Goal: Task Accomplishment & Management: Complete application form

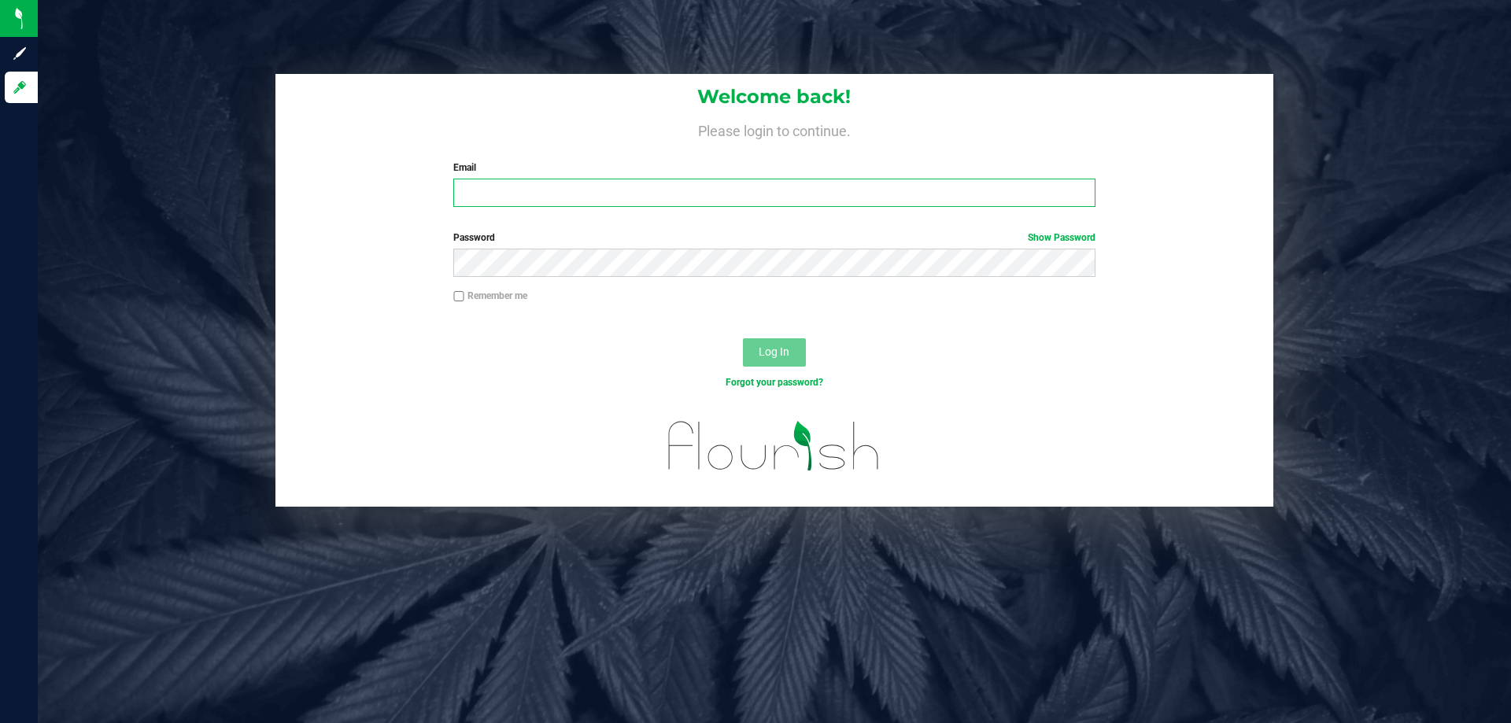
click at [483, 207] on input "Email" at bounding box center [774, 193] width 642 height 28
click at [481, 207] on input "Email" at bounding box center [774, 193] width 642 height 28
type input "[EMAIL_ADDRESS][DOMAIN_NAME]"
click at [142, 324] on div "Welcome back! Please login to continue. Email [EMAIL_ADDRESS][DOMAIN_NAME] Requ…" at bounding box center [774, 290] width 1497 height 433
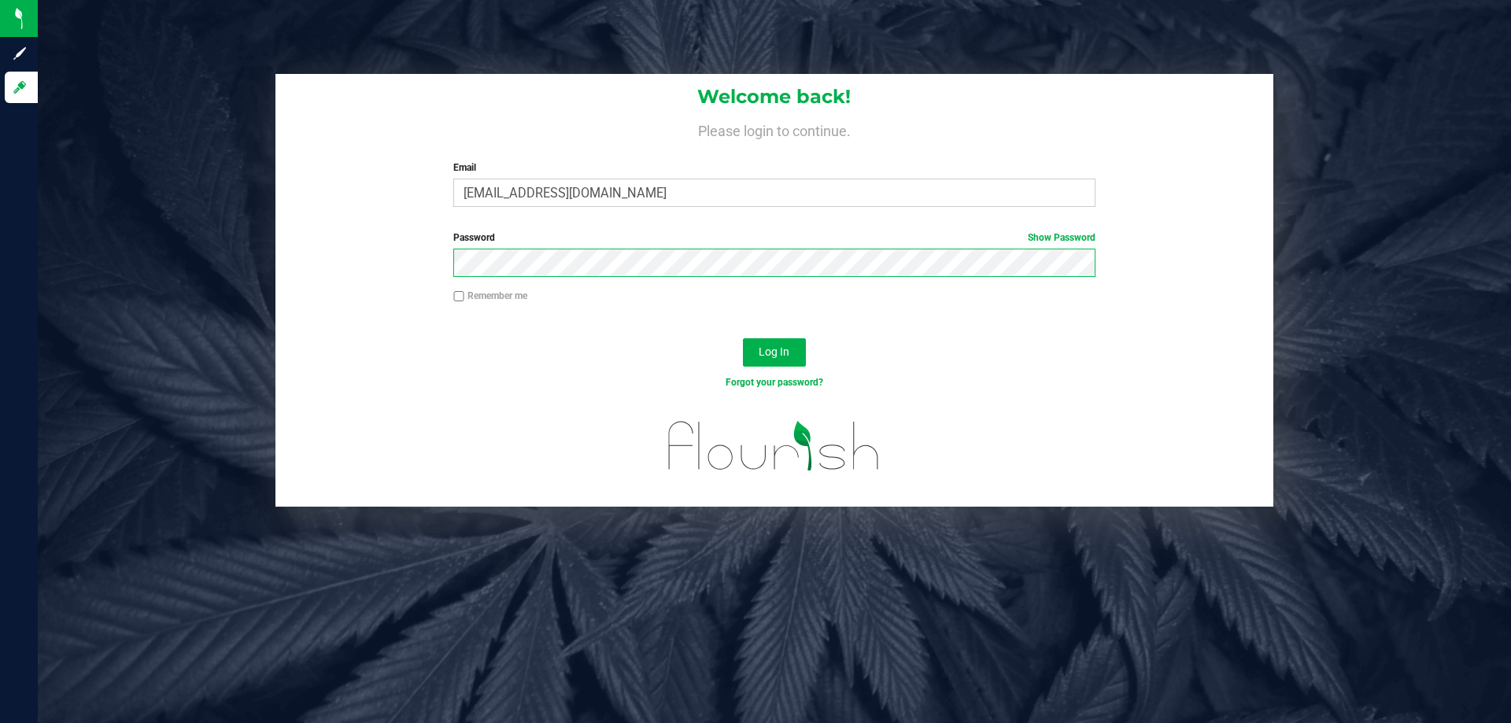
click at [743, 338] on button "Log In" at bounding box center [774, 352] width 63 height 28
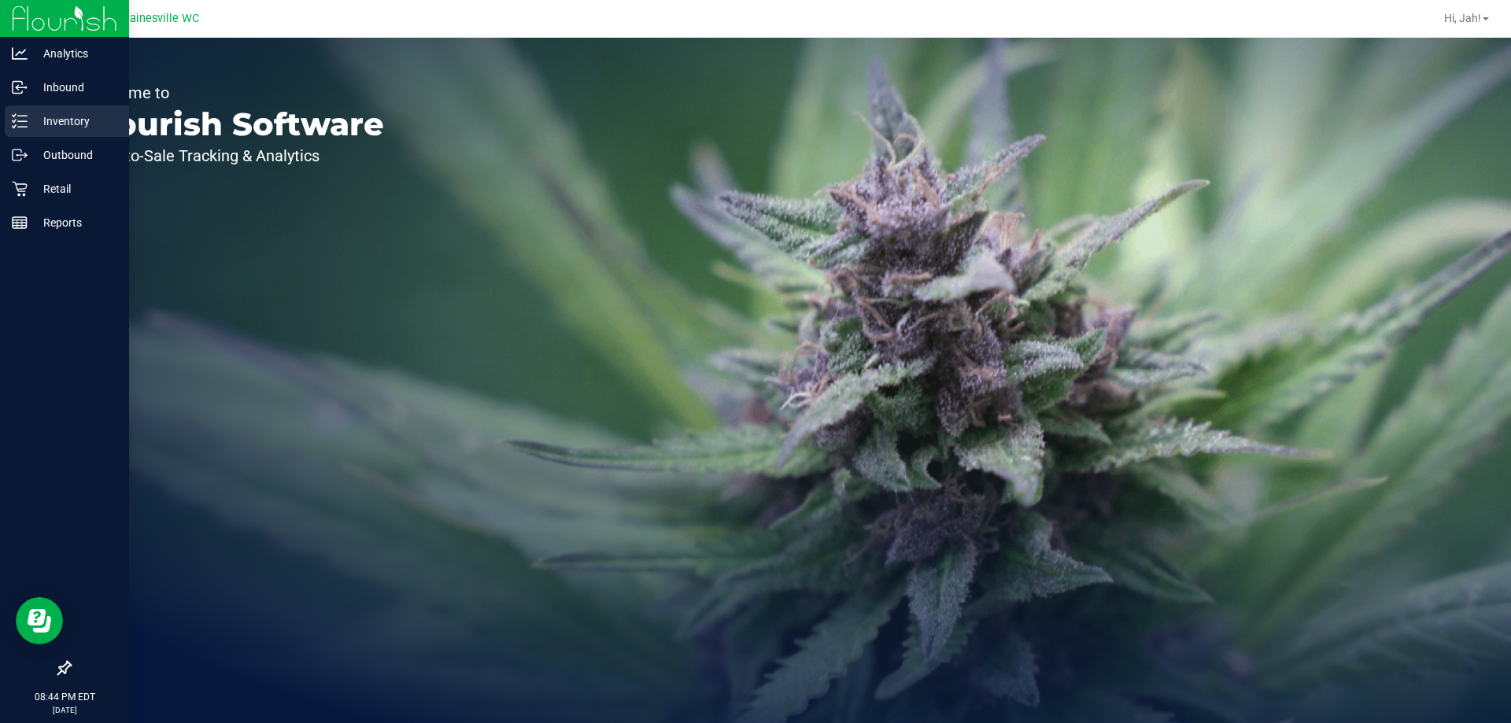
click at [70, 124] on p "Inventory" at bounding box center [75, 121] width 94 height 19
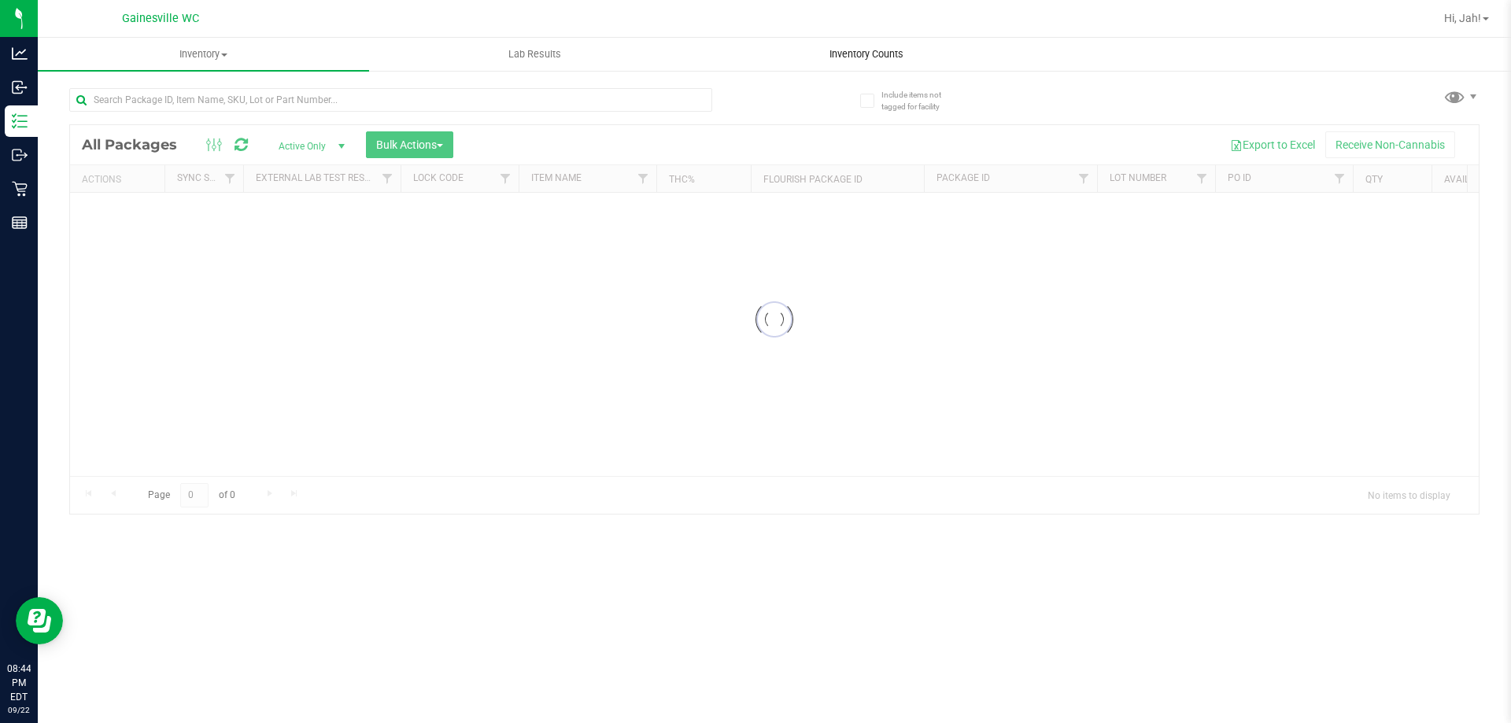
click at [873, 53] on span "Inventory Counts" at bounding box center [866, 54] width 117 height 14
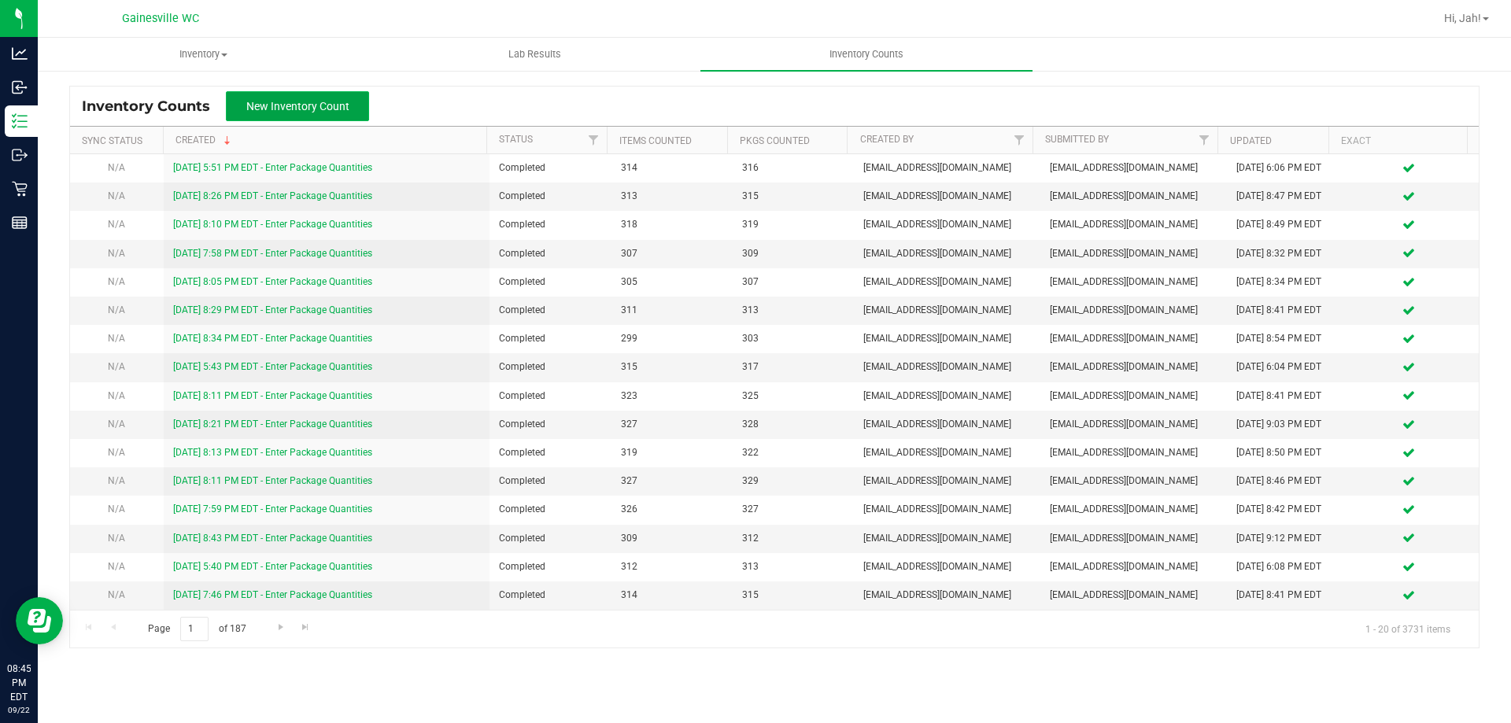
click at [351, 113] on button "New Inventory Count" at bounding box center [297, 106] width 143 height 30
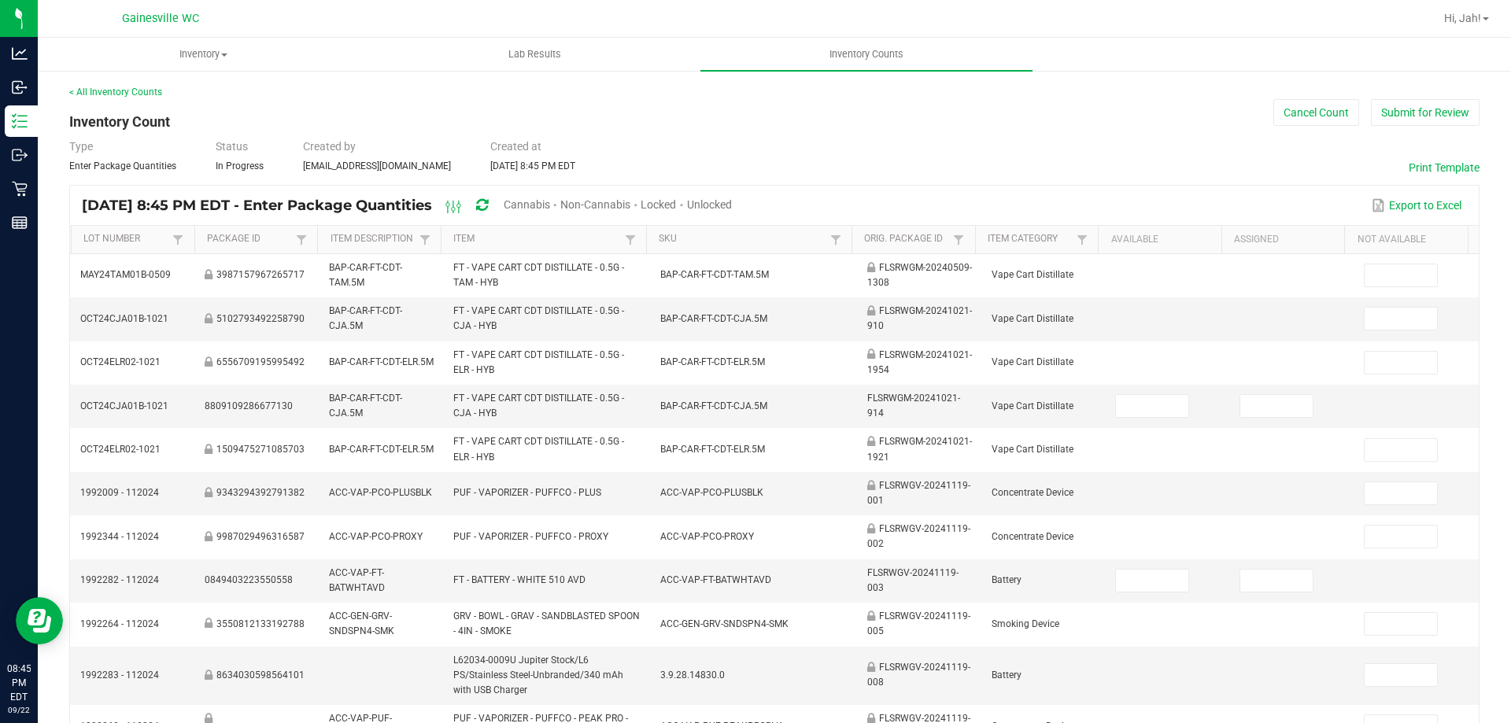
click at [732, 204] on span "Unlocked" at bounding box center [709, 204] width 45 height 13
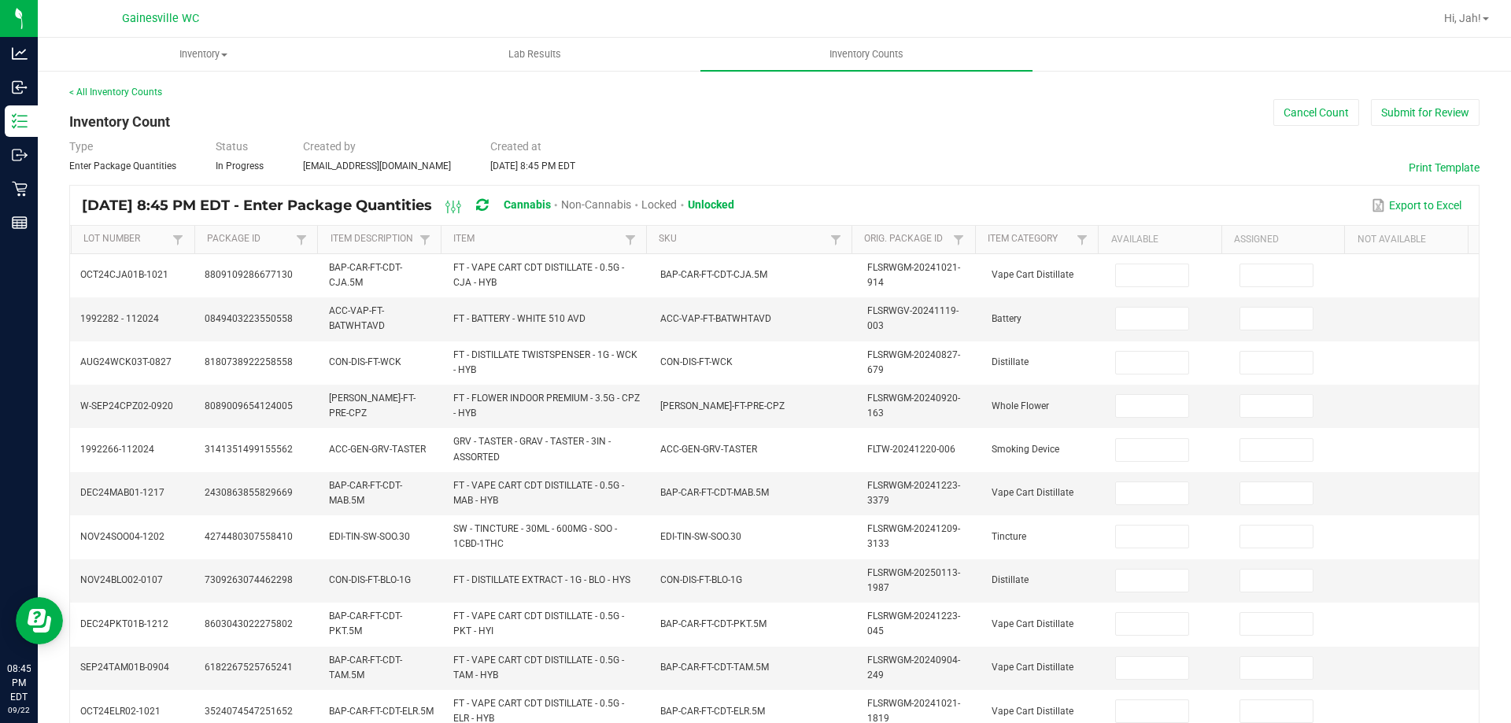
click at [515, 225] on kendo-grid-toolbar "[DATE] 8:45 PM EDT - Enter Package Quantities Cannabis Non-Cannabis Locked Unlo…" at bounding box center [774, 206] width 1409 height 40
click at [518, 235] on link "Item" at bounding box center [536, 239] width 167 height 13
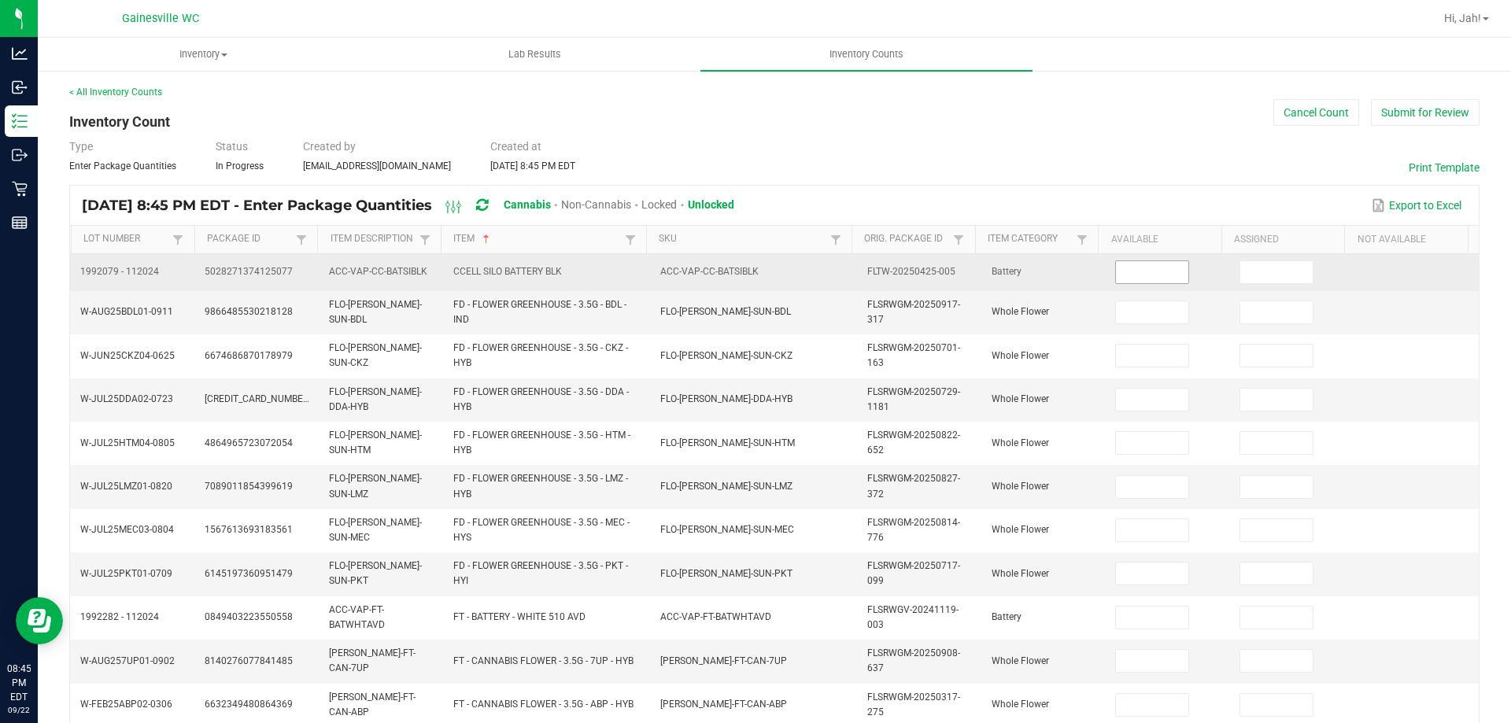
click at [1116, 275] on input at bounding box center [1152, 272] width 72 height 22
type input "1"
type input "6"
type input "17"
type input "3"
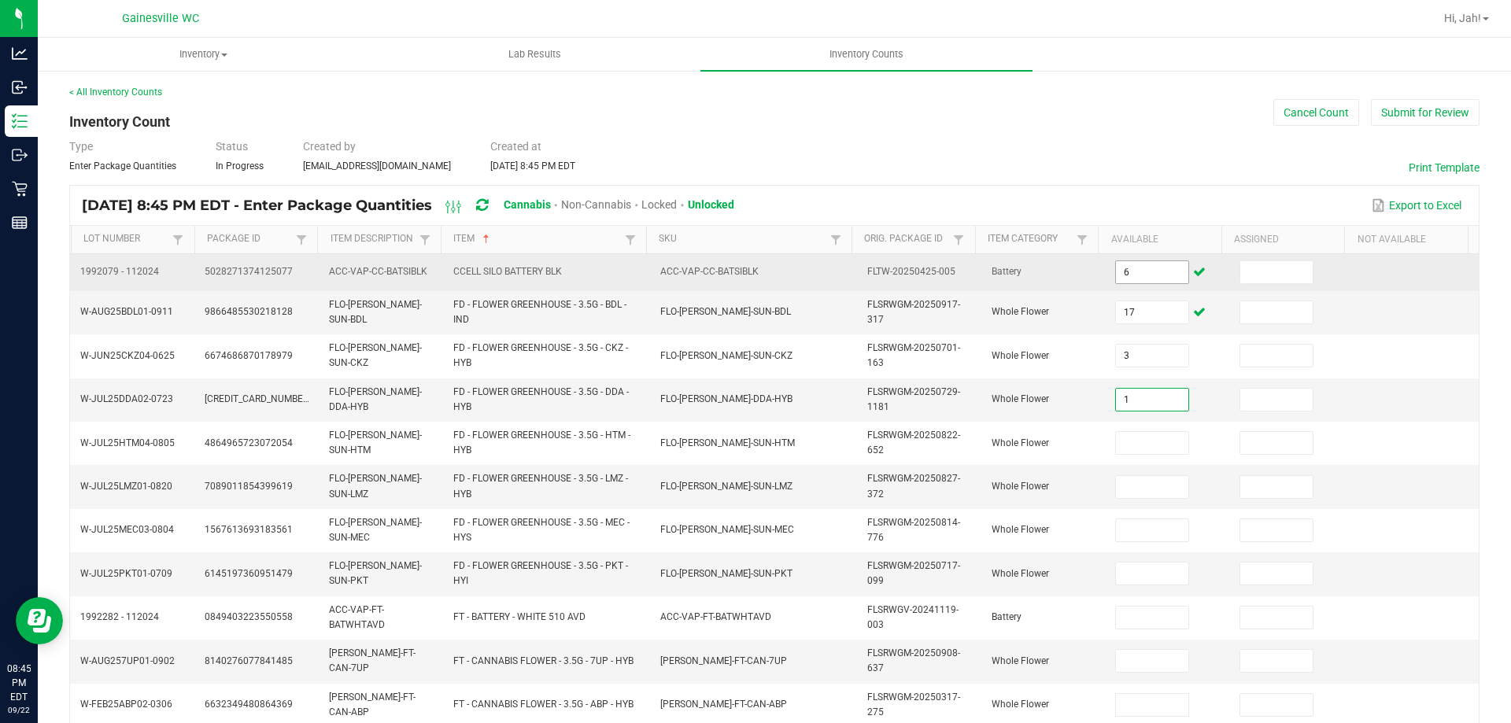
type input "1"
type input "8"
type input "5"
type input "15"
type input "5"
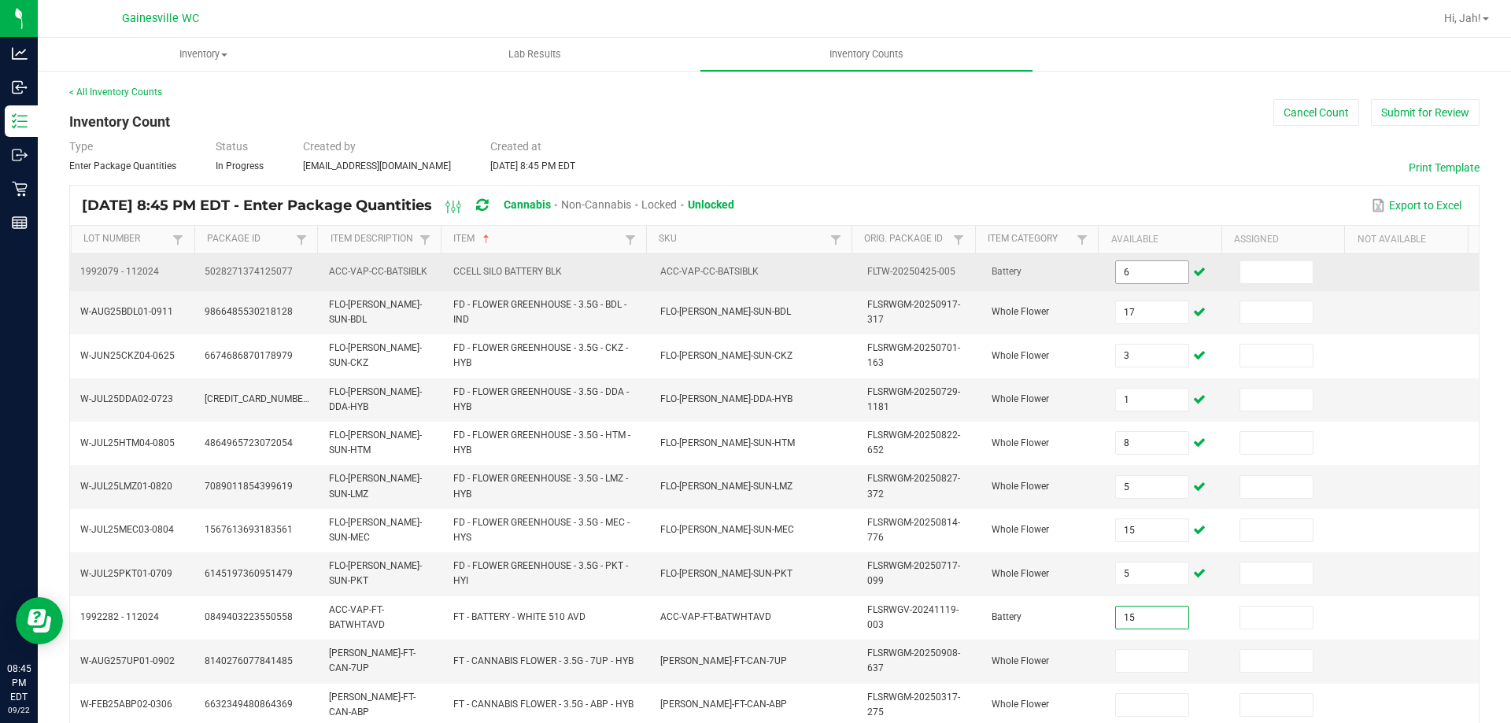
type input "15"
type input "13"
type input "14"
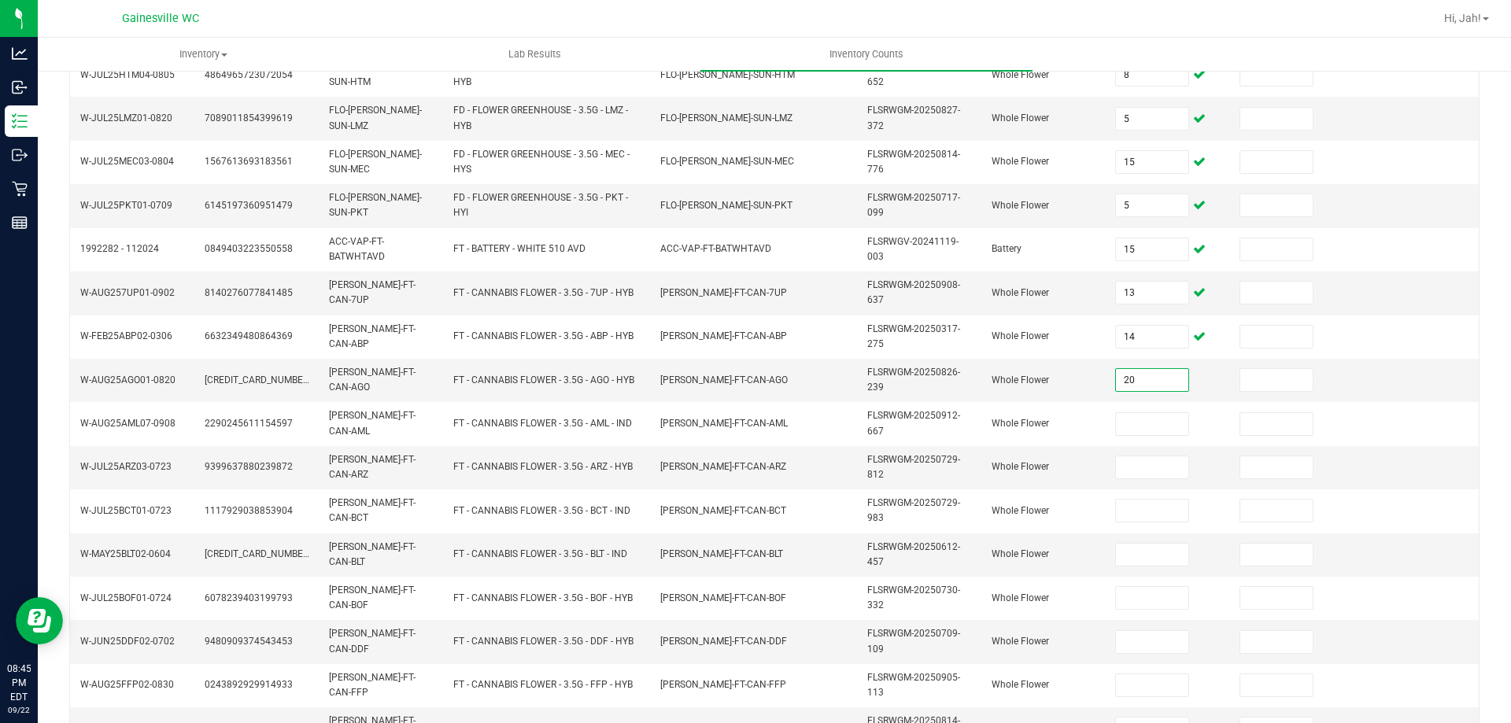
type input "20"
type input "7"
type input "19"
type input "15"
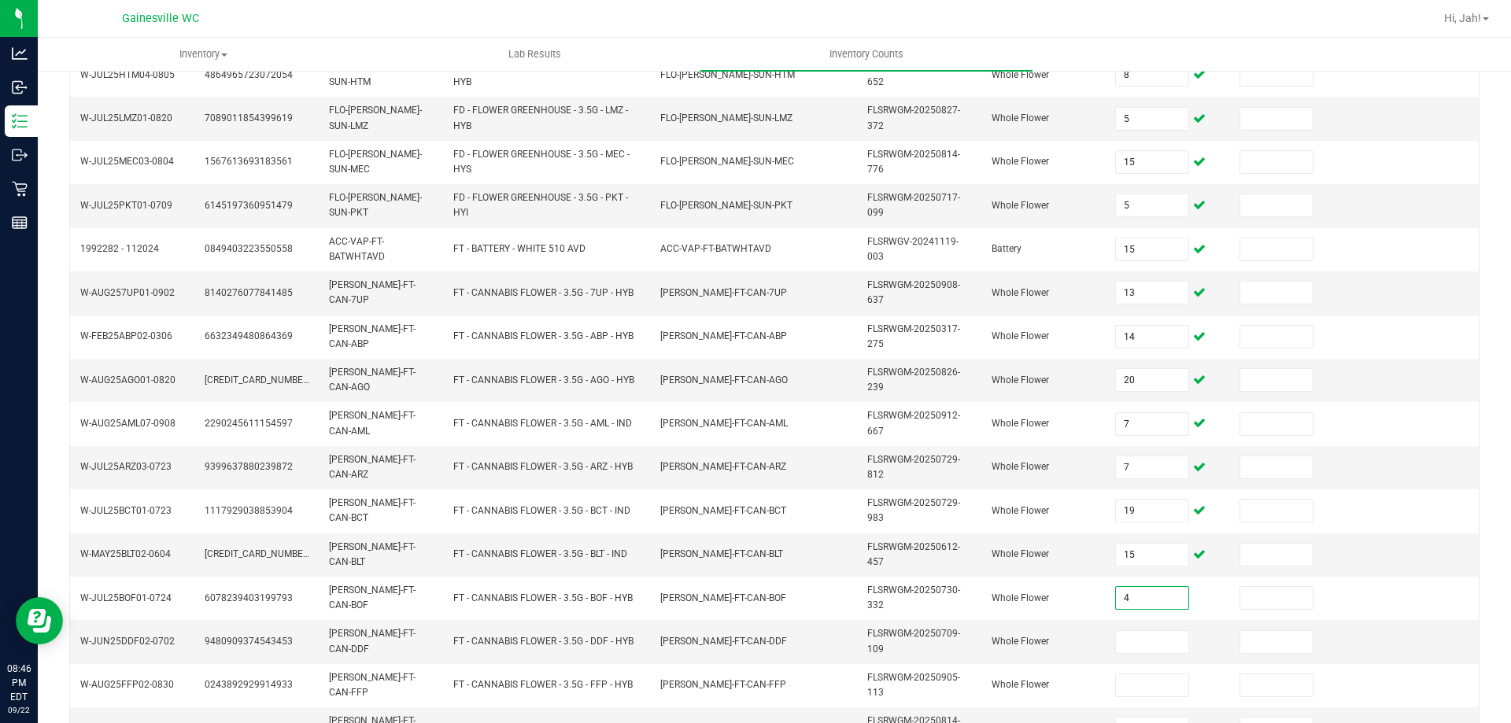
type input "4"
type input "2"
type input "19"
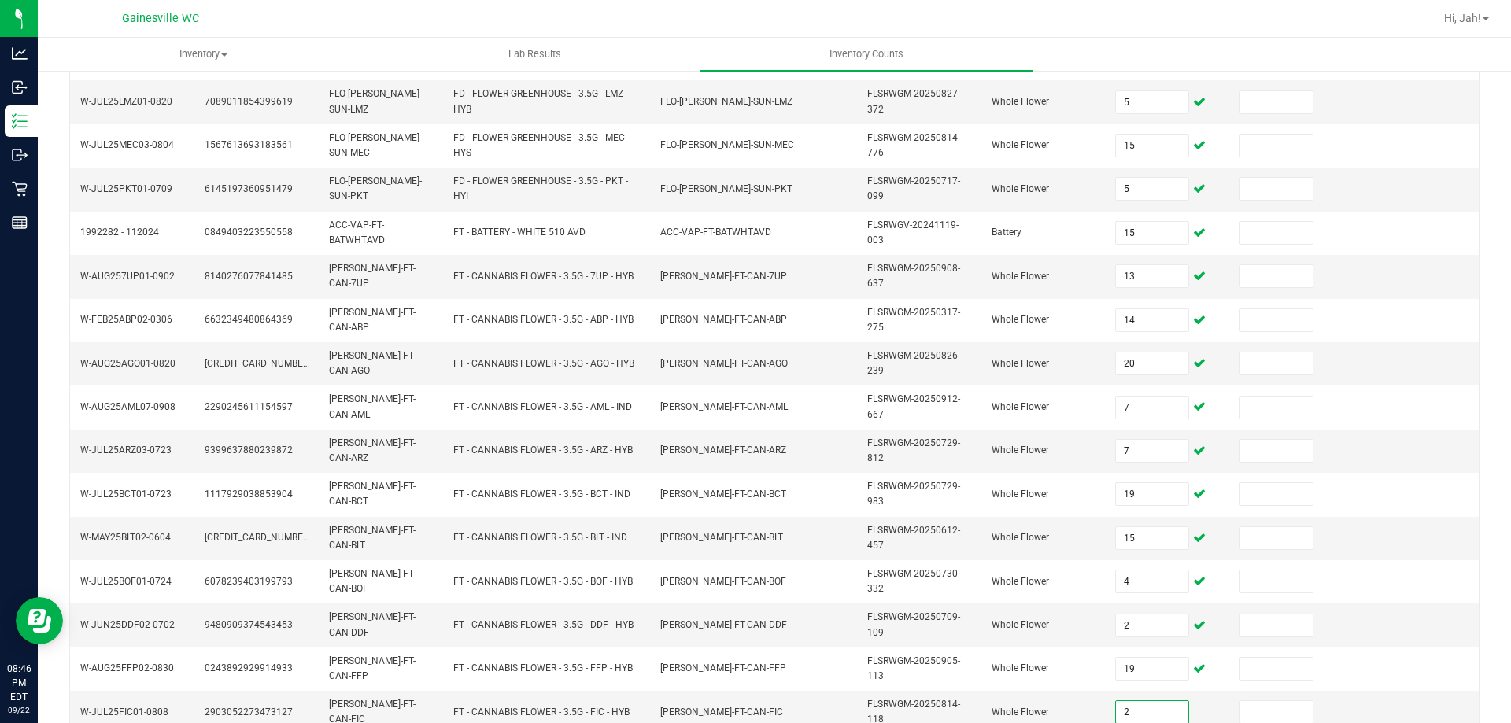
type input "2"
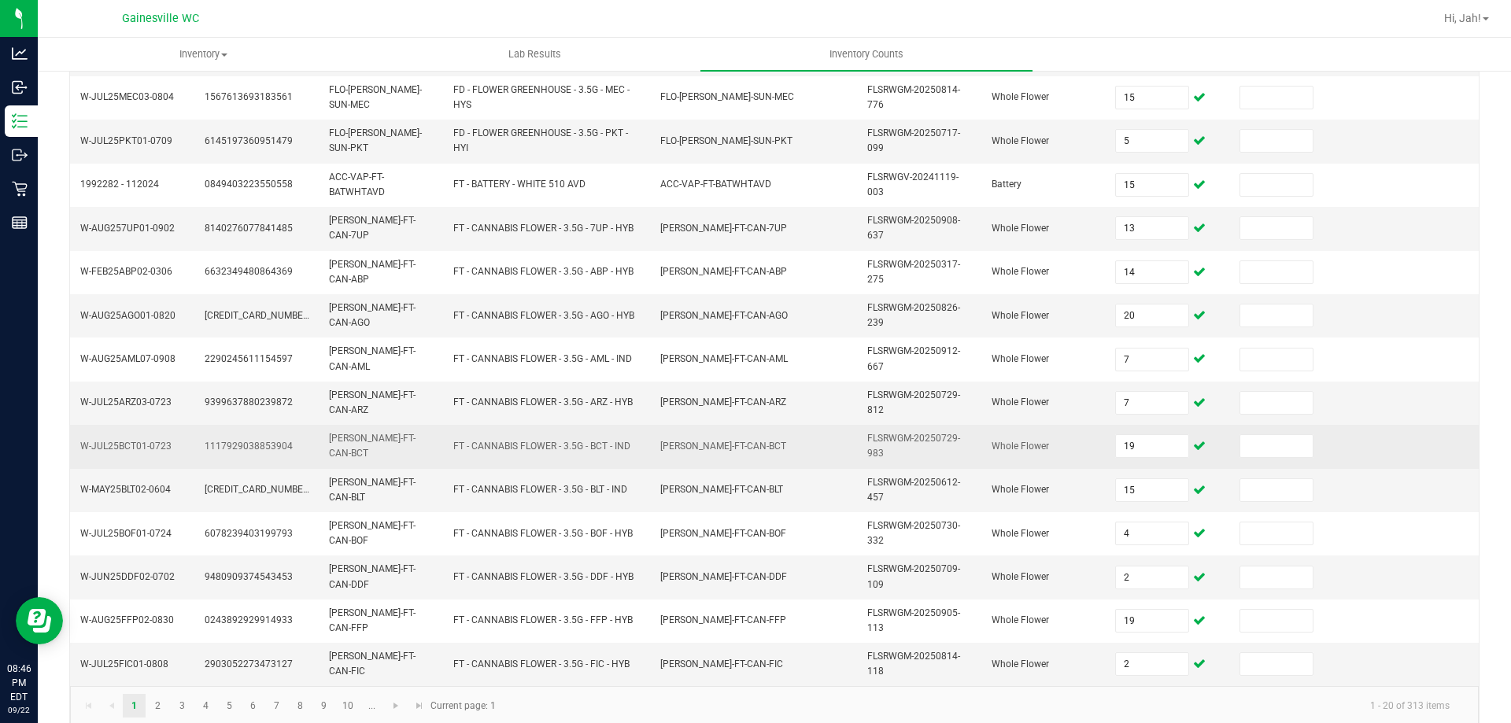
scroll to position [453, 0]
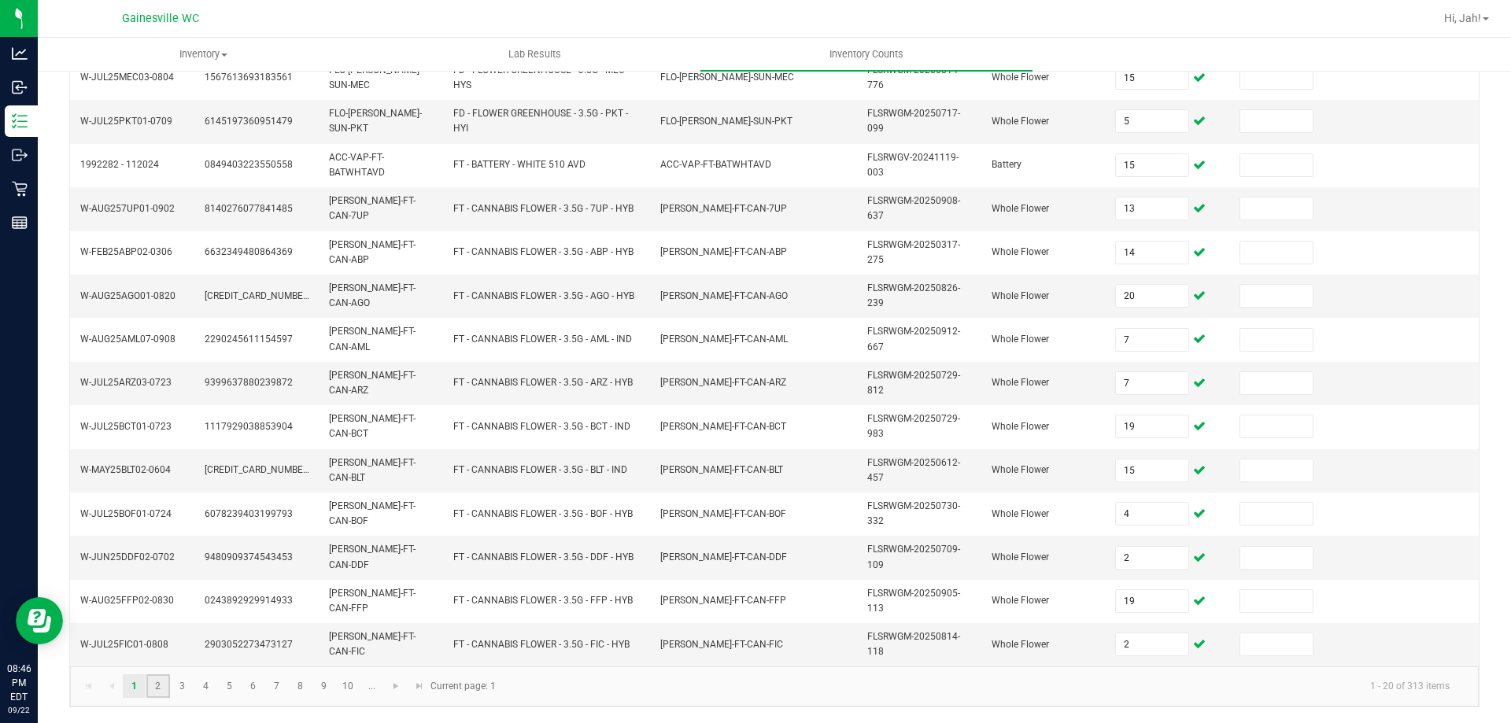
click at [157, 696] on link "2" at bounding box center [157, 687] width 23 height 24
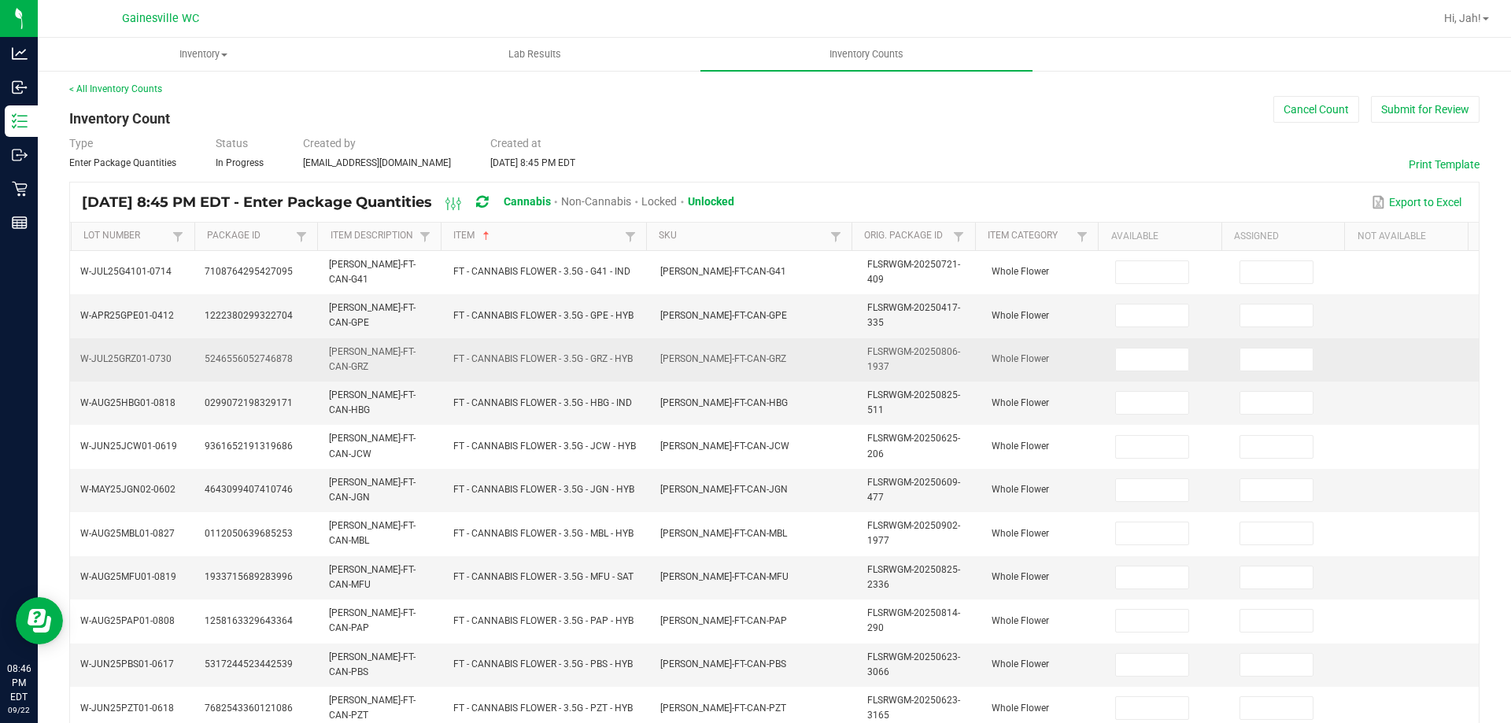
scroll to position [0, 0]
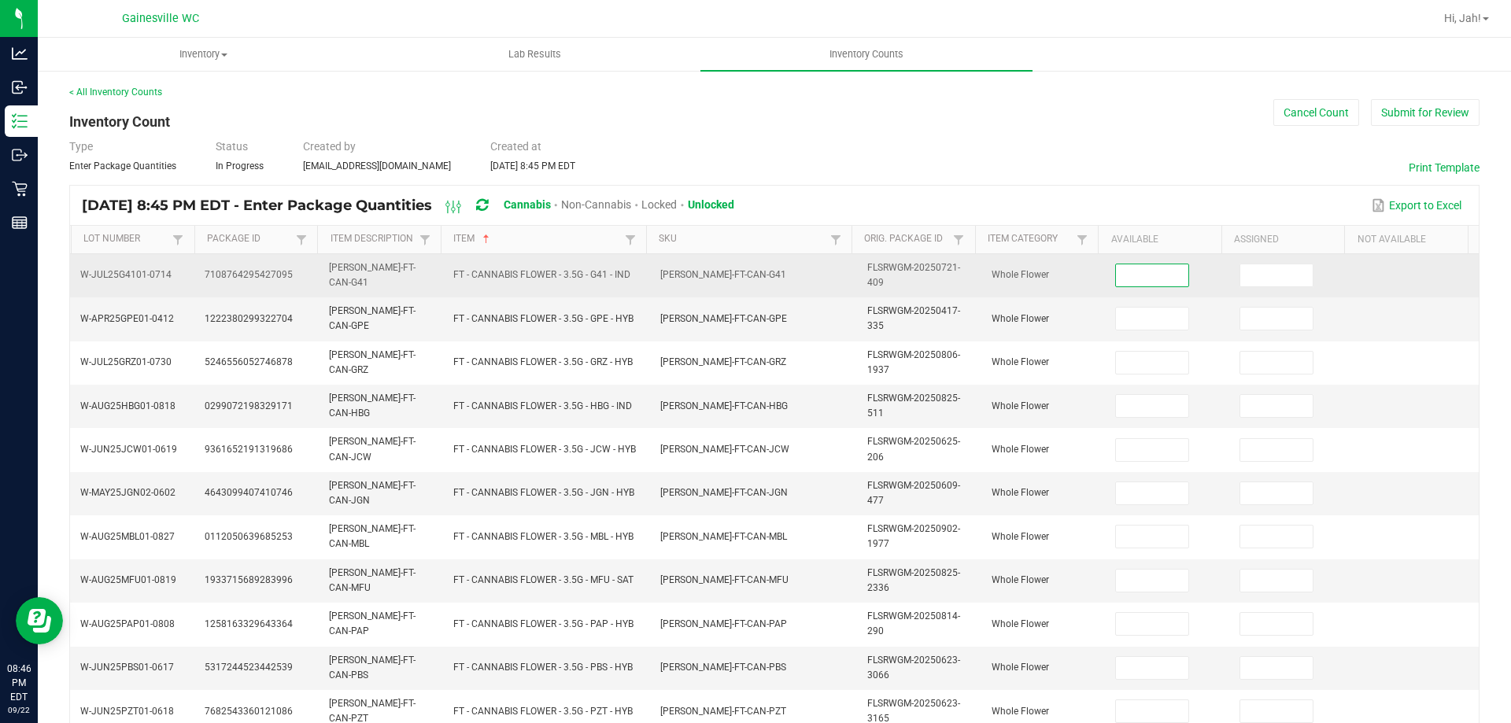
click at [1127, 270] on input at bounding box center [1152, 276] width 72 height 22
type input "3"
type input "11"
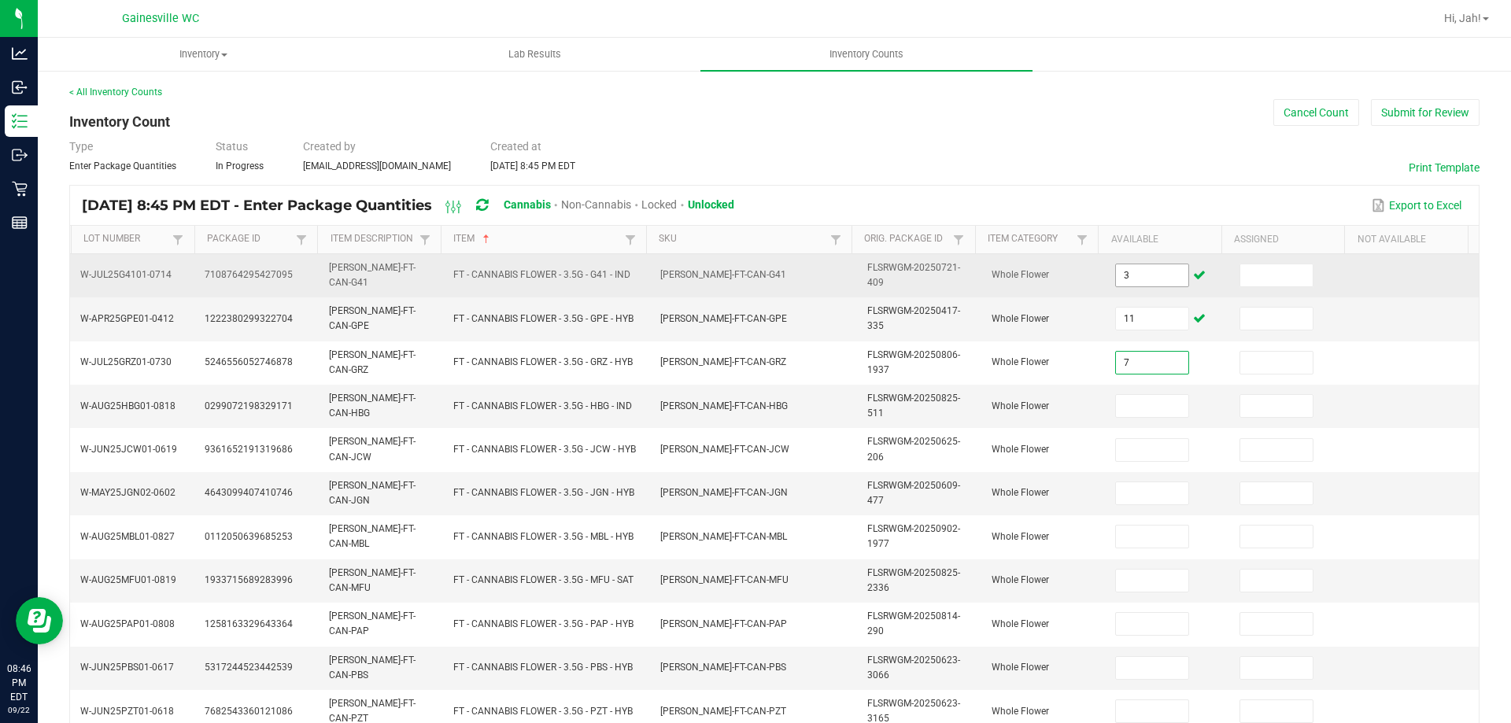
type input "7"
type input "12"
type input "10"
type input "6"
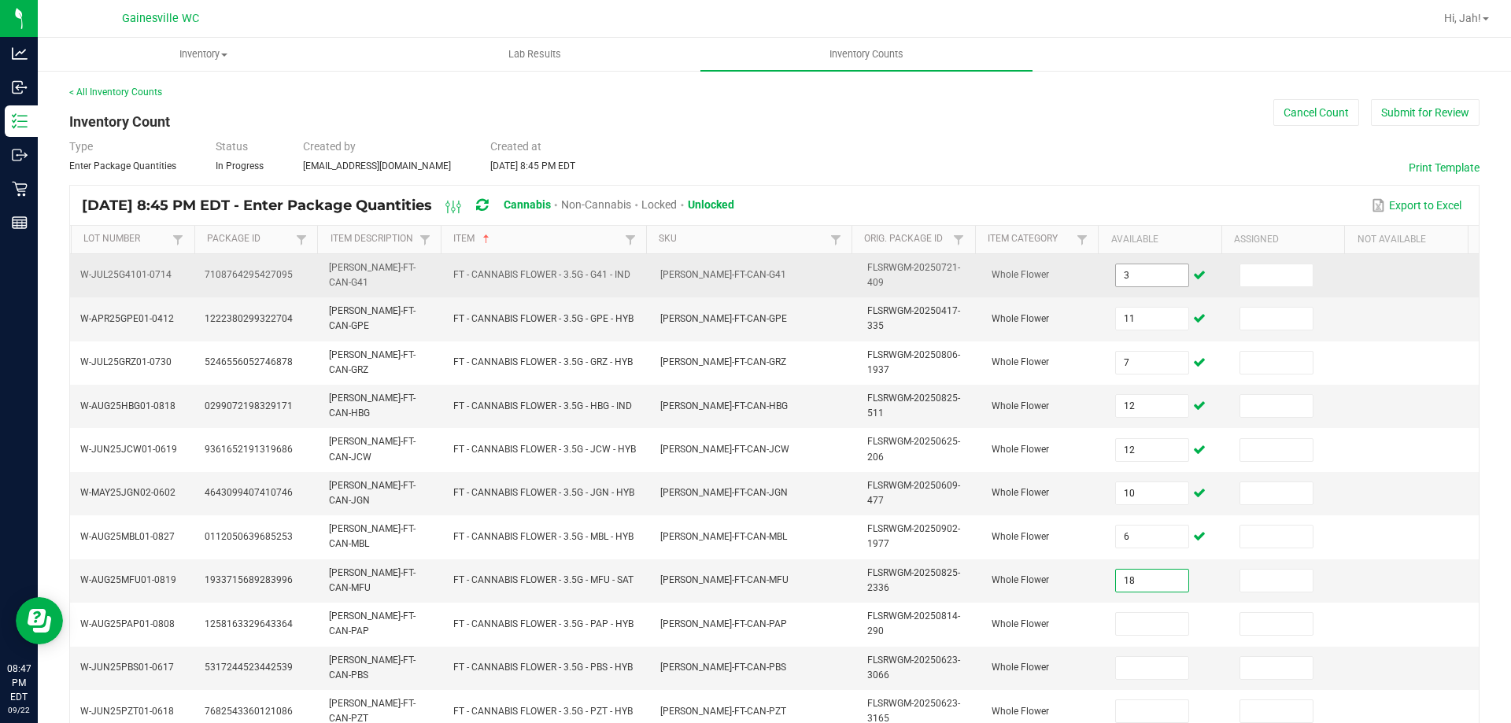
type input "18"
type input "9"
type input "8"
type input "1"
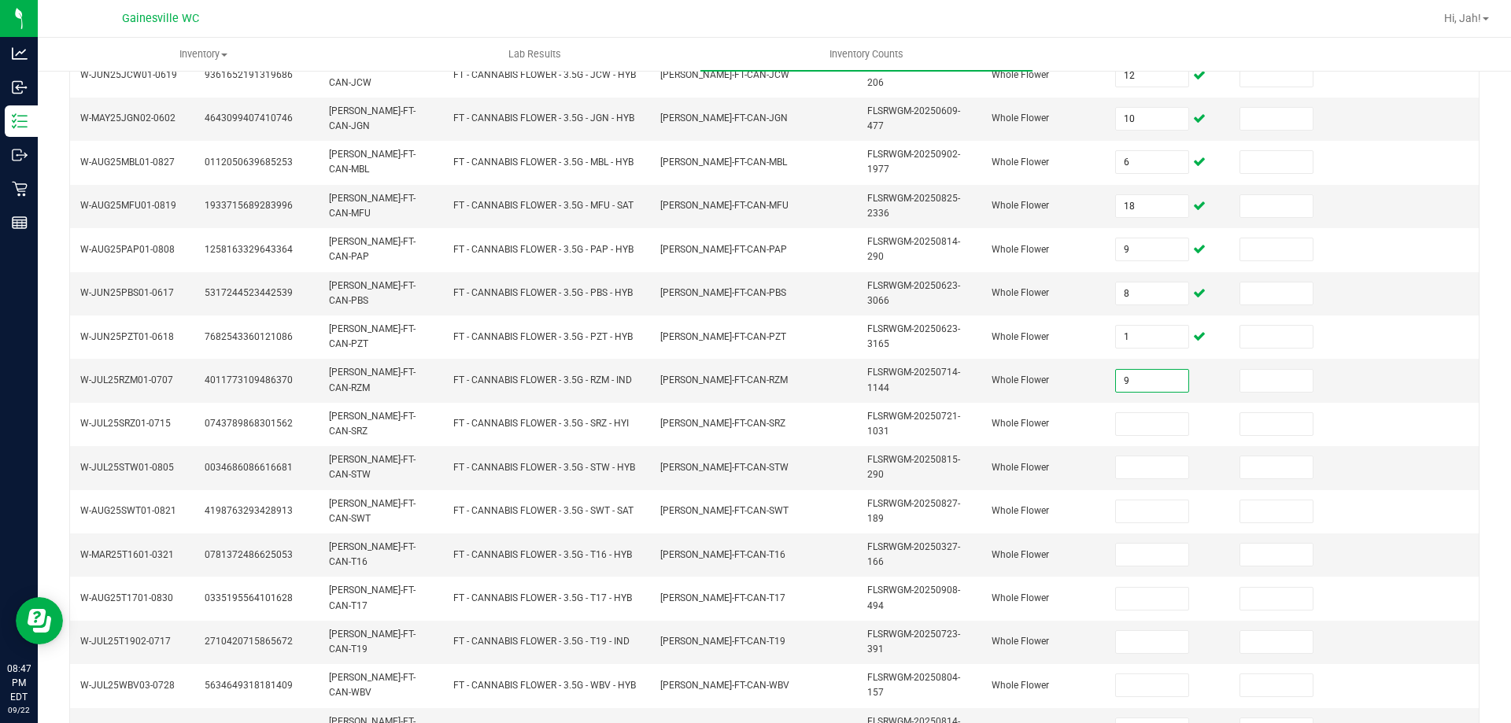
type input "9"
type input "2"
click at [1116, 465] on input at bounding box center [1152, 468] width 72 height 22
type input "9"
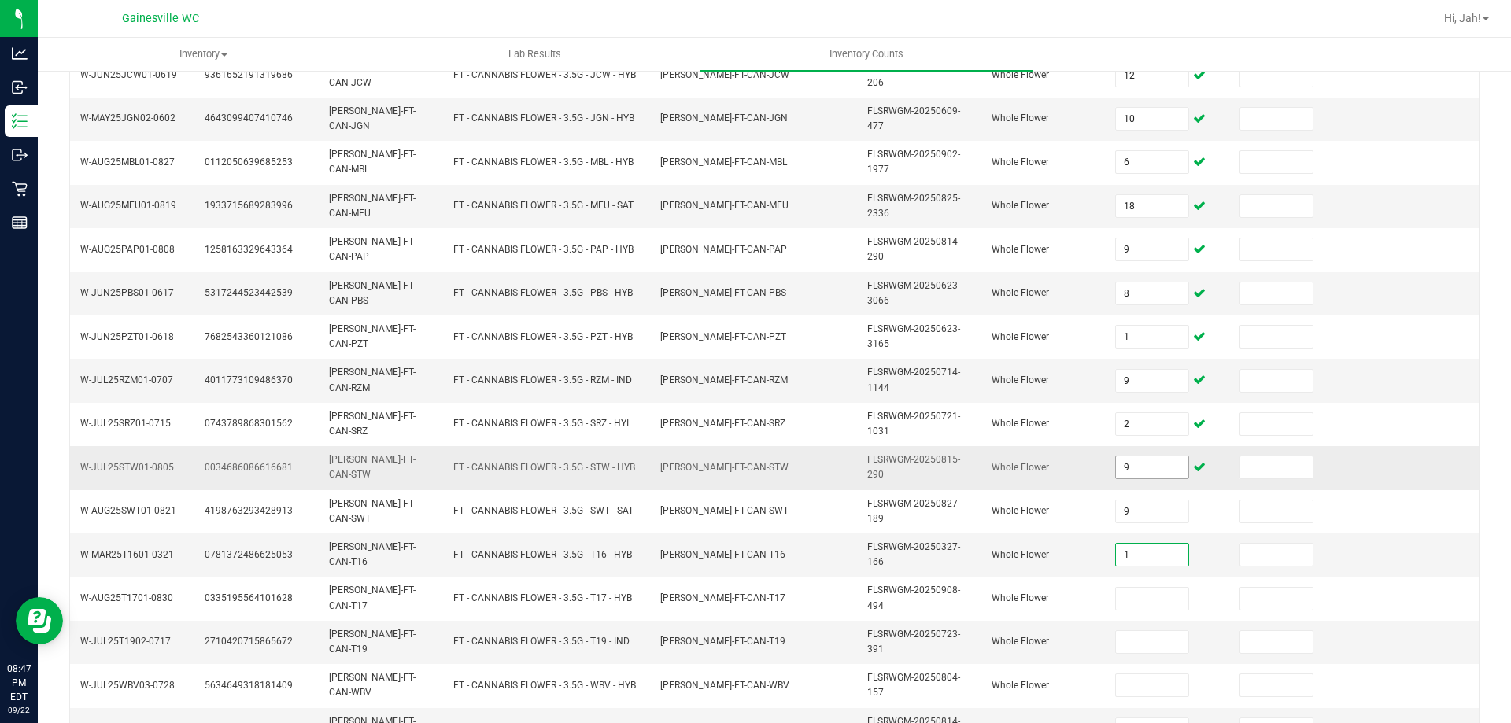
type input "1"
type input "4"
type input "2"
type input "1"
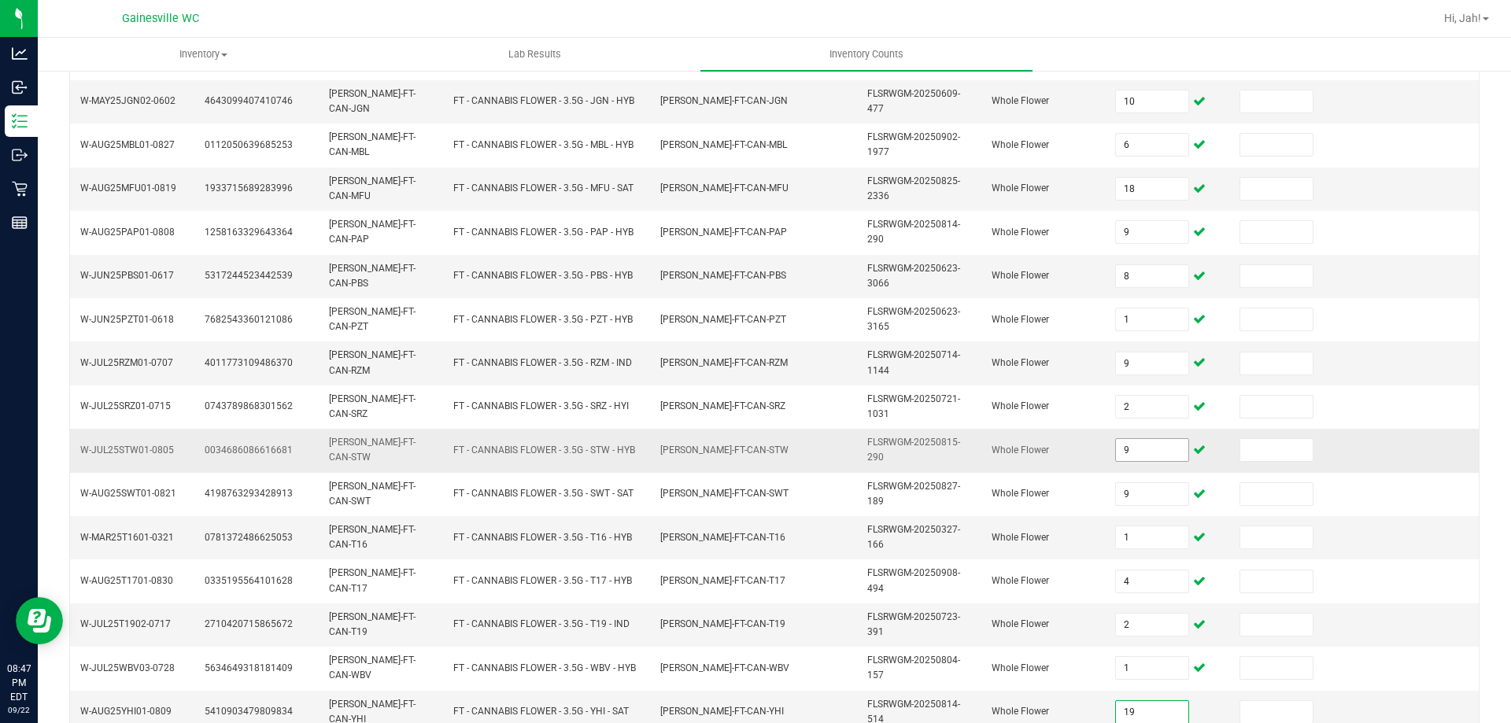
type input "19"
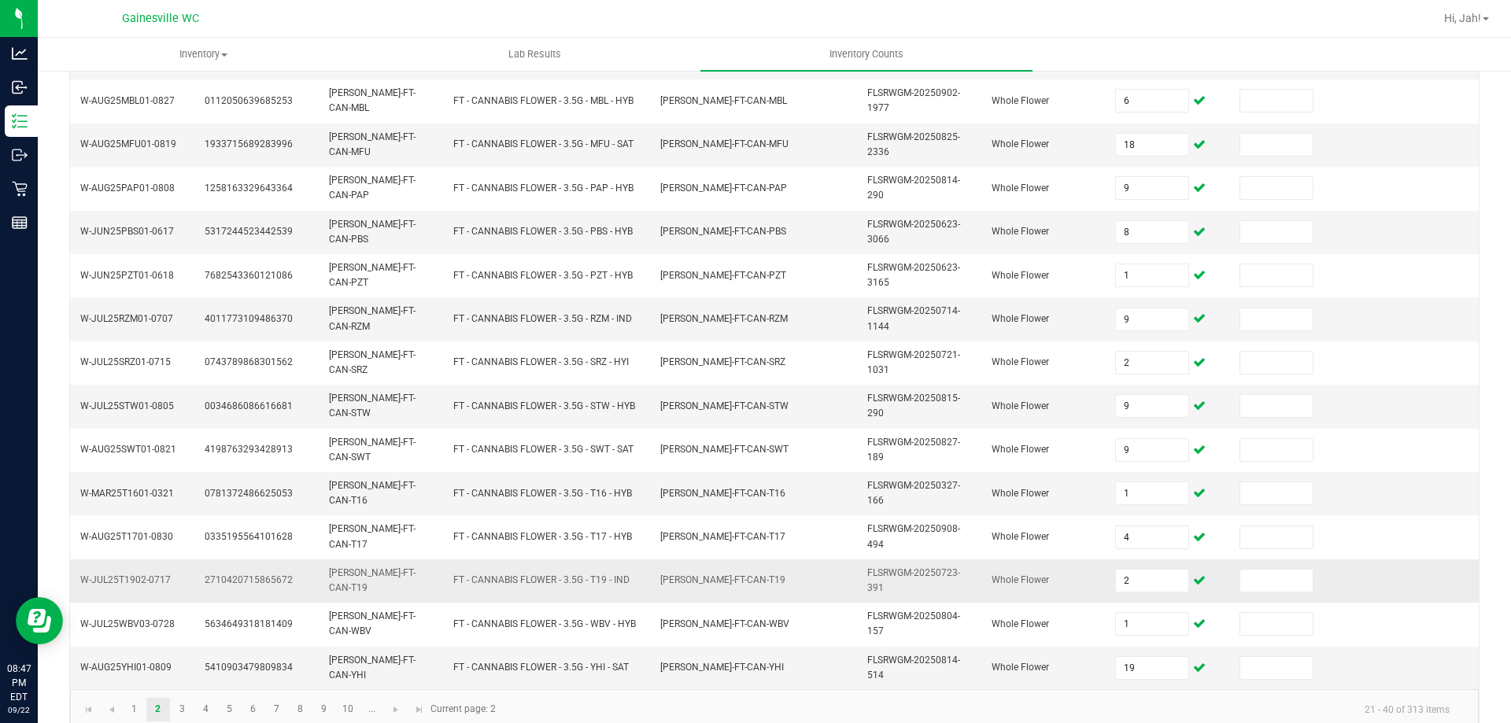
scroll to position [459, 0]
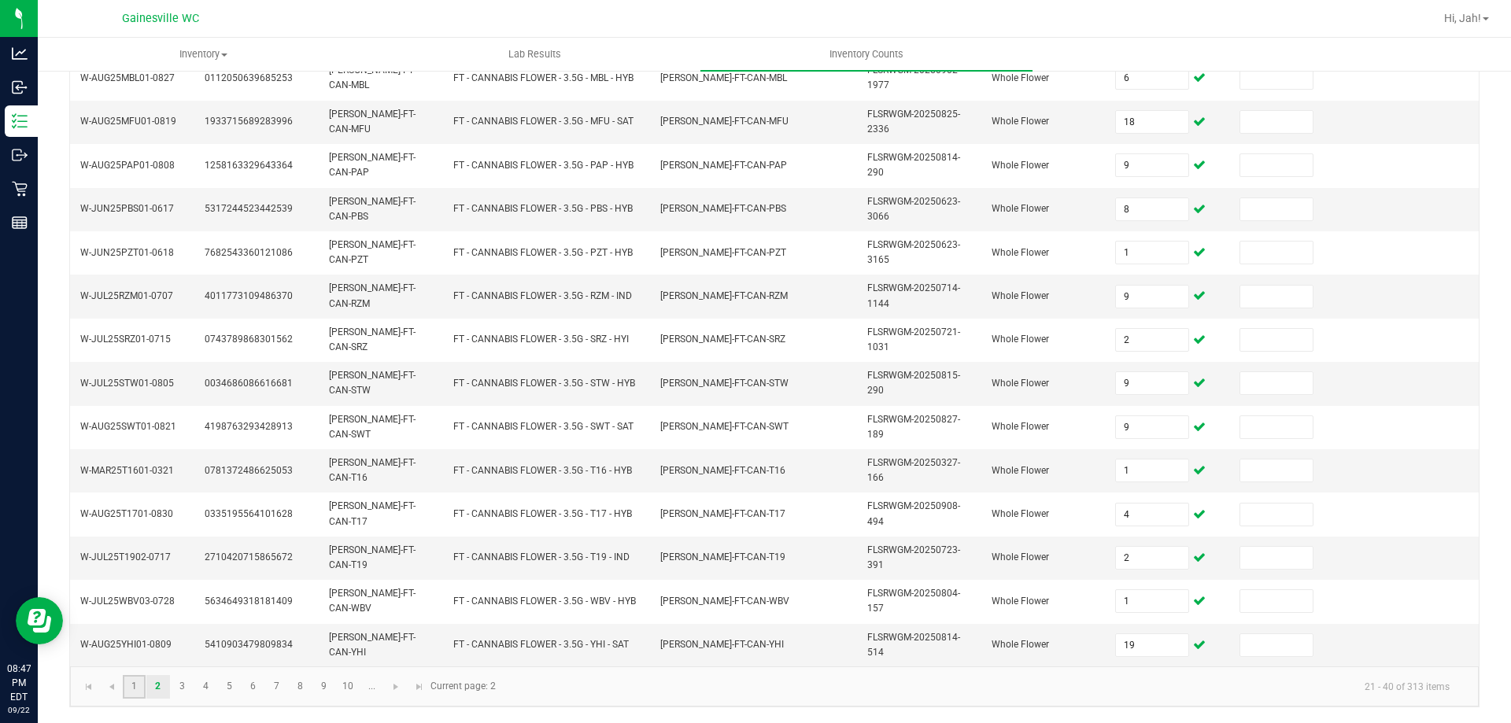
click at [129, 694] on link "1" at bounding box center [134, 687] width 23 height 24
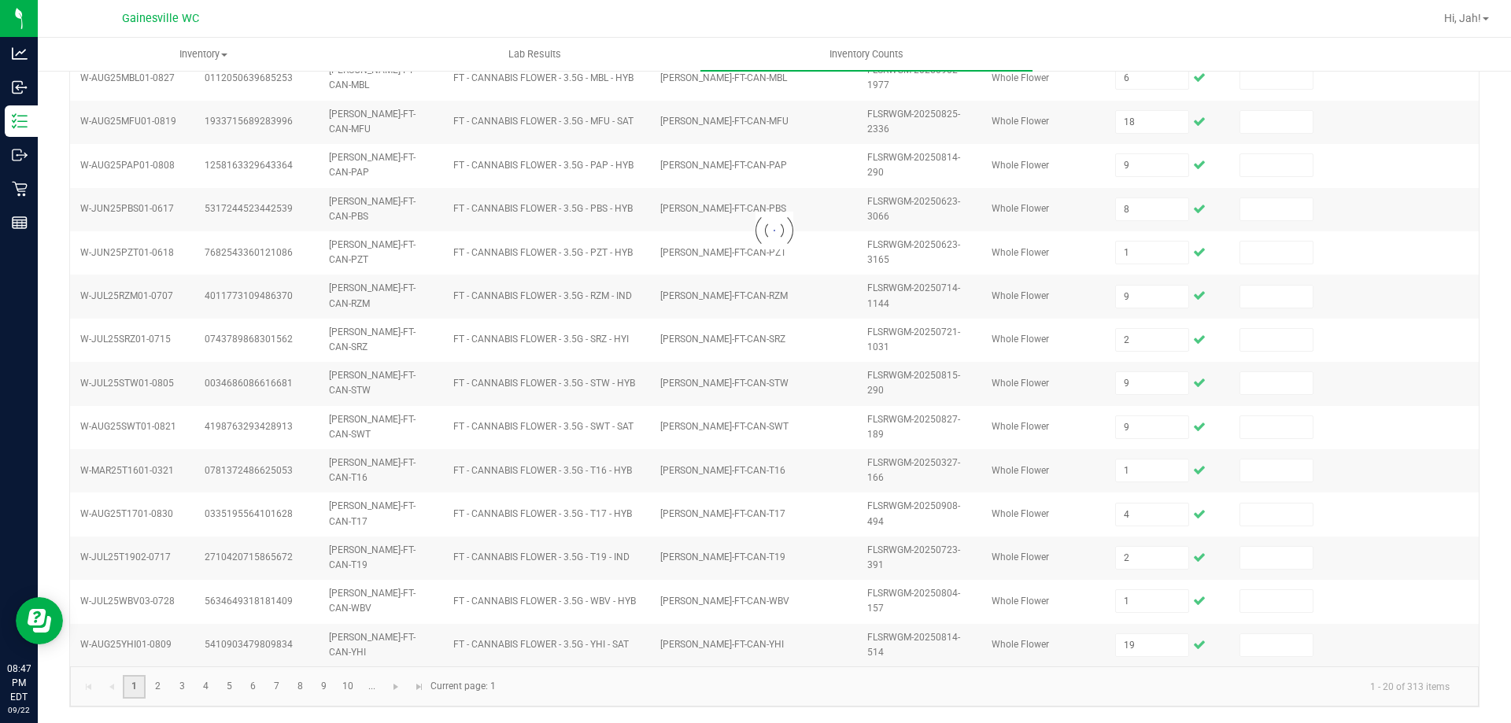
type input "1"
type input "5"
type input "2"
type input "6"
type input "17"
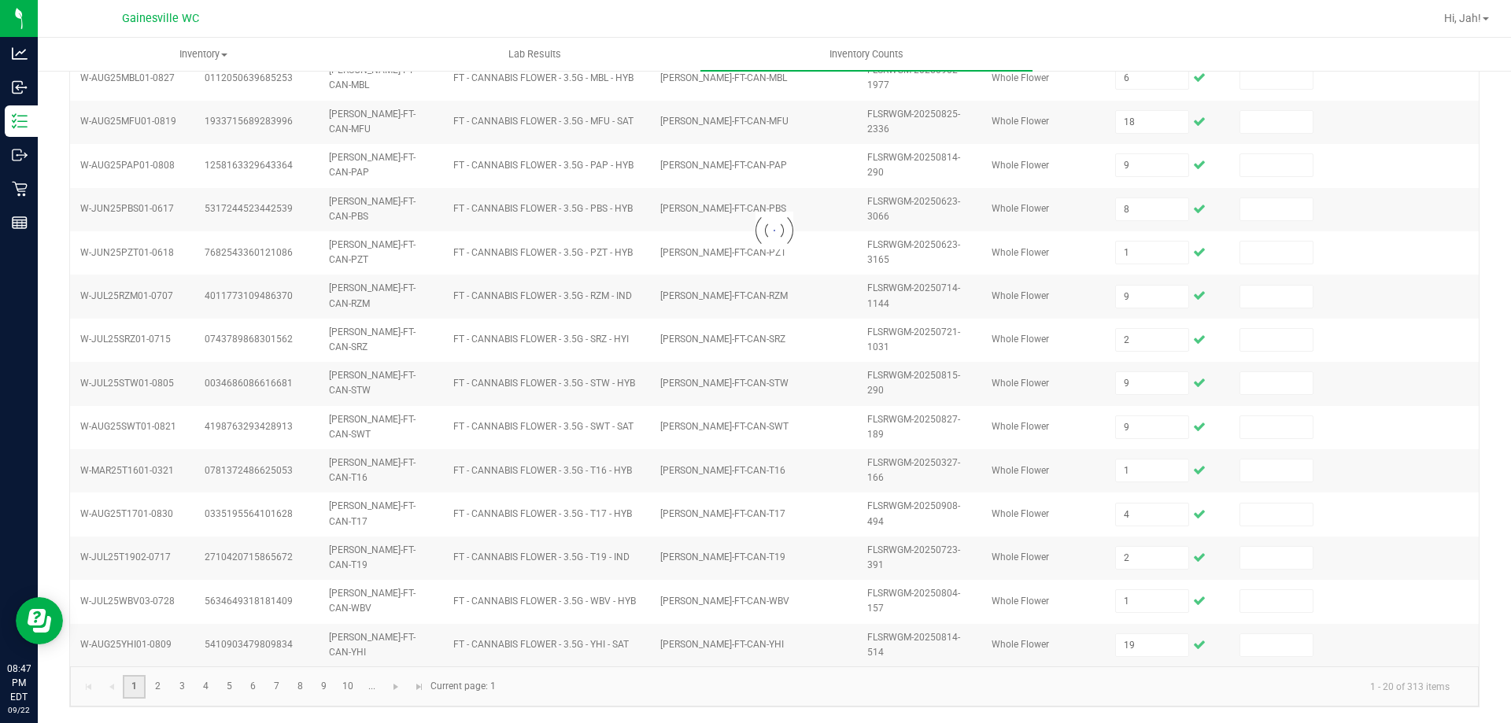
type input "3"
type input "8"
type input "5"
type input "15"
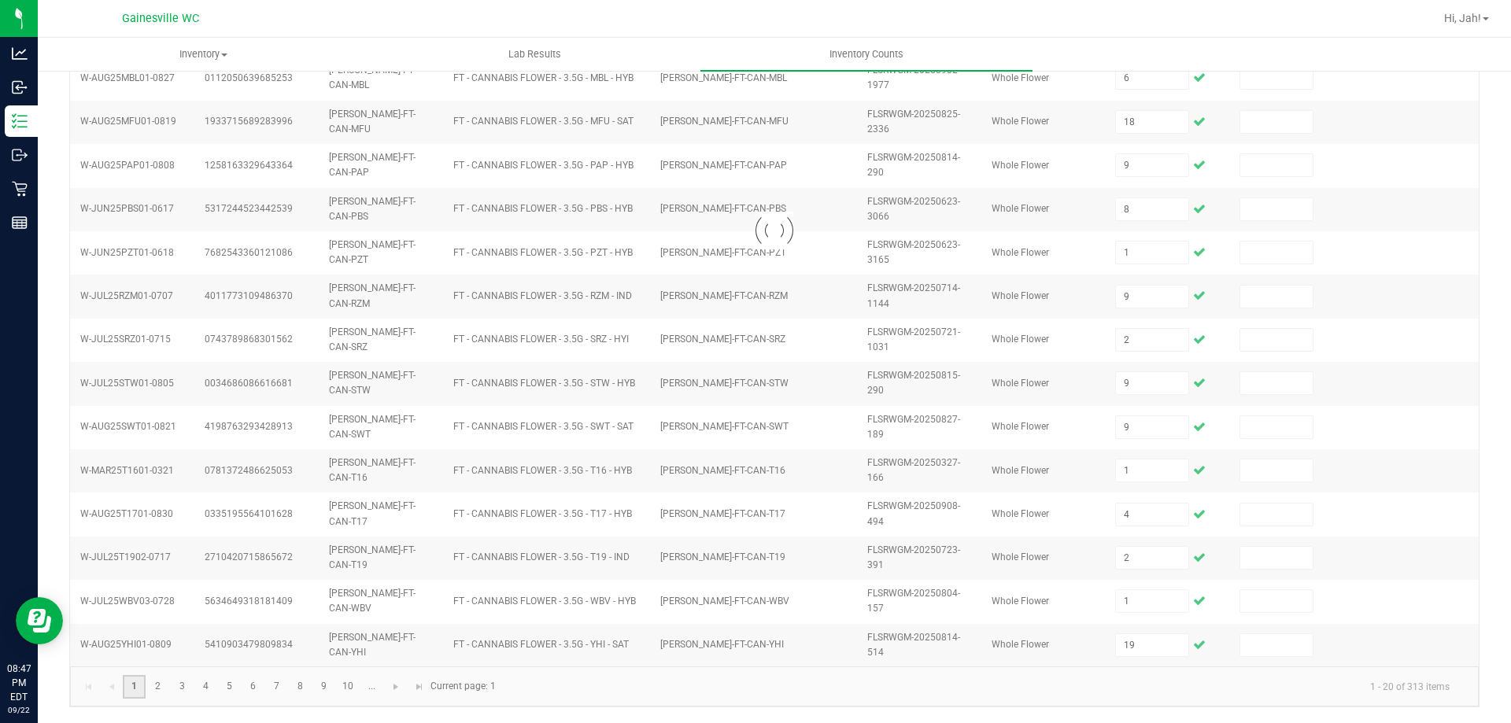
type input "13"
type input "14"
type input "20"
type input "7"
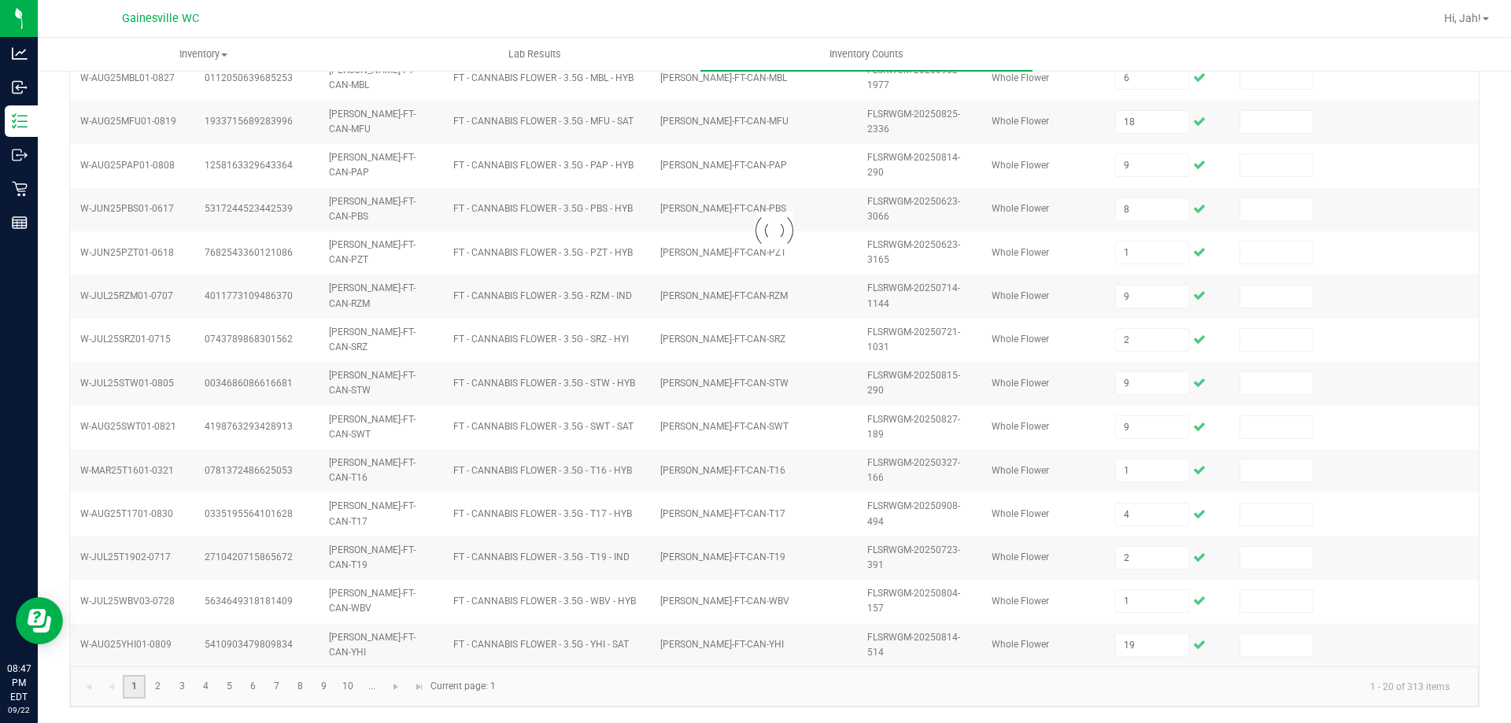
type input "19"
type input "15"
type input "19"
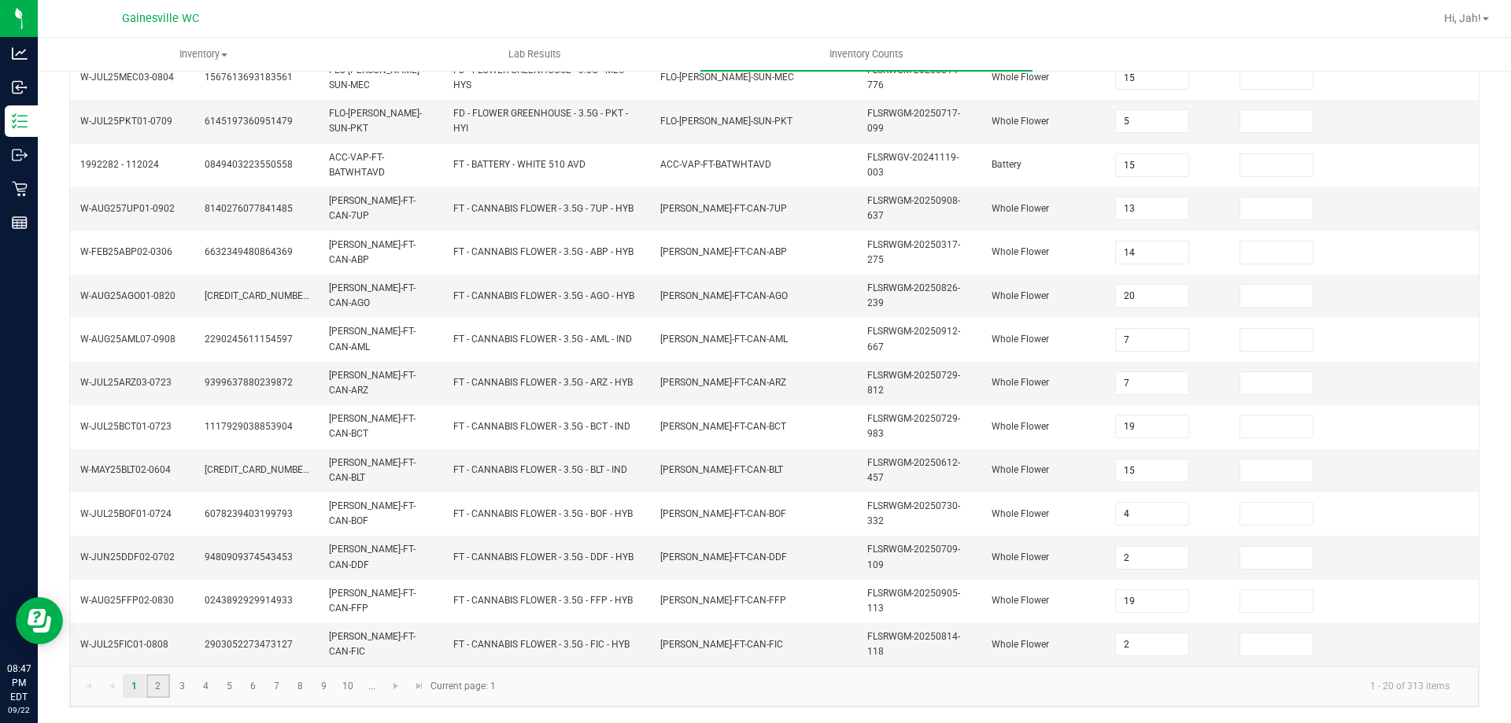
click at [165, 682] on link "2" at bounding box center [157, 687] width 23 height 24
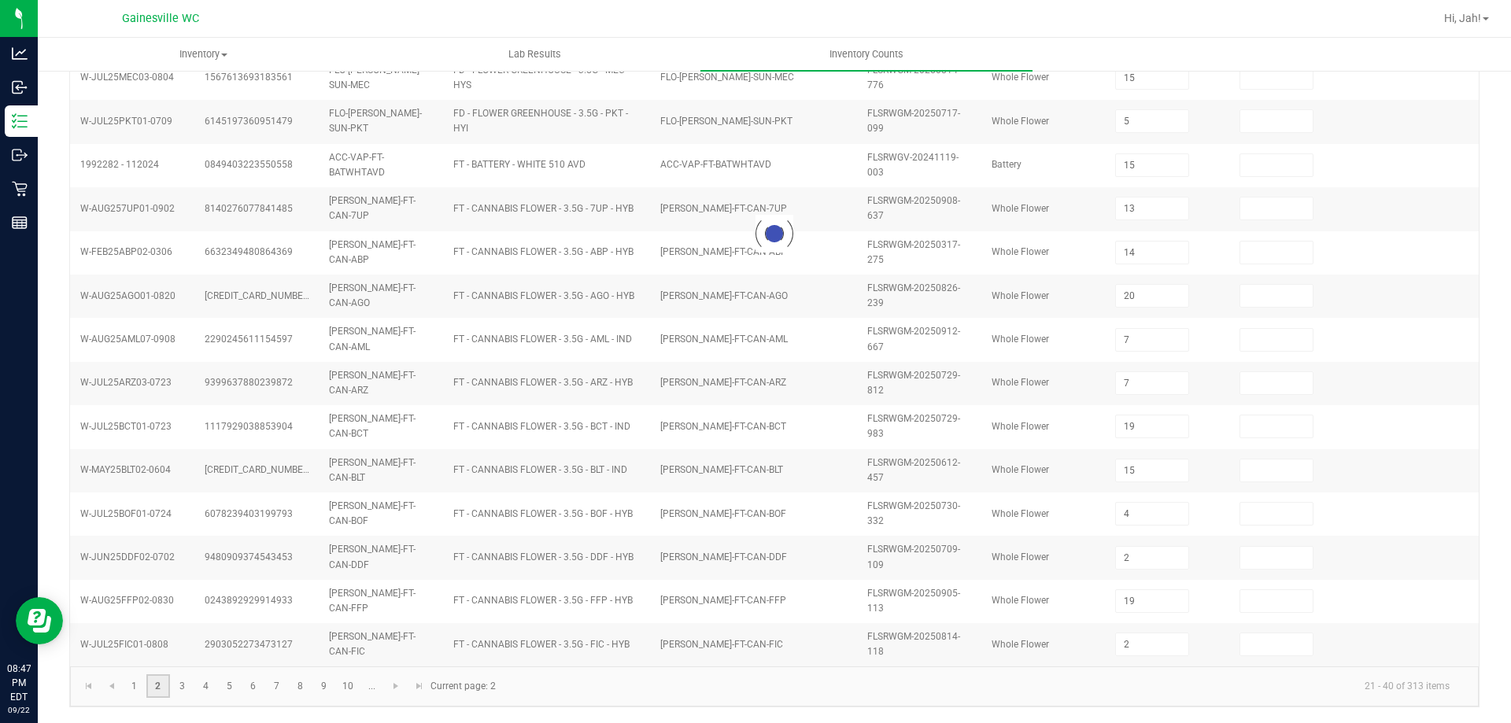
type input "12"
type input "18"
type input "19"
type input "3"
type input "11"
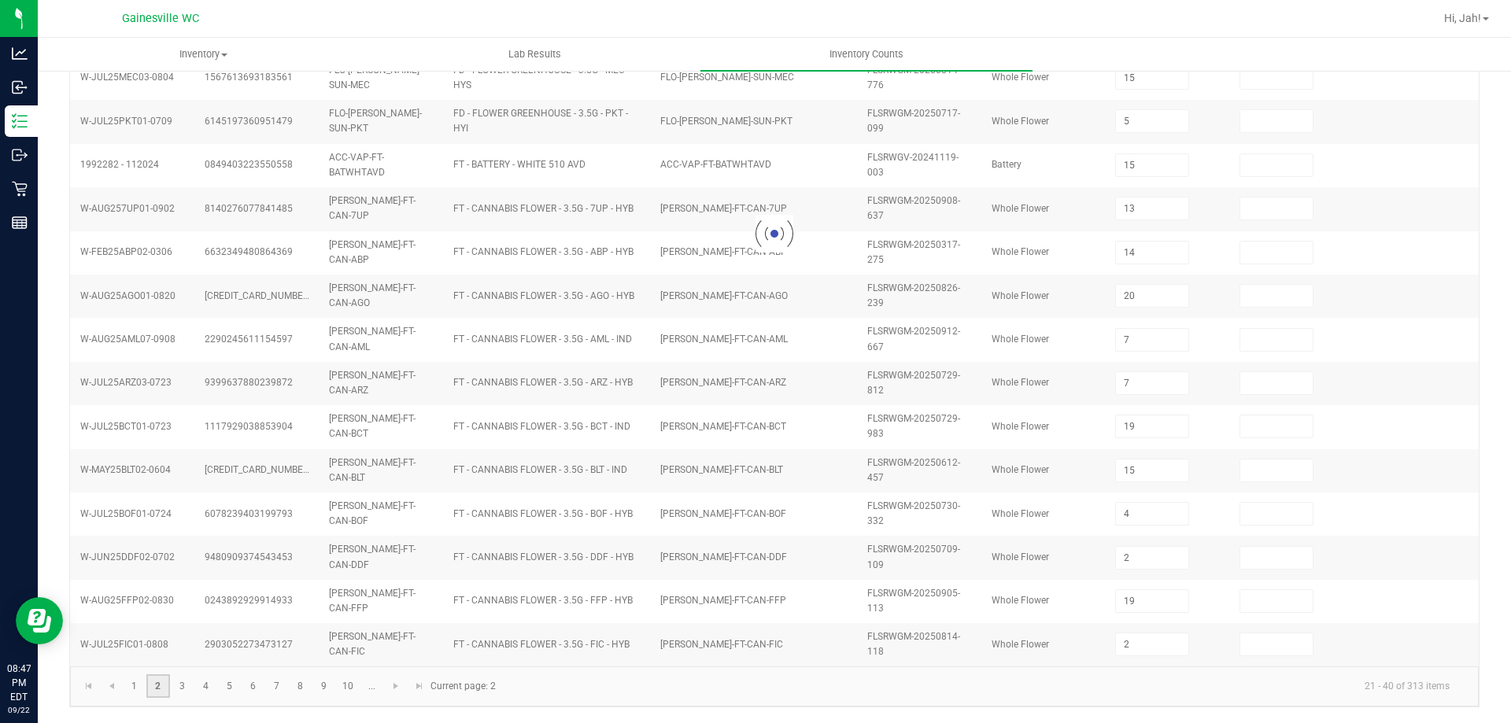
type input "7"
type input "12"
type input "10"
type input "6"
type input "9"
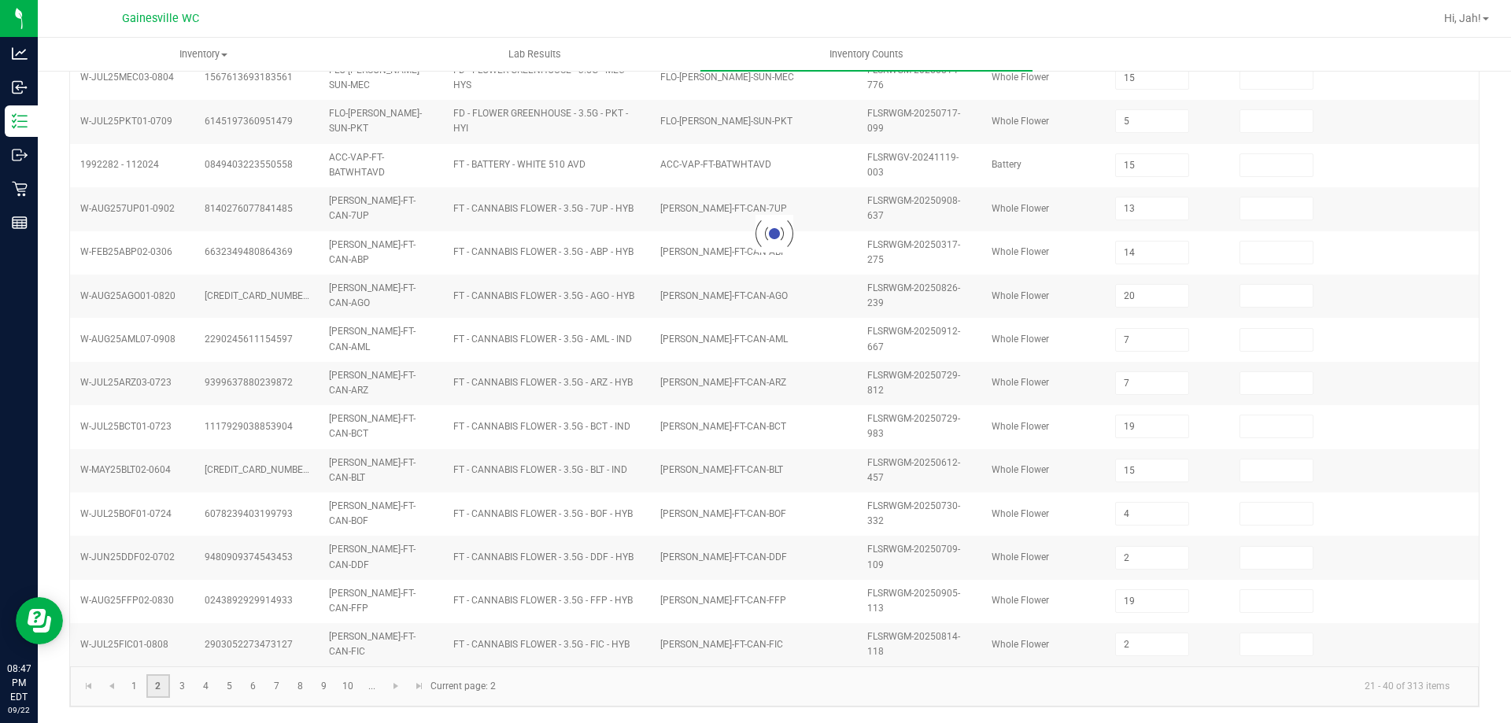
type input "8"
type input "1"
type input "9"
type input "2"
type input "9"
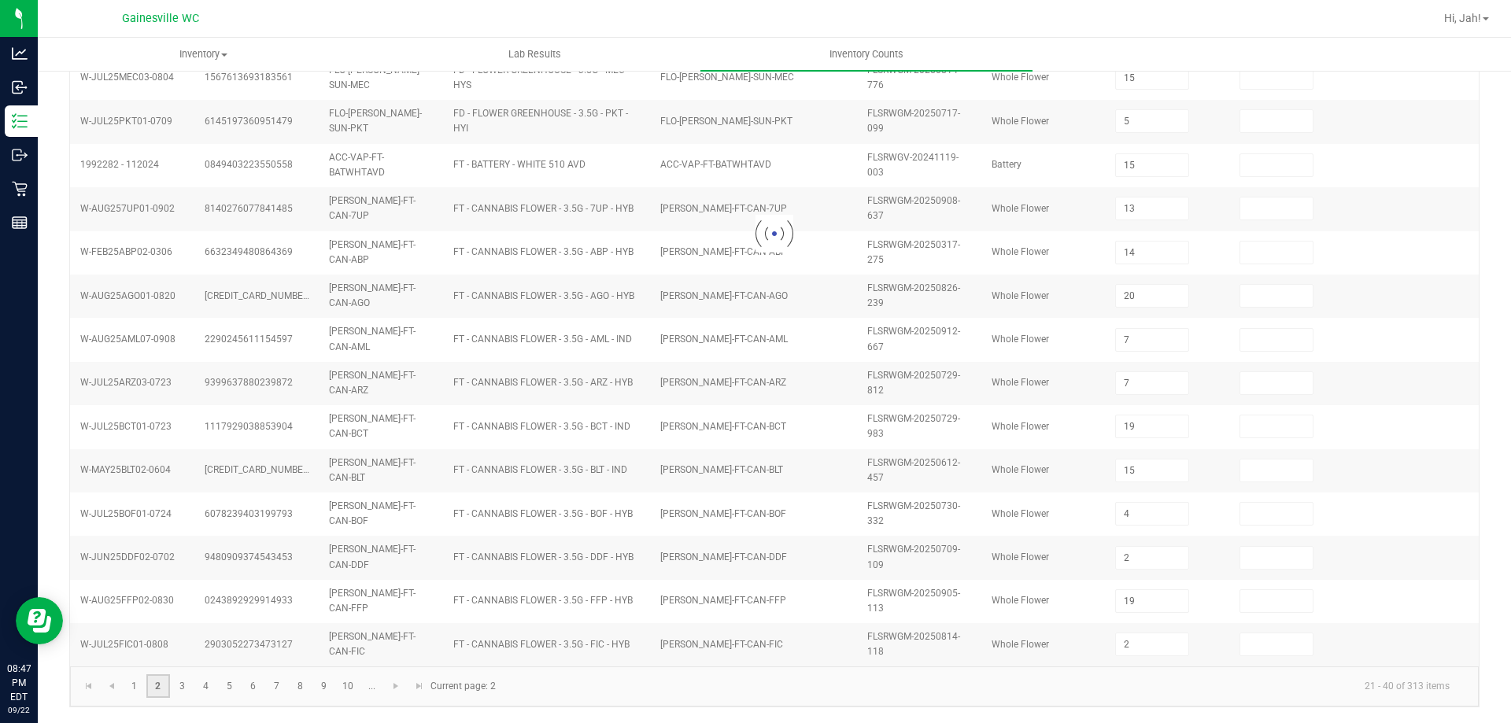
type input "9"
type input "1"
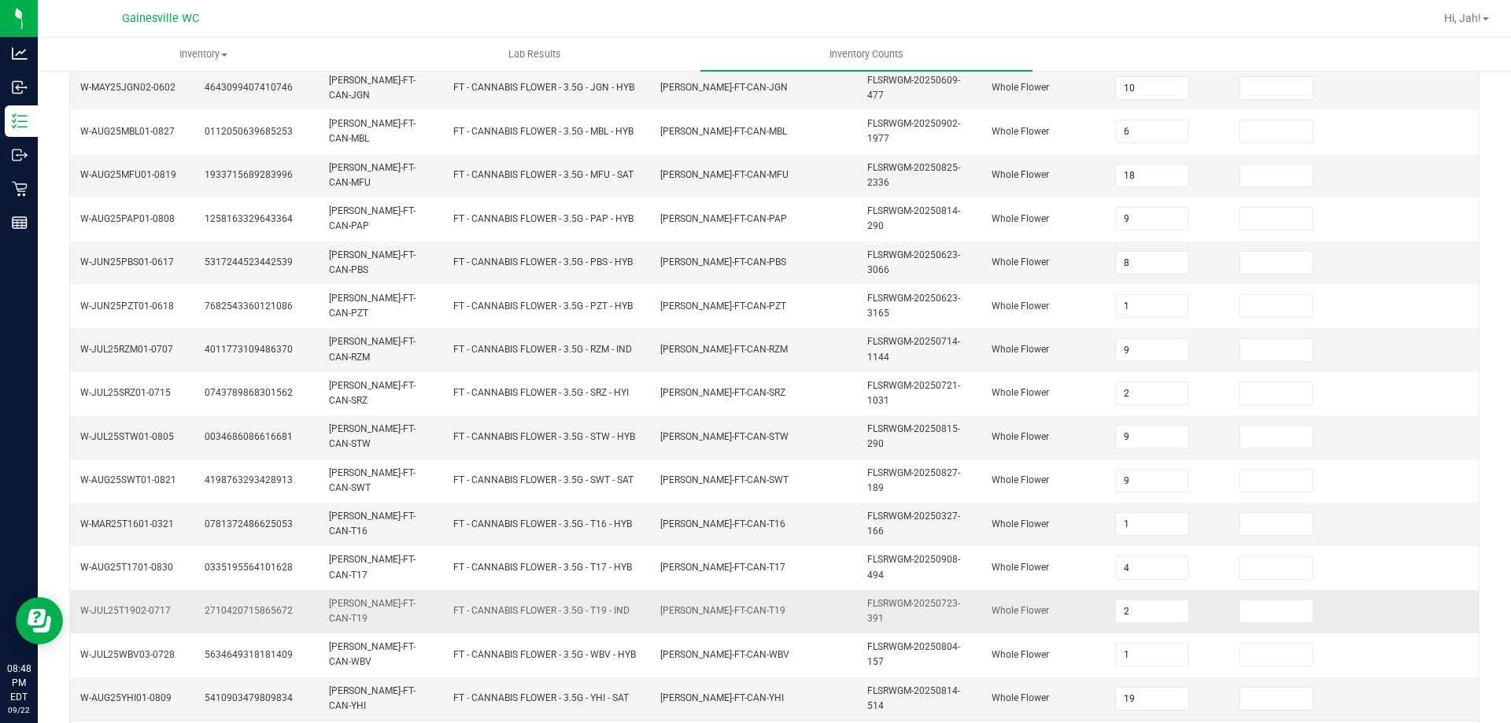
scroll to position [459, 0]
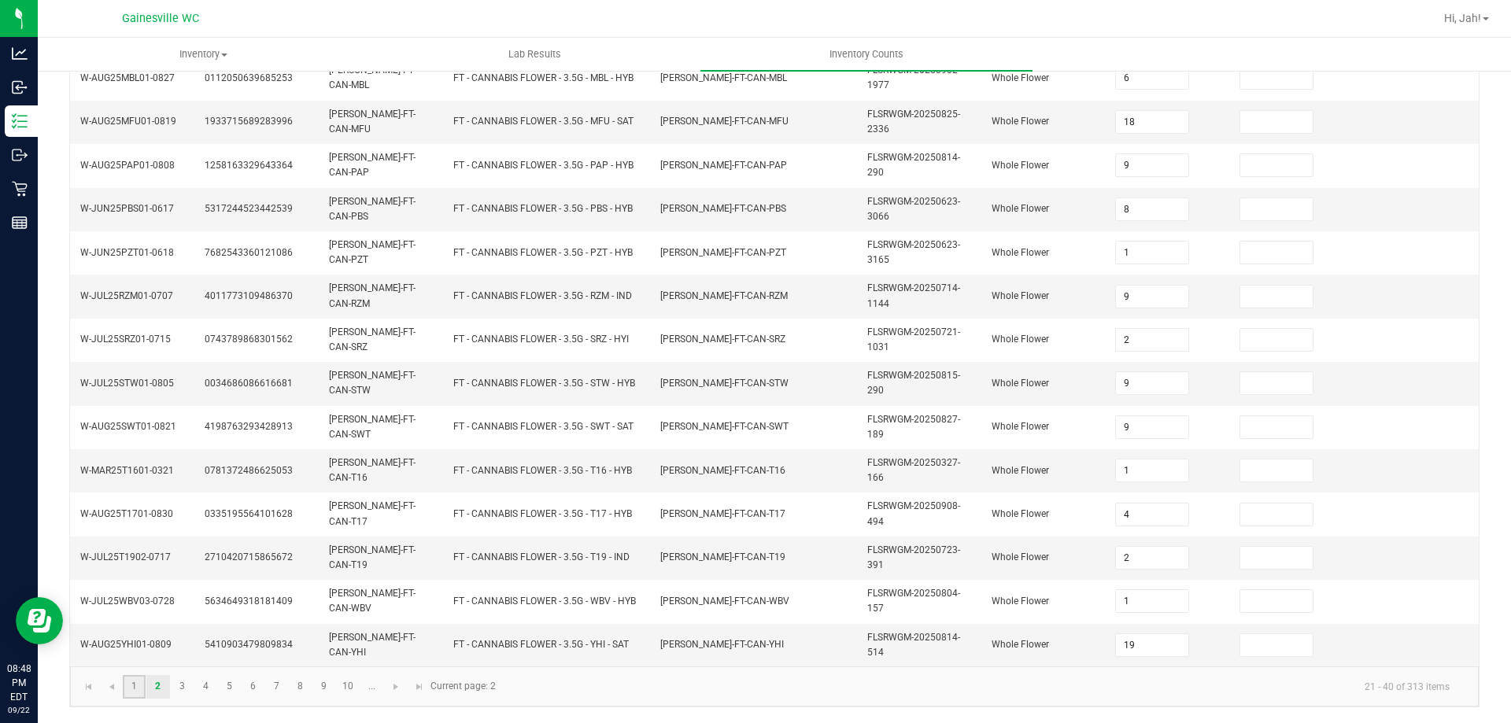
click at [143, 683] on link "1" at bounding box center [134, 687] width 23 height 24
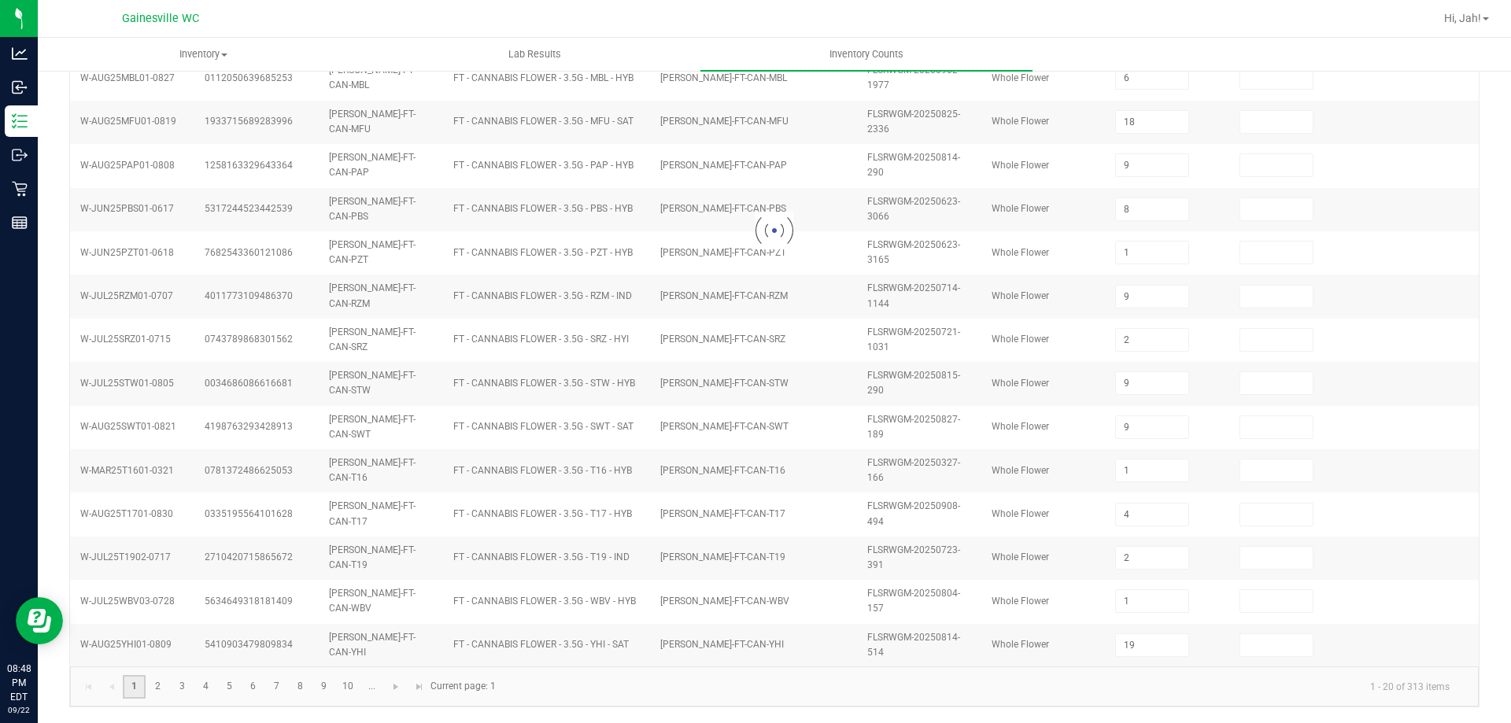
type input "1"
type input "5"
type input "2"
type input "6"
type input "17"
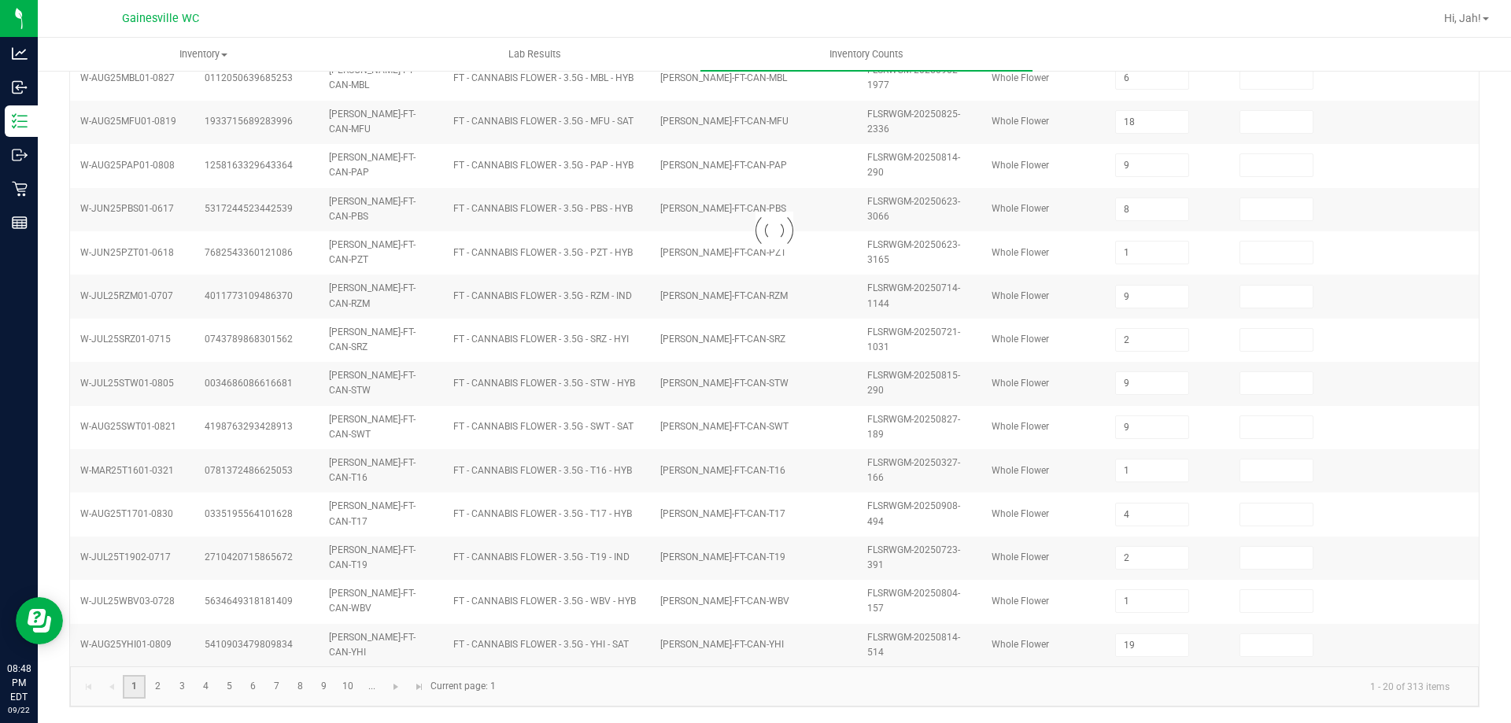
type input "3"
type input "8"
type input "5"
type input "15"
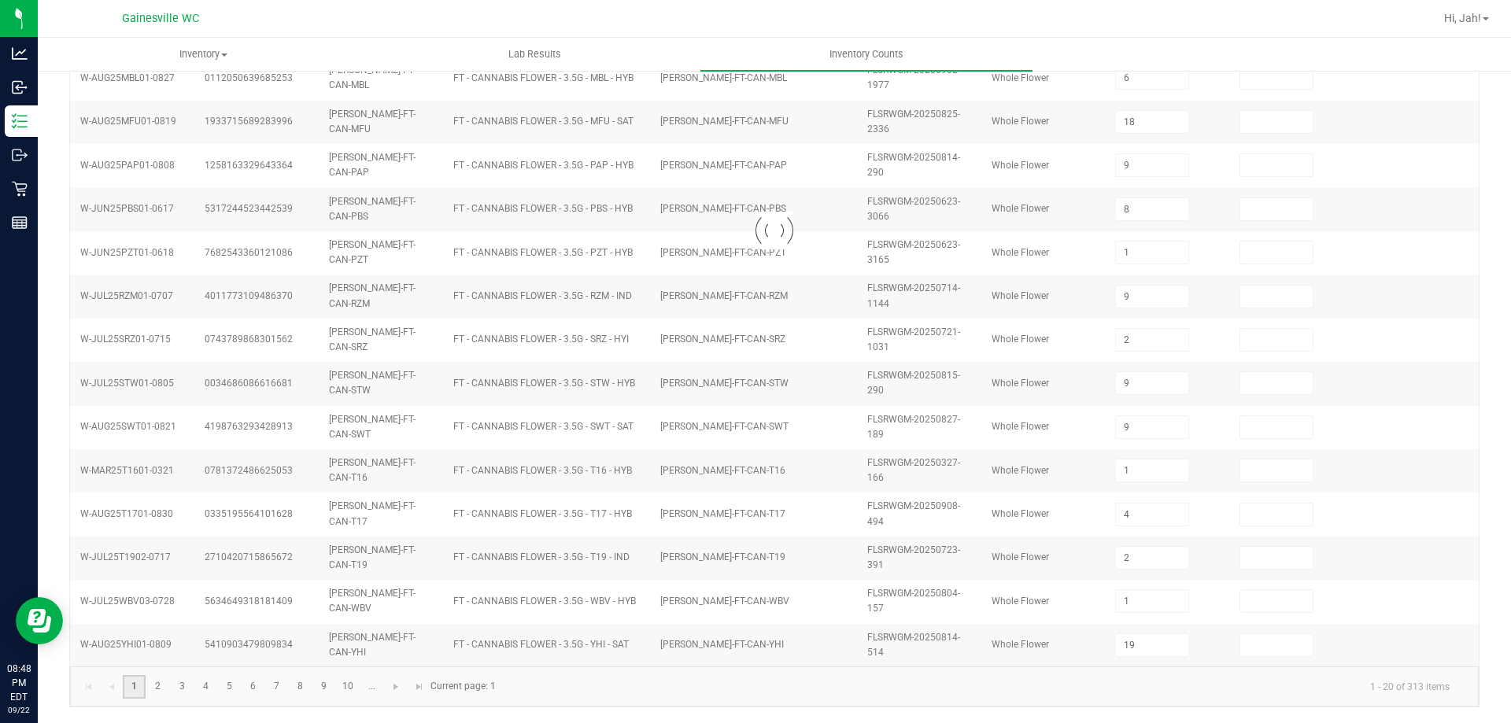
type input "13"
type input "14"
type input "20"
type input "7"
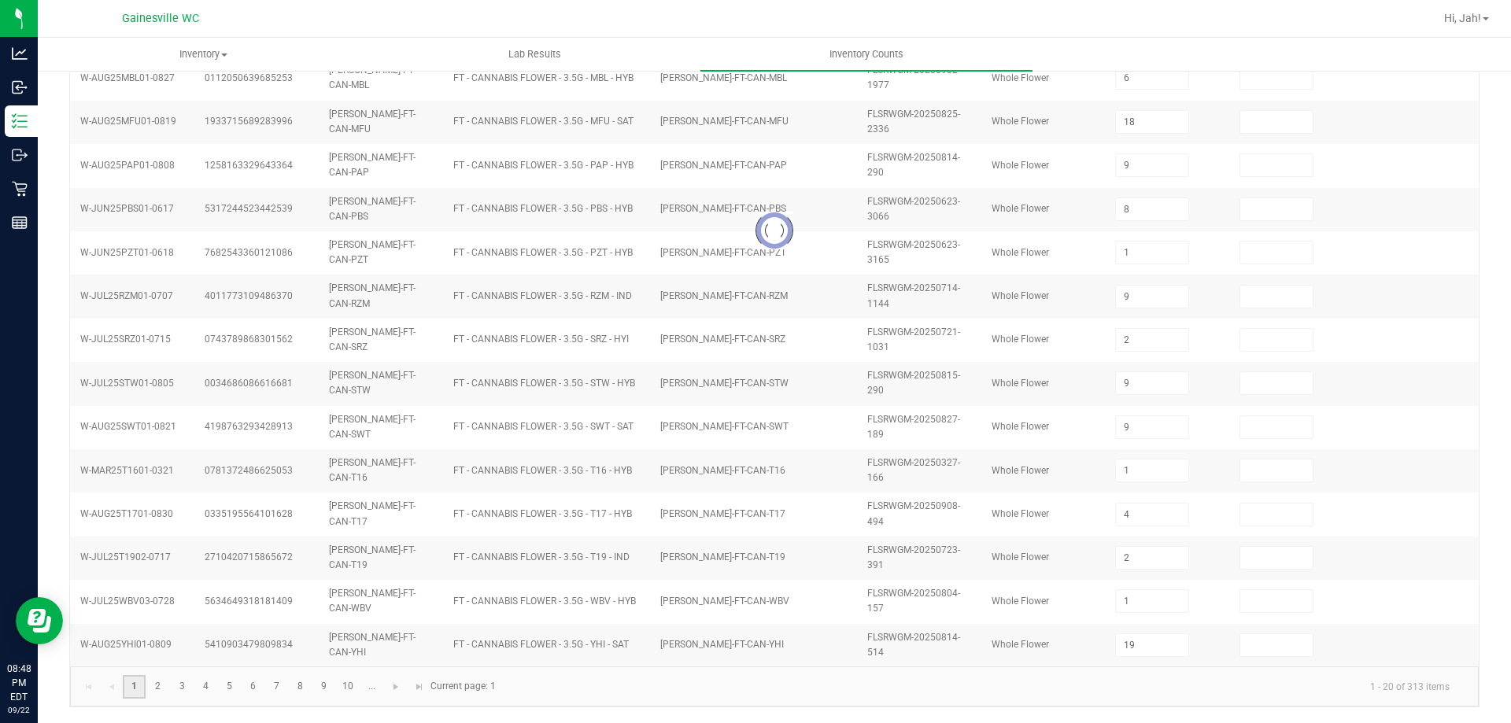
type input "19"
type input "15"
type input "19"
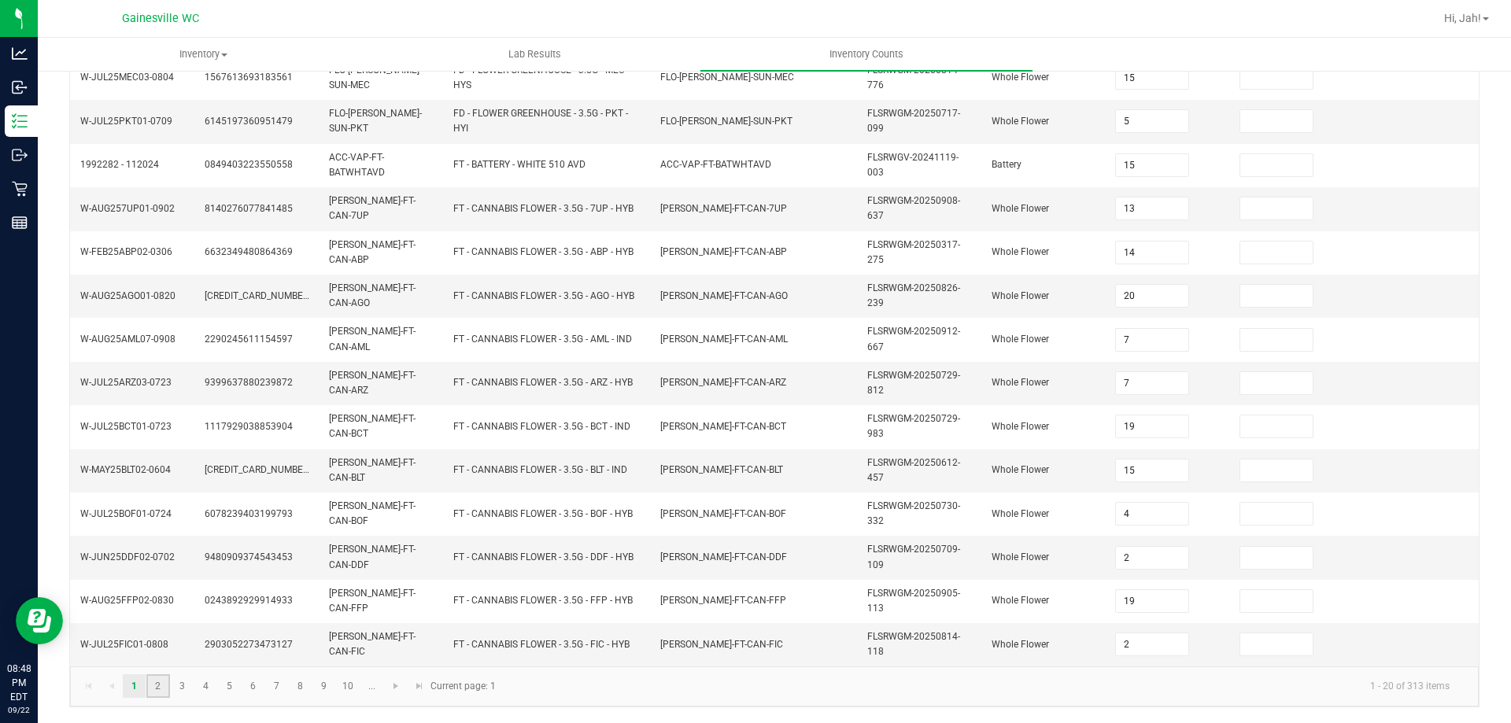
click at [160, 686] on link "2" at bounding box center [157, 687] width 23 height 24
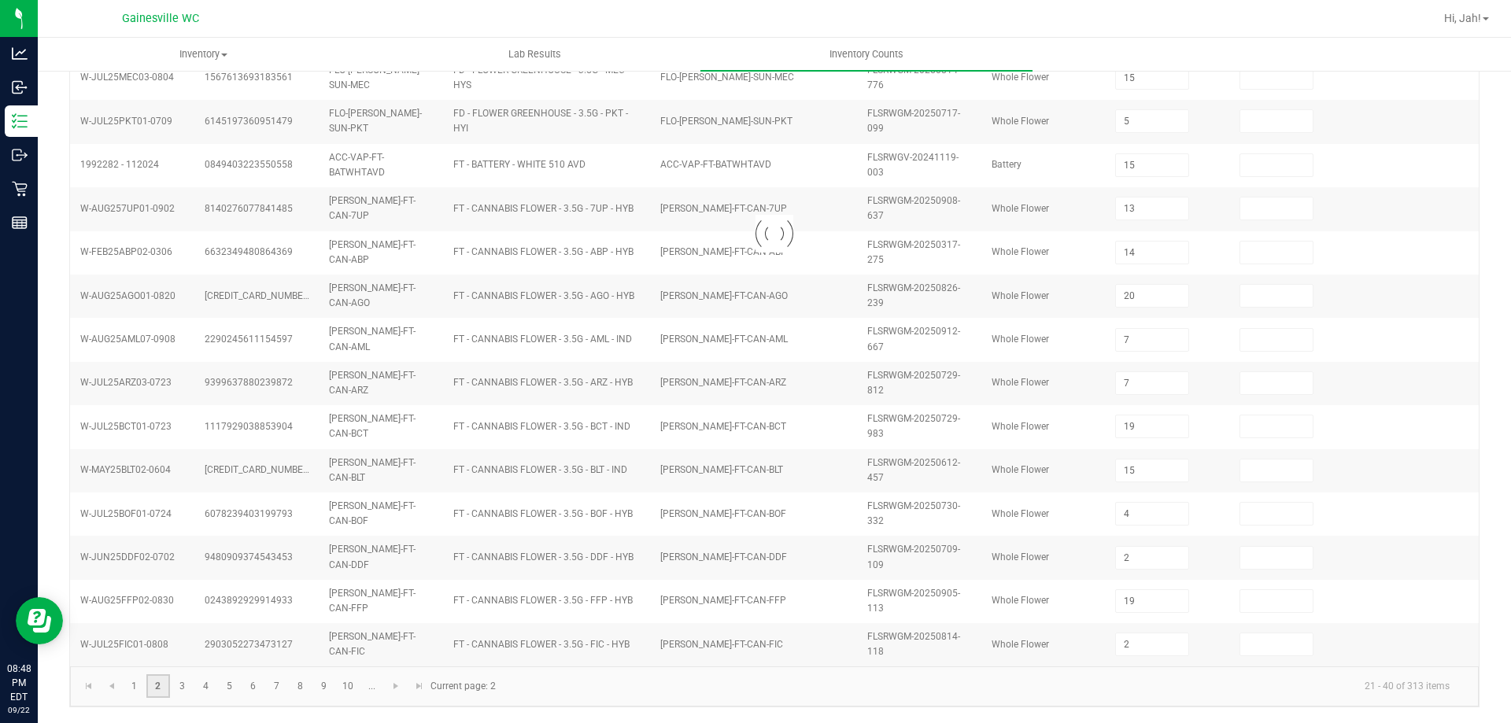
type input "12"
type input "18"
type input "19"
type input "3"
type input "11"
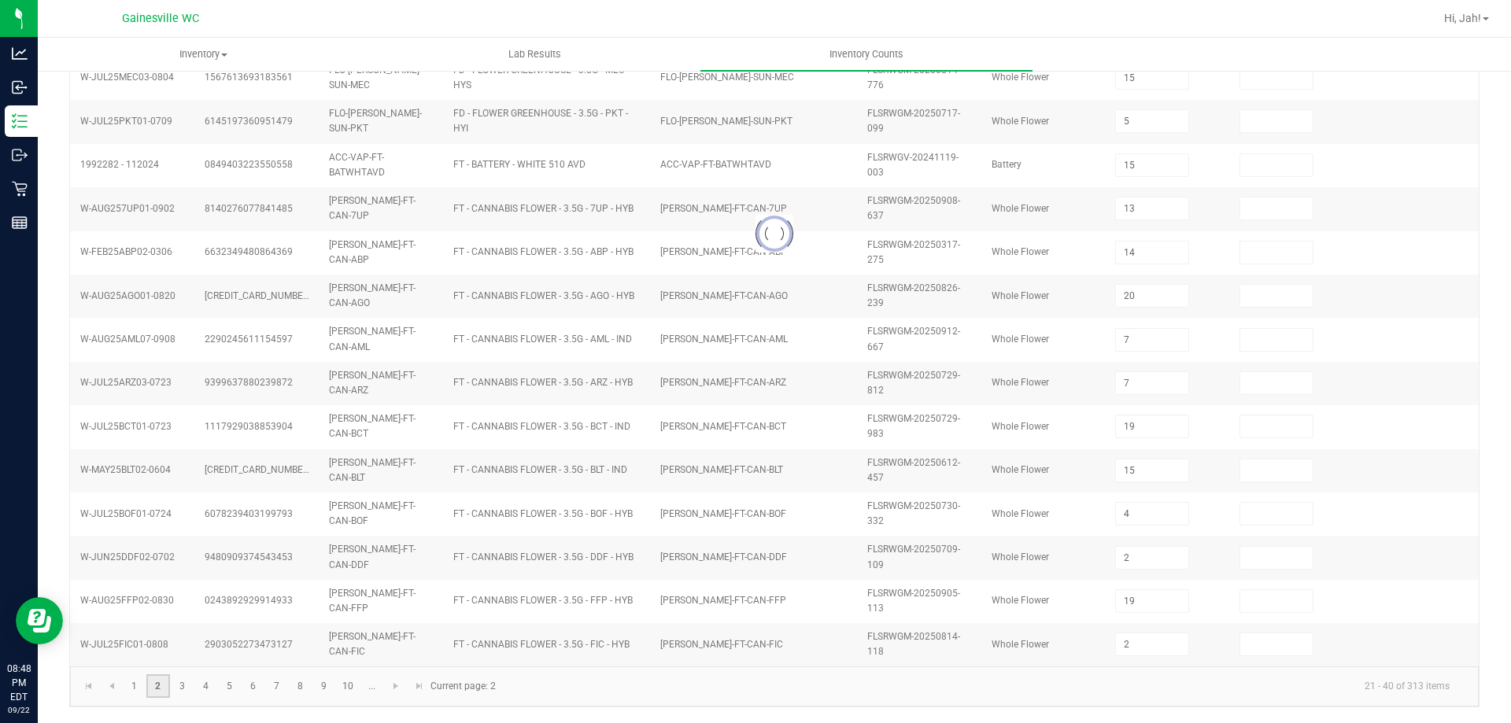
type input "7"
type input "12"
type input "10"
type input "6"
type input "9"
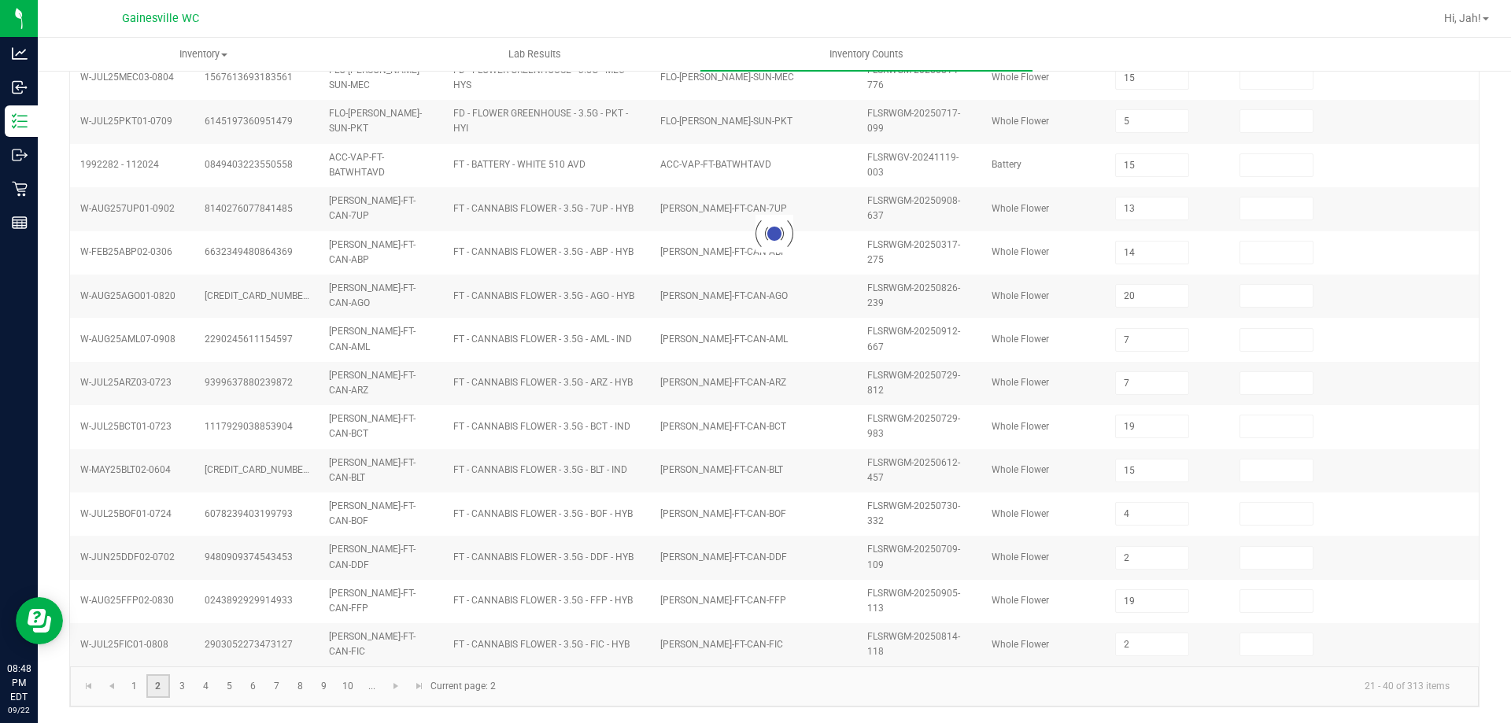
type input "8"
type input "1"
type input "9"
type input "2"
type input "9"
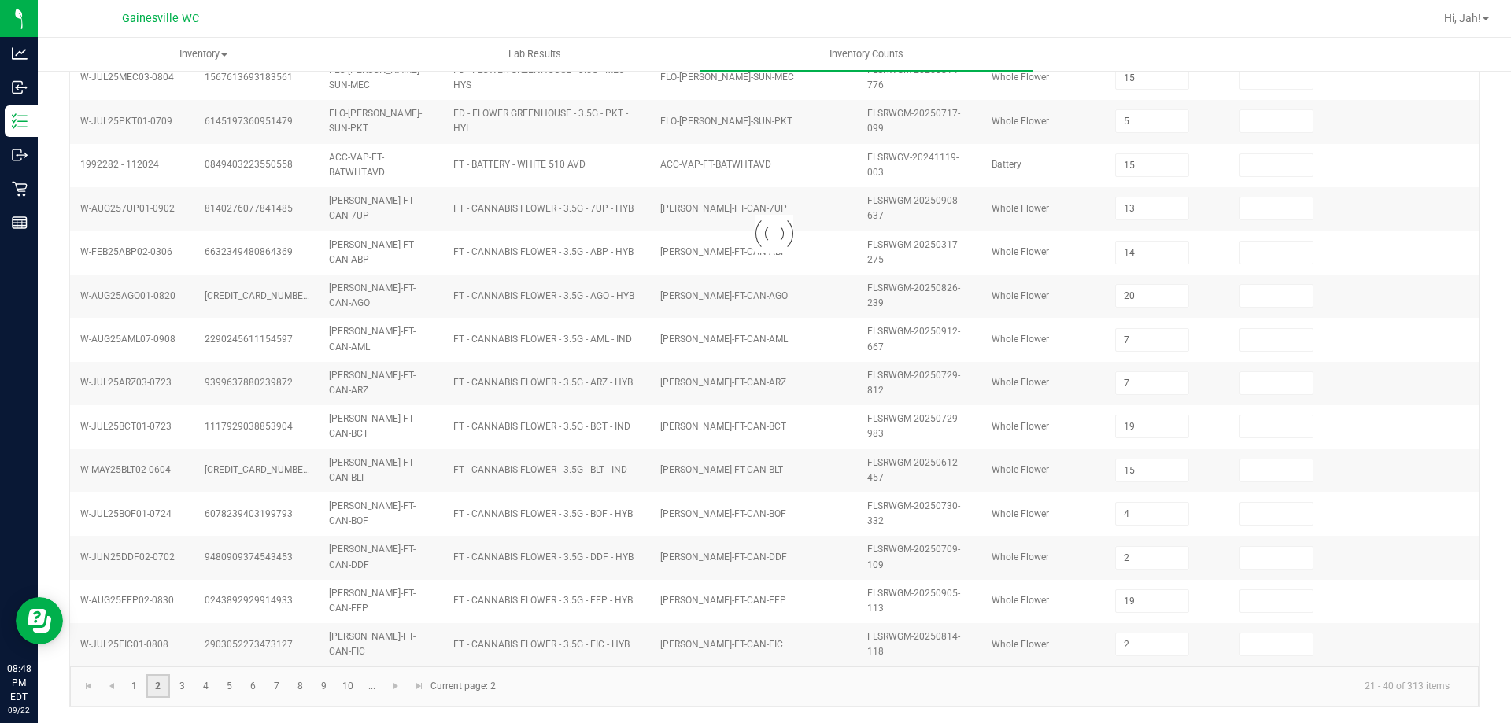
type input "9"
type input "1"
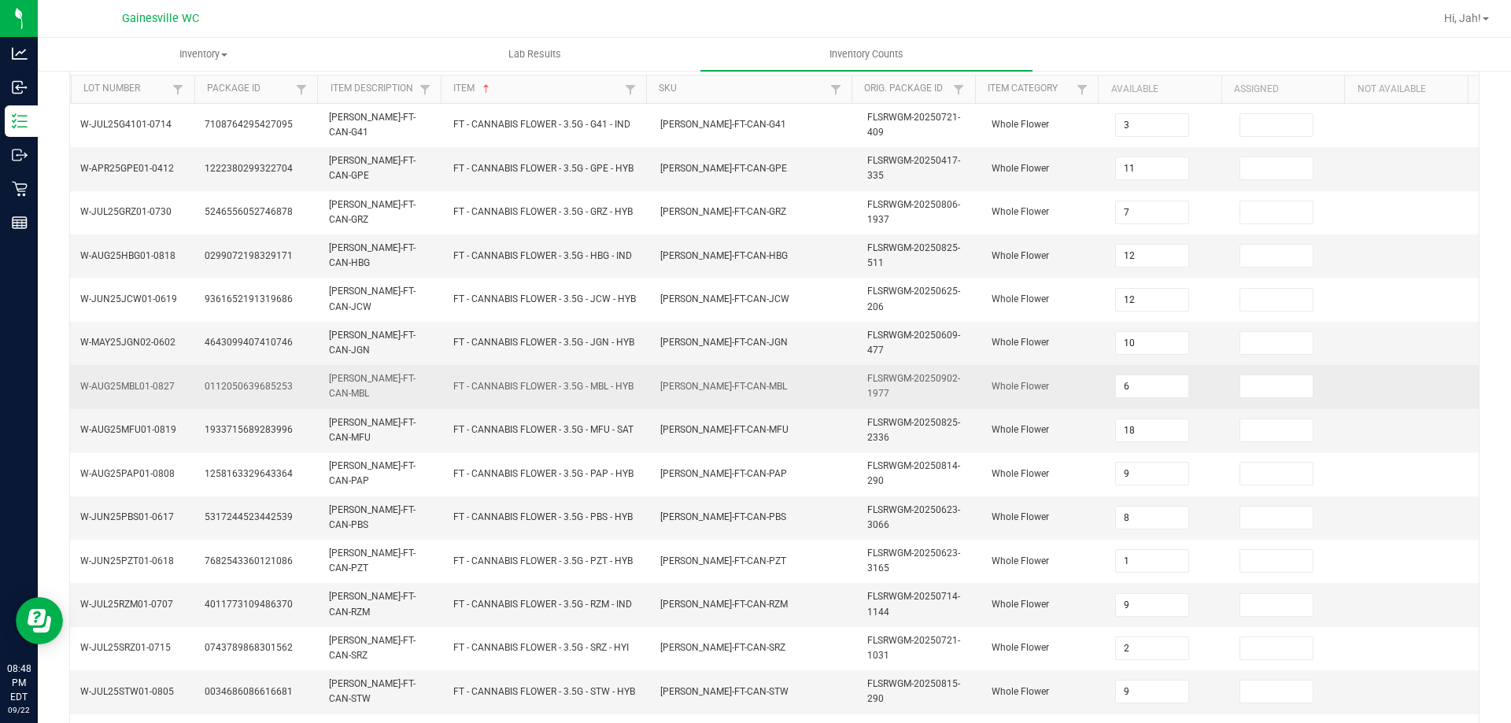
scroll to position [157, 0]
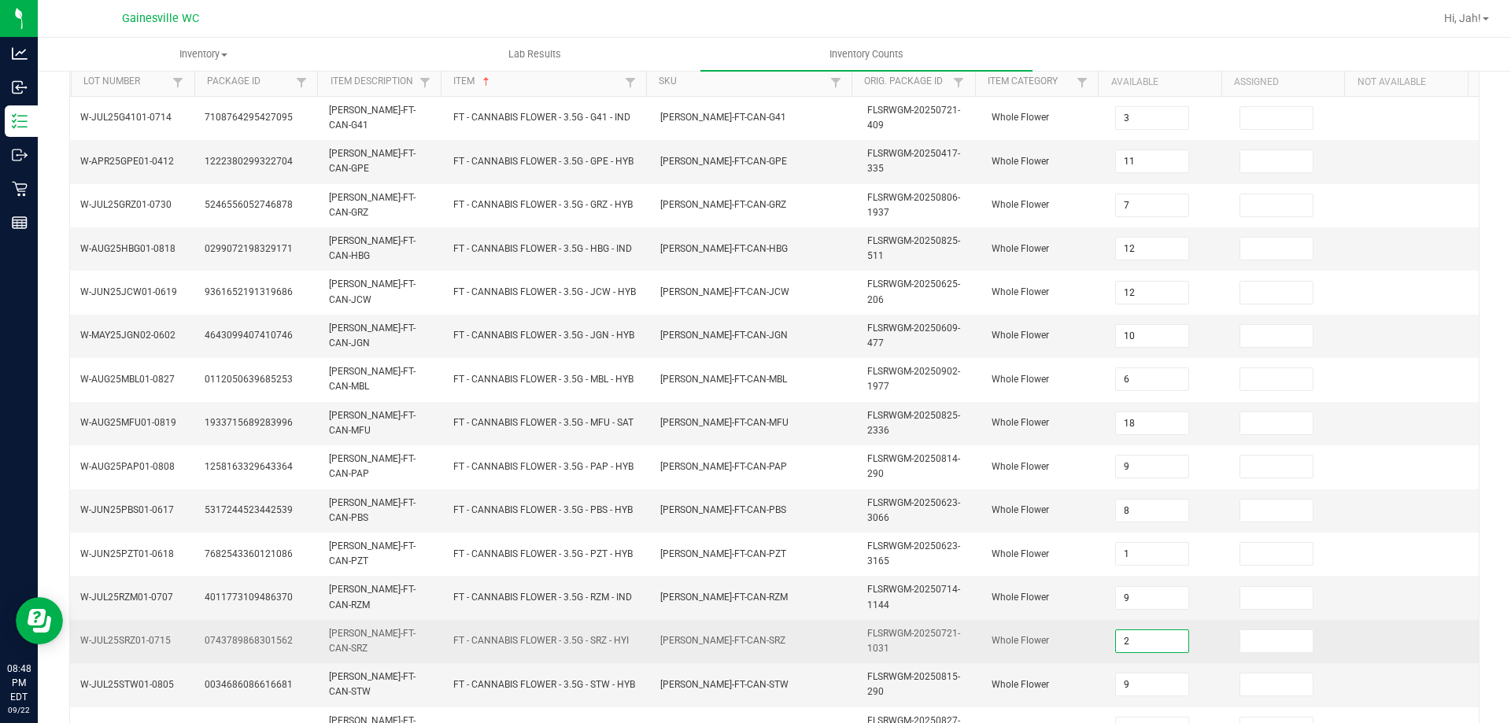
click at [1156, 649] on input "2" at bounding box center [1152, 642] width 72 height 22
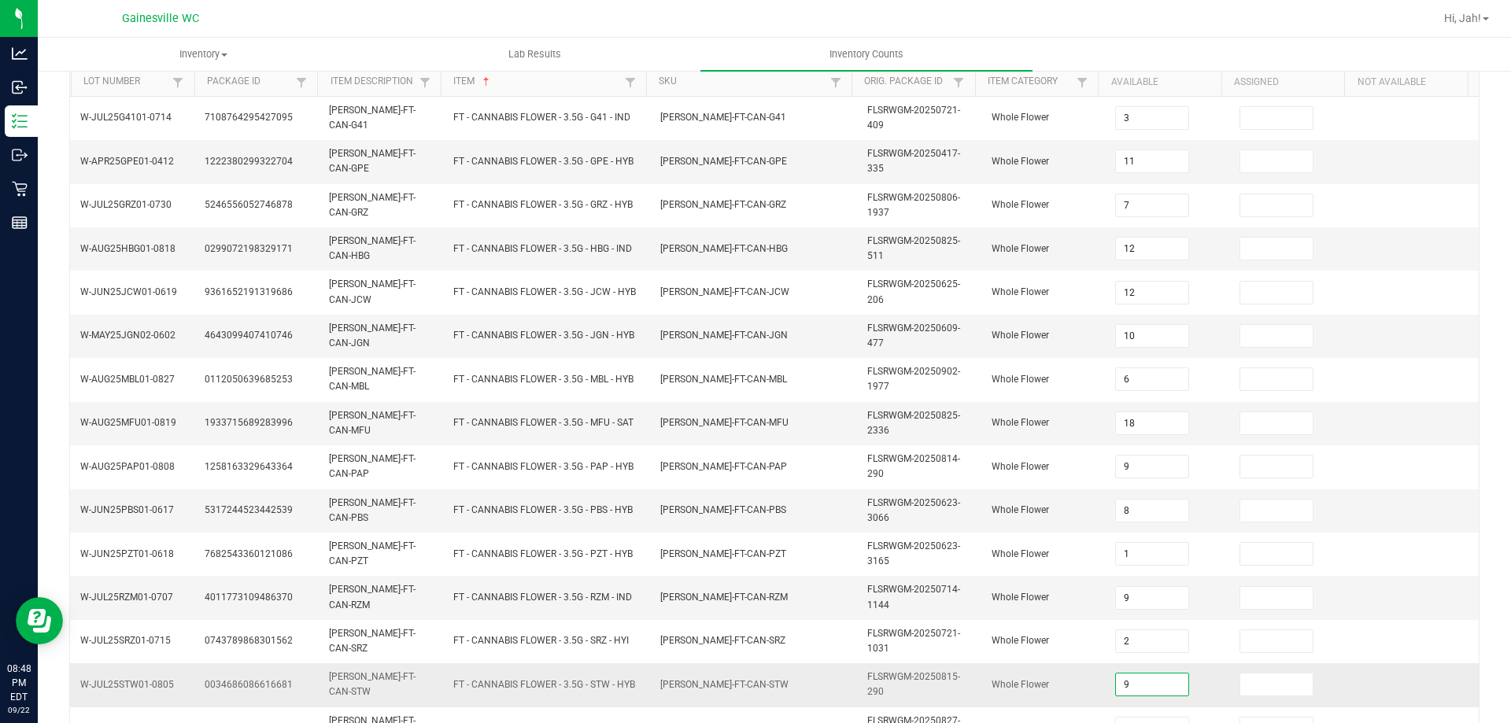
type input "0"
type input "20"
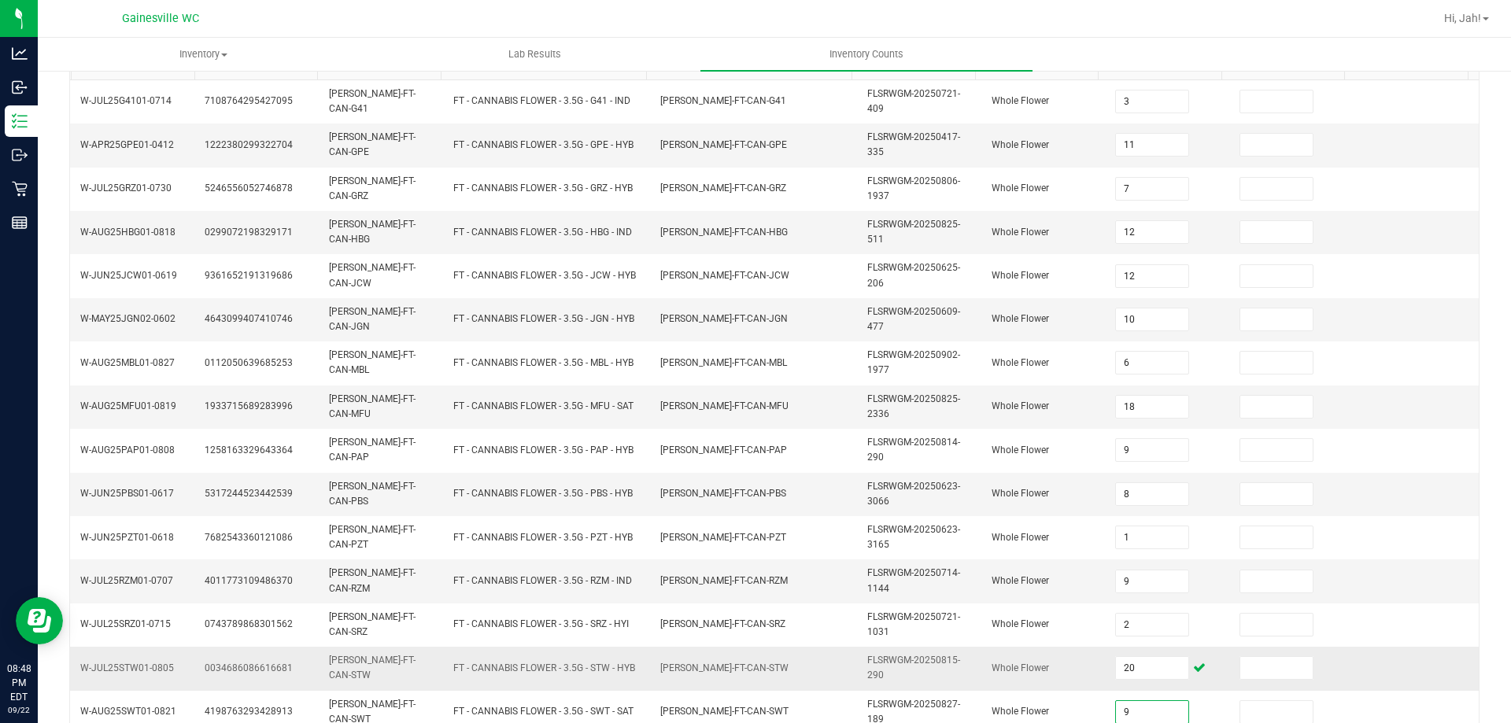
type input "5"
type input "4"
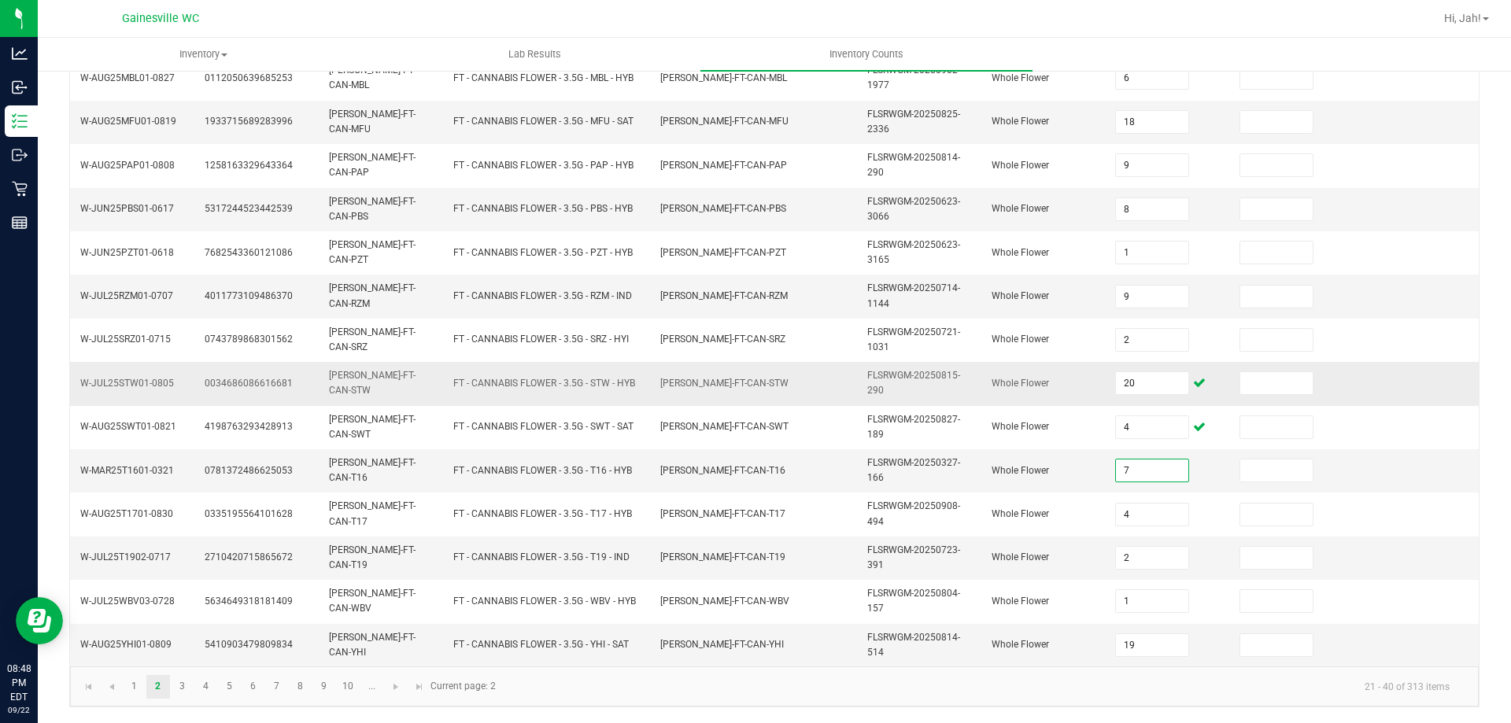
type input "7"
type input "9"
type input "12"
type input "10"
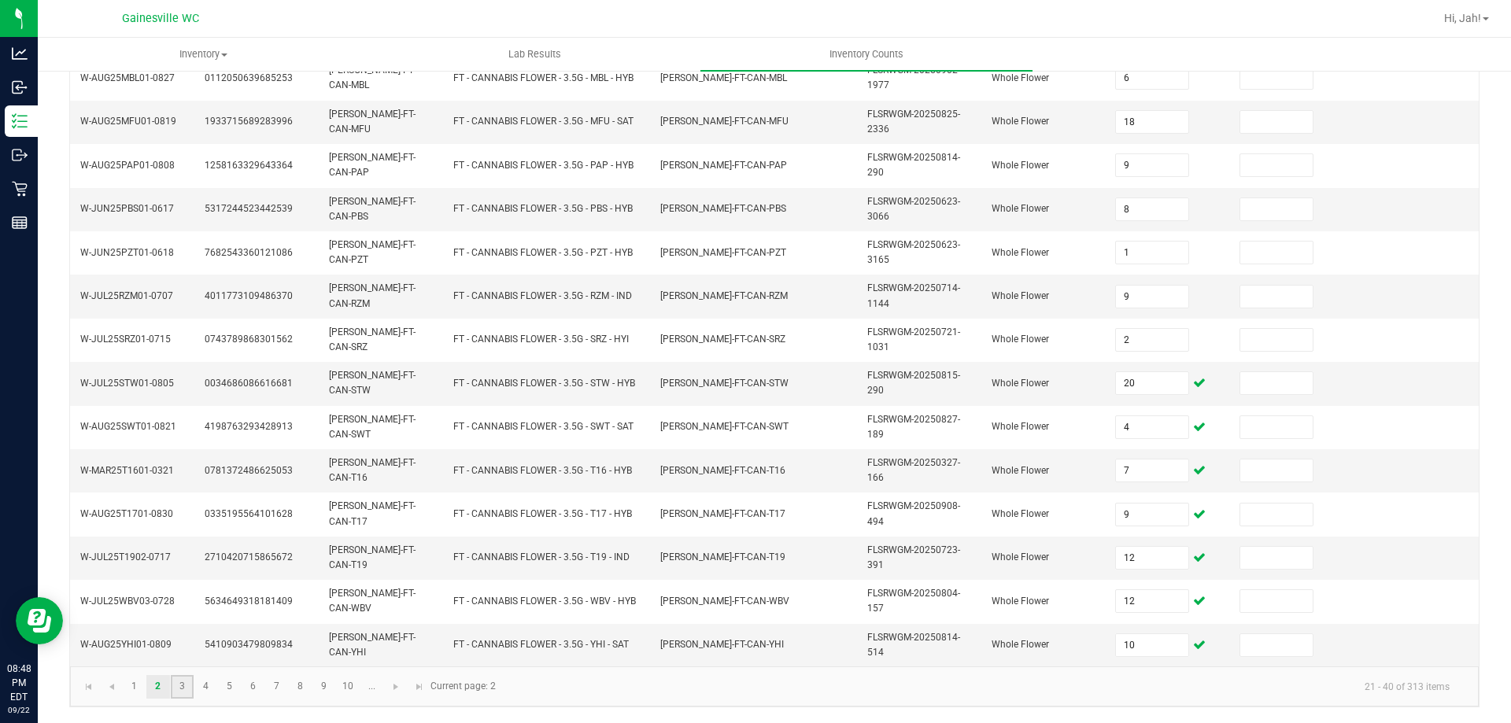
click at [185, 691] on link "3" at bounding box center [182, 687] width 23 height 24
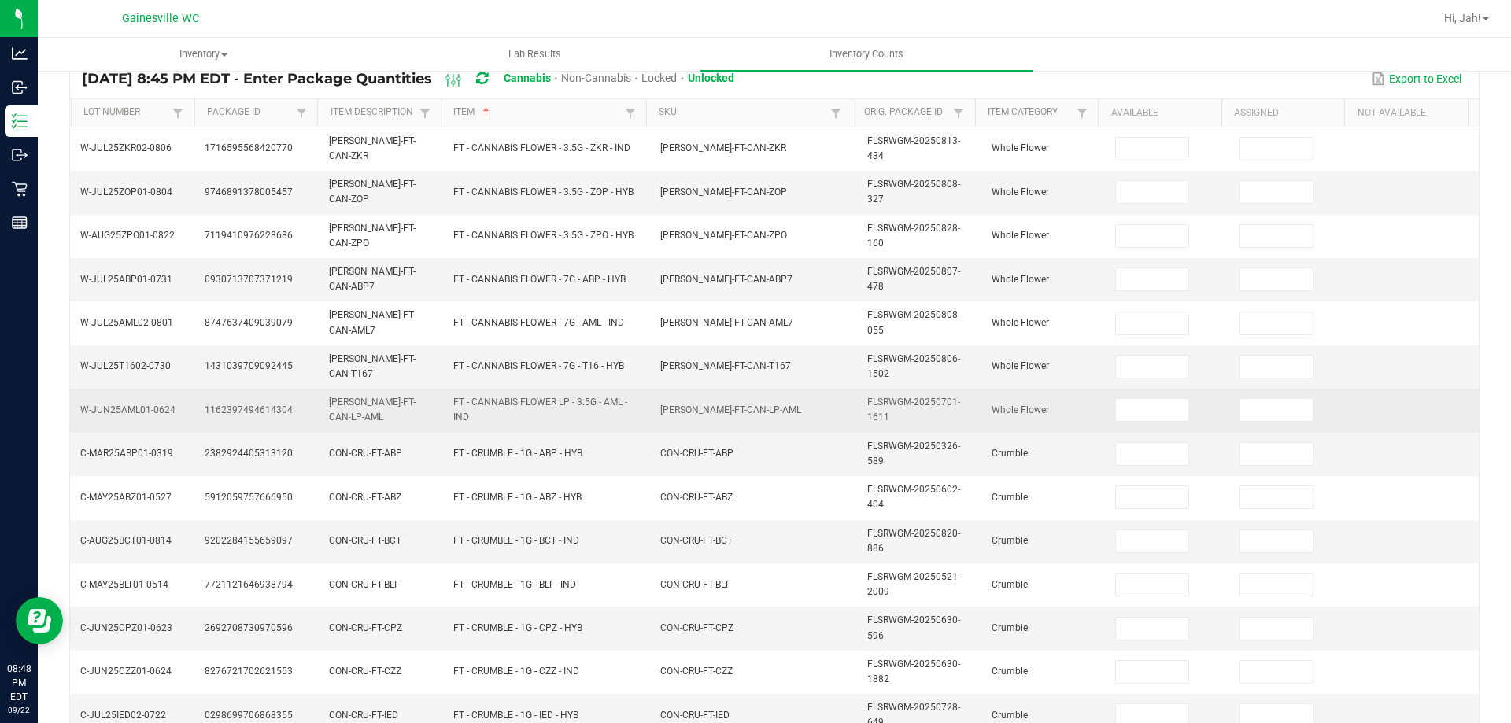
scroll to position [0, 0]
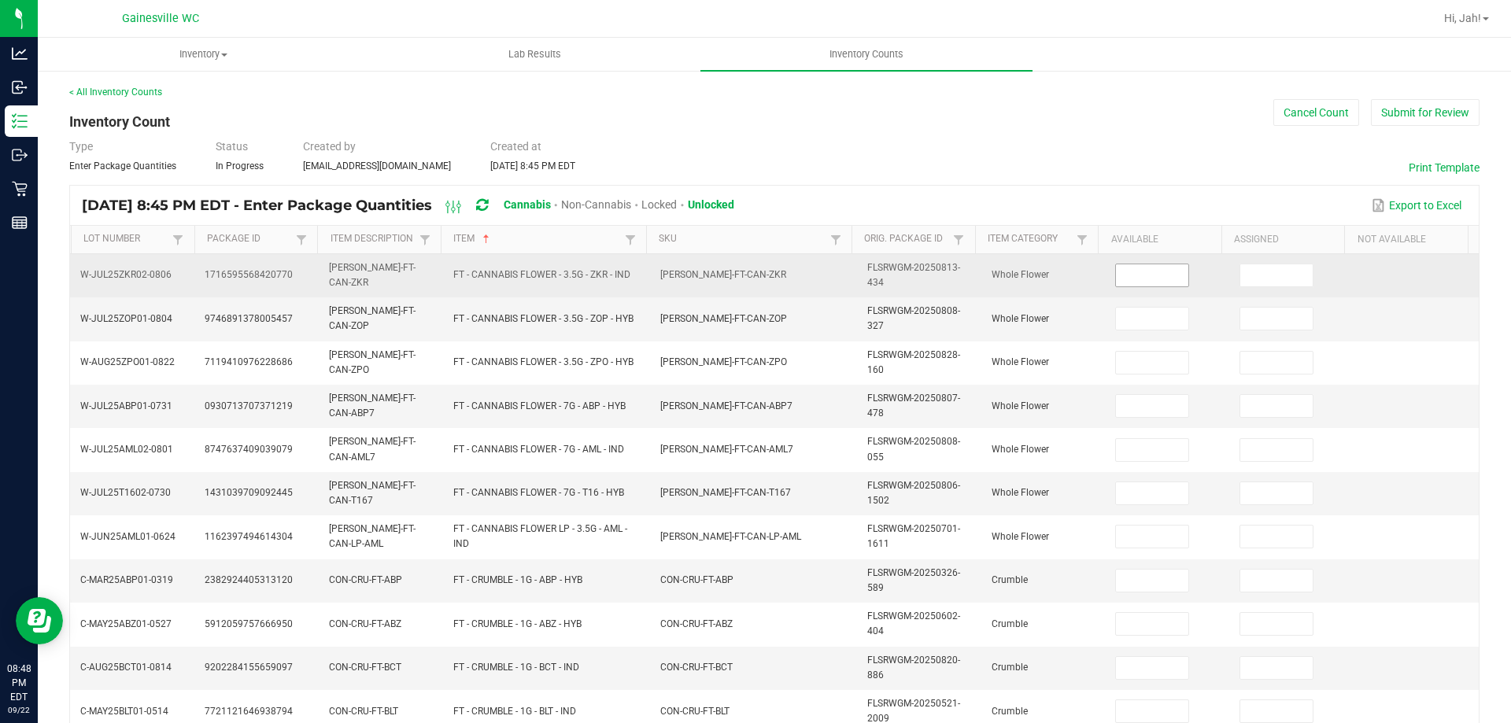
click at [1161, 276] on input at bounding box center [1152, 276] width 72 height 22
type input "1"
type input "16"
type input "20"
type input "15"
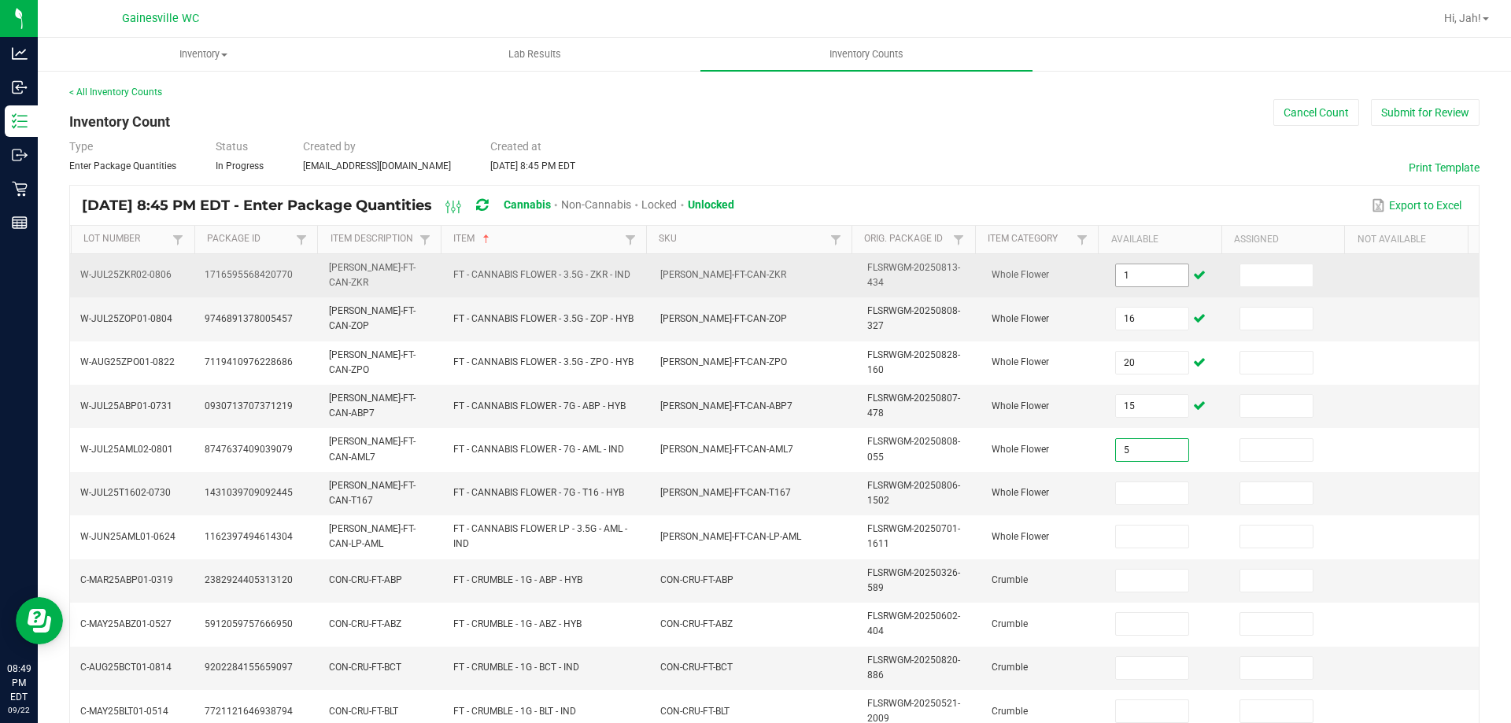
type input "5"
type input "17"
type input "6"
type input "2"
type input "5"
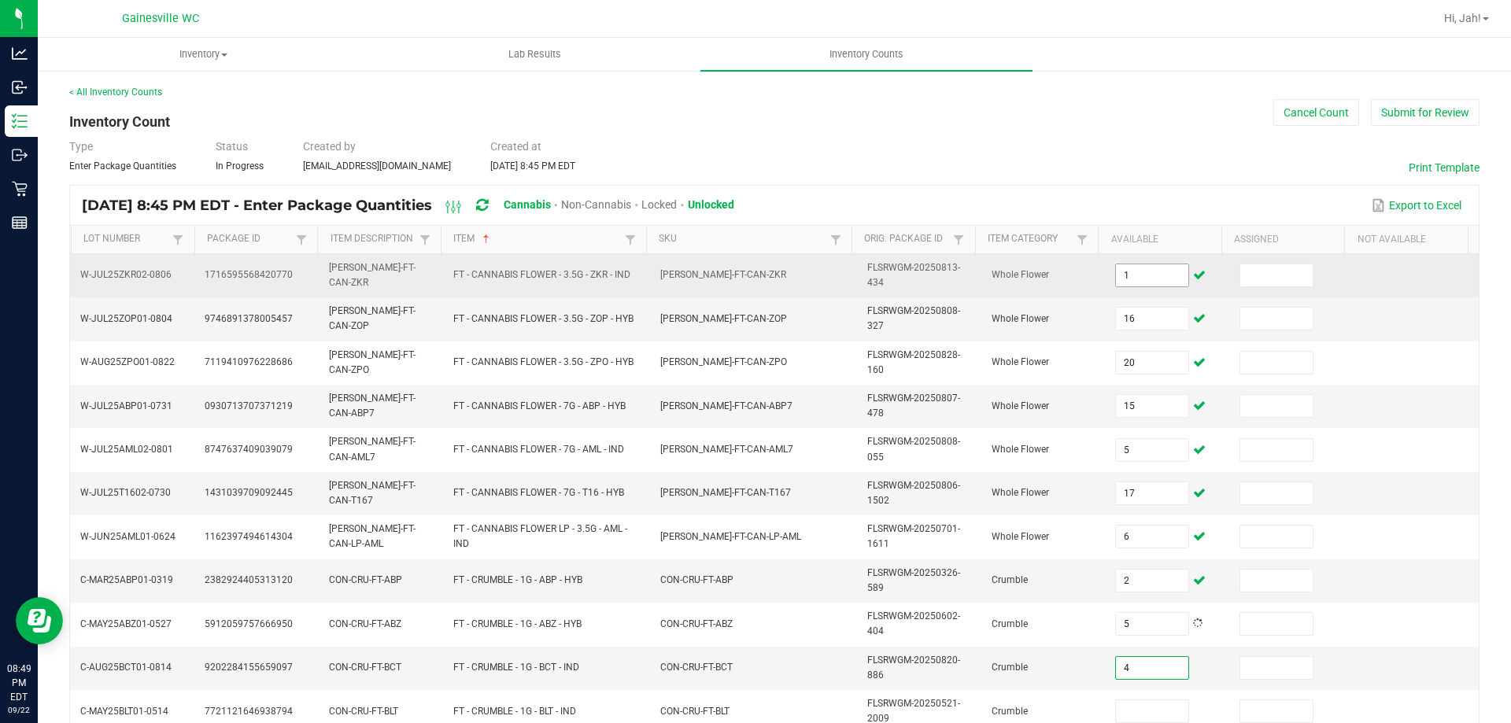
type input "4"
type input "1"
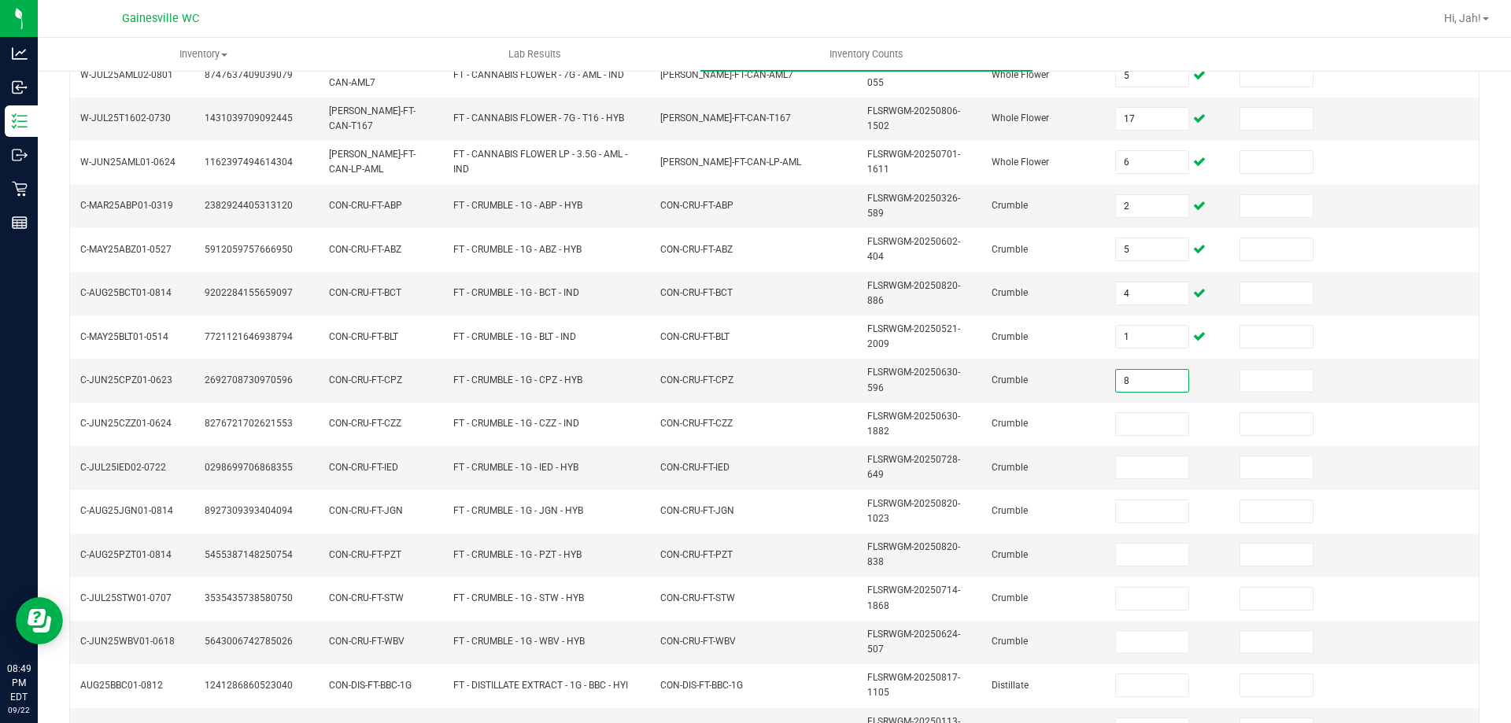
type input "8"
type input "3"
type input "6"
type input "2"
type input "3"
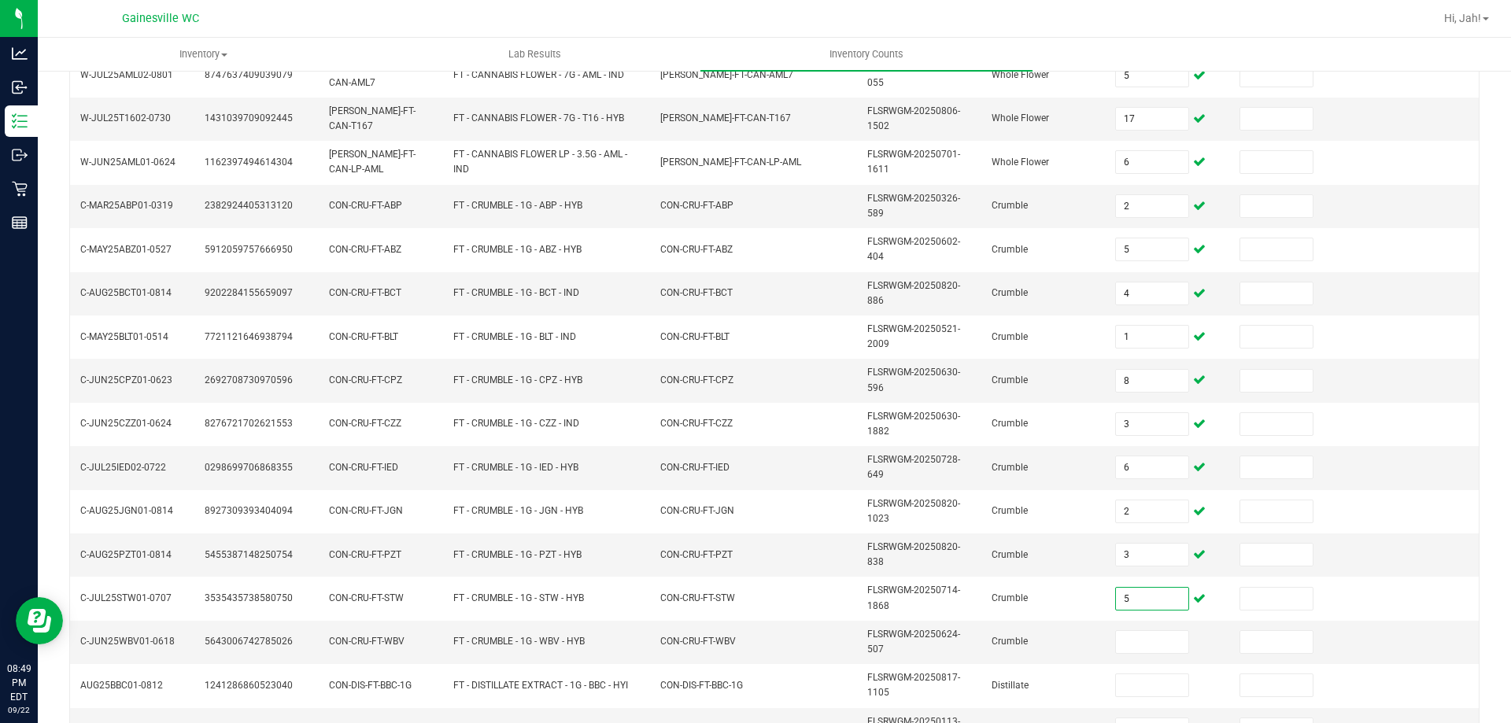
type input "5"
type input "3"
type input "9"
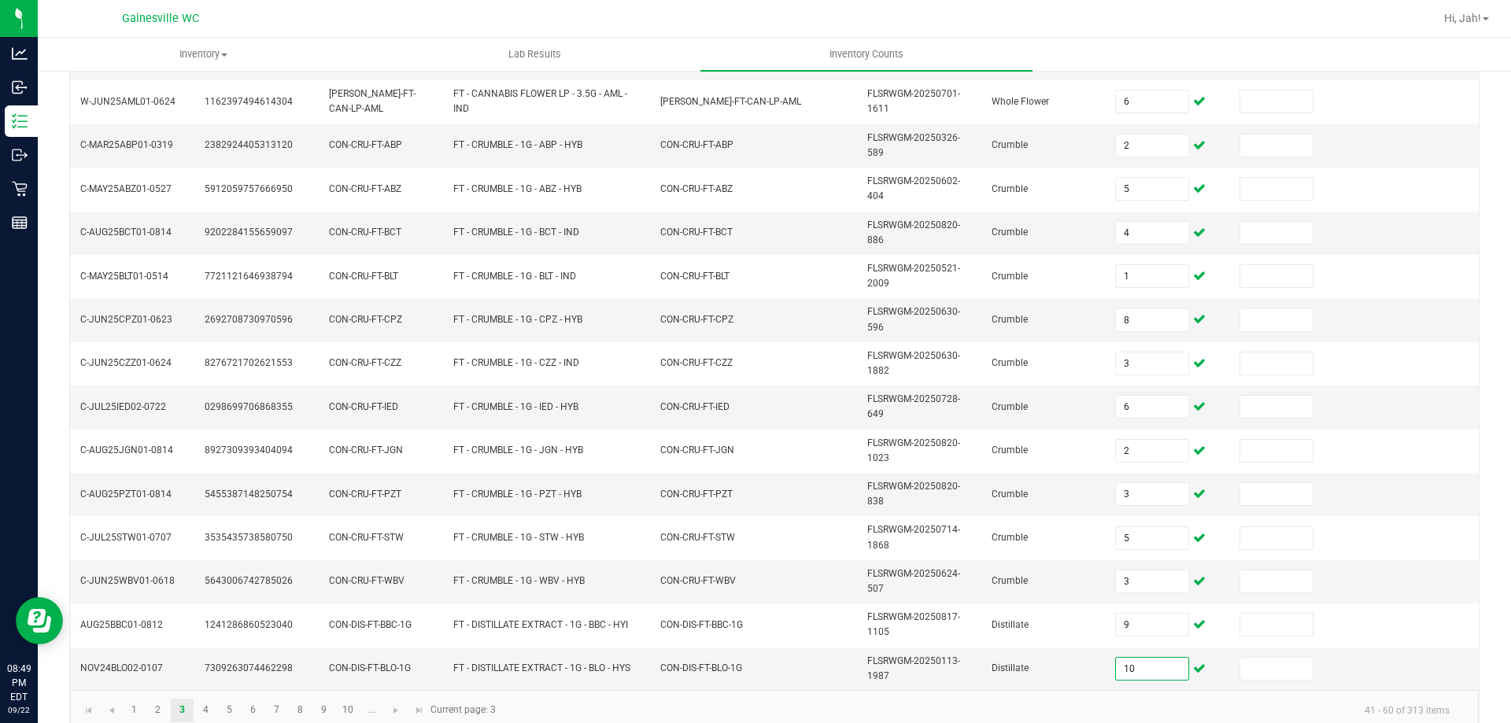
scroll to position [459, 0]
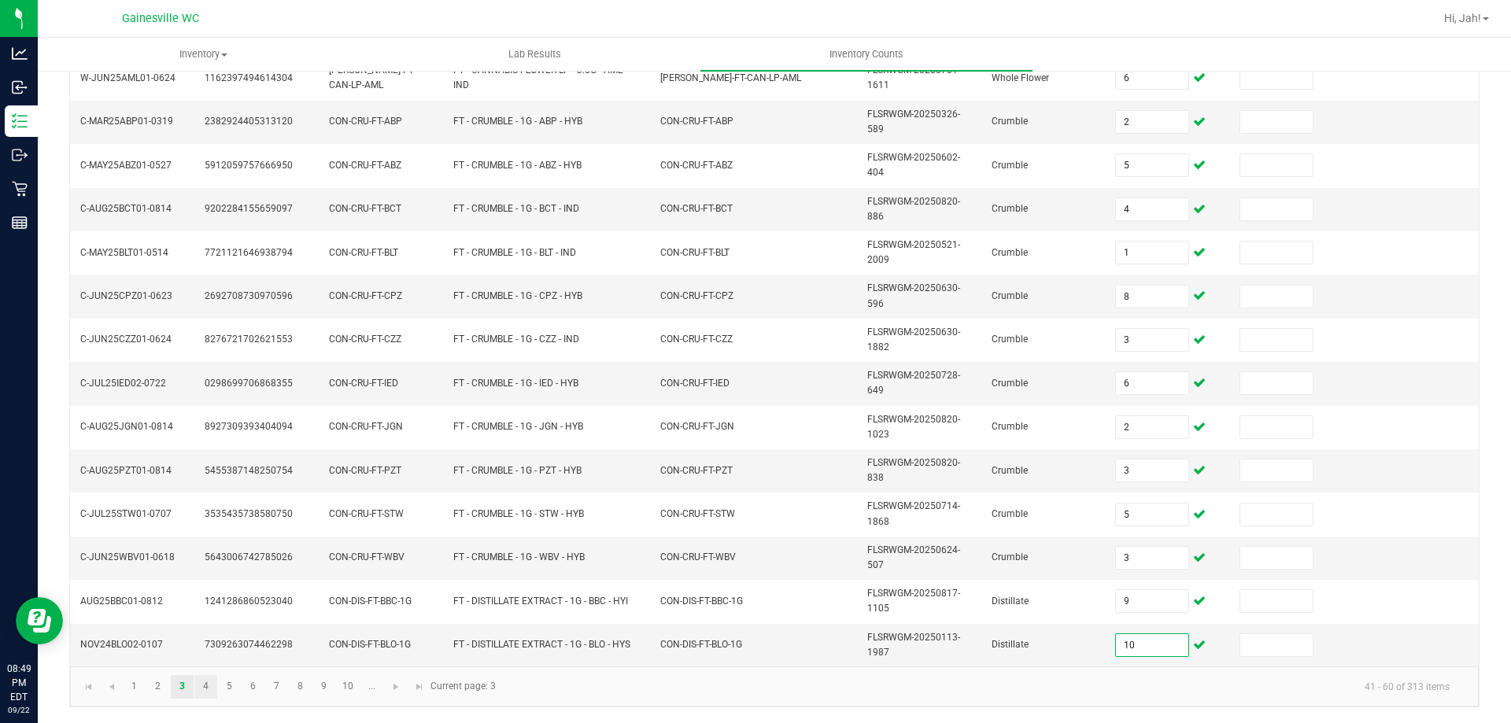
type input "10"
click at [201, 686] on link "4" at bounding box center [205, 687] width 23 height 24
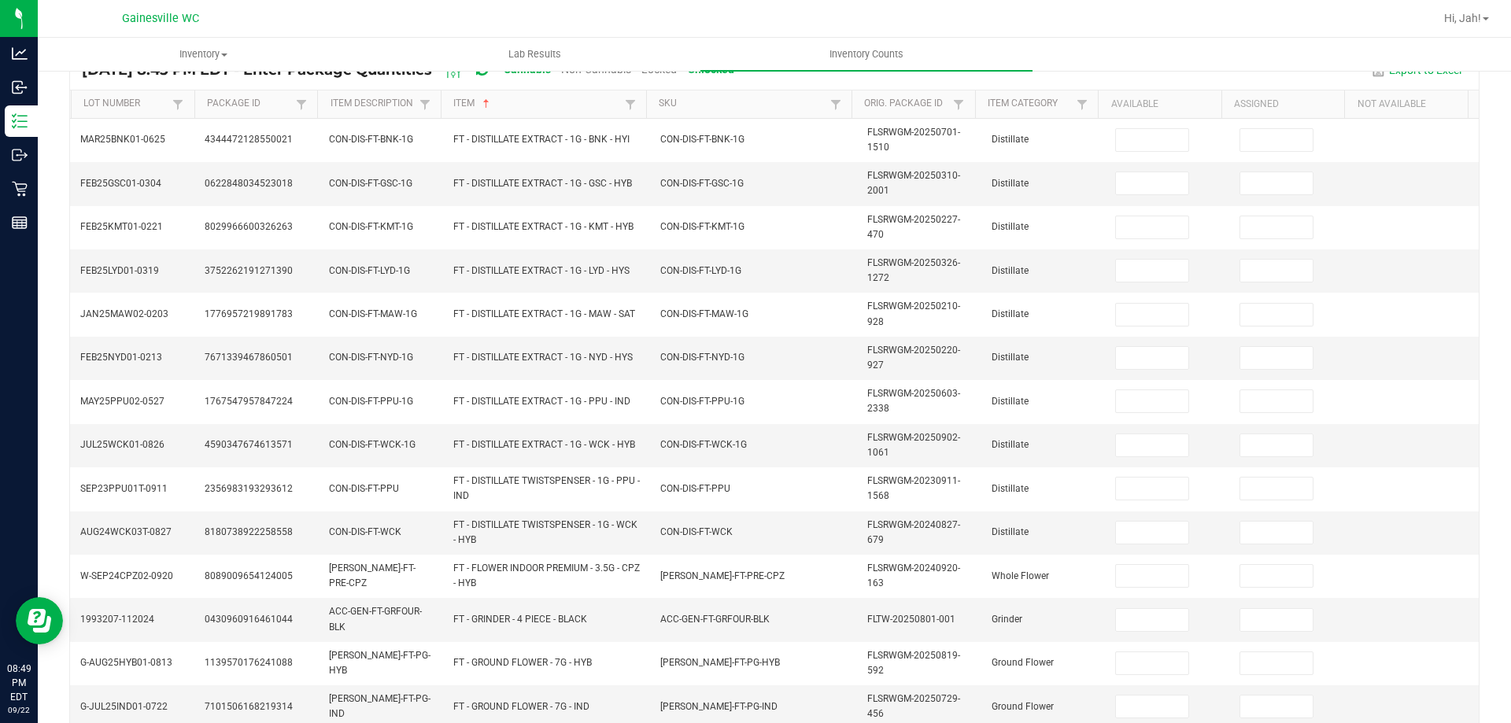
scroll to position [0, 0]
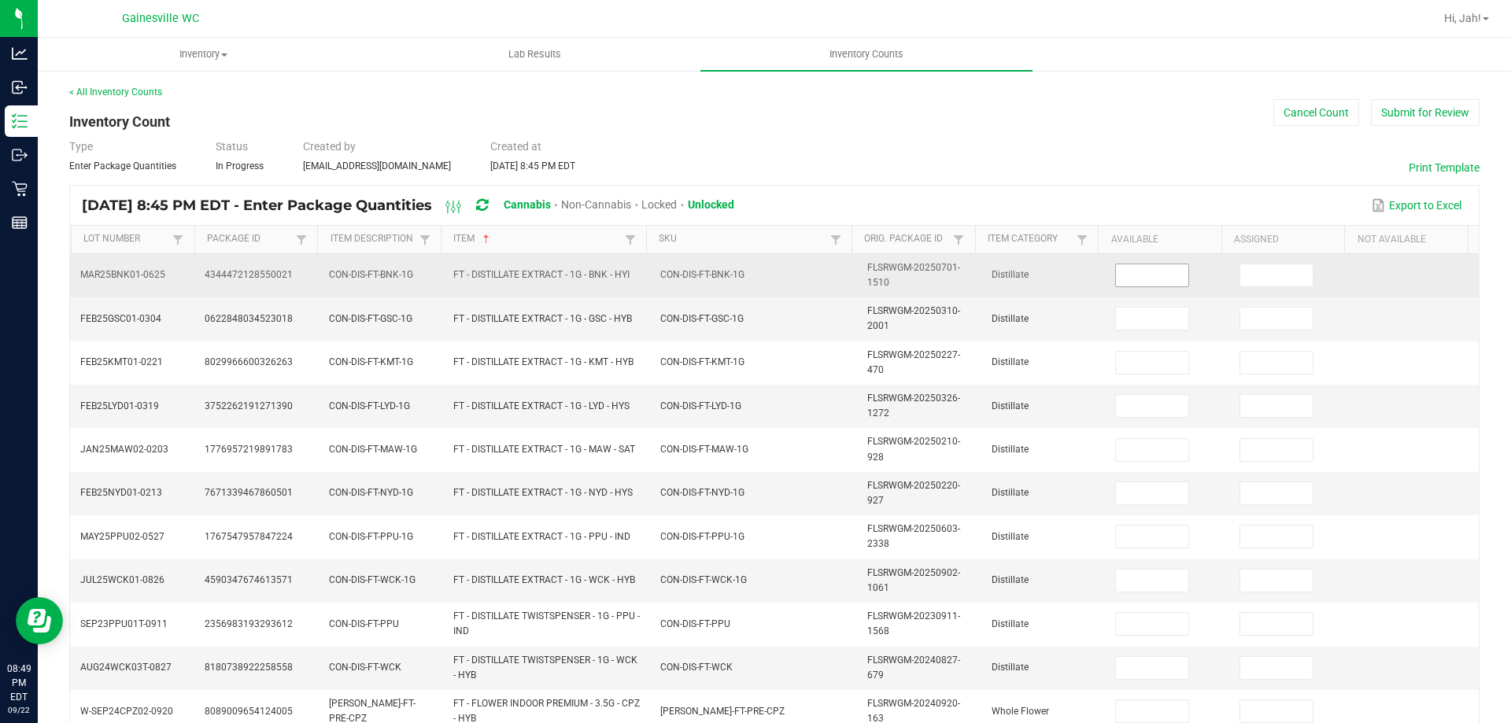
click at [1116, 278] on input at bounding box center [1152, 276] width 72 height 22
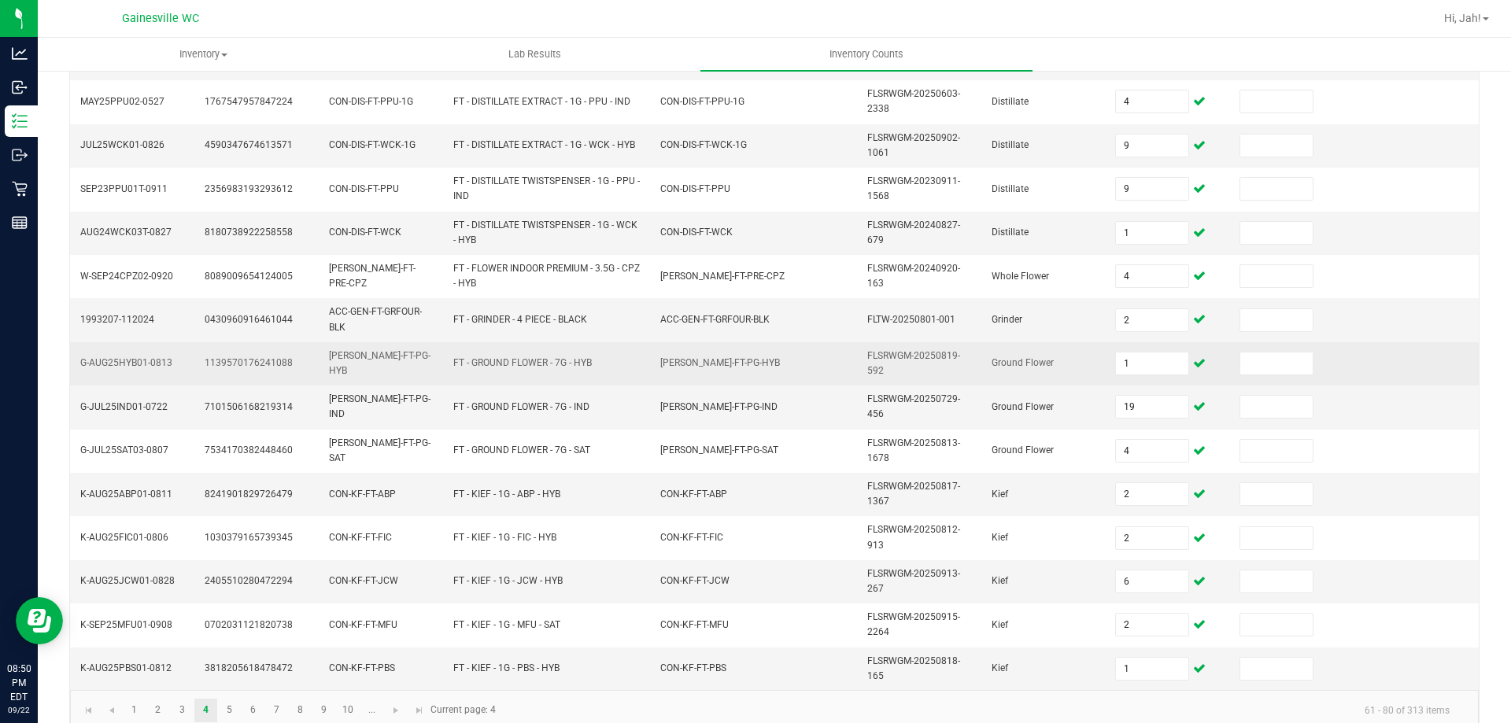
scroll to position [459, 0]
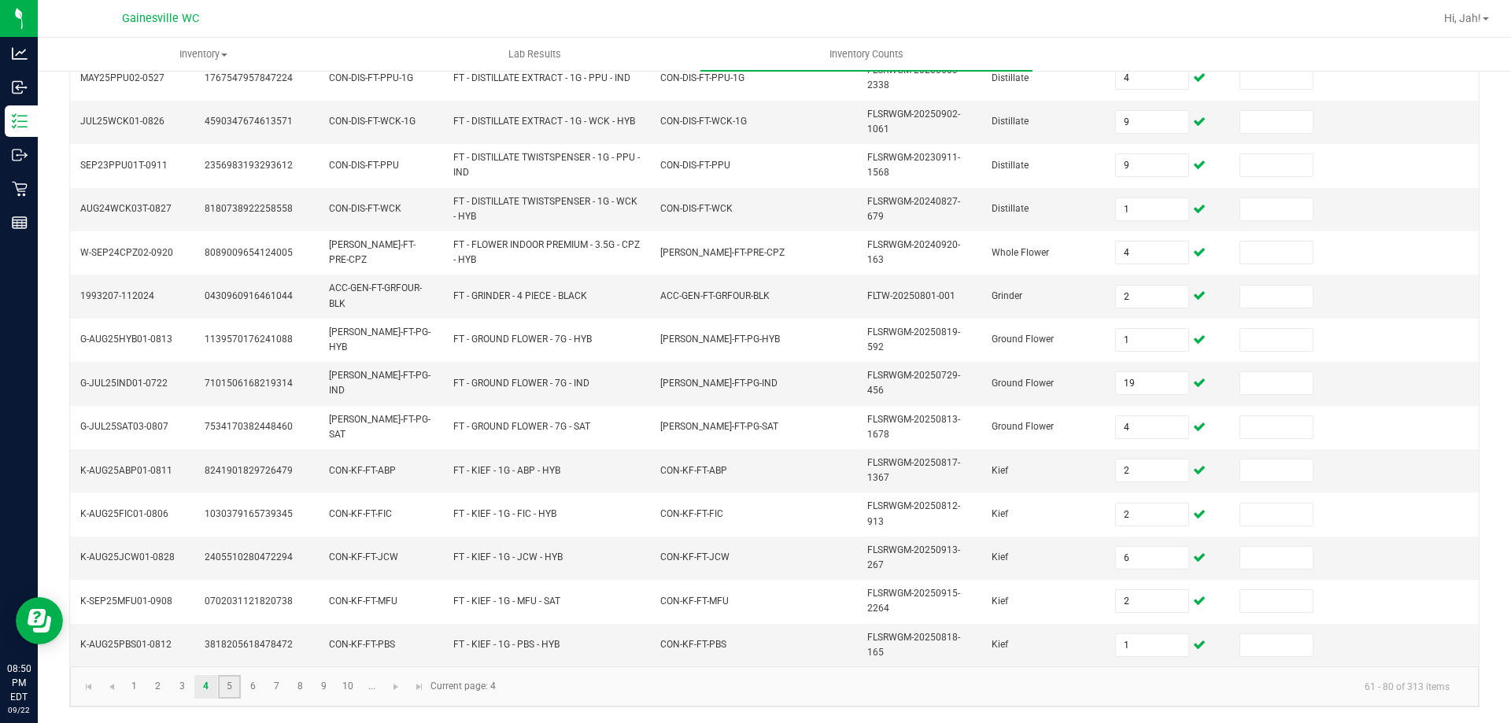
click at [231, 687] on link "5" at bounding box center [229, 687] width 23 height 24
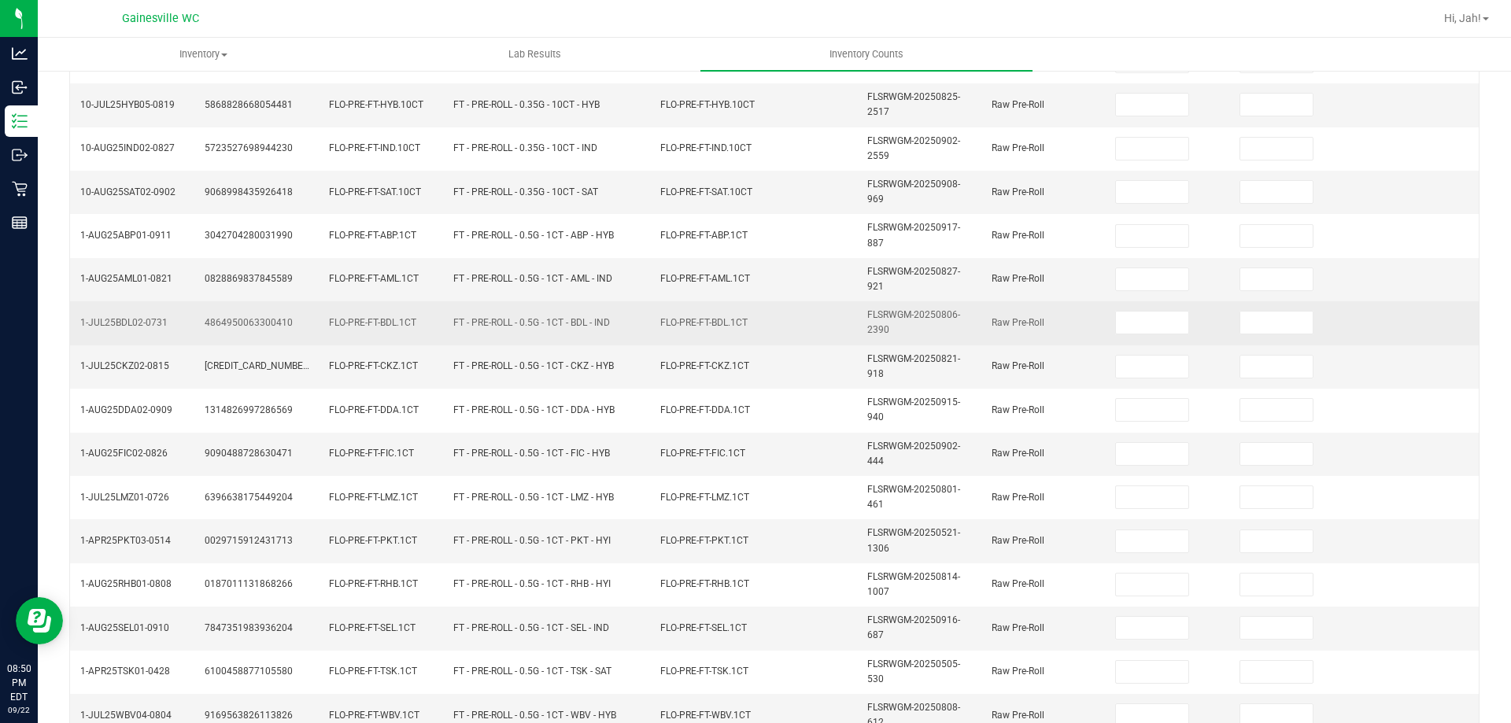
scroll to position [0, 0]
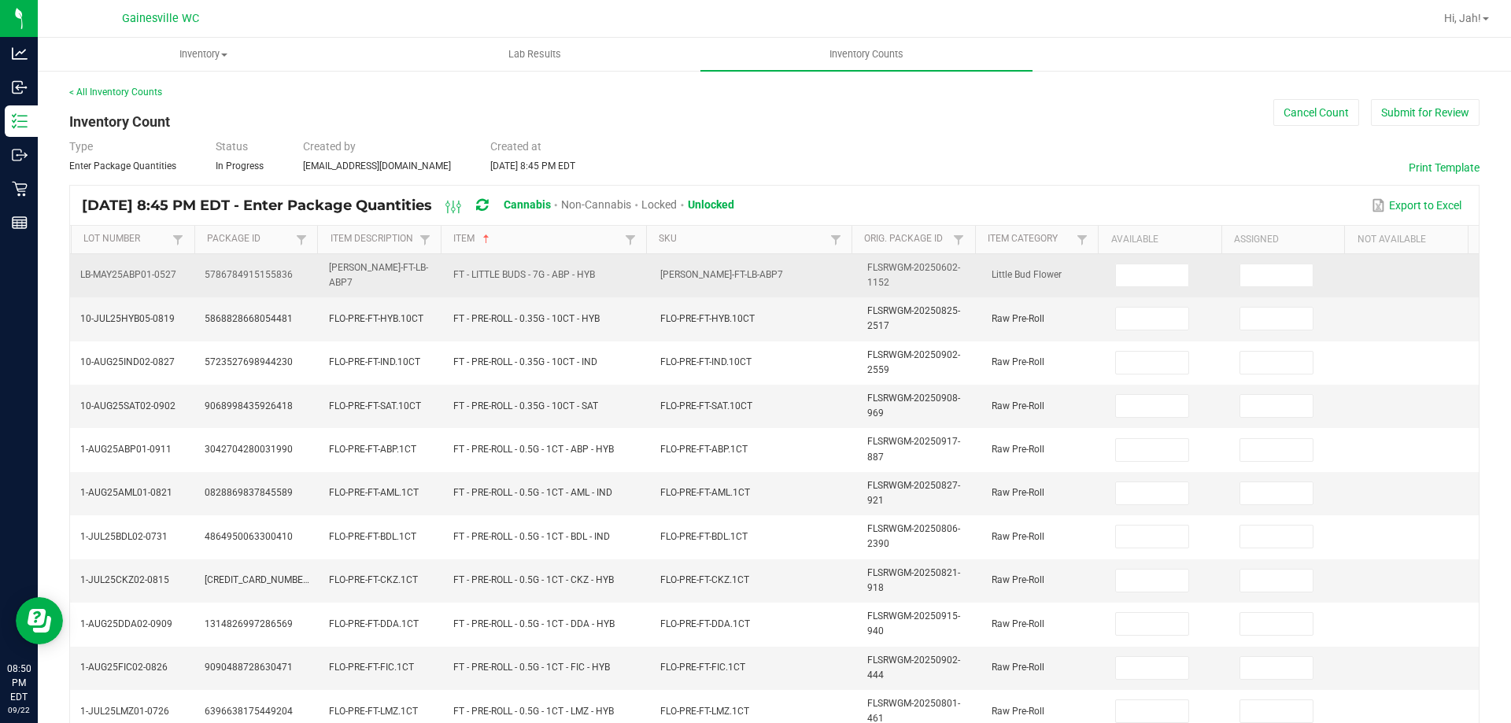
drag, startPoint x: 1115, startPoint y: 261, endPoint x: 1123, endPoint y: 280, distance: 21.2
click at [1116, 261] on td at bounding box center [1168, 275] width 124 height 43
click at [1123, 280] on input at bounding box center [1152, 276] width 72 height 22
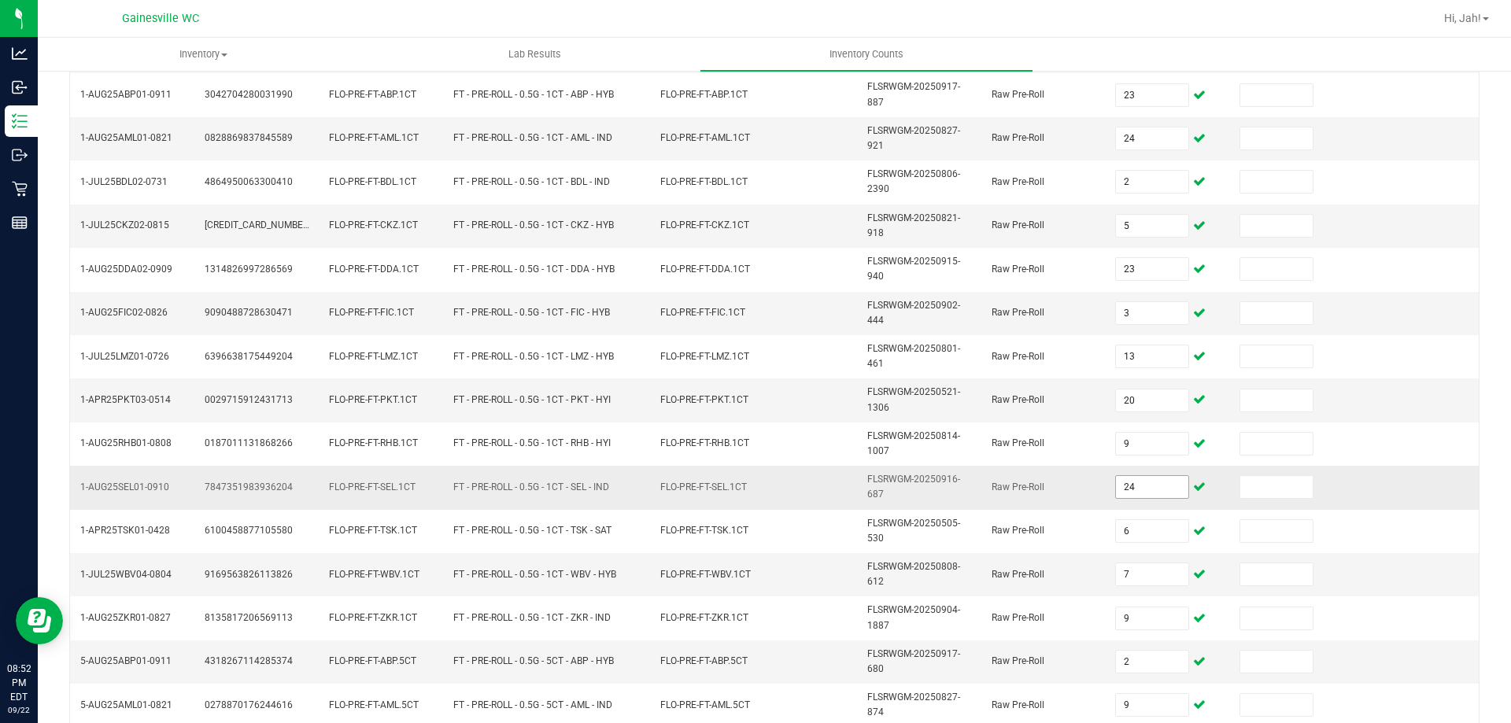
scroll to position [380, 0]
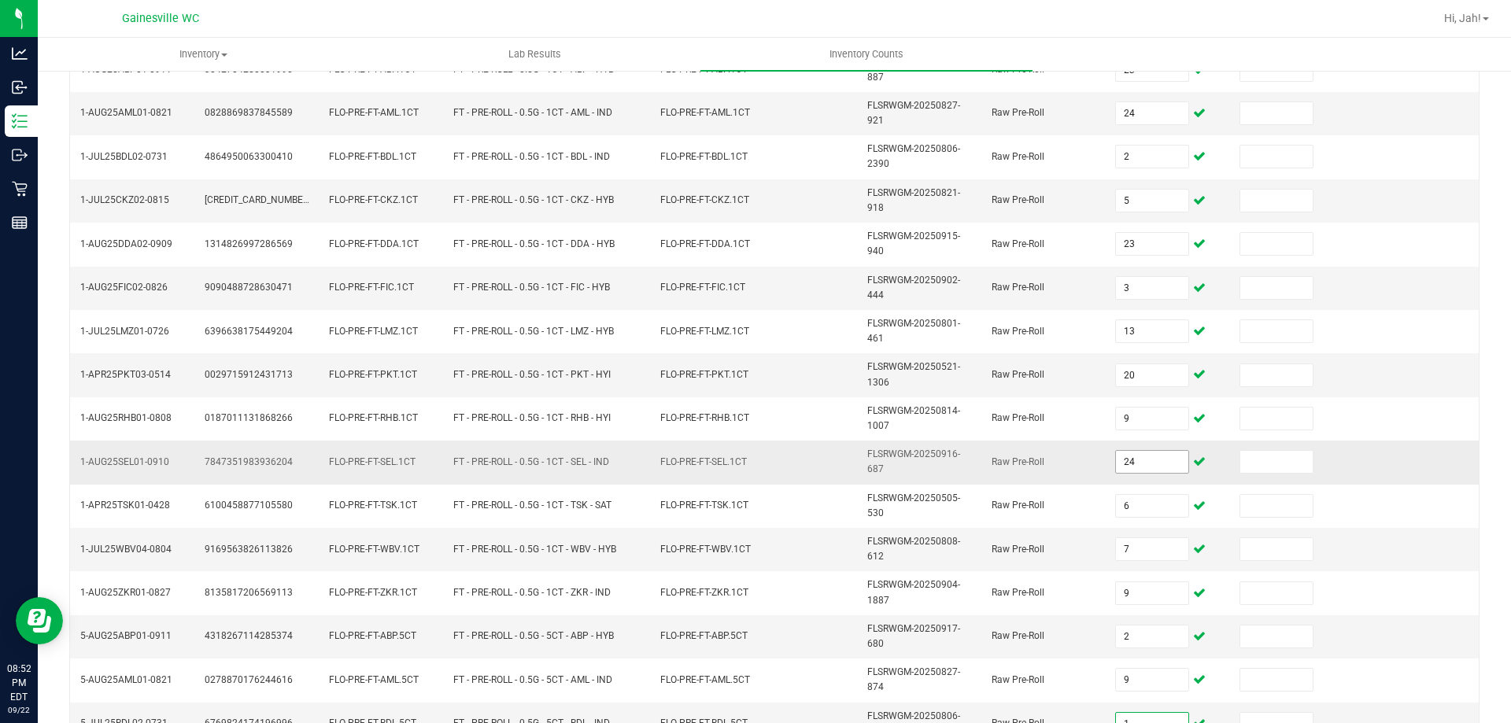
click at [1137, 459] on input "24" at bounding box center [1152, 462] width 72 height 22
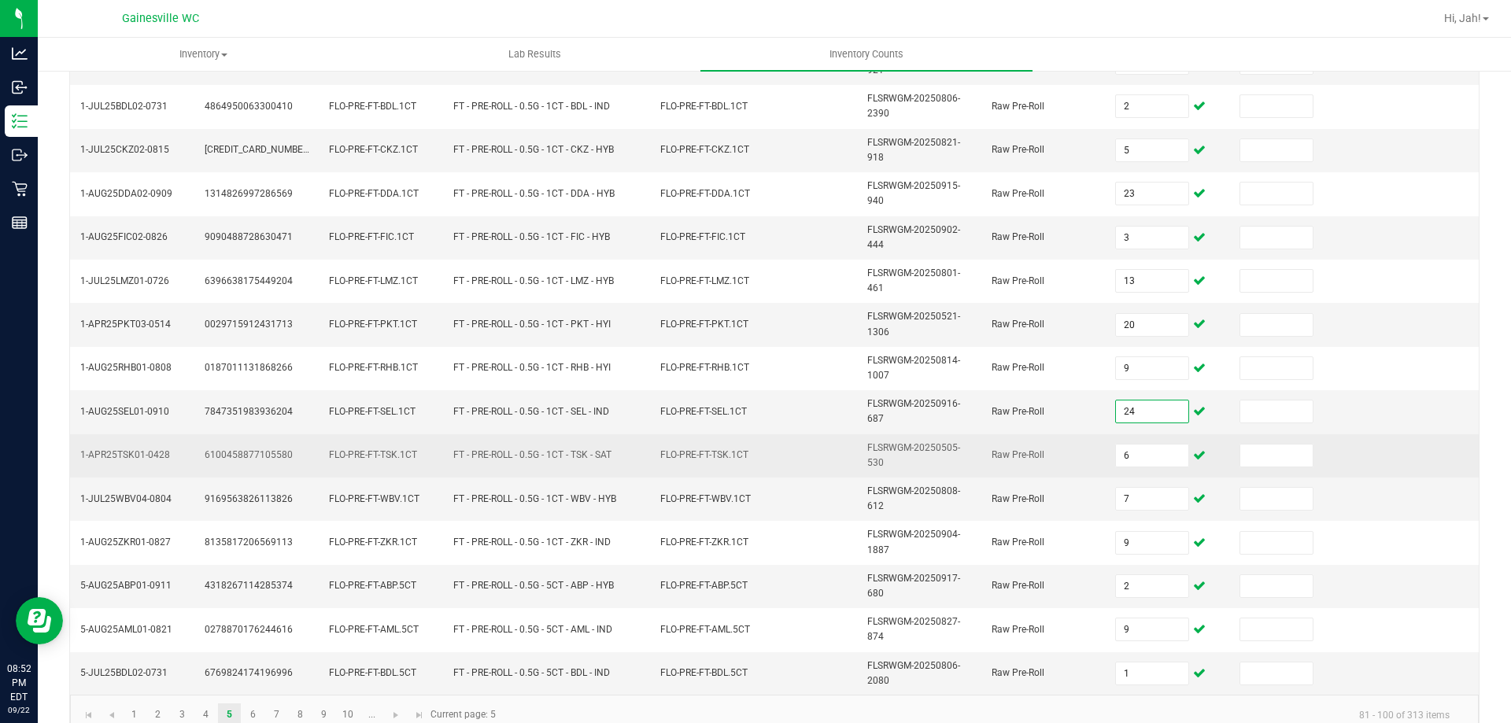
scroll to position [459, 0]
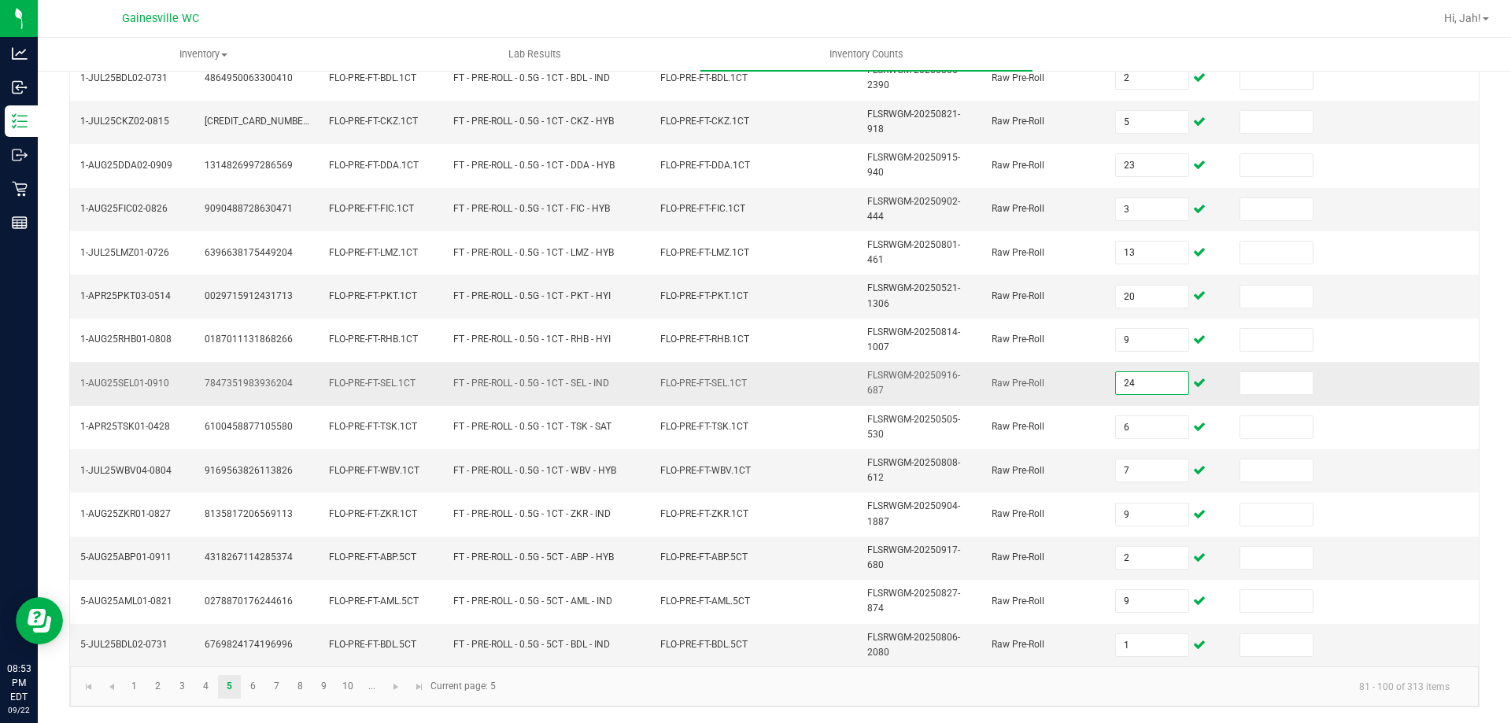
click at [1134, 386] on input "24" at bounding box center [1152, 383] width 72 height 22
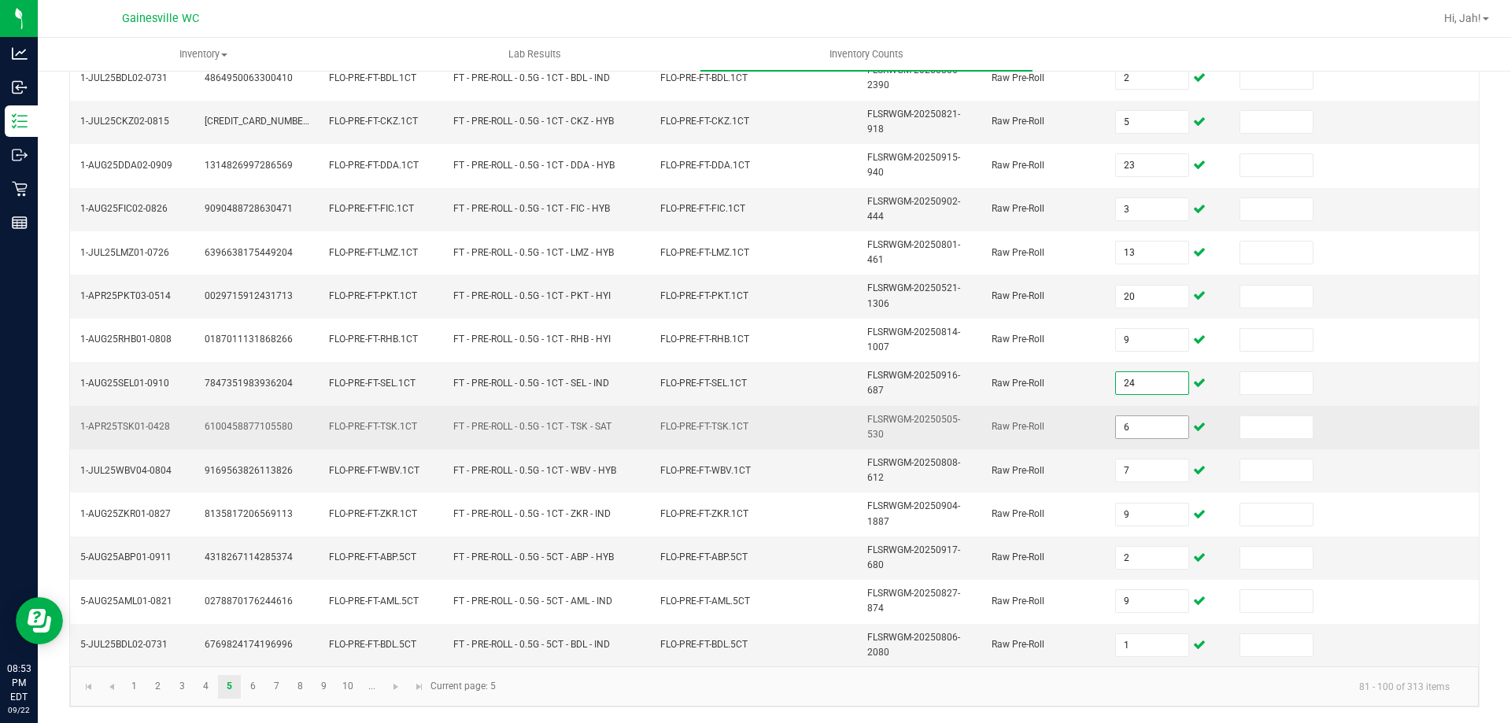
click at [1153, 419] on input "6" at bounding box center [1152, 427] width 72 height 22
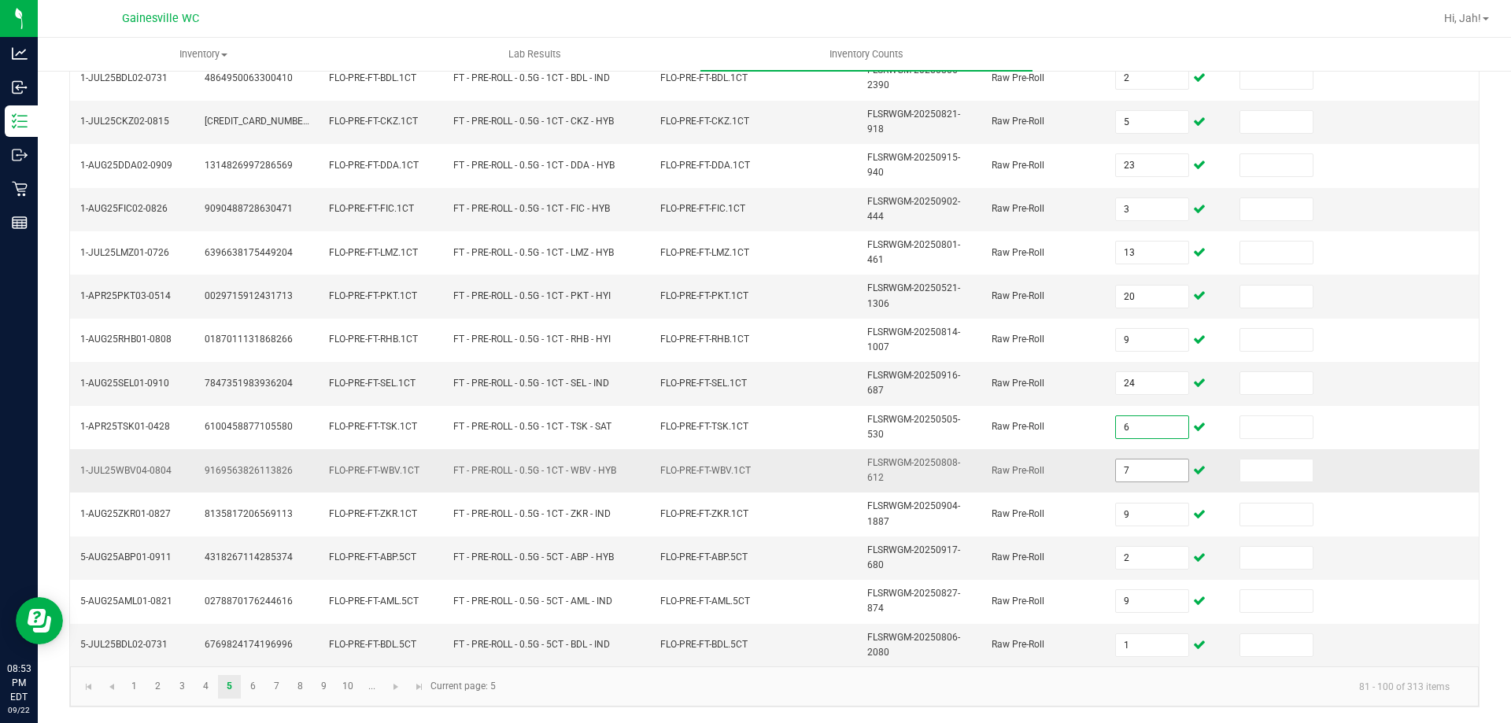
click at [1141, 475] on input "7" at bounding box center [1152, 471] width 72 height 22
click at [1117, 556] on input "2" at bounding box center [1152, 558] width 72 height 22
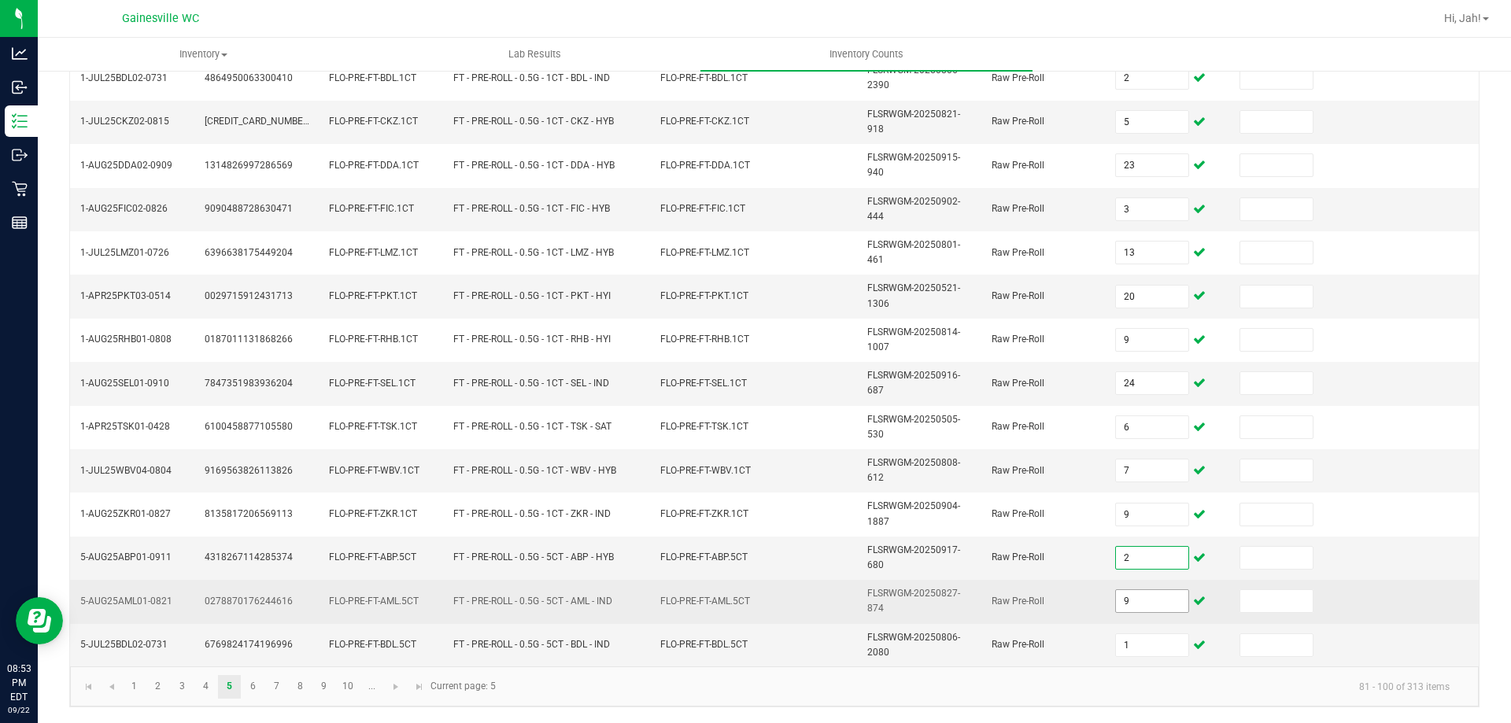
click at [1152, 604] on input "9" at bounding box center [1152, 601] width 72 height 22
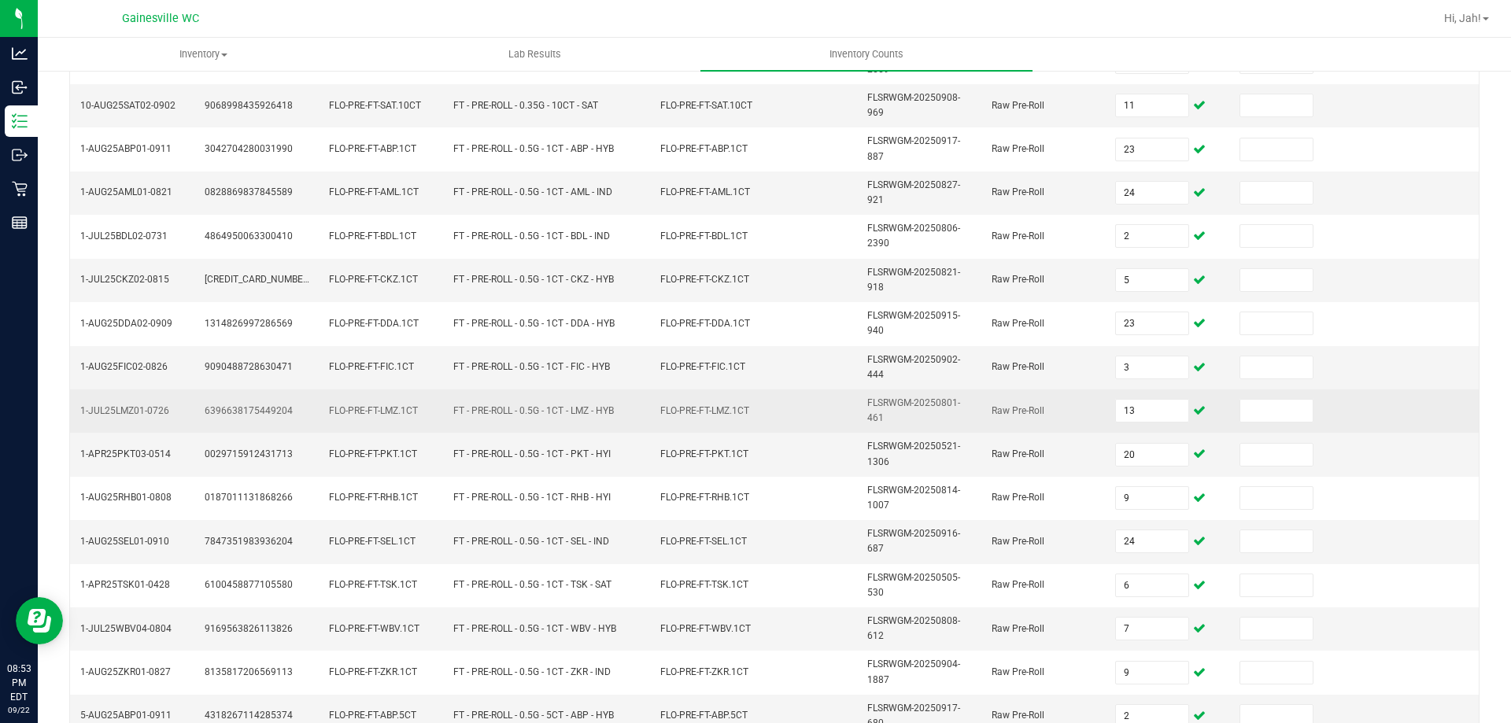
scroll to position [301, 0]
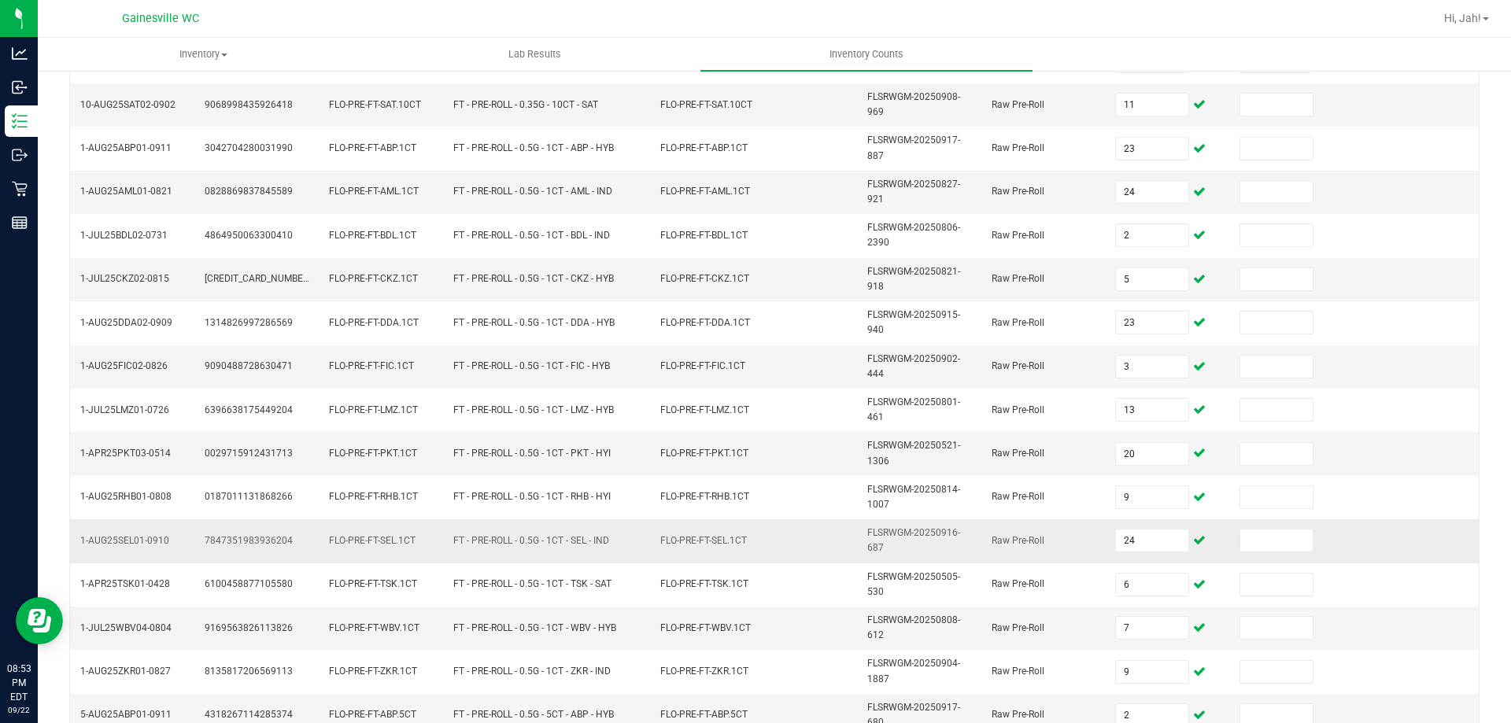
click at [1106, 541] on td "24" at bounding box center [1168, 541] width 124 height 43
click at [1124, 535] on input "24" at bounding box center [1152, 541] width 72 height 22
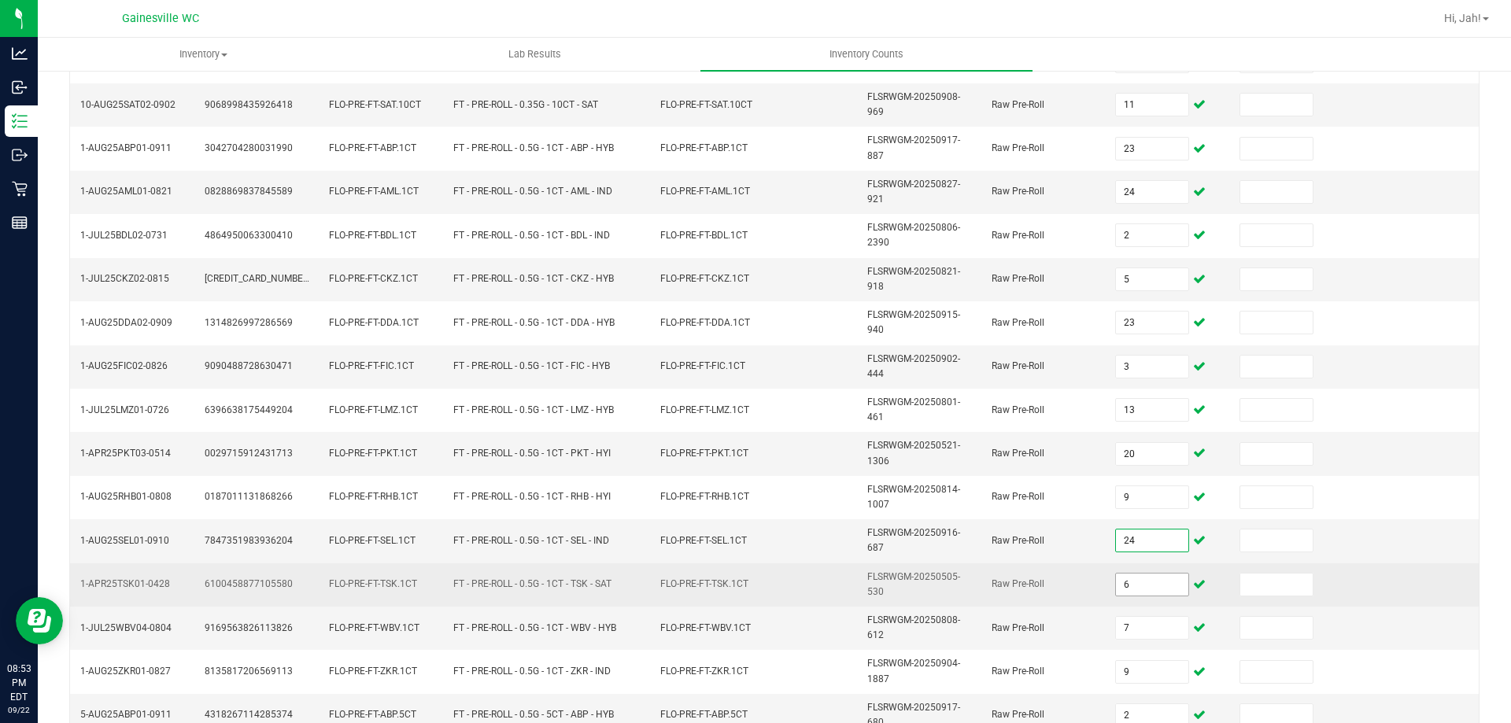
click at [1120, 585] on input "6" at bounding box center [1152, 585] width 72 height 22
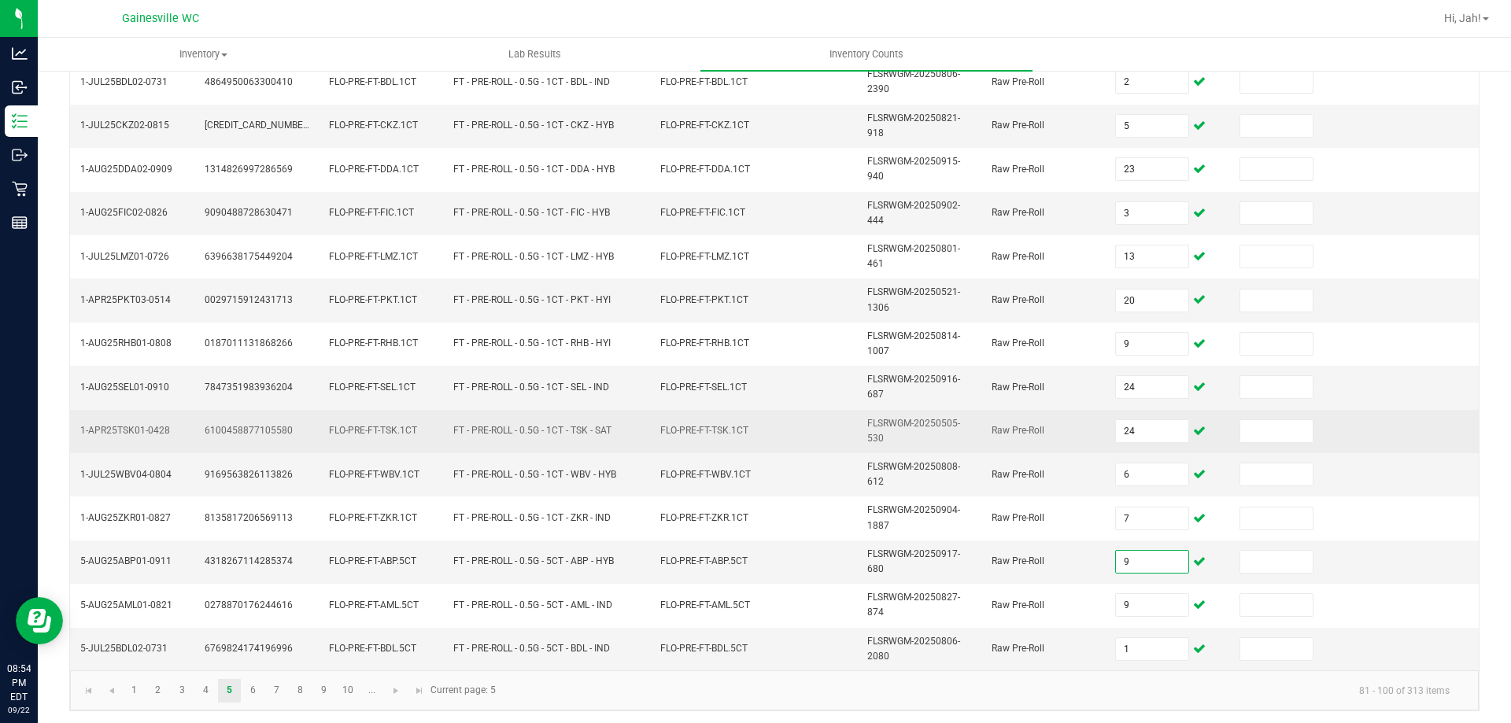
scroll to position [459, 0]
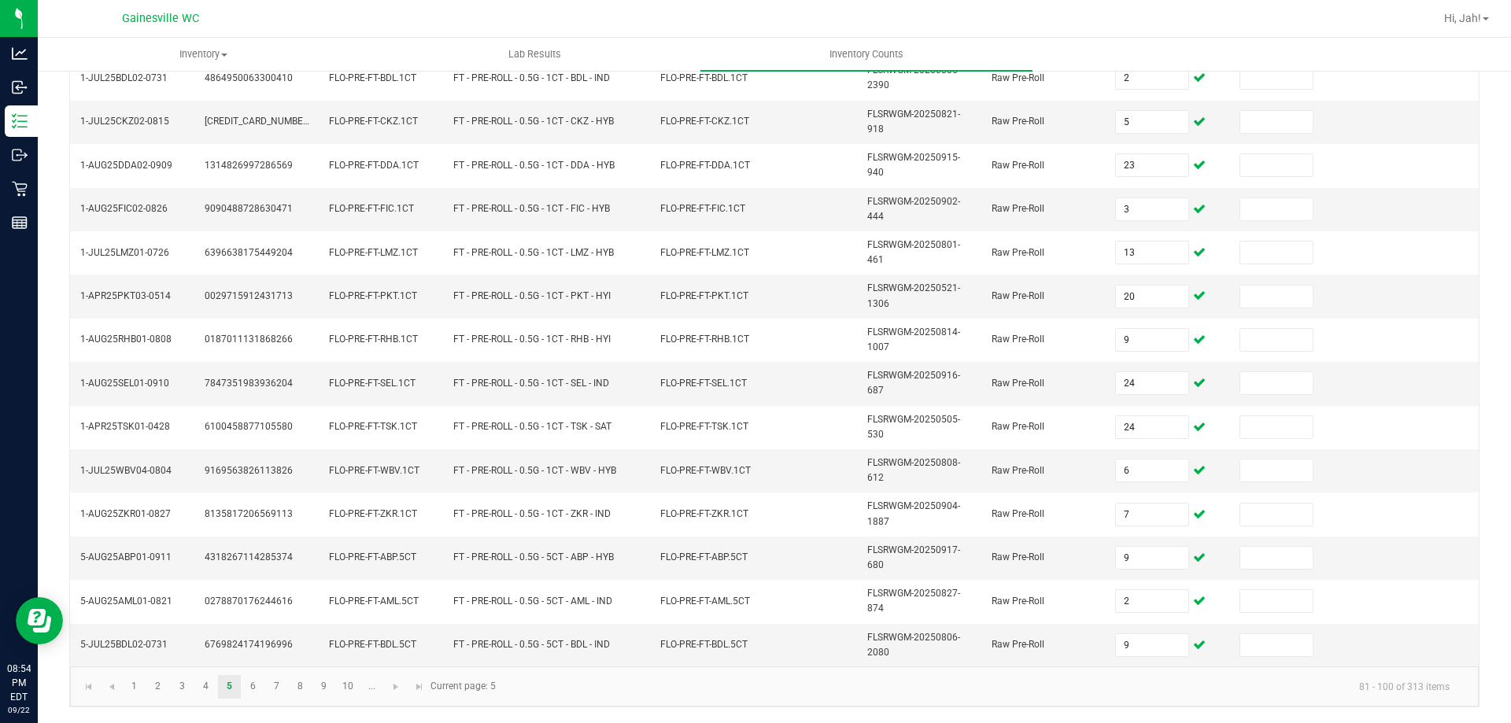
click at [974, 712] on div "< All Inventory Counts Inventory Count Cancel Count Submit for Review Type Ente…" at bounding box center [775, 166] width 1474 height 1113
click at [250, 692] on link "6" at bounding box center [253, 687] width 23 height 24
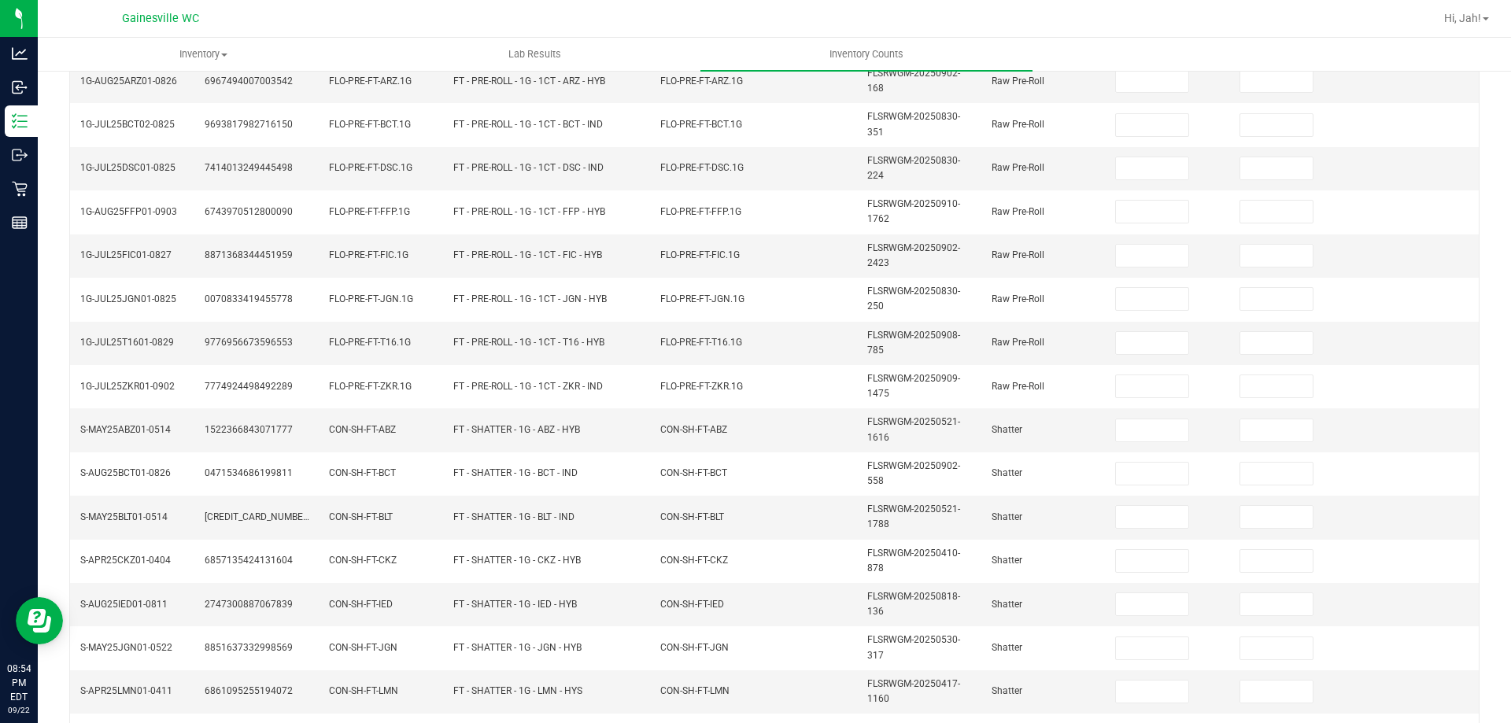
scroll to position [0, 0]
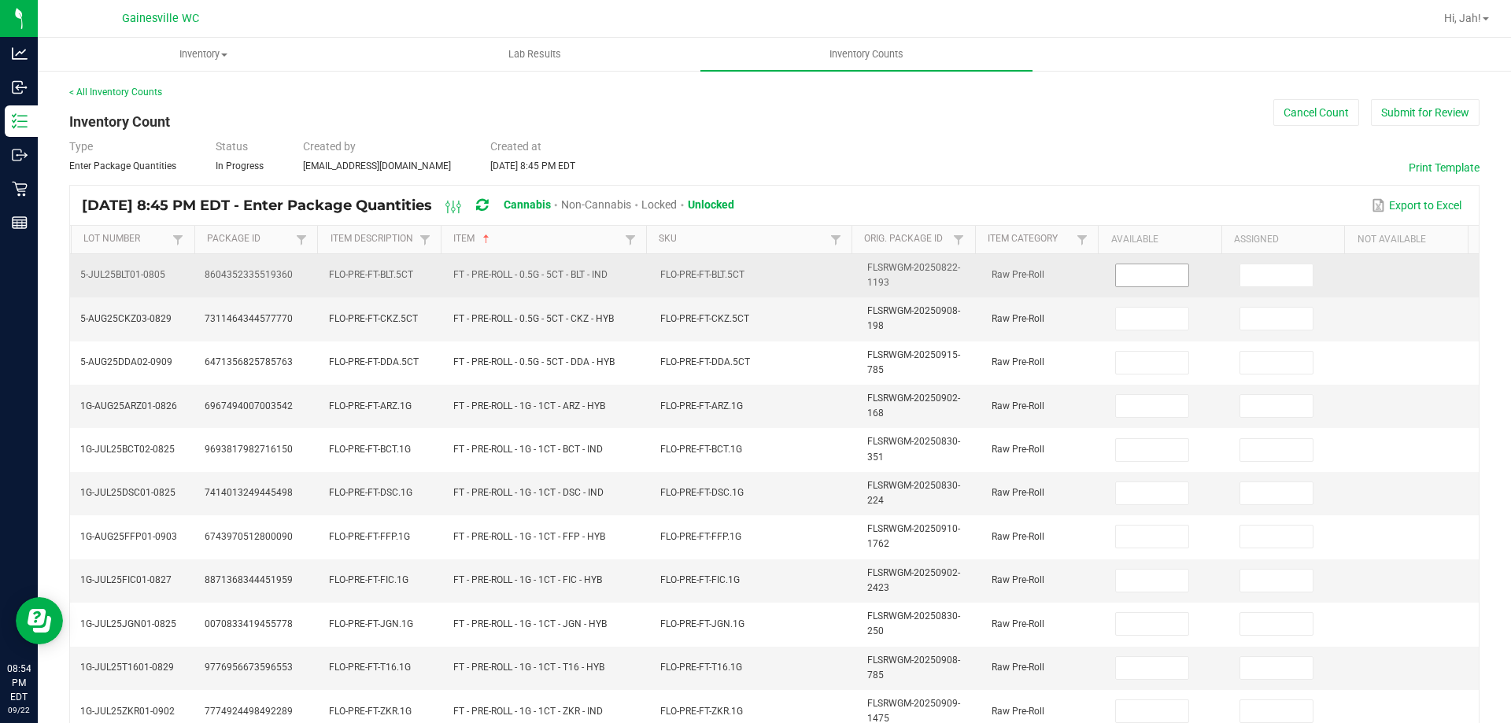
click at [1131, 277] on input at bounding box center [1152, 276] width 72 height 22
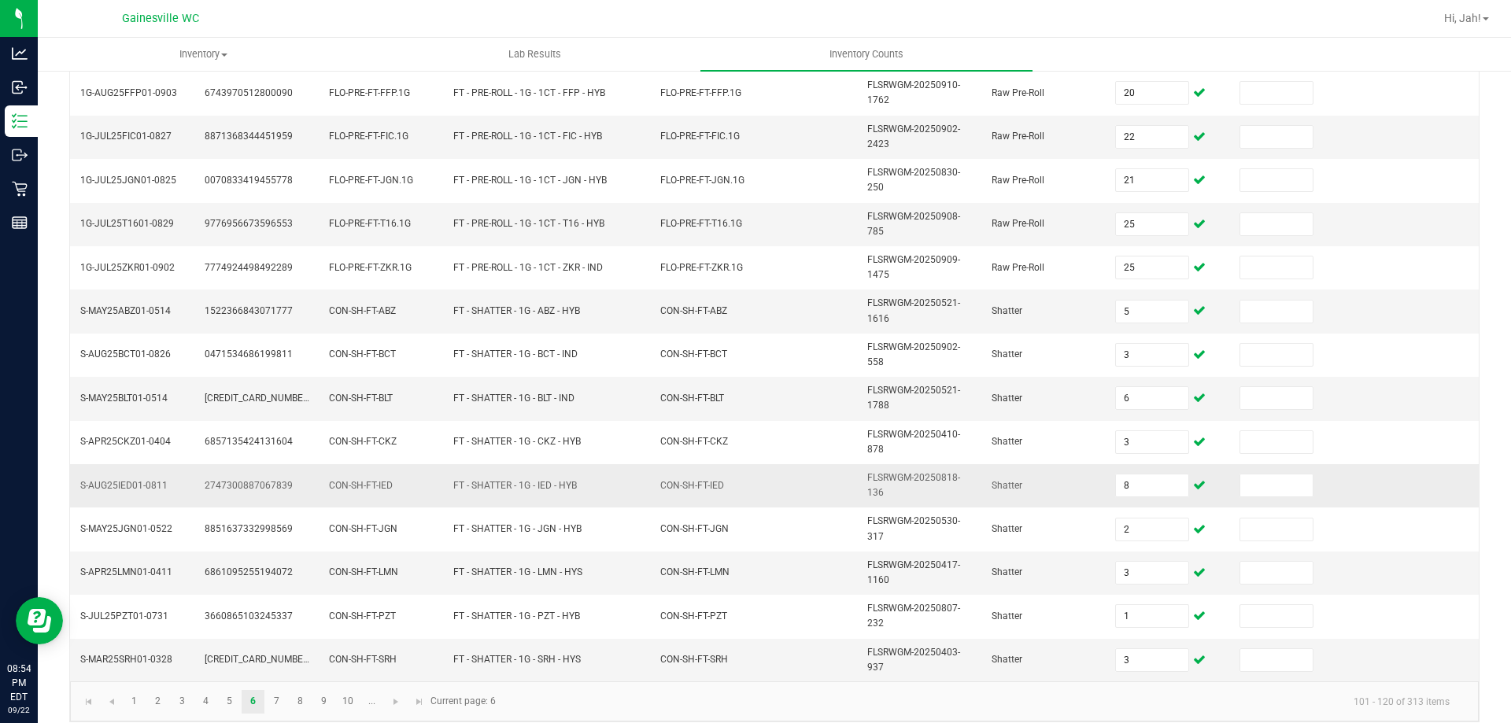
scroll to position [459, 0]
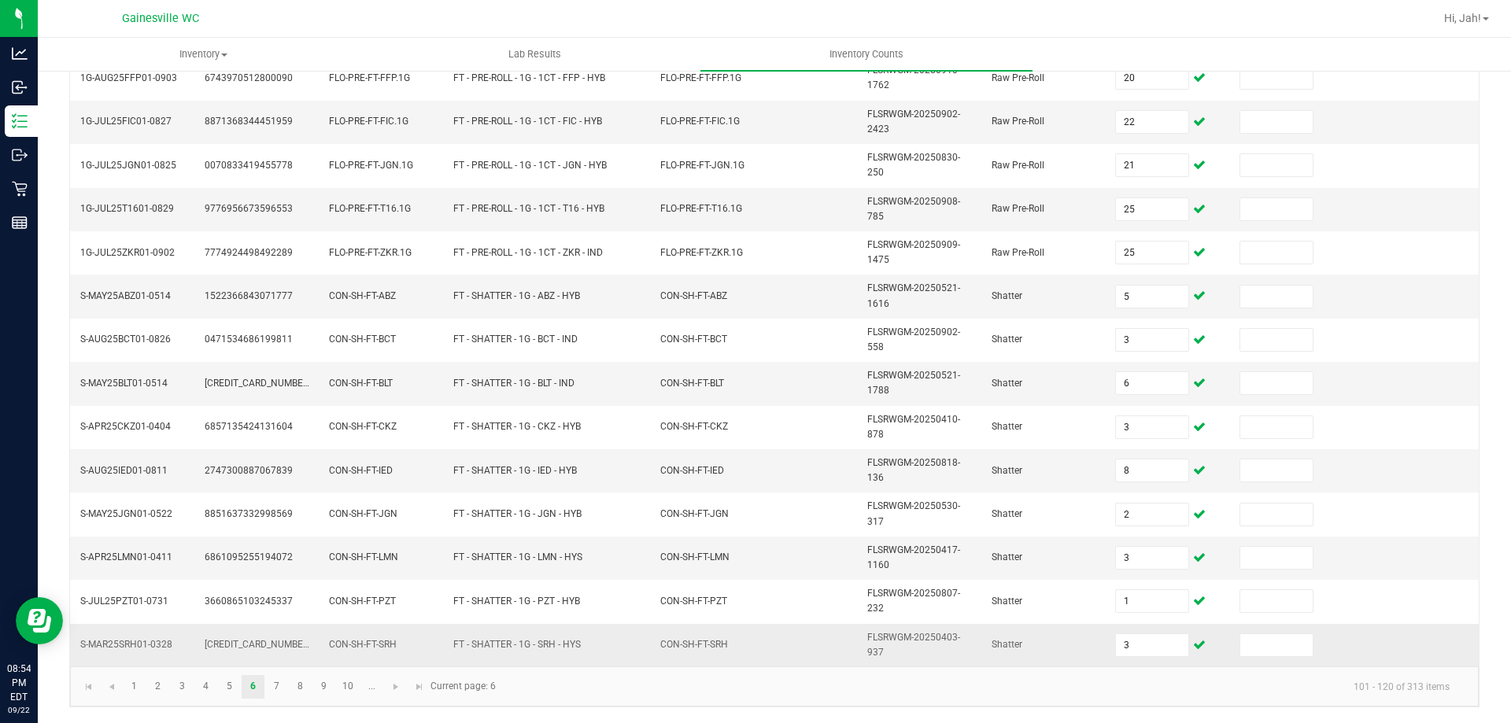
click at [823, 662] on td "CON-SH-FT-SRH" at bounding box center [754, 645] width 207 height 43
click at [270, 690] on link "7" at bounding box center [276, 687] width 23 height 24
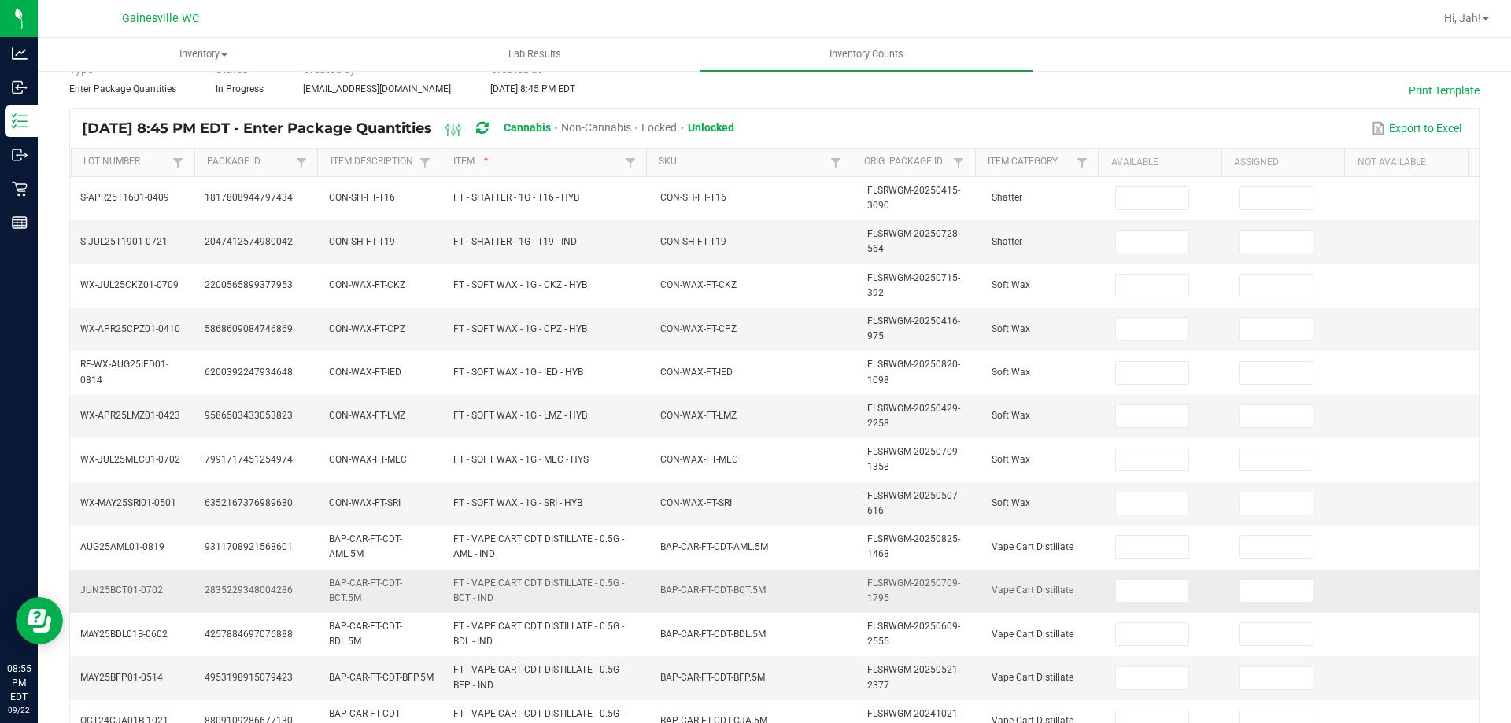
scroll to position [0, 0]
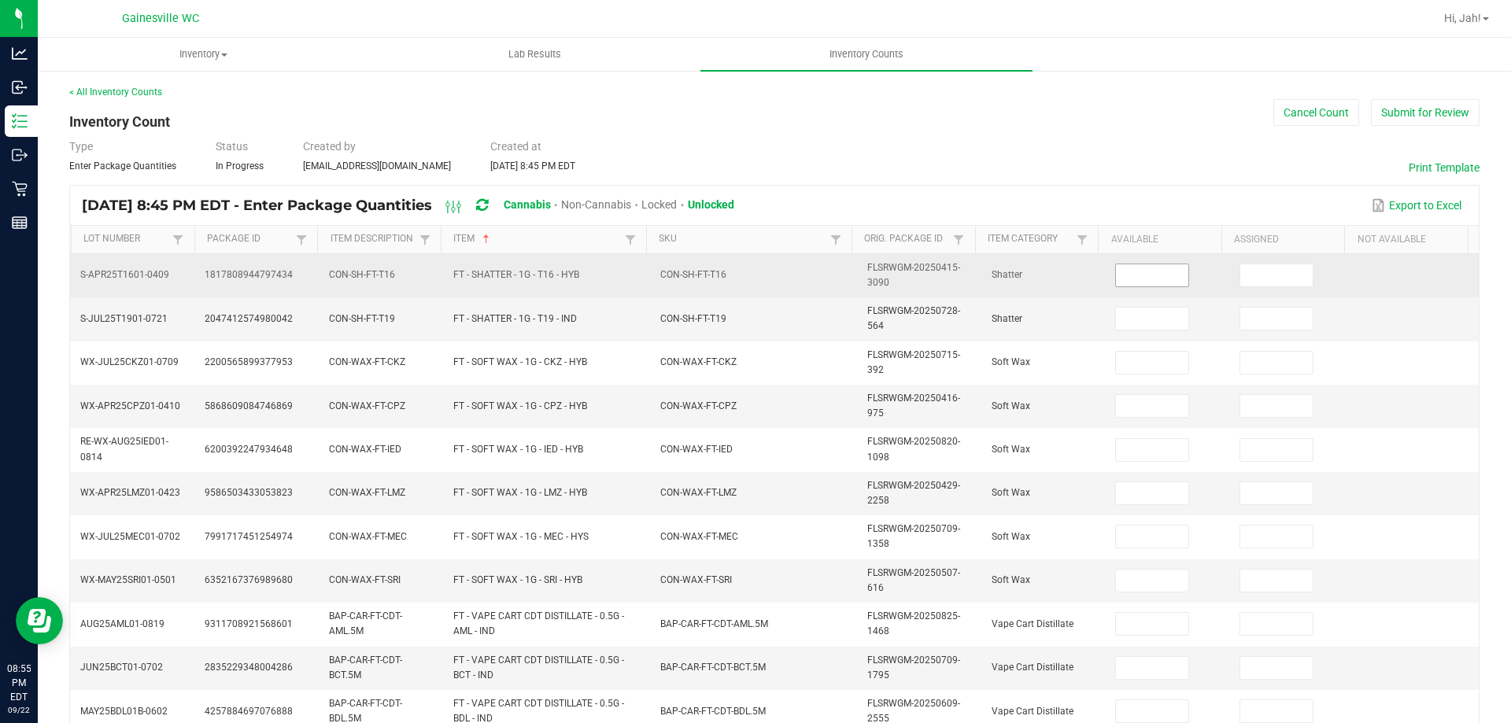
click at [1162, 278] on input at bounding box center [1152, 276] width 72 height 22
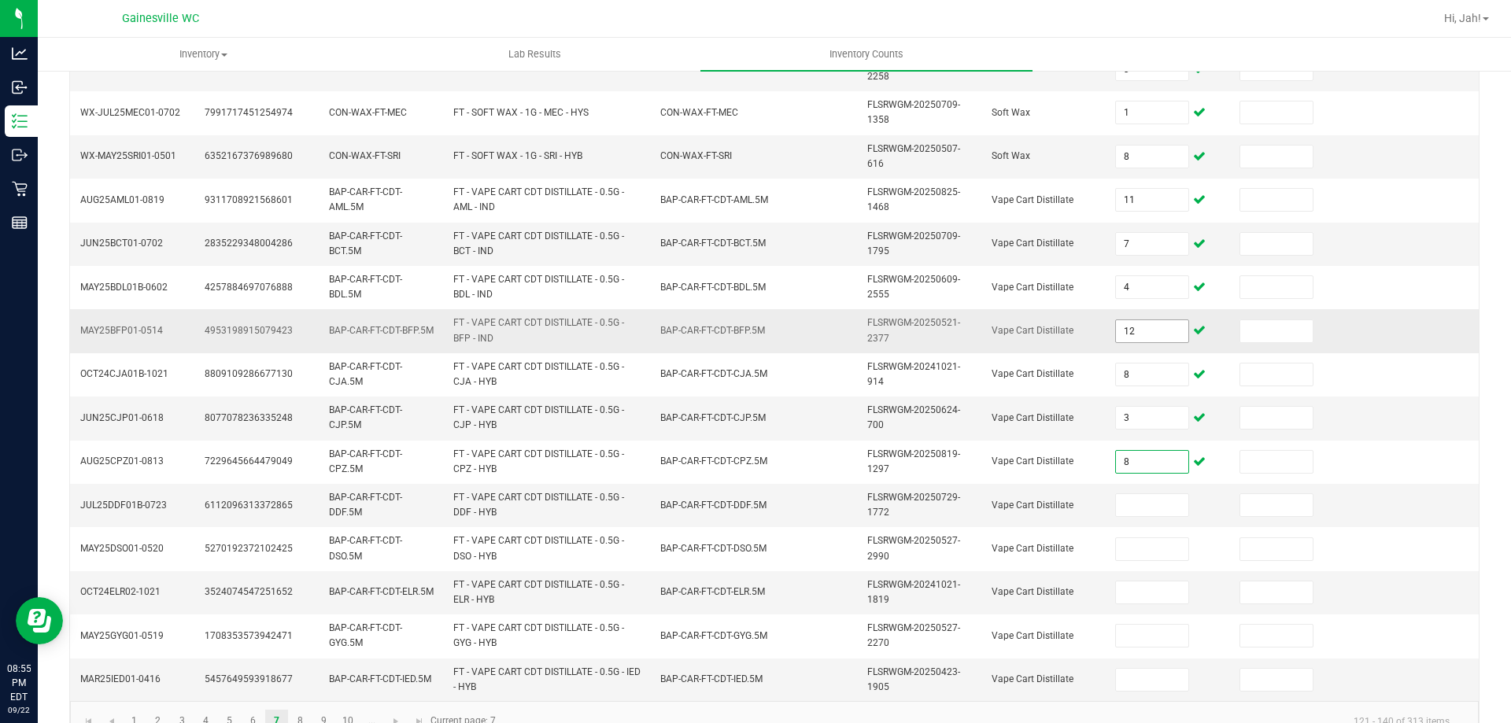
scroll to position [459, 0]
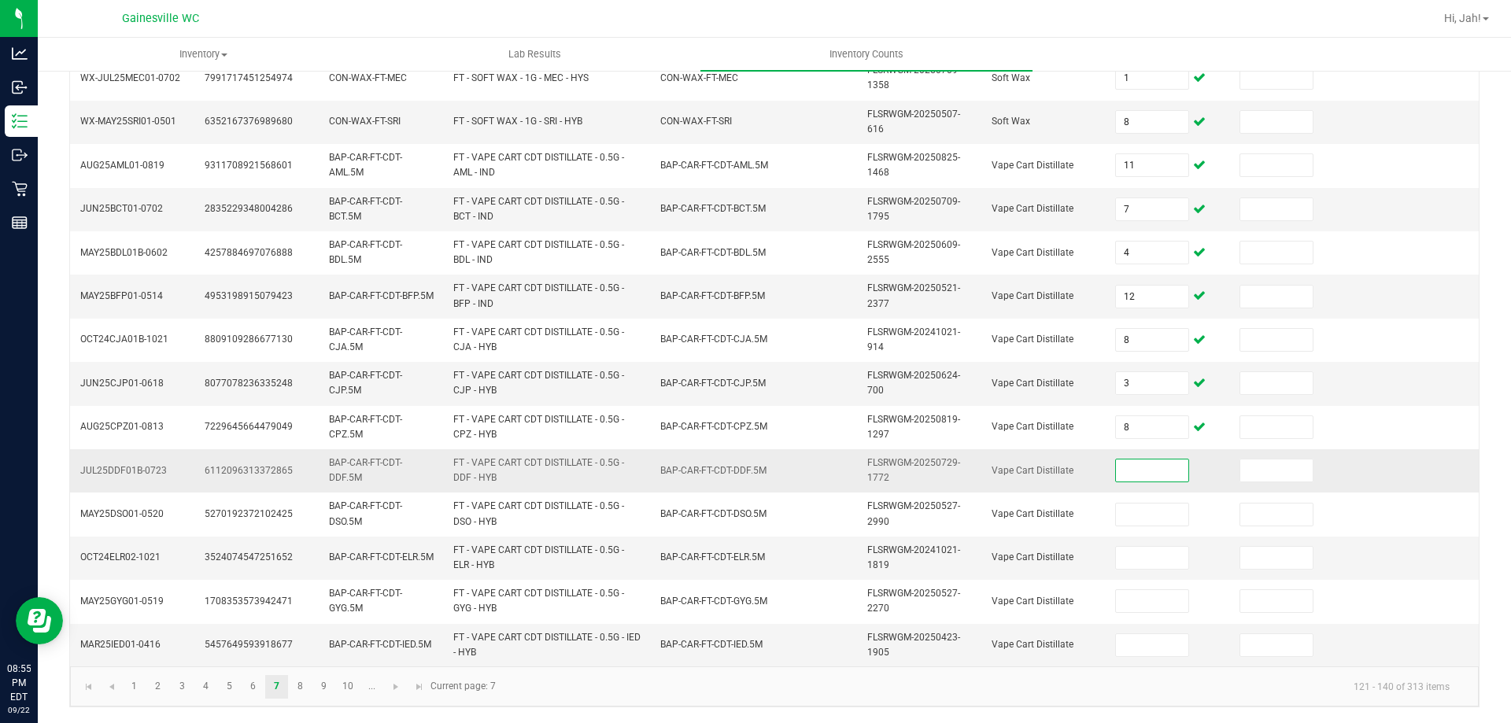
click at [1170, 469] on input at bounding box center [1152, 471] width 72 height 22
click at [1169, 469] on input at bounding box center [1152, 471] width 72 height 22
click at [292, 692] on link "8" at bounding box center [300, 687] width 23 height 24
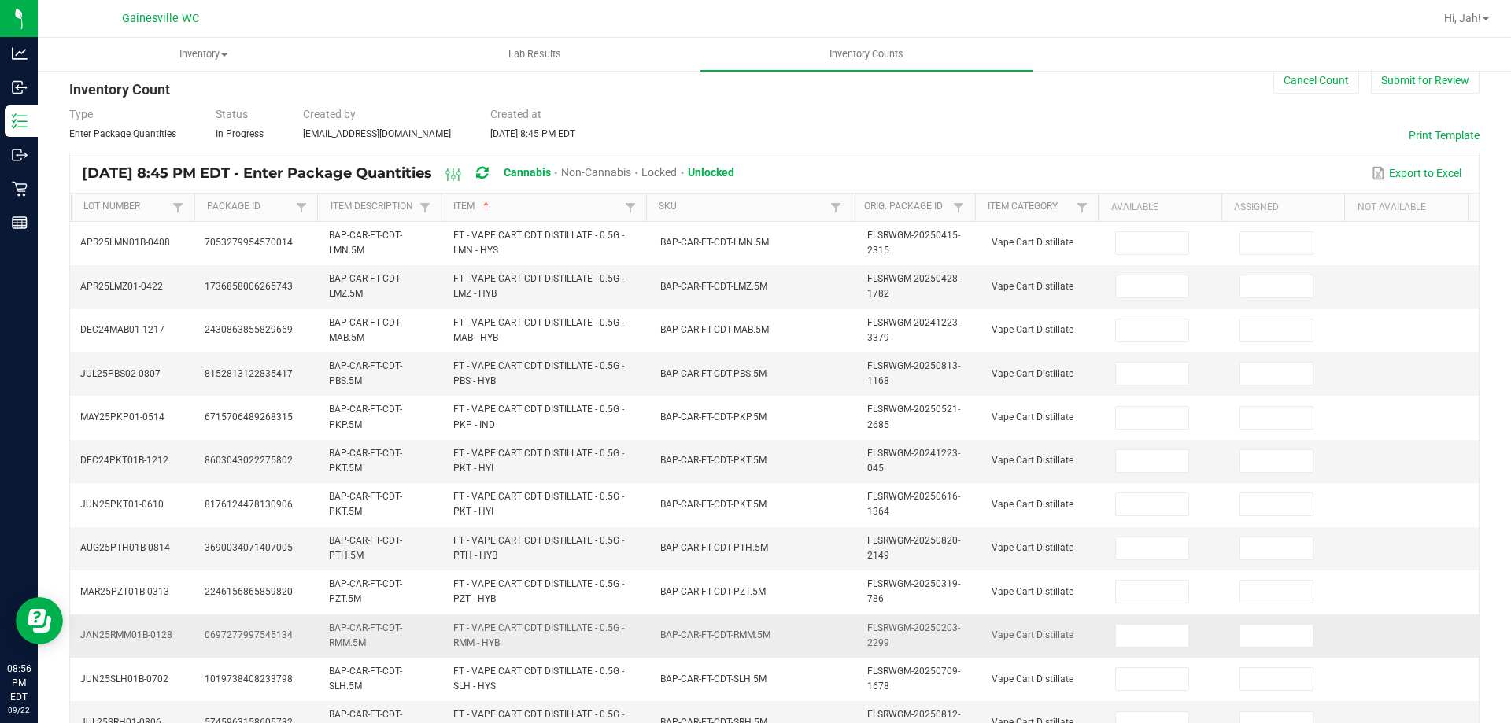
scroll to position [0, 0]
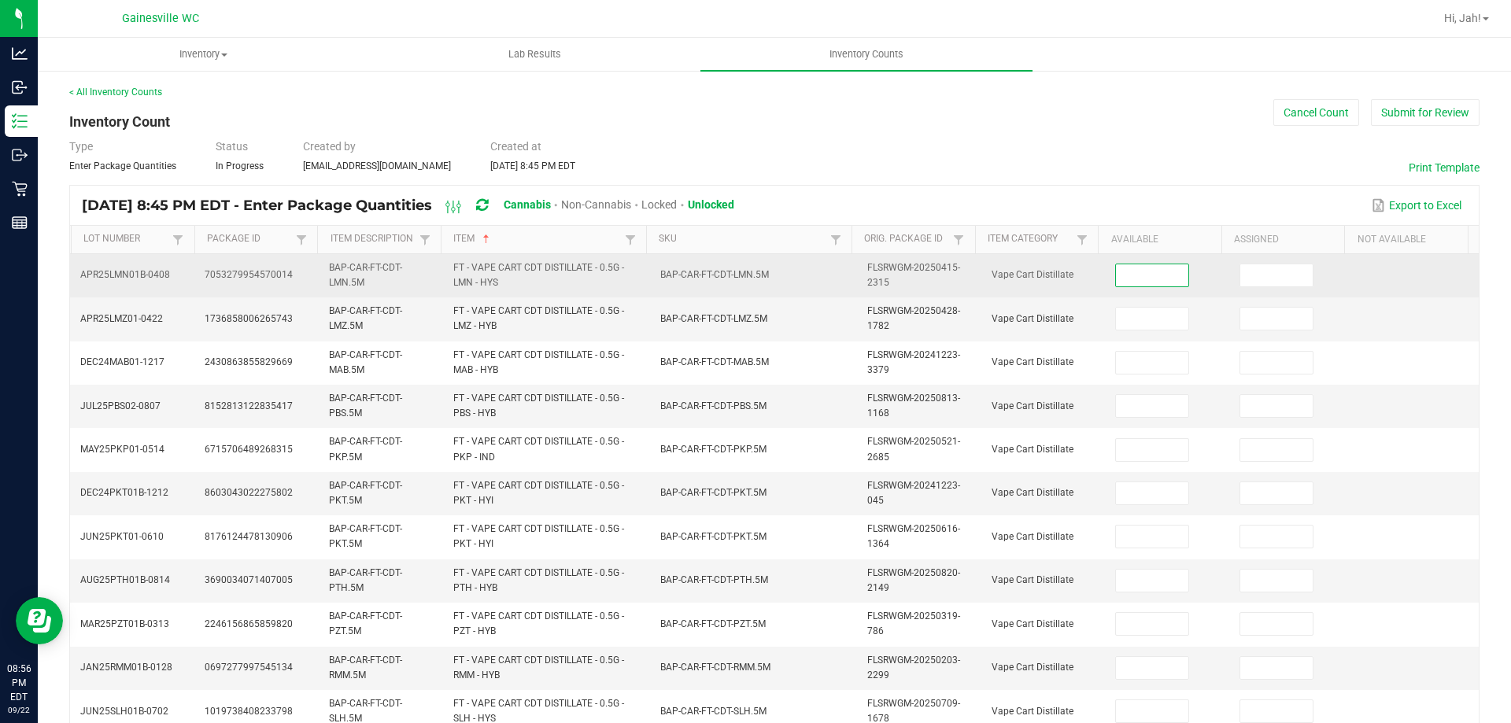
click at [1151, 281] on input at bounding box center [1152, 276] width 72 height 22
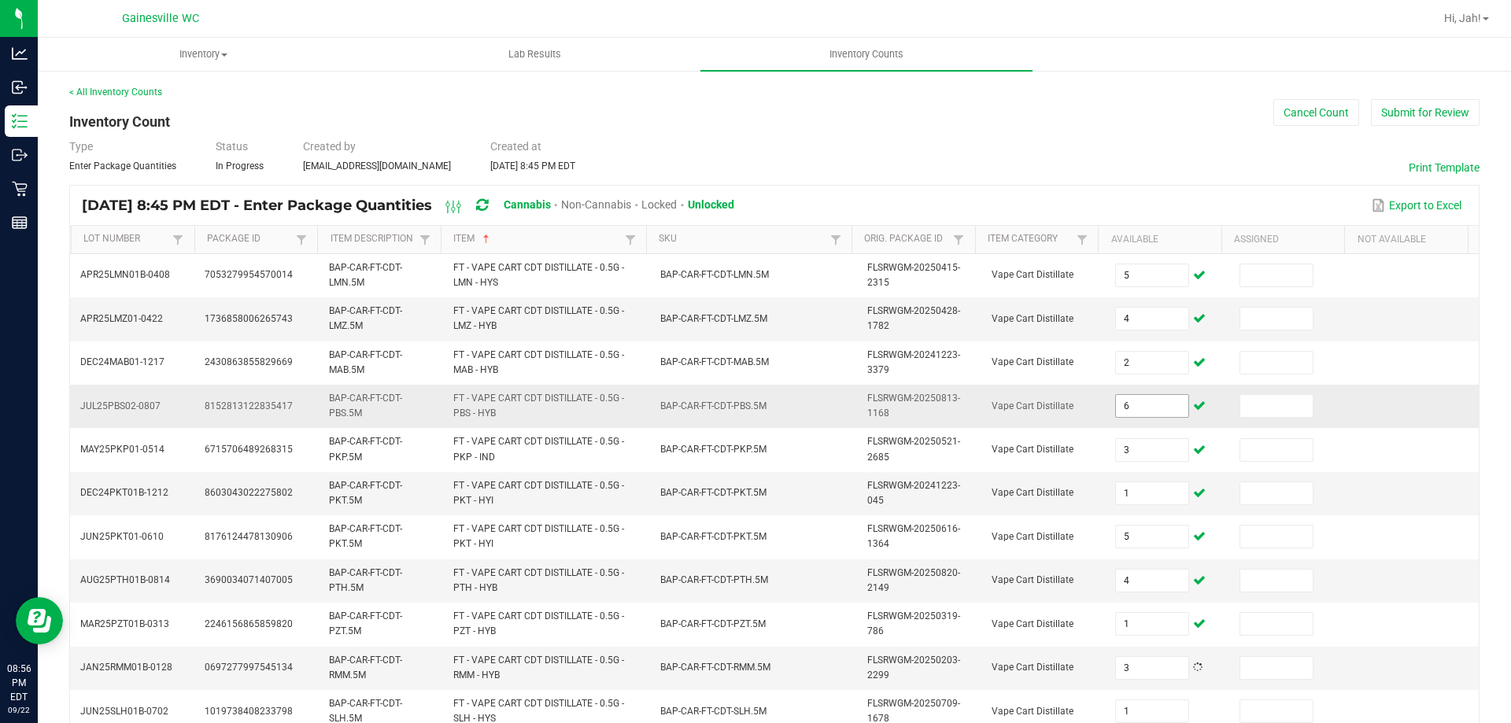
scroll to position [375, 0]
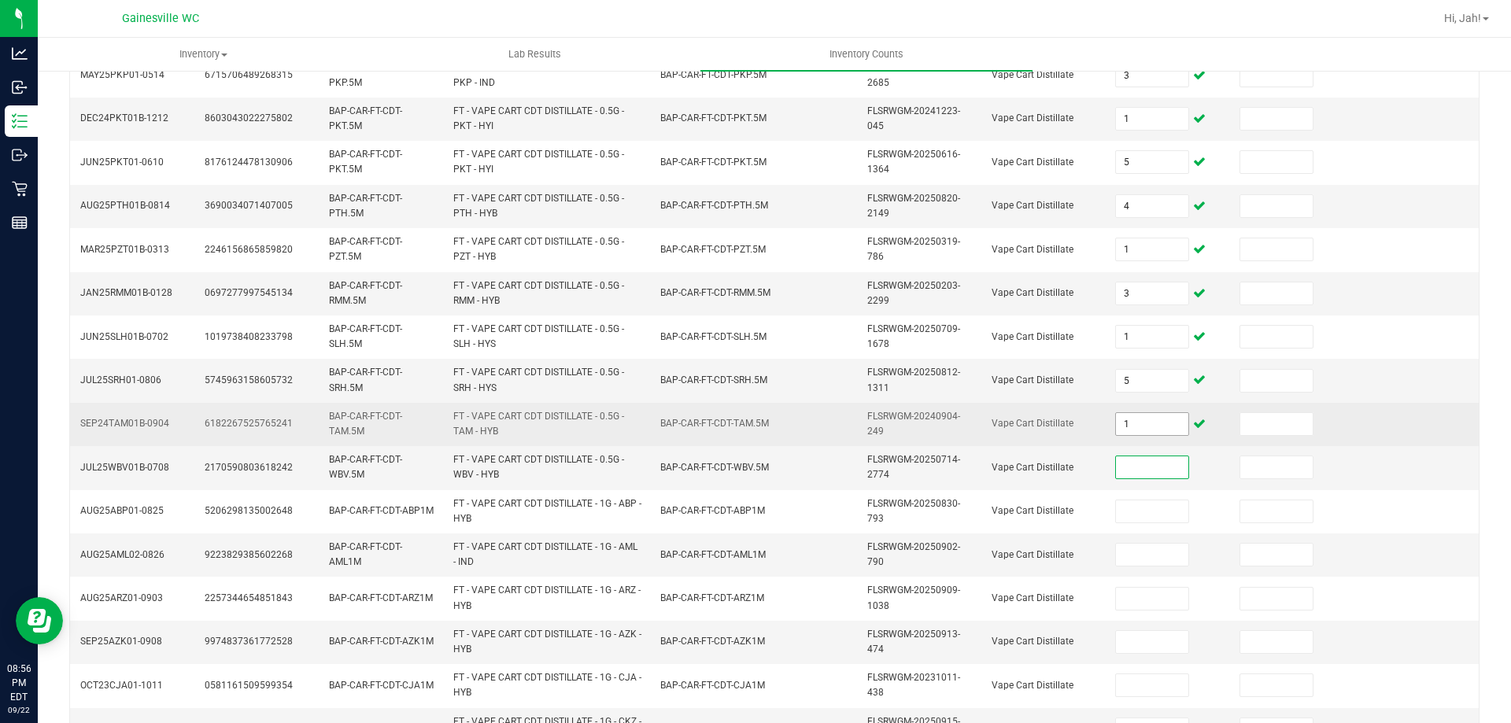
click at [1142, 417] on input "1" at bounding box center [1152, 424] width 72 height 22
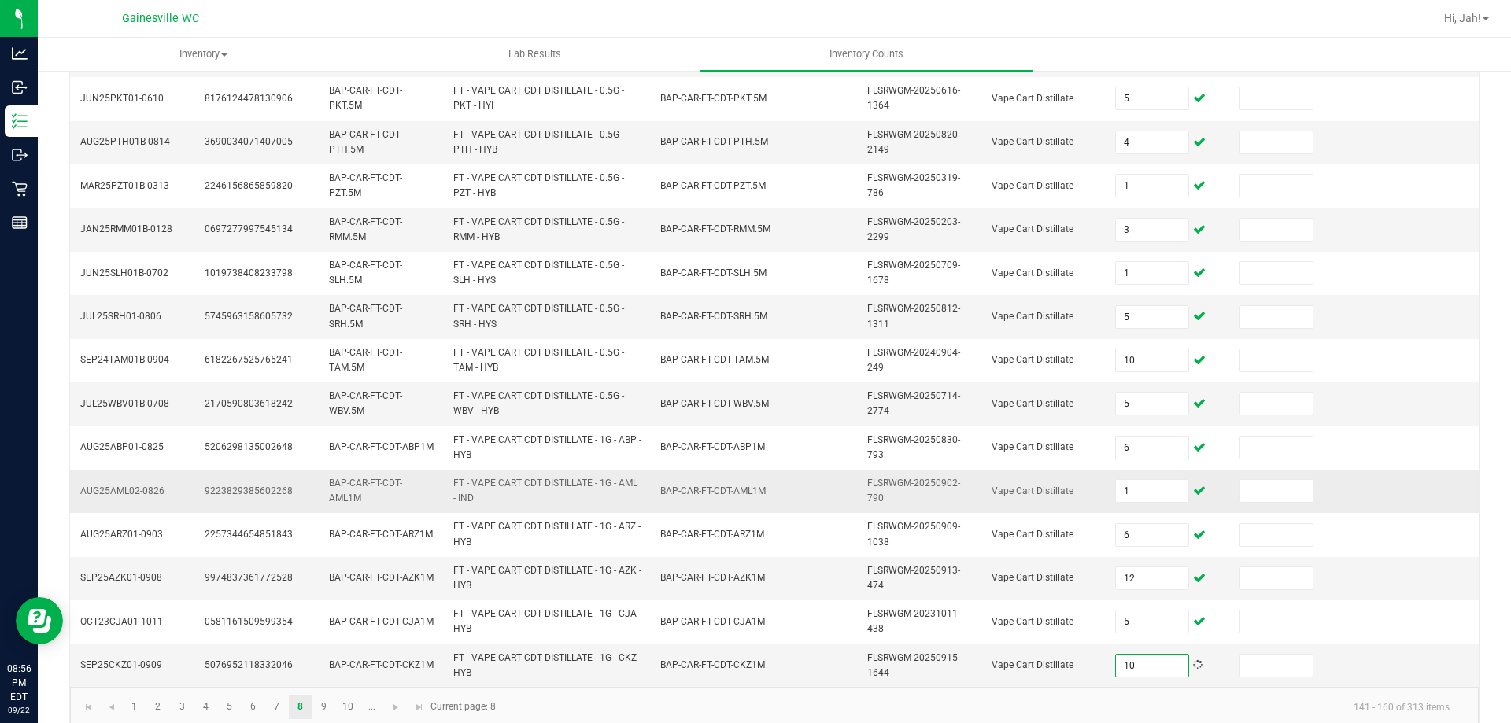
scroll to position [459, 0]
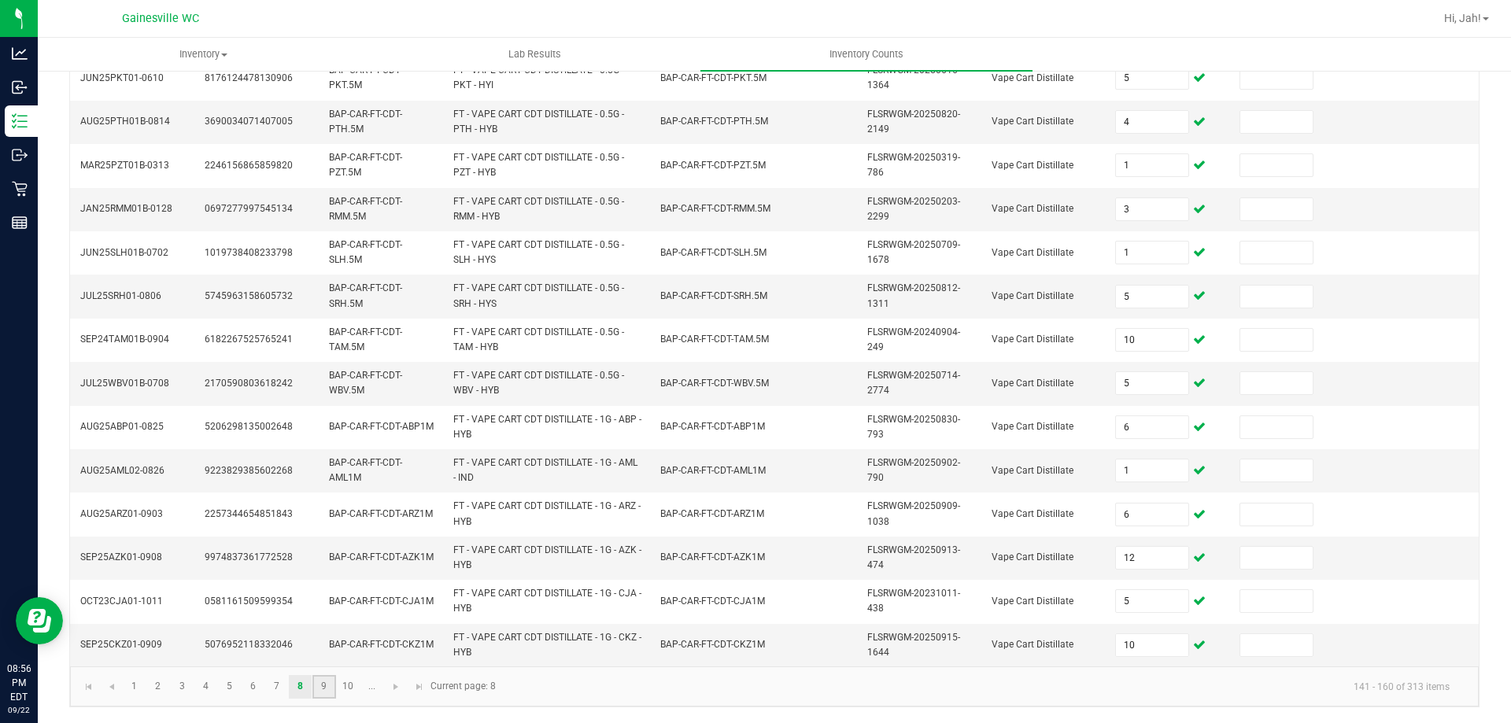
click at [325, 686] on link "9" at bounding box center [324, 687] width 23 height 24
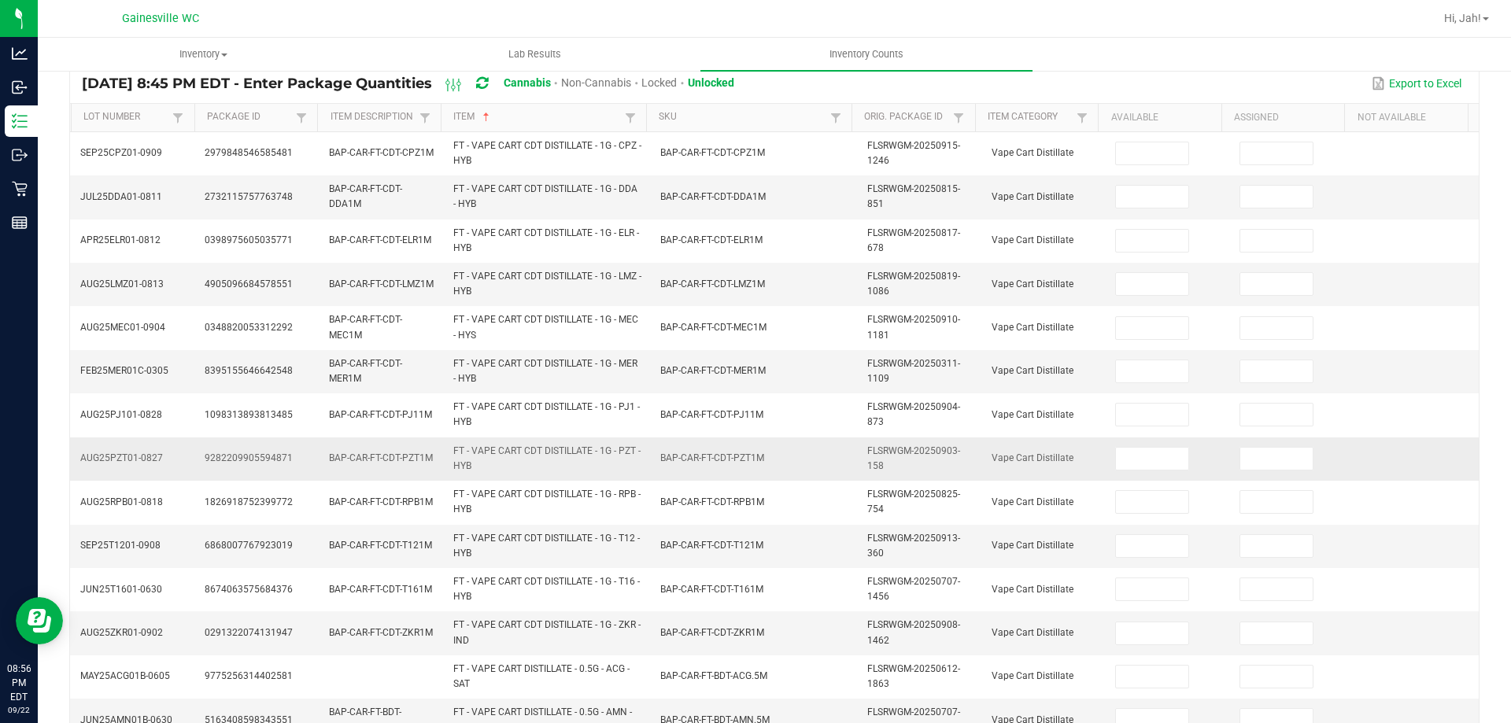
scroll to position [0, 0]
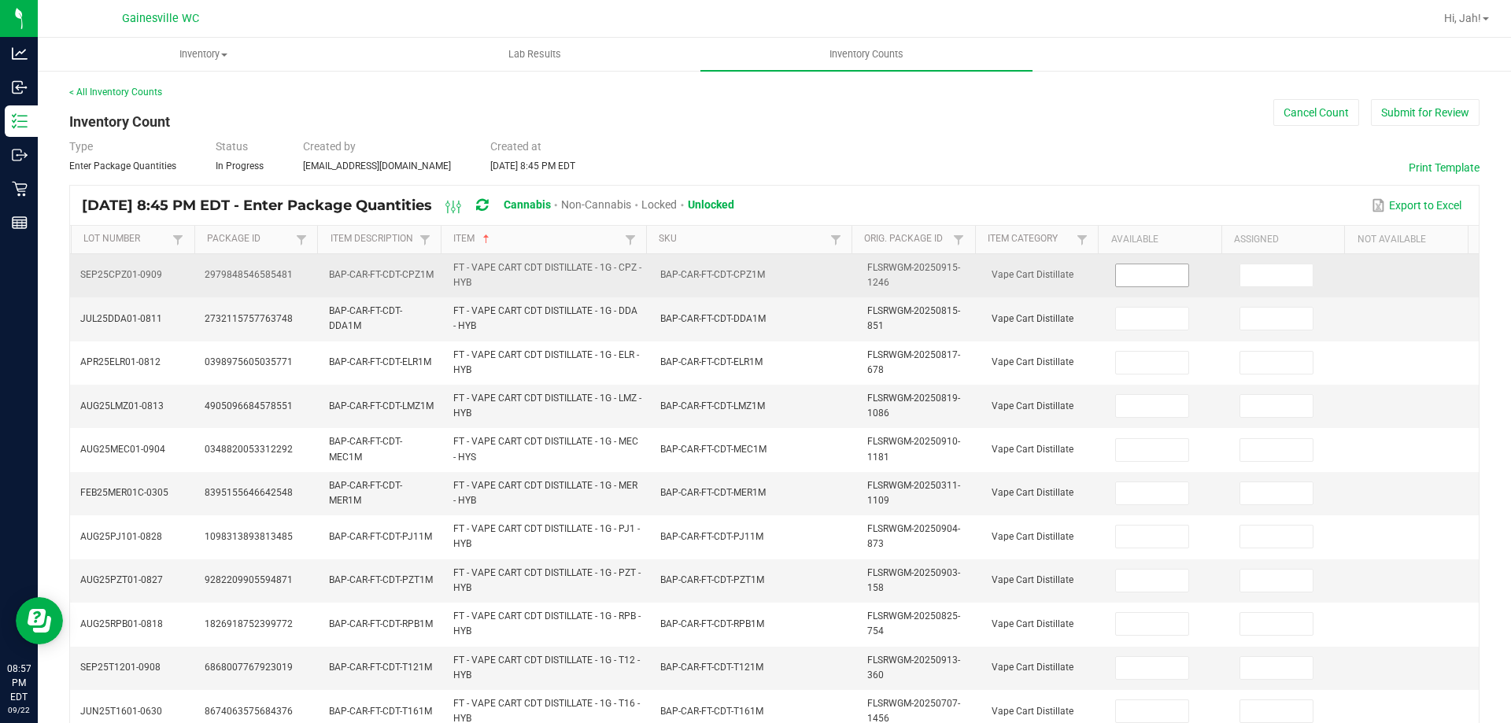
click at [1156, 287] on span at bounding box center [1152, 276] width 74 height 24
click at [1179, 266] on td at bounding box center [1168, 275] width 124 height 43
click at [1165, 266] on input at bounding box center [1152, 276] width 72 height 22
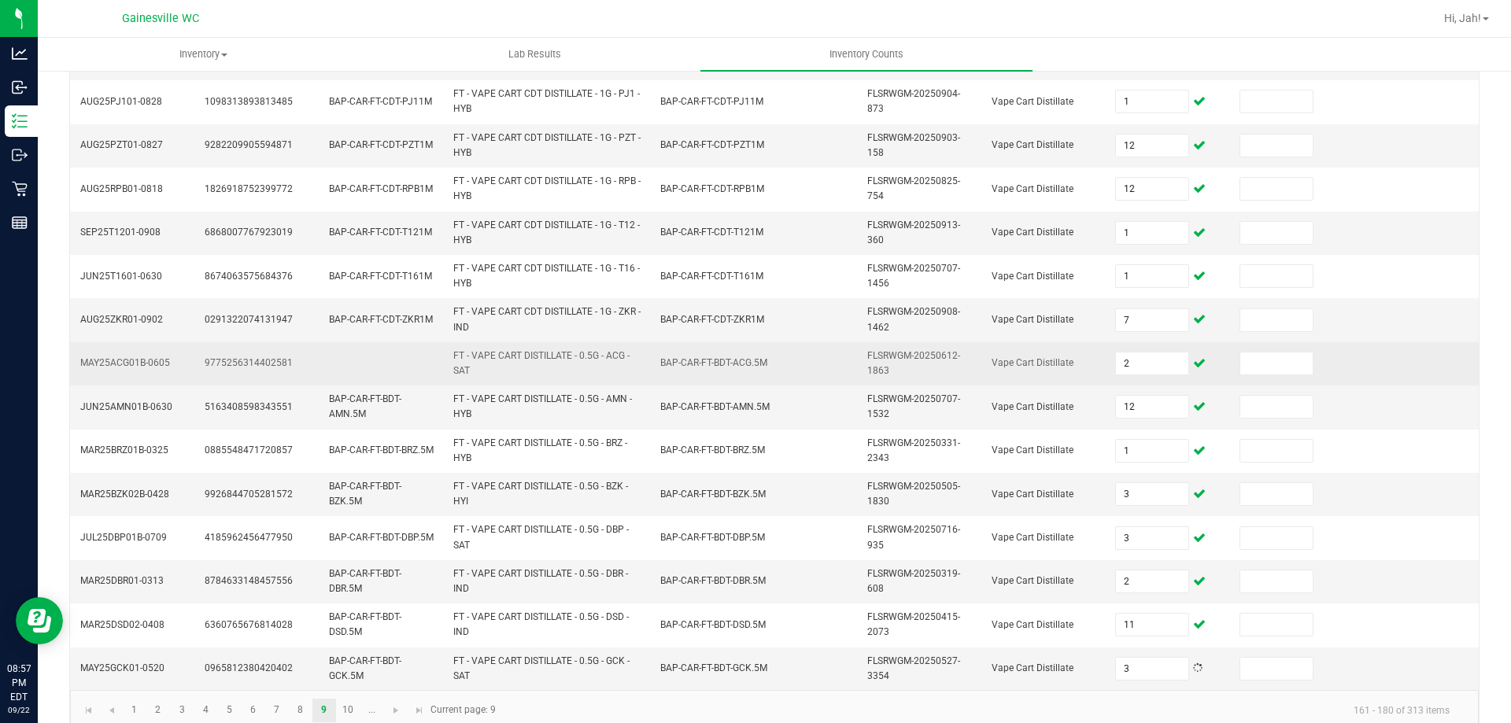
scroll to position [459, 0]
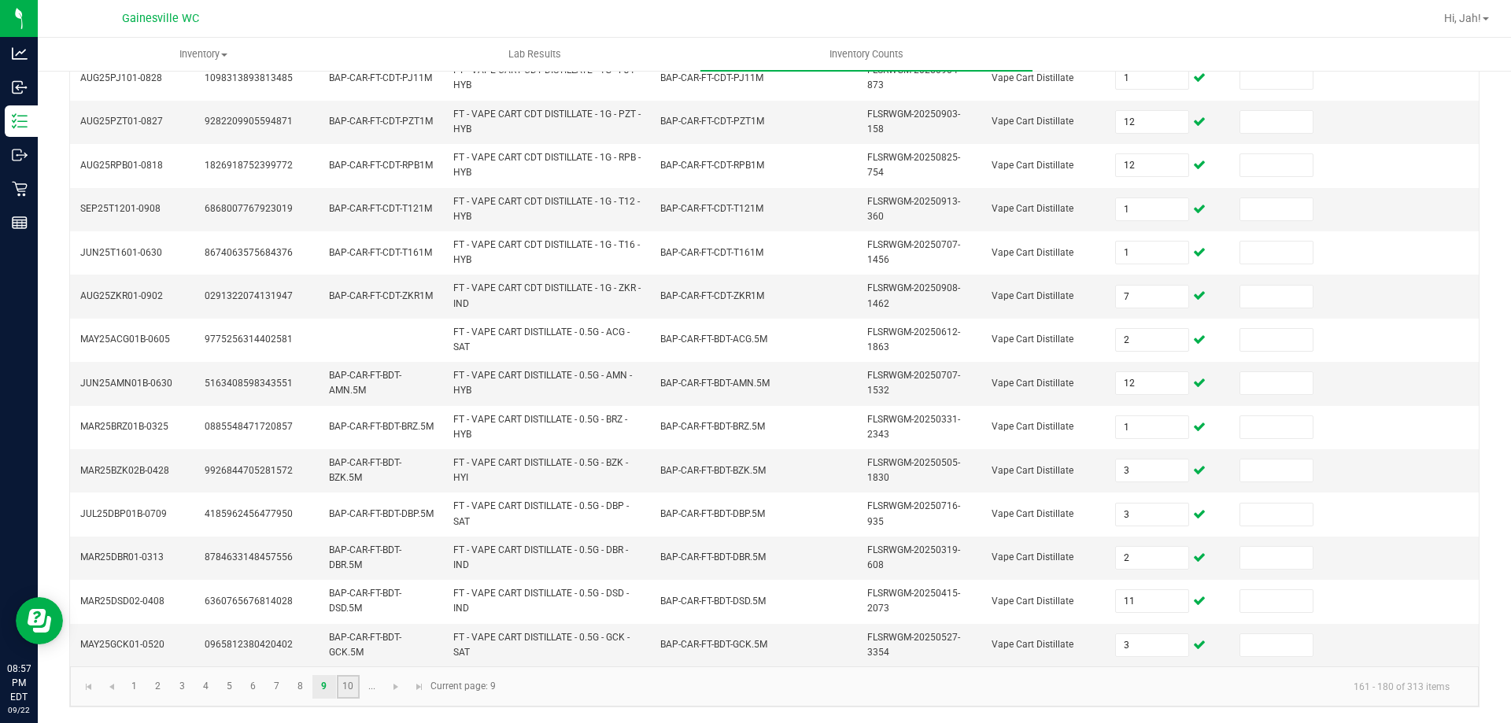
click at [338, 691] on link "10" at bounding box center [348, 687] width 23 height 24
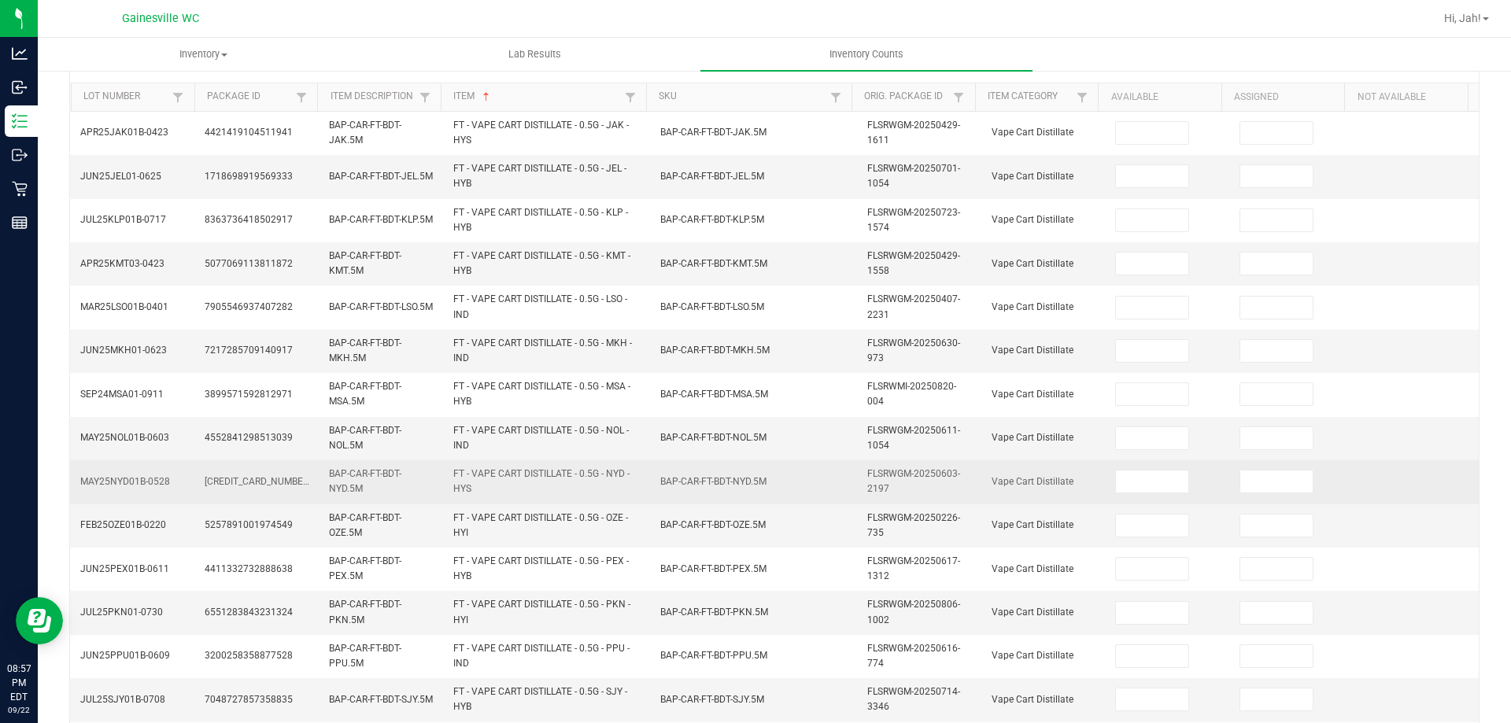
scroll to position [0, 0]
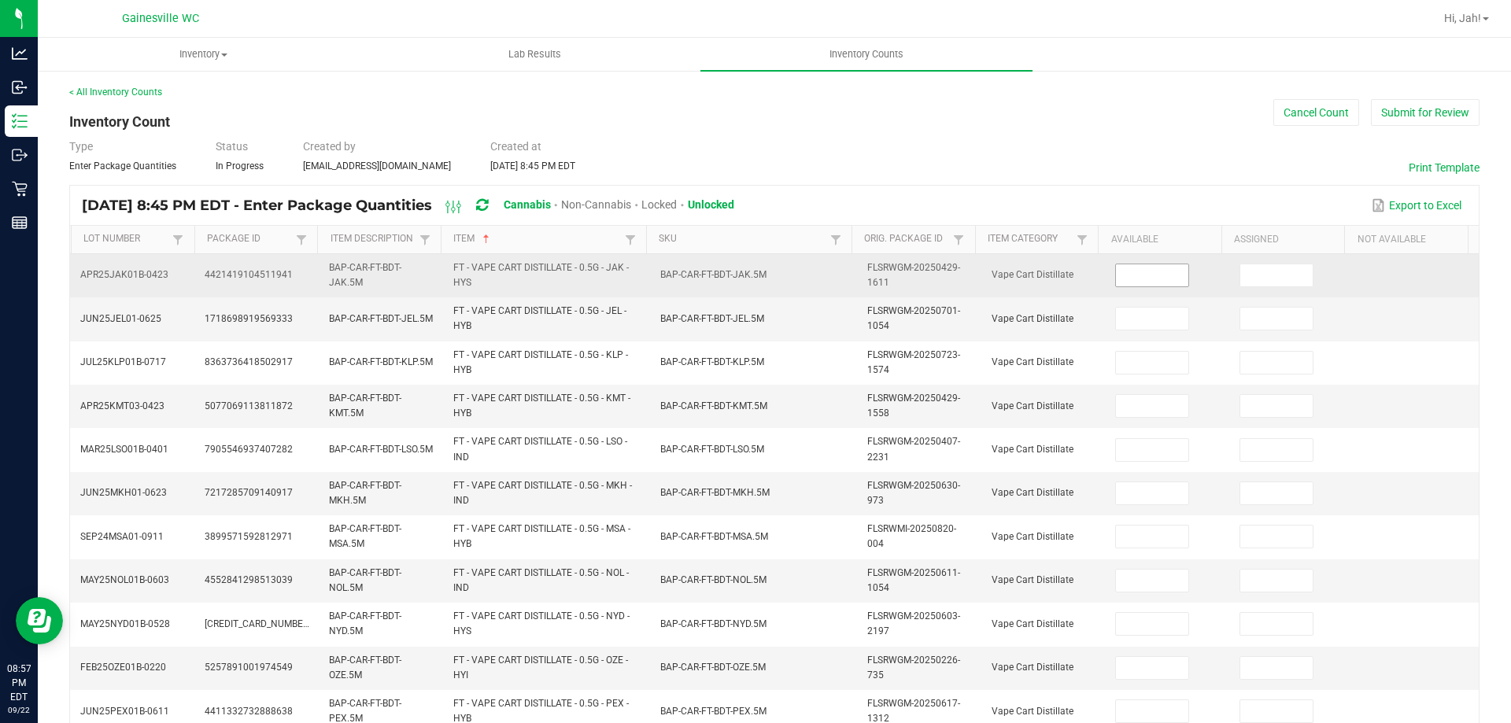
click at [1152, 280] on input at bounding box center [1152, 276] width 72 height 22
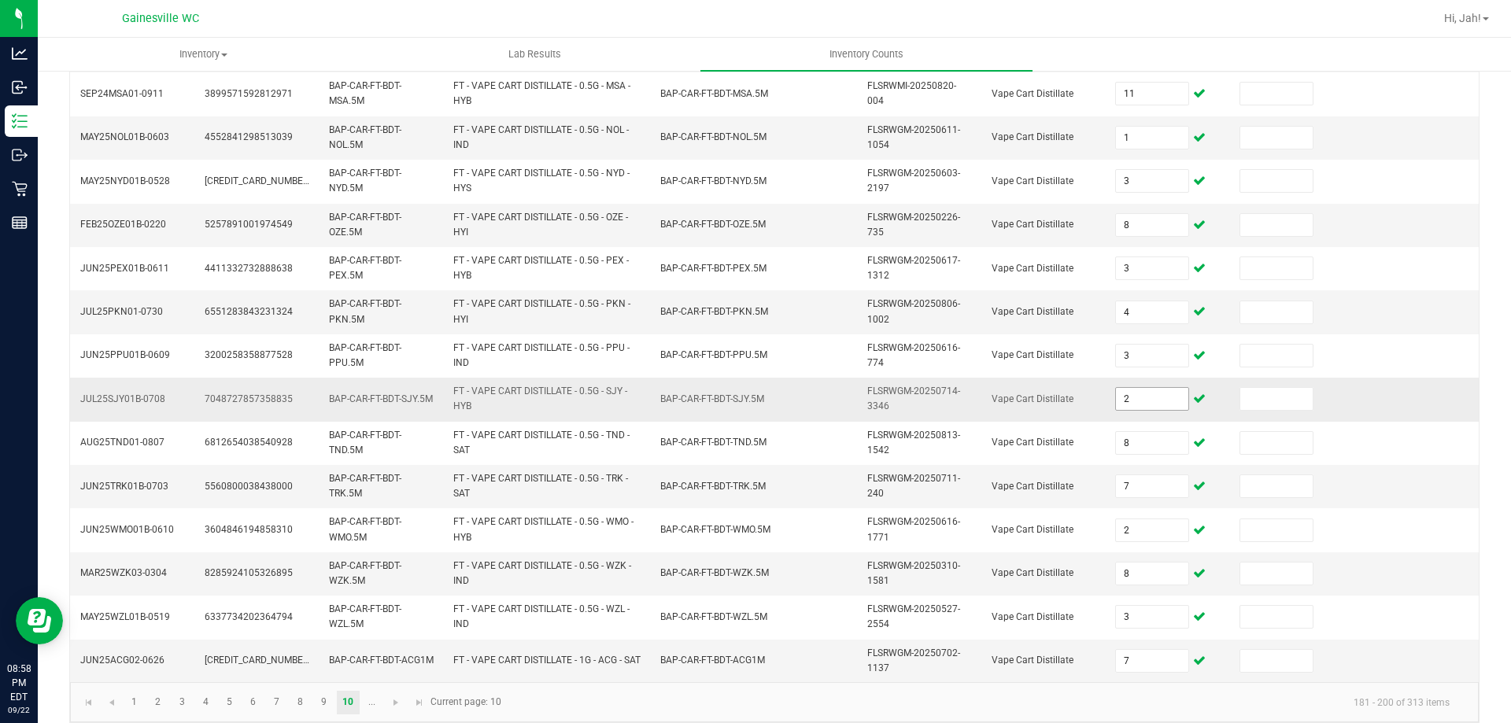
scroll to position [459, 0]
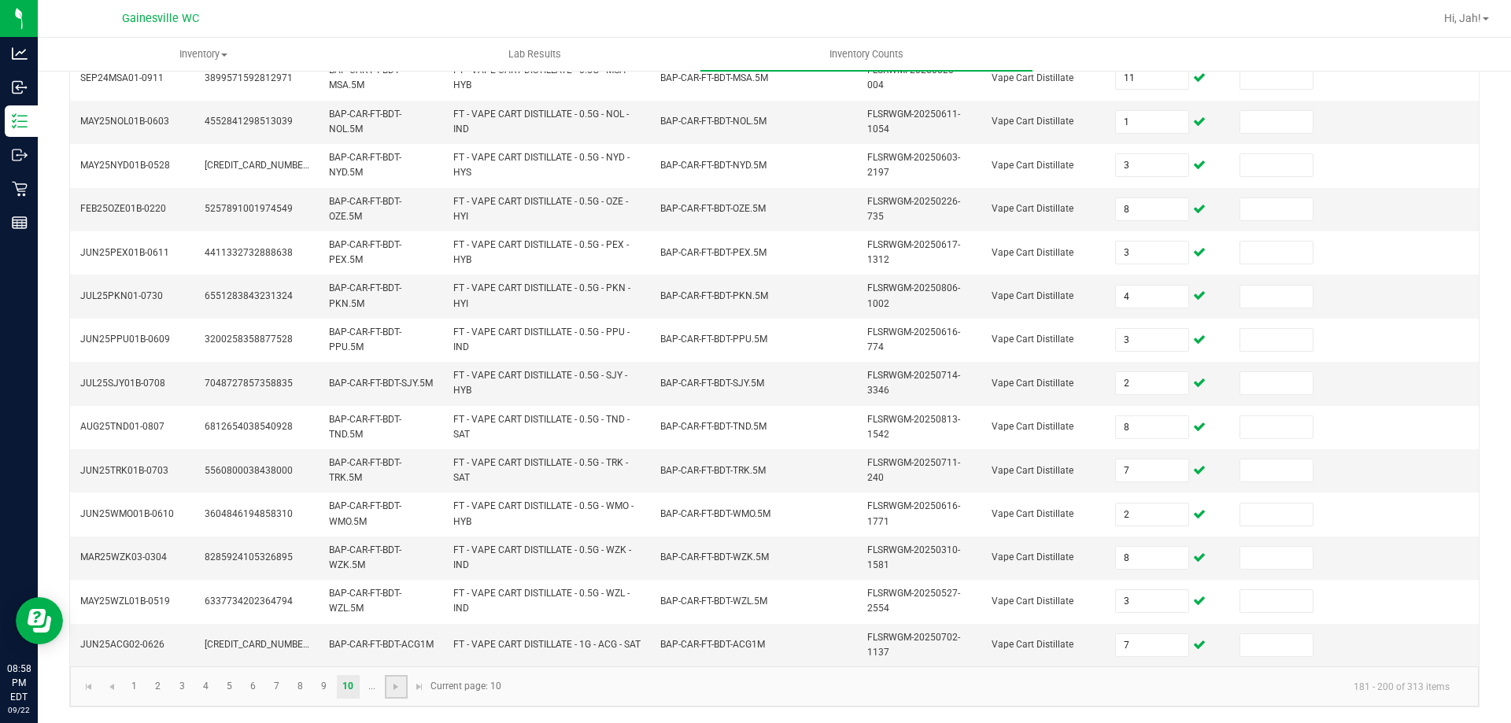
click at [386, 688] on link at bounding box center [396, 687] width 23 height 24
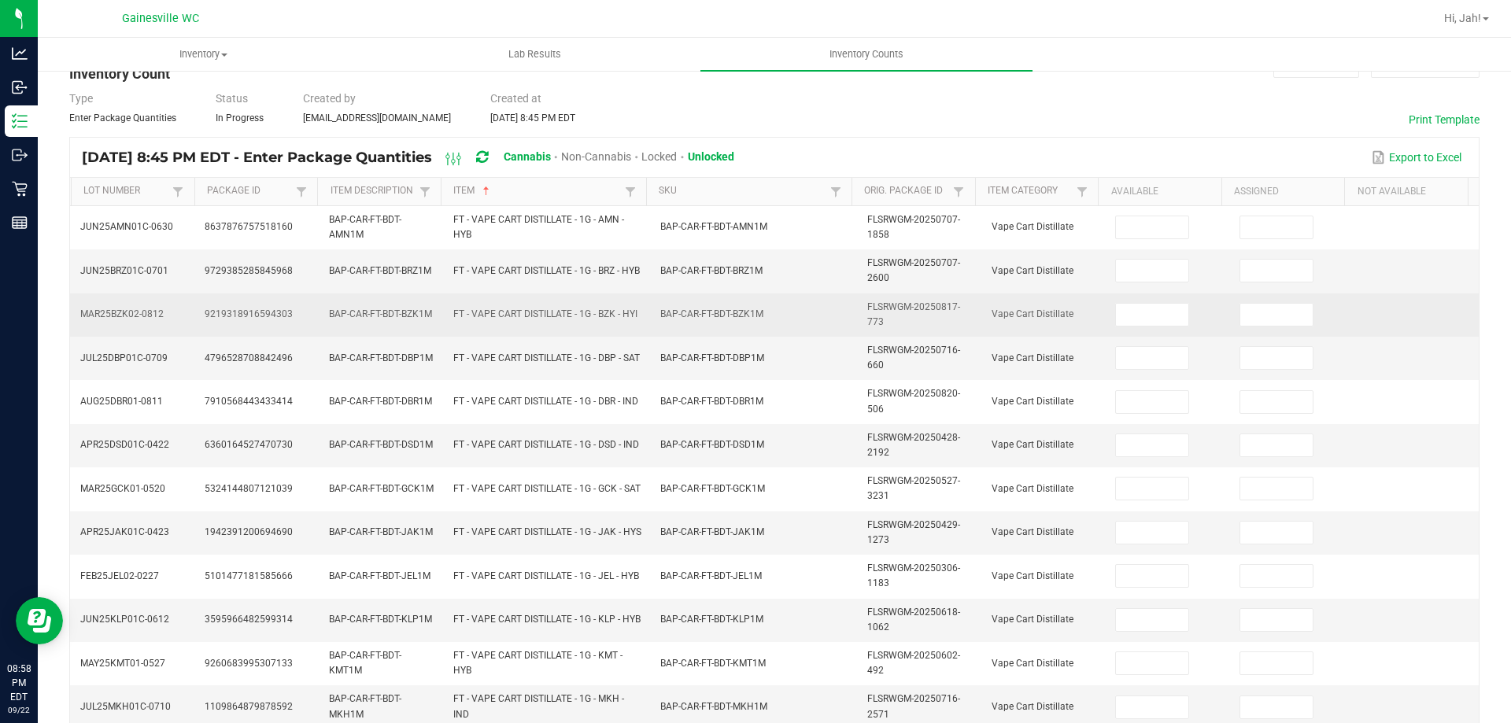
scroll to position [0, 0]
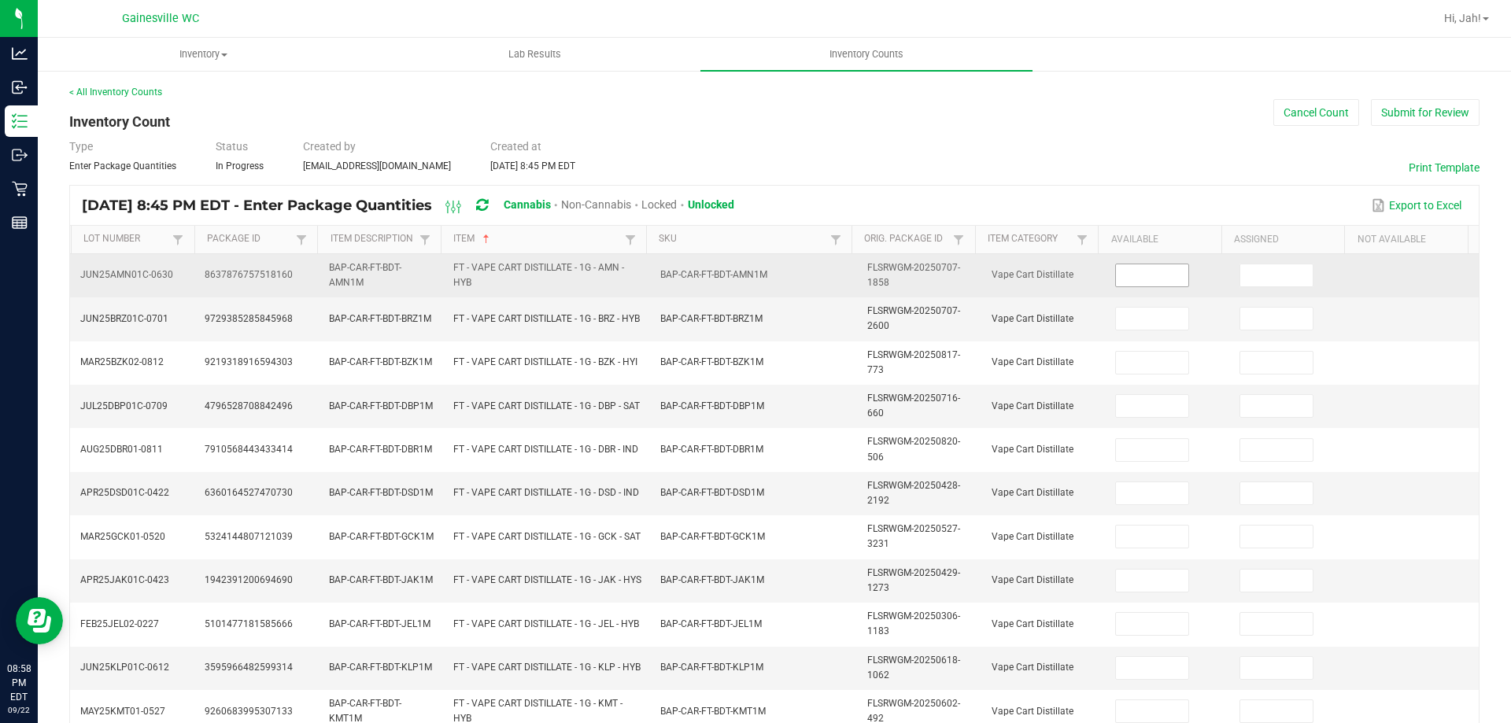
click at [1145, 276] on input at bounding box center [1152, 276] width 72 height 22
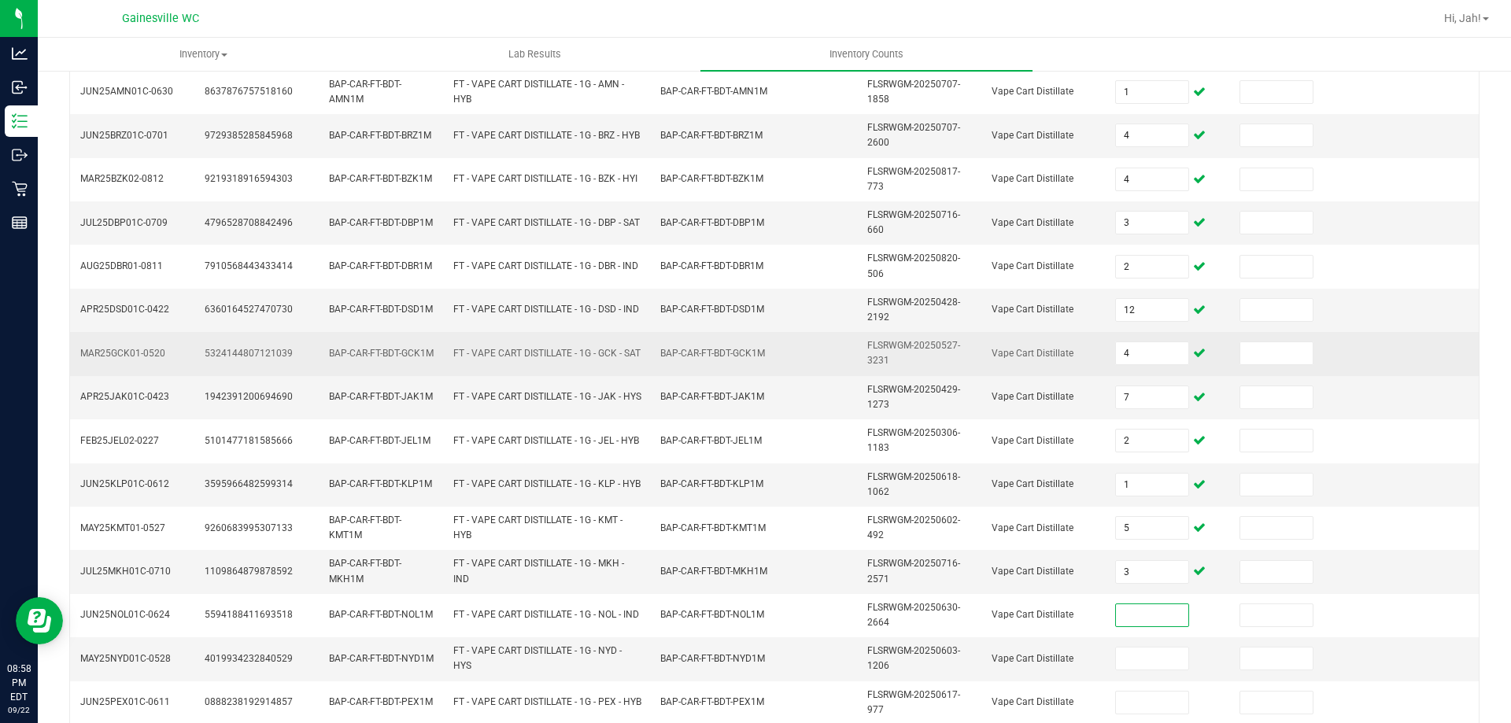
scroll to position [380, 0]
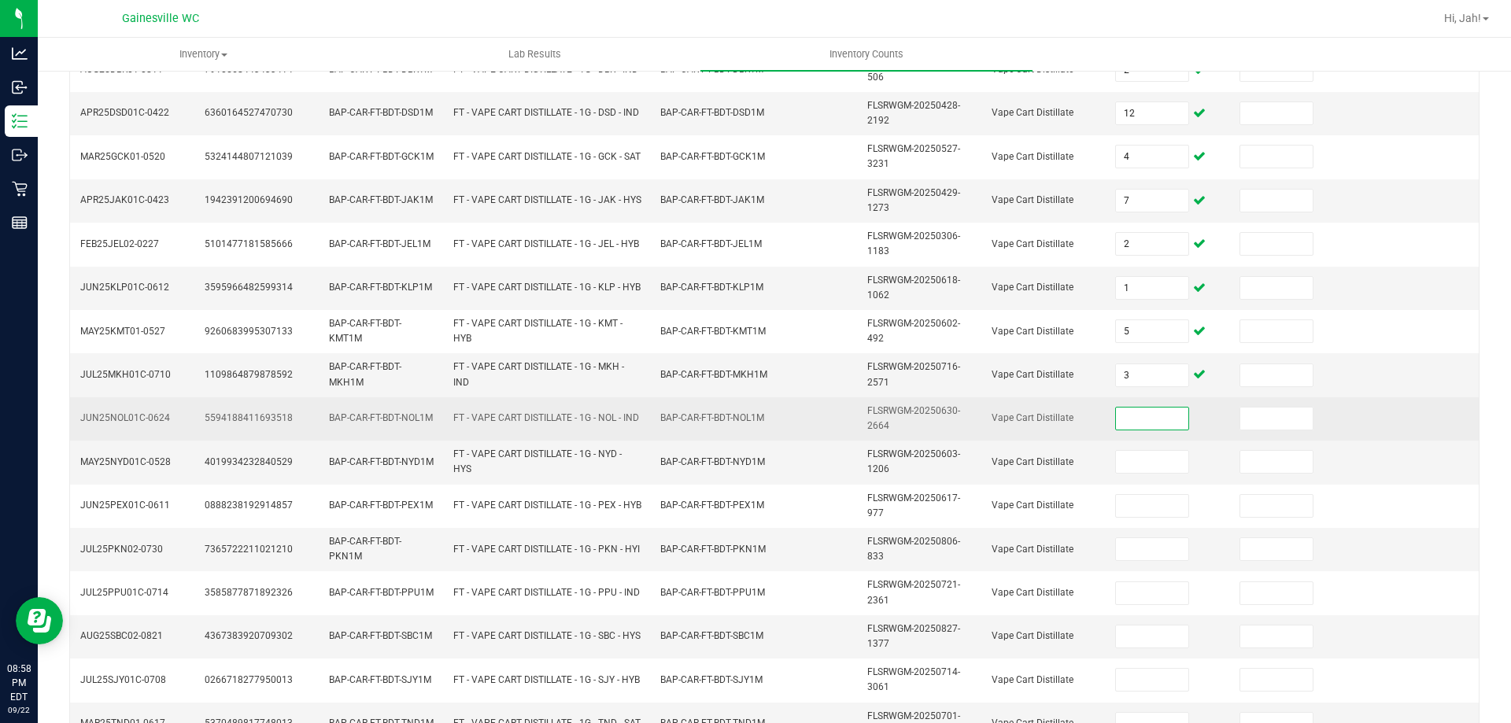
click at [1116, 415] on input at bounding box center [1152, 419] width 72 height 22
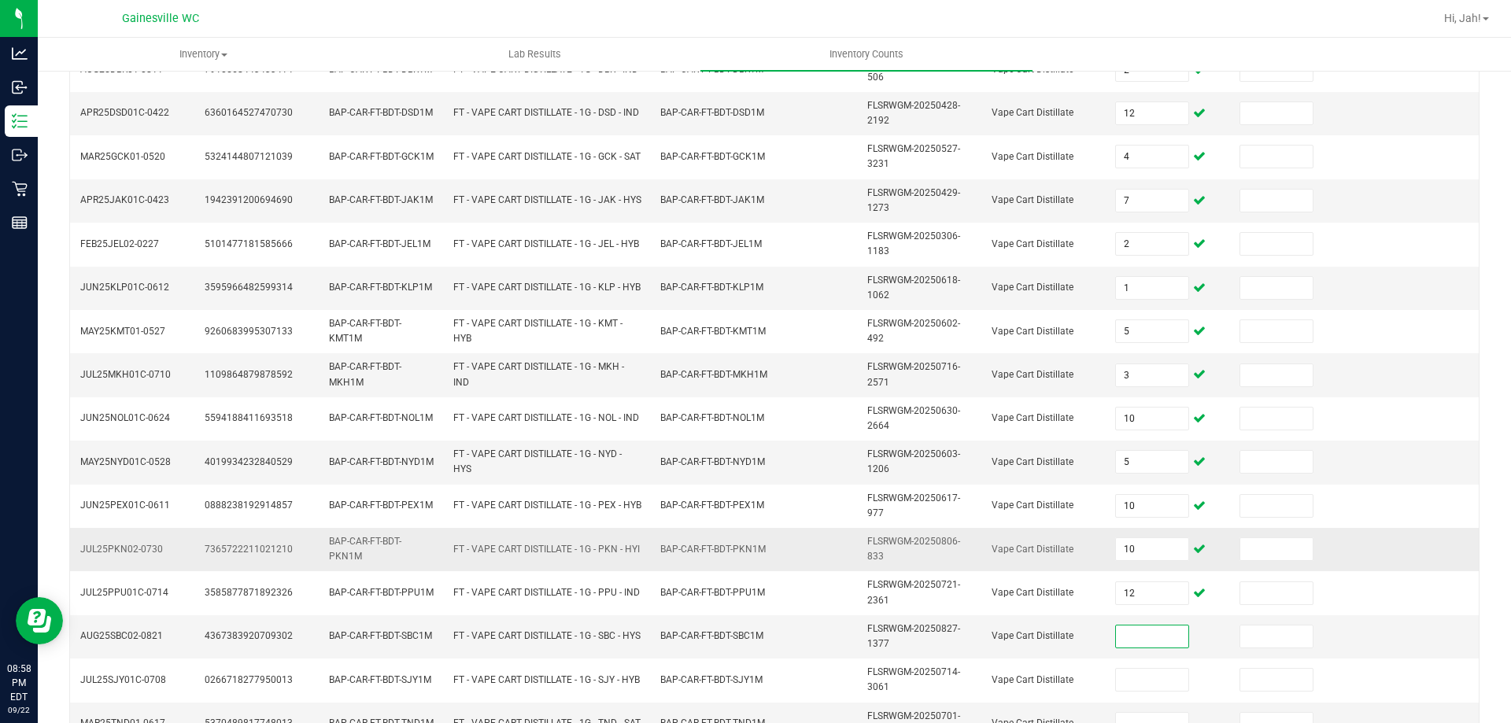
scroll to position [459, 0]
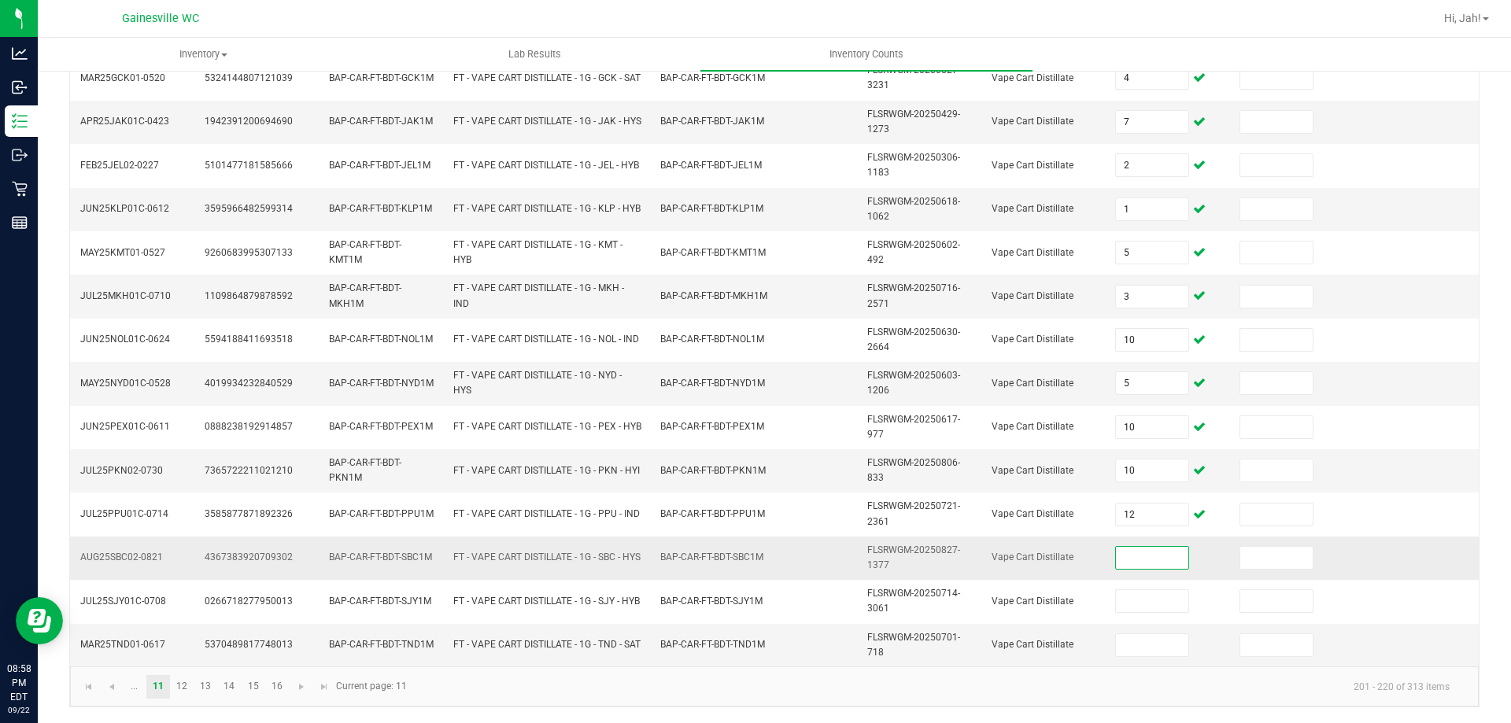
click at [1131, 564] on input at bounding box center [1152, 558] width 72 height 22
click at [176, 698] on link "12" at bounding box center [182, 687] width 23 height 24
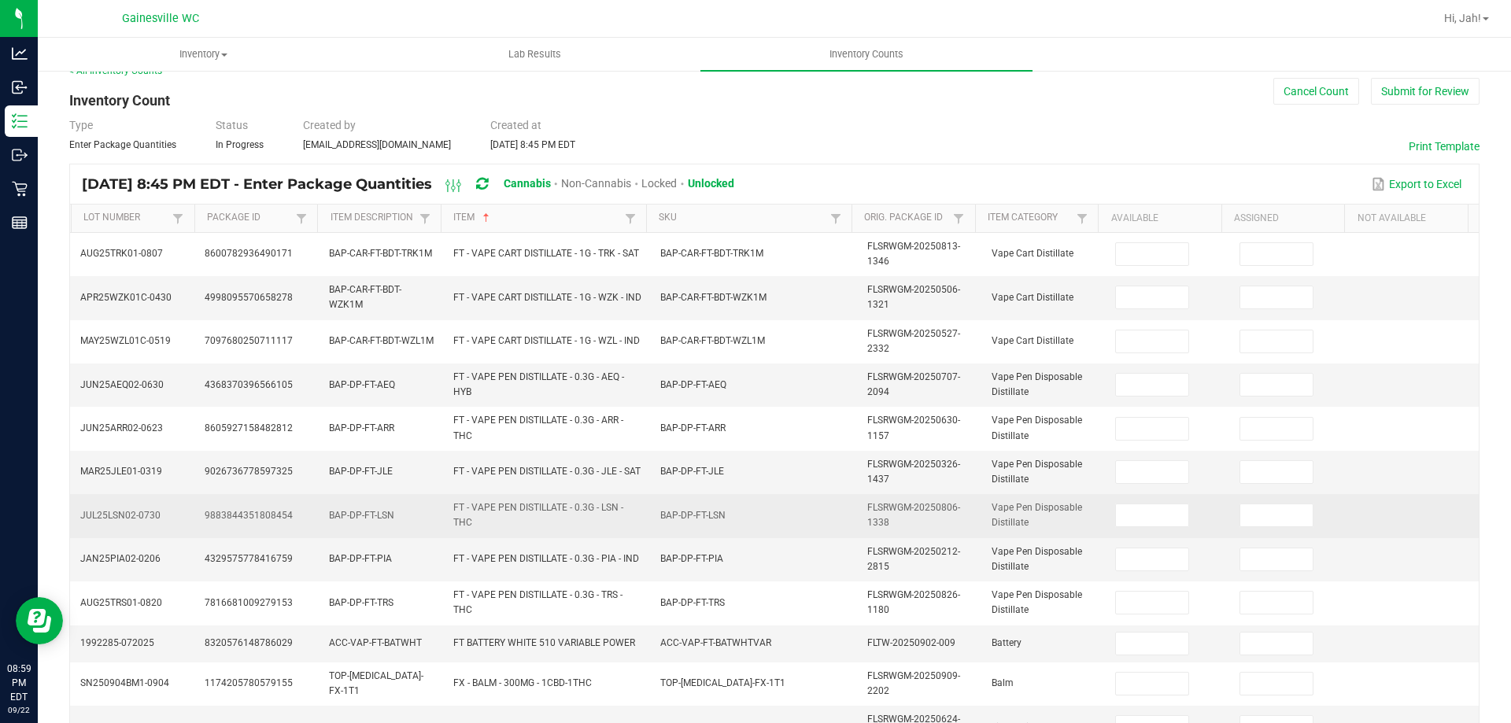
scroll to position [0, 0]
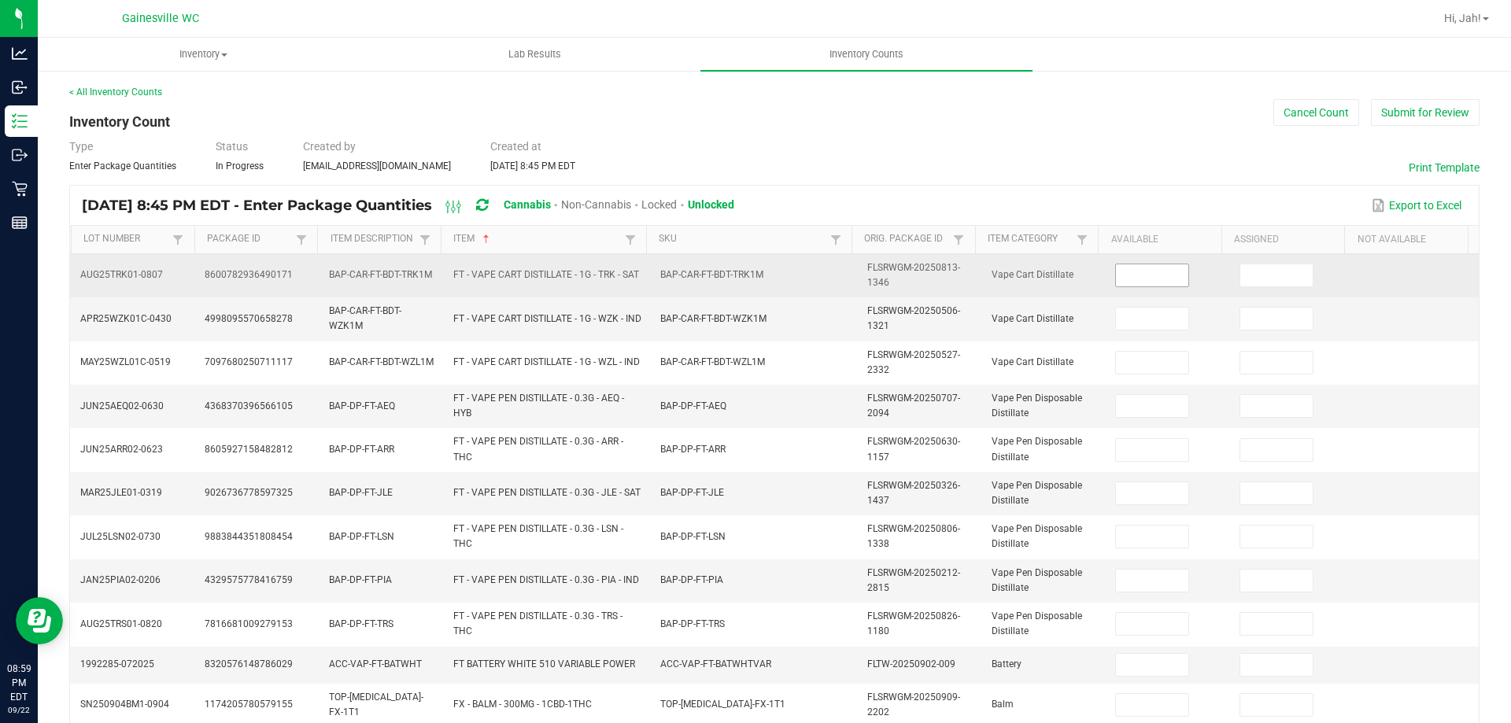
click at [1146, 280] on input at bounding box center [1152, 276] width 72 height 22
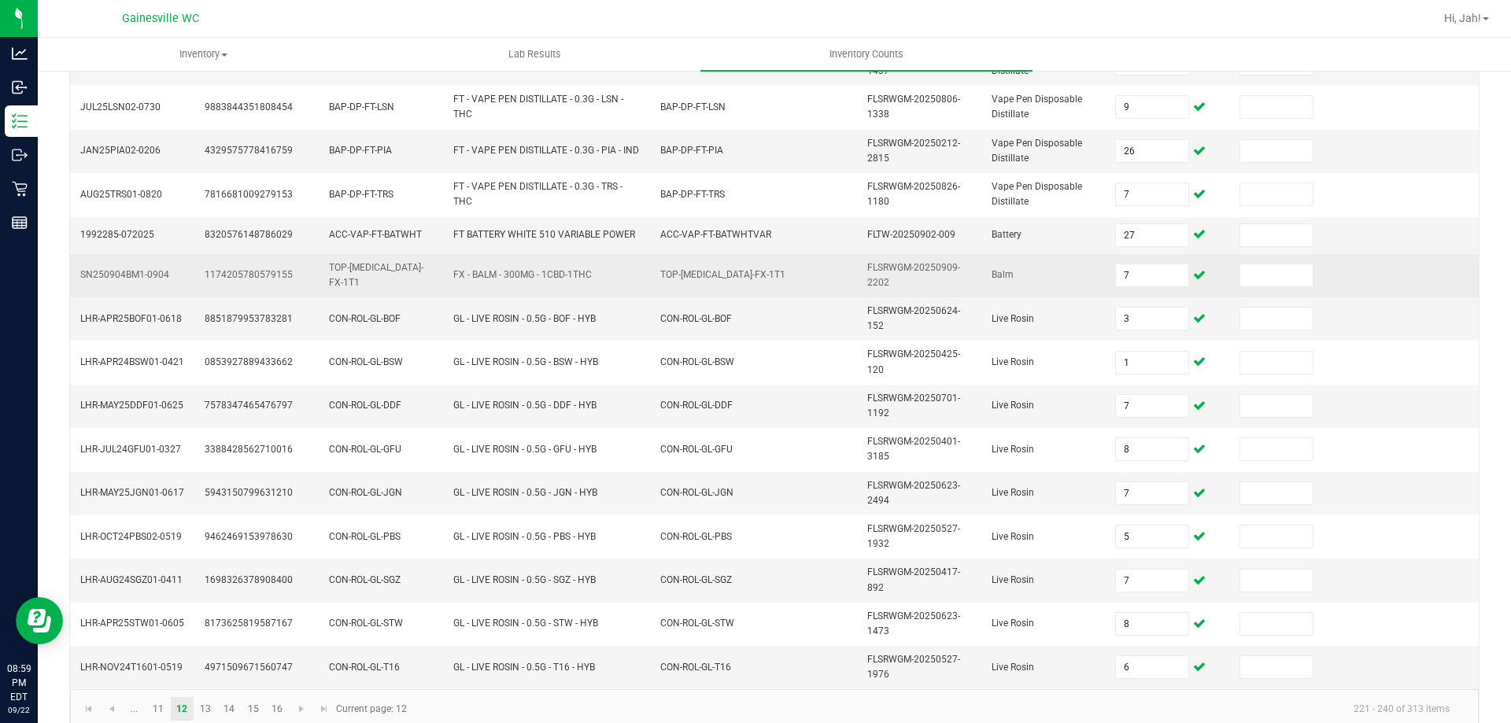
scroll to position [453, 0]
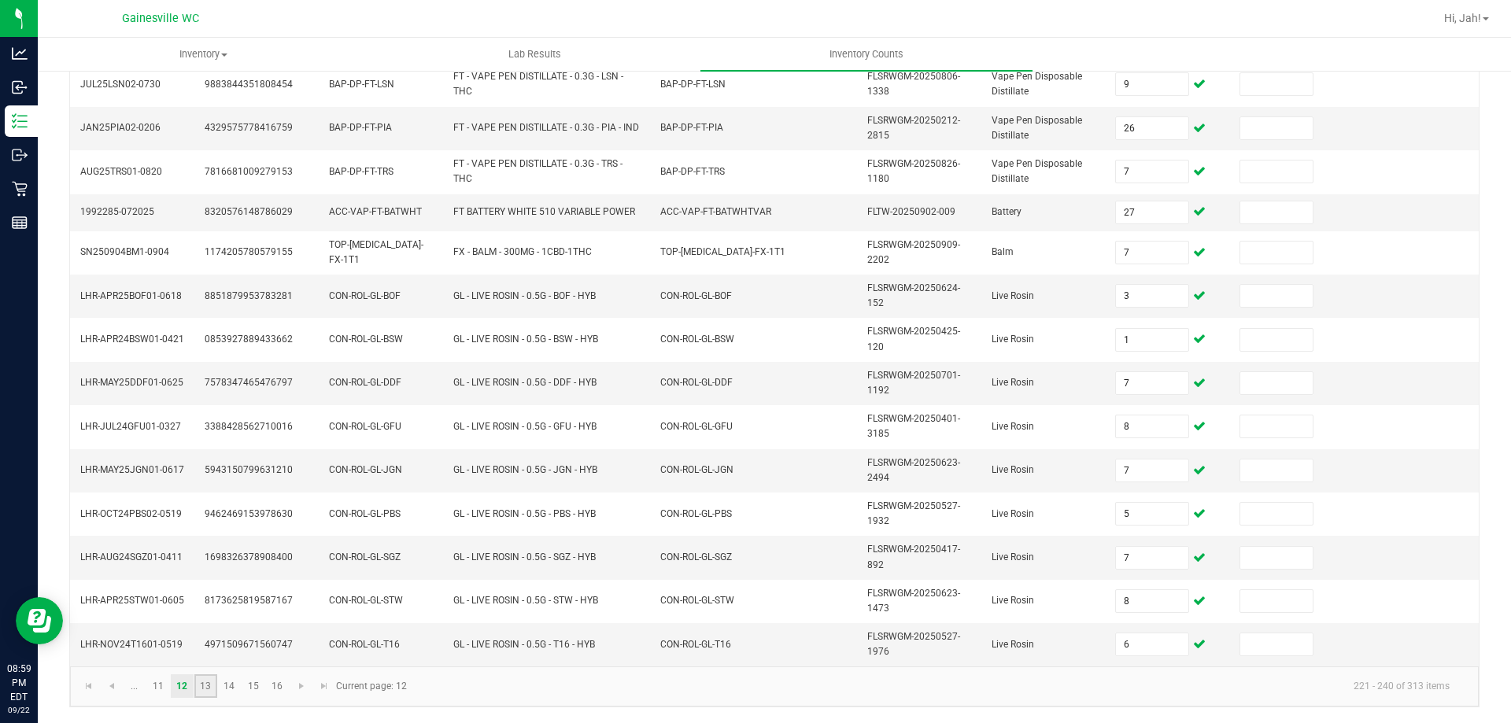
click at [209, 686] on link "13" at bounding box center [205, 687] width 23 height 24
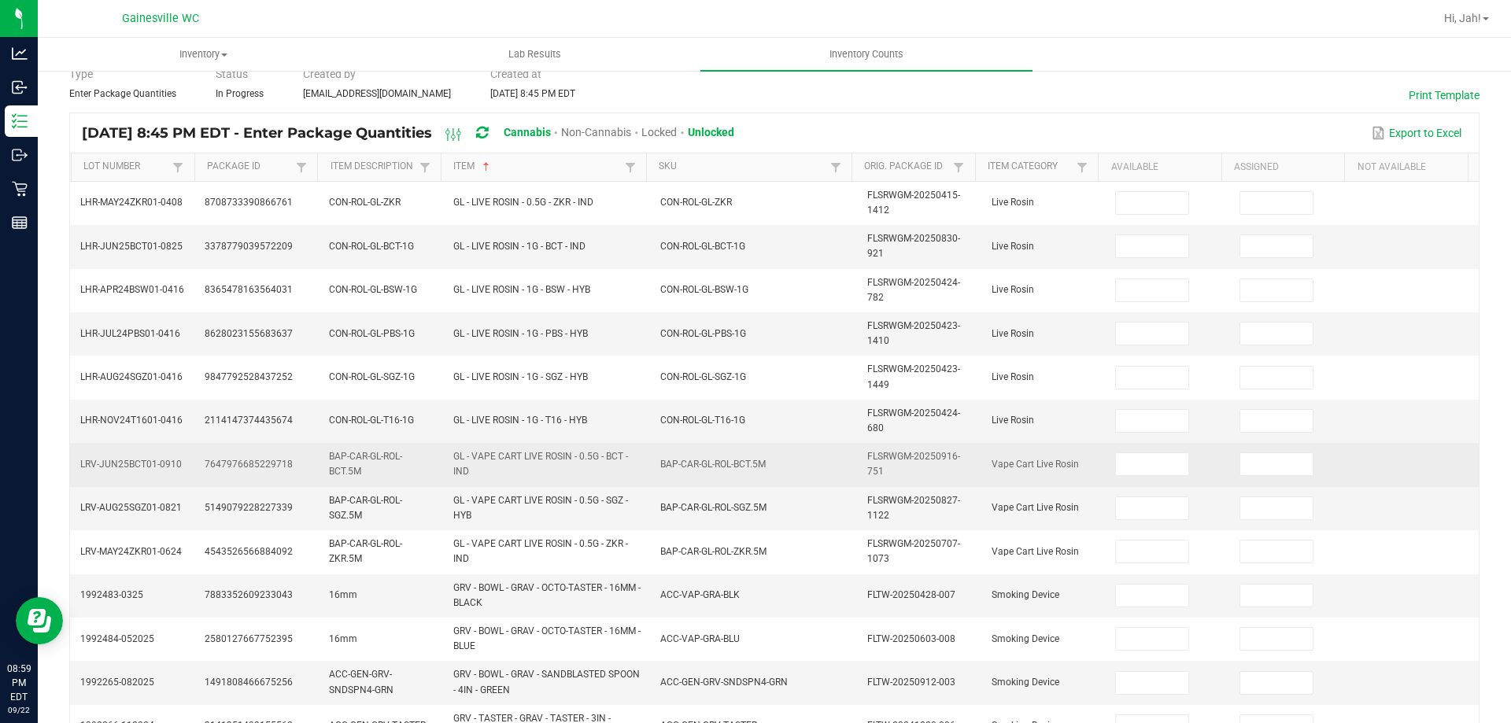
scroll to position [0, 0]
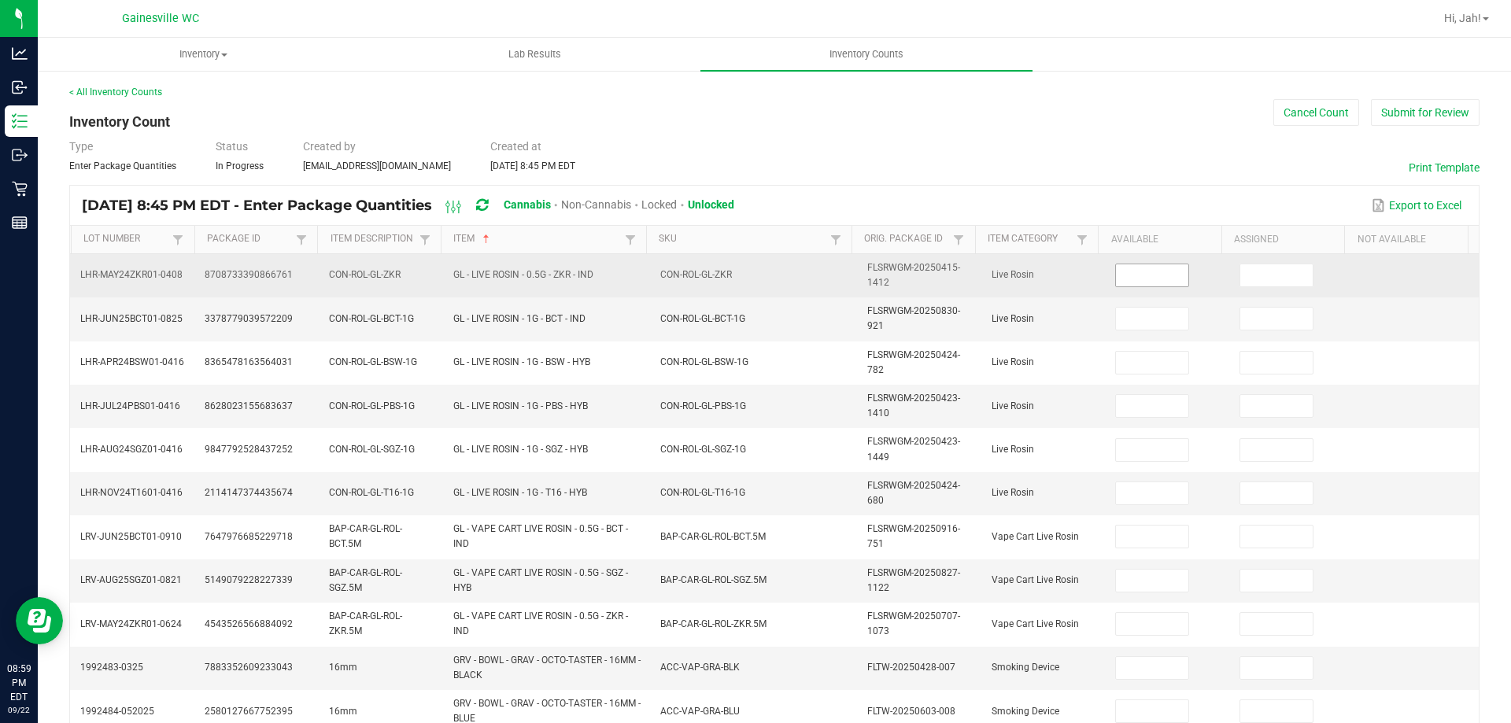
click at [1116, 280] on input at bounding box center [1152, 276] width 72 height 22
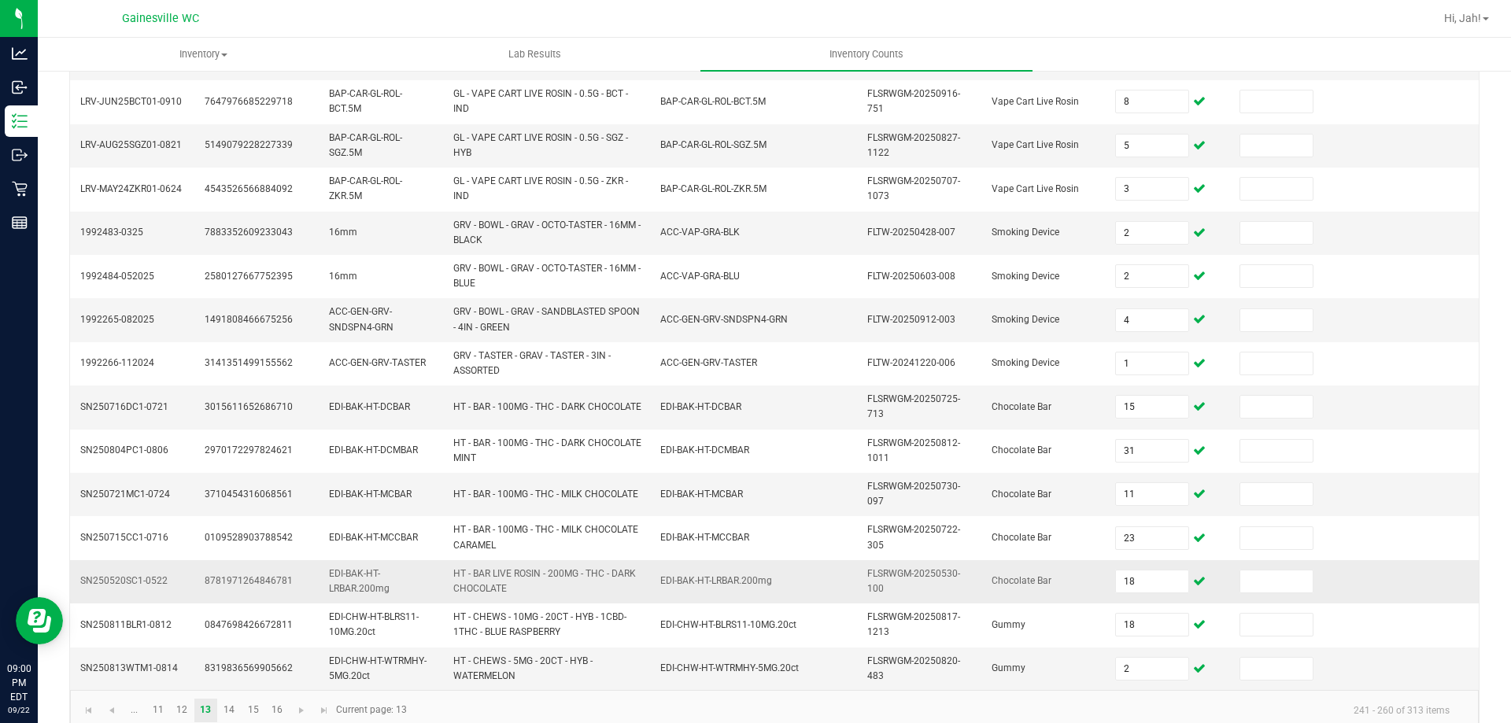
scroll to position [459, 0]
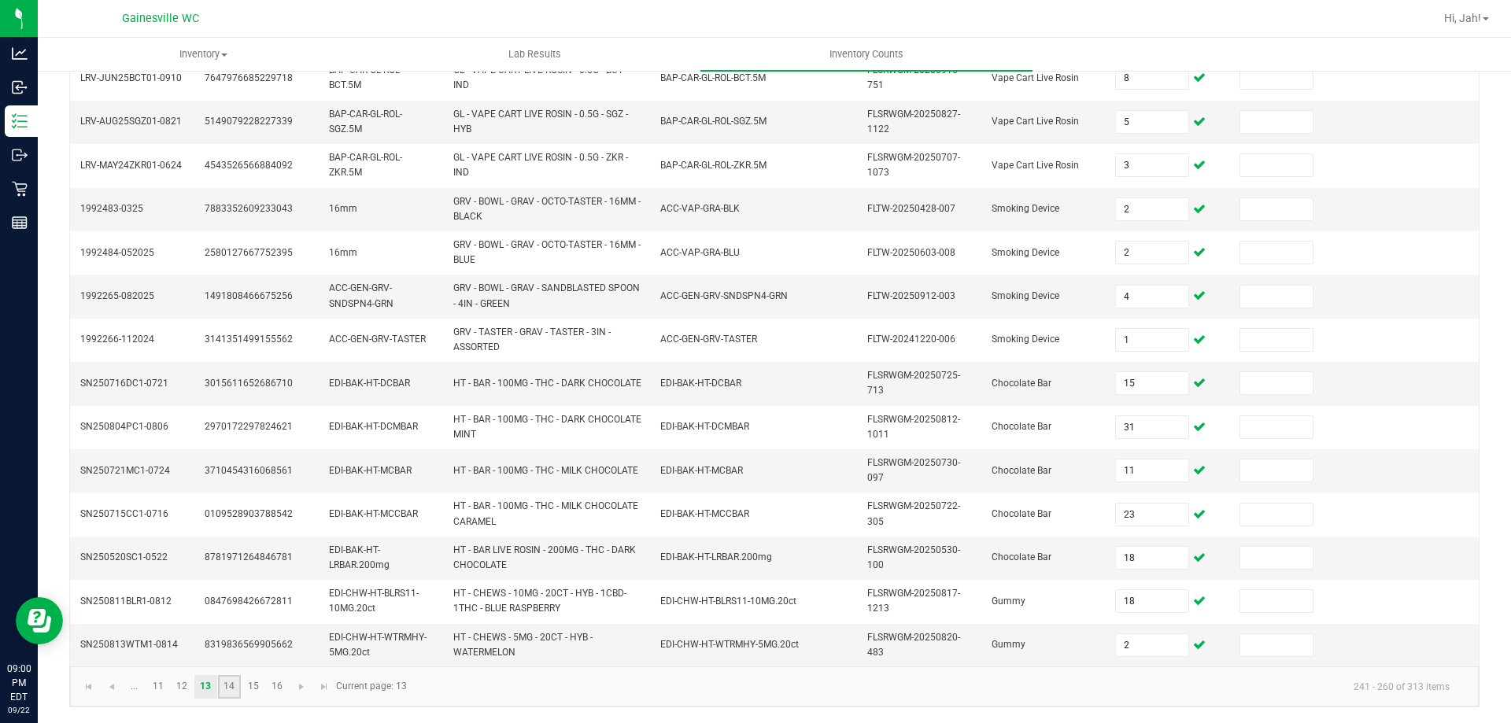
click at [235, 687] on link "14" at bounding box center [229, 687] width 23 height 24
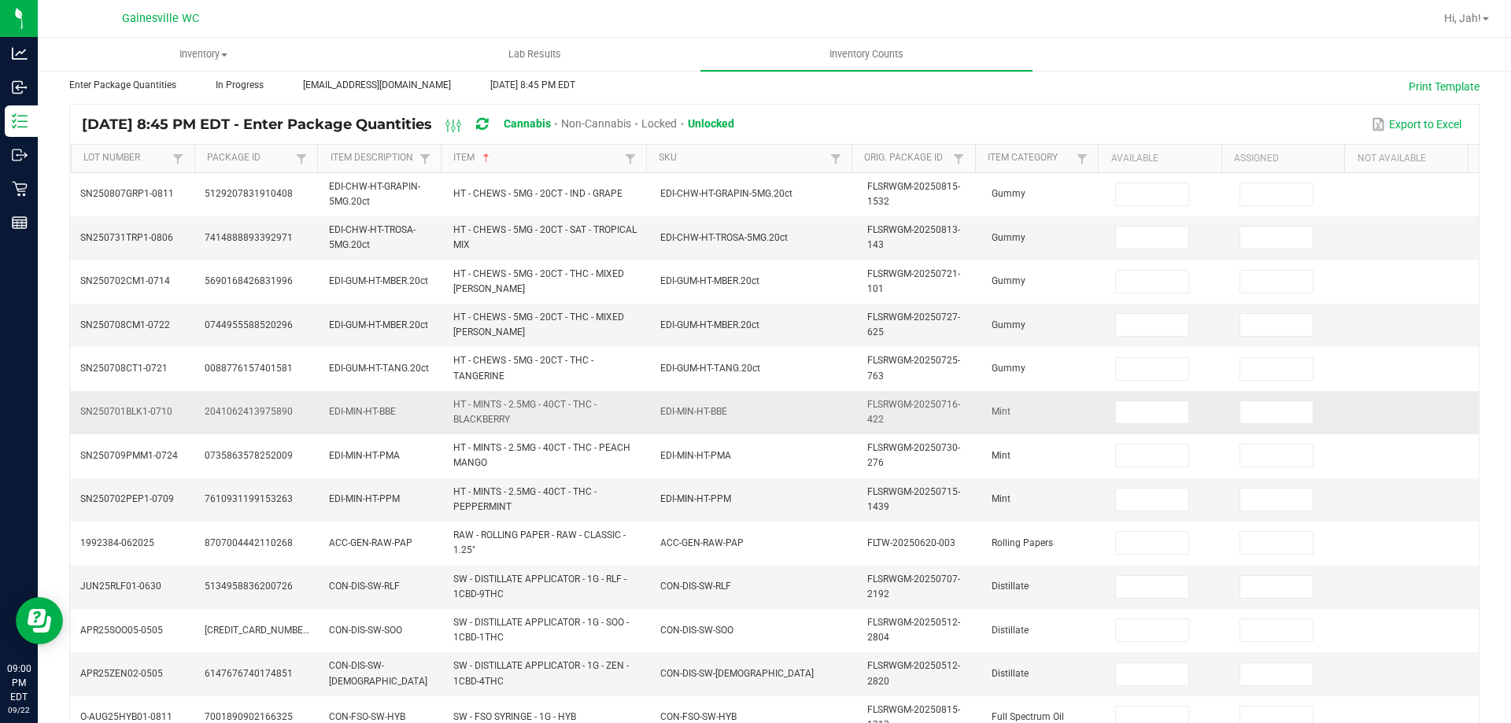
scroll to position [0, 0]
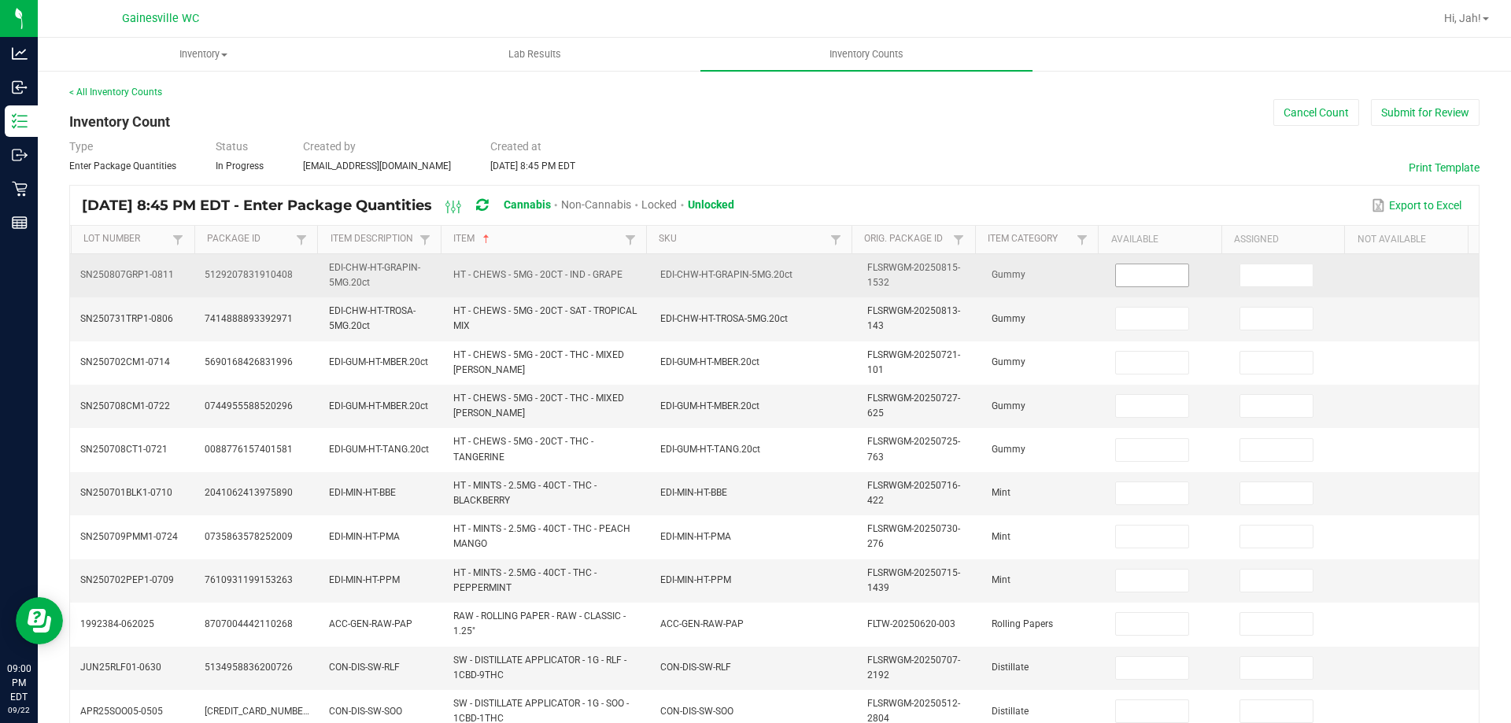
click at [1150, 266] on input at bounding box center [1152, 276] width 72 height 22
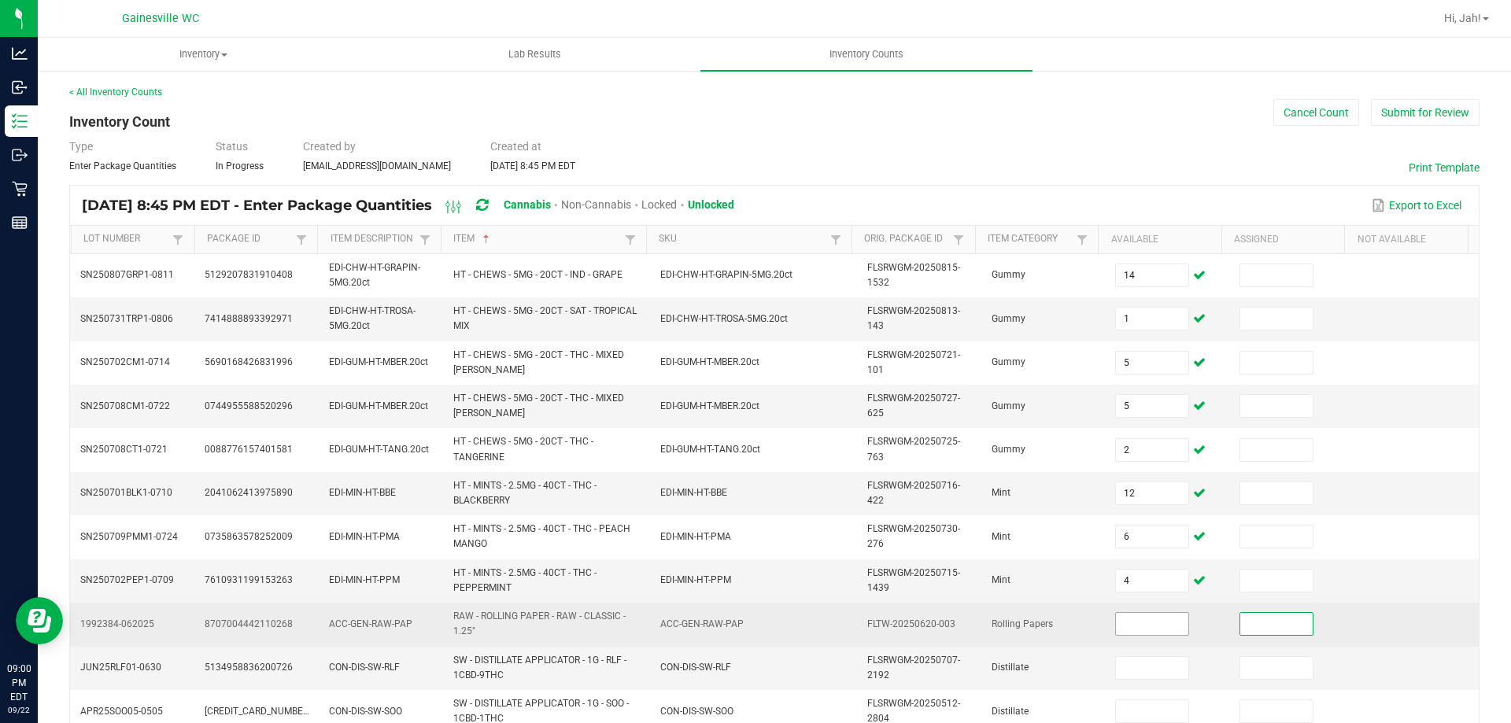
click at [1145, 631] on input at bounding box center [1152, 624] width 72 height 22
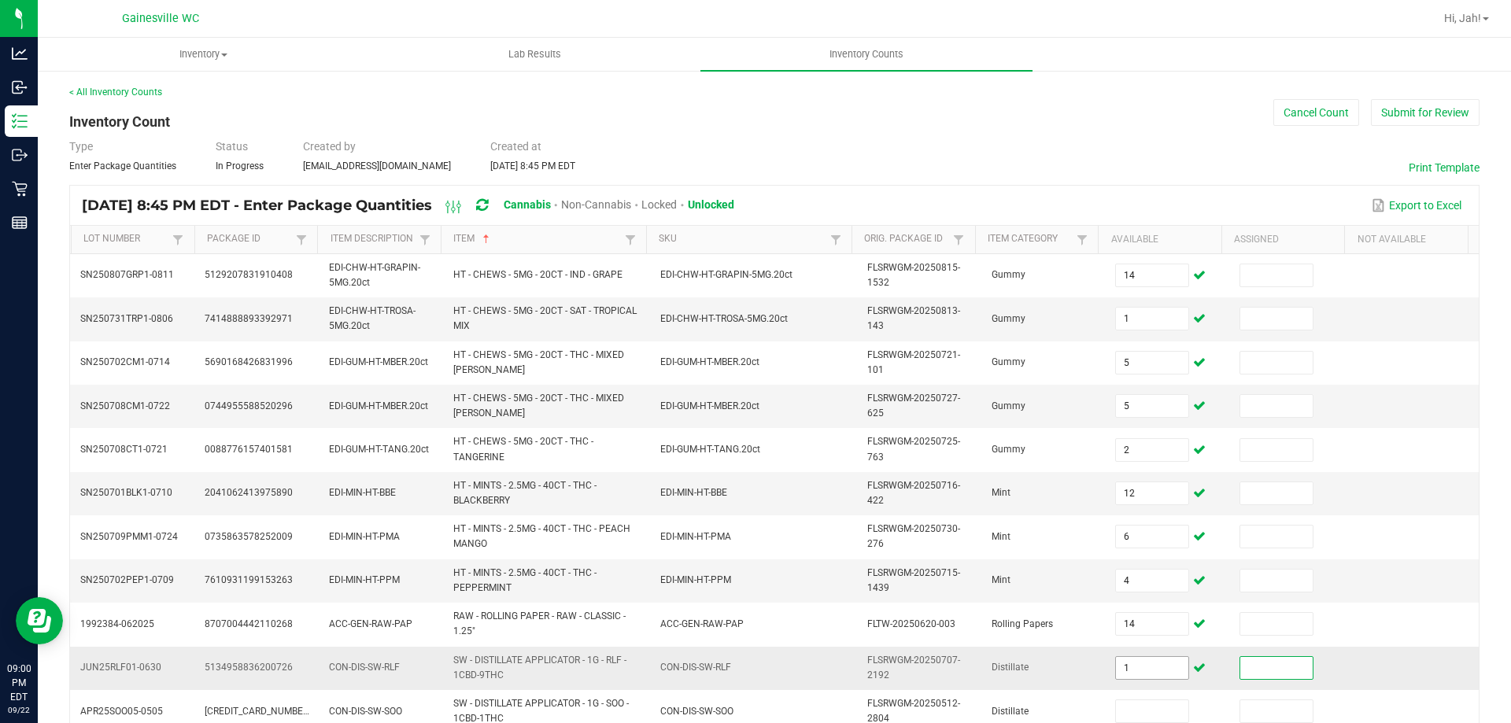
click at [1115, 679] on span "1" at bounding box center [1152, 669] width 74 height 24
click at [1126, 663] on input "1" at bounding box center [1152, 668] width 72 height 22
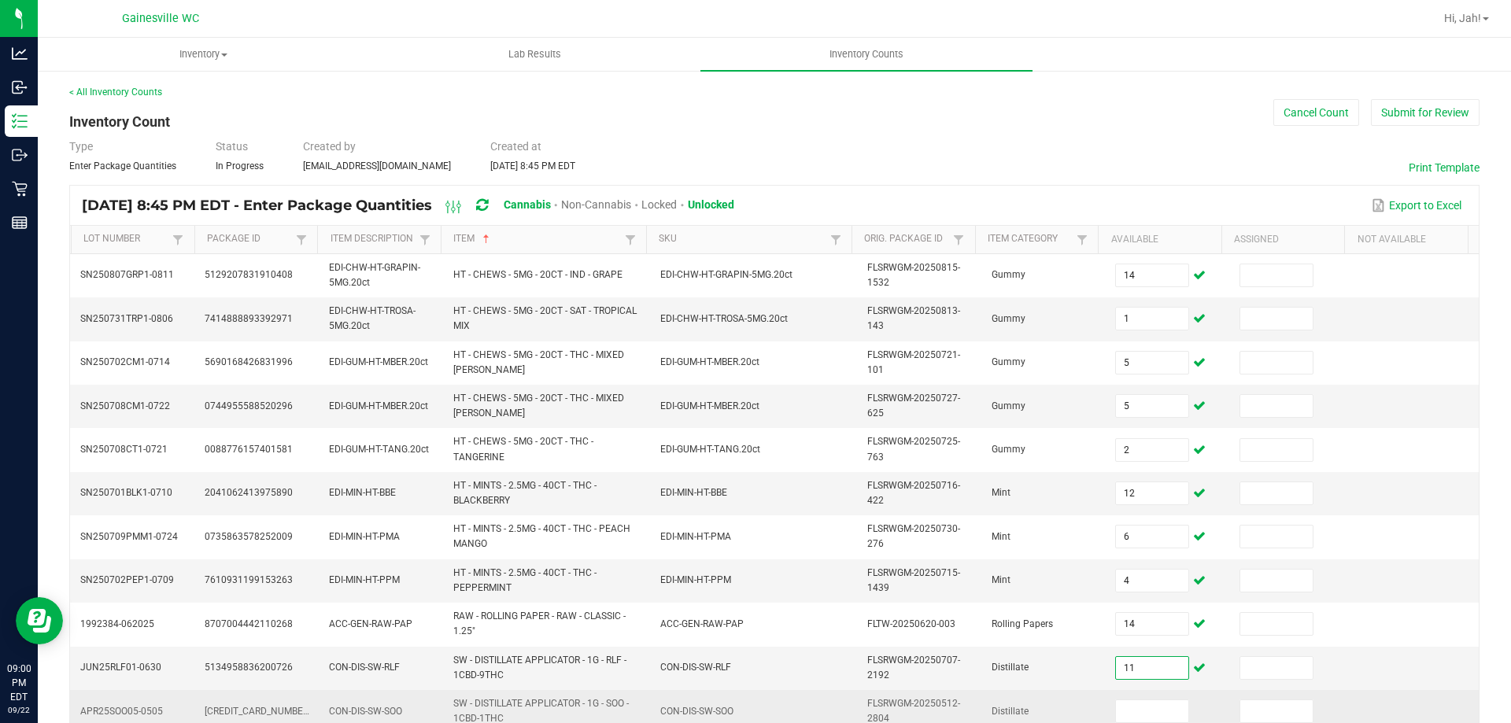
click at [1115, 691] on td at bounding box center [1168, 711] width 124 height 43
click at [1118, 700] on span at bounding box center [1152, 712] width 74 height 24
click at [1121, 720] on input at bounding box center [1152, 712] width 72 height 22
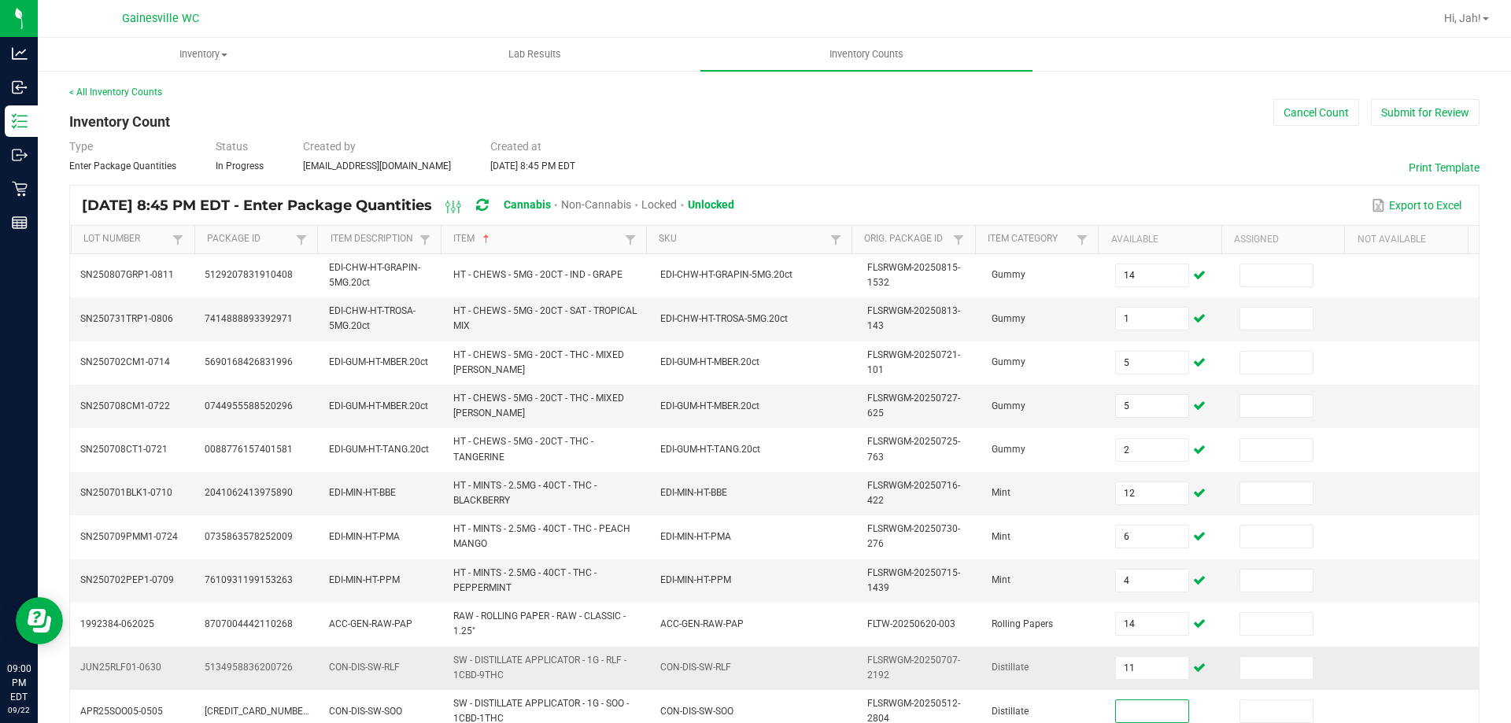
scroll to position [157, 0]
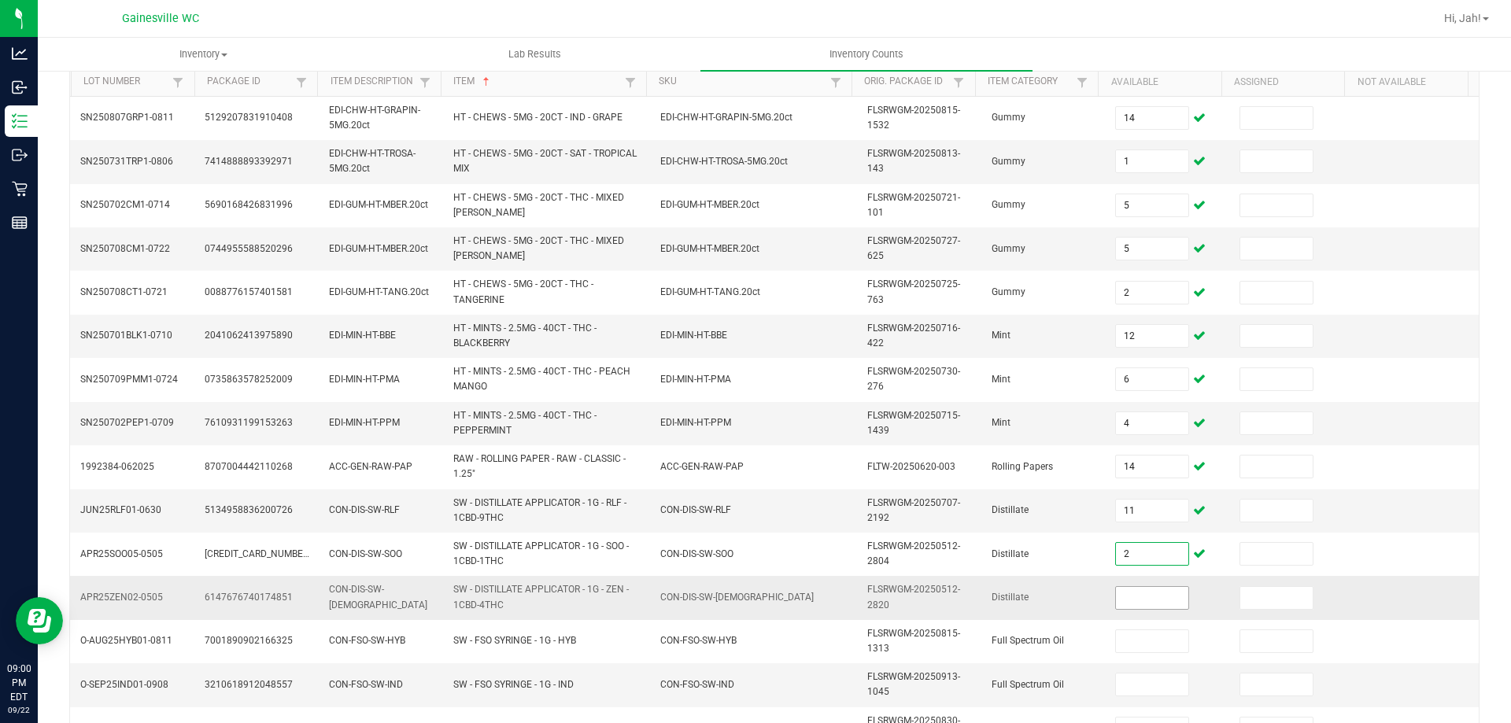
click at [1116, 590] on input at bounding box center [1152, 598] width 72 height 22
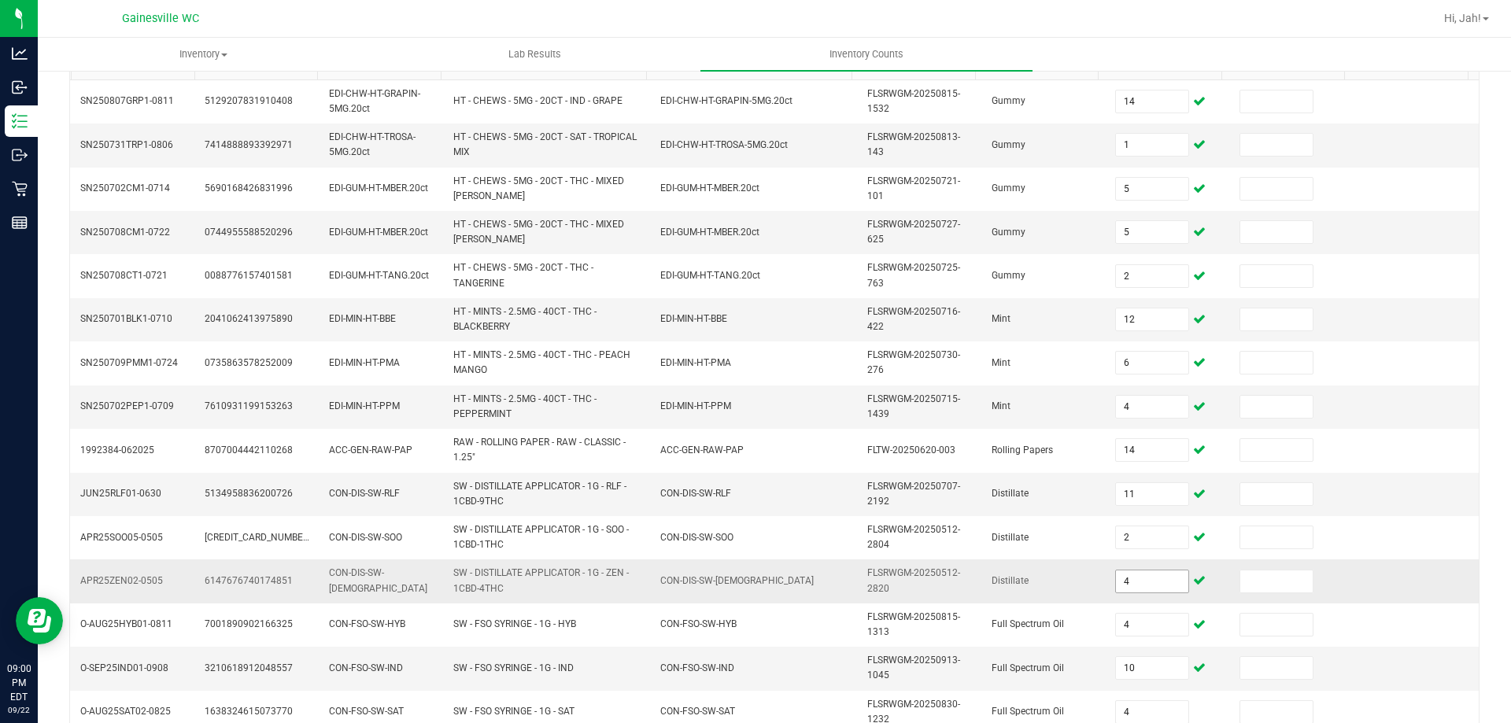
scroll to position [459, 0]
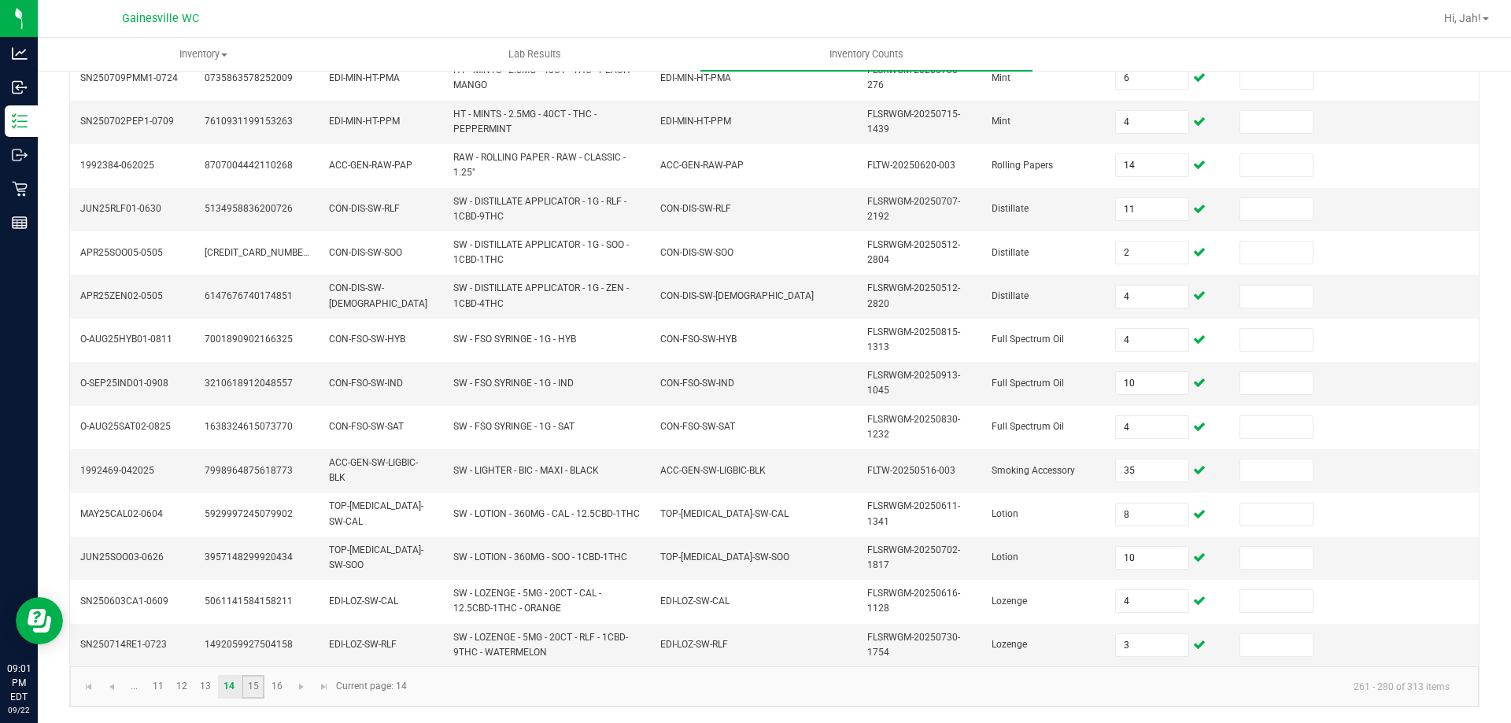
click at [258, 694] on link "15" at bounding box center [253, 687] width 23 height 24
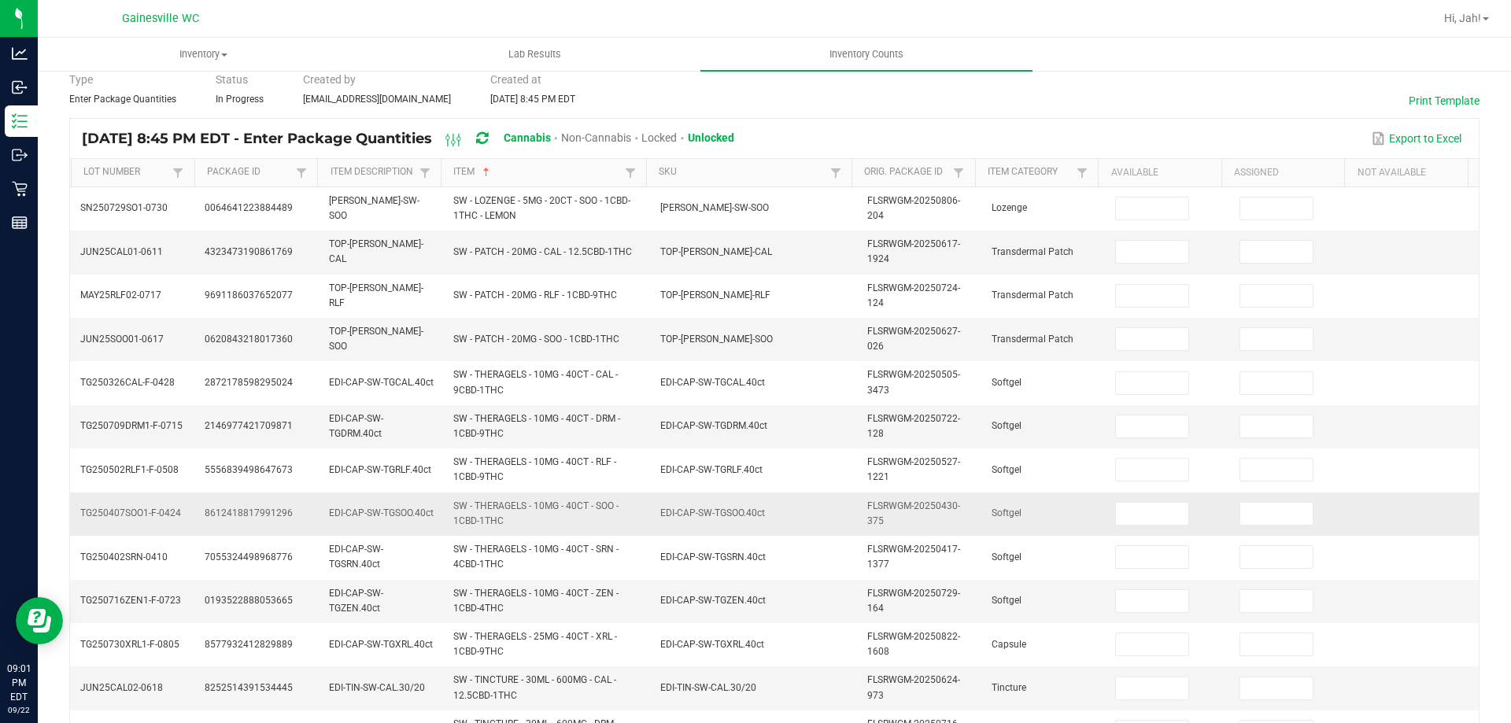
scroll to position [0, 0]
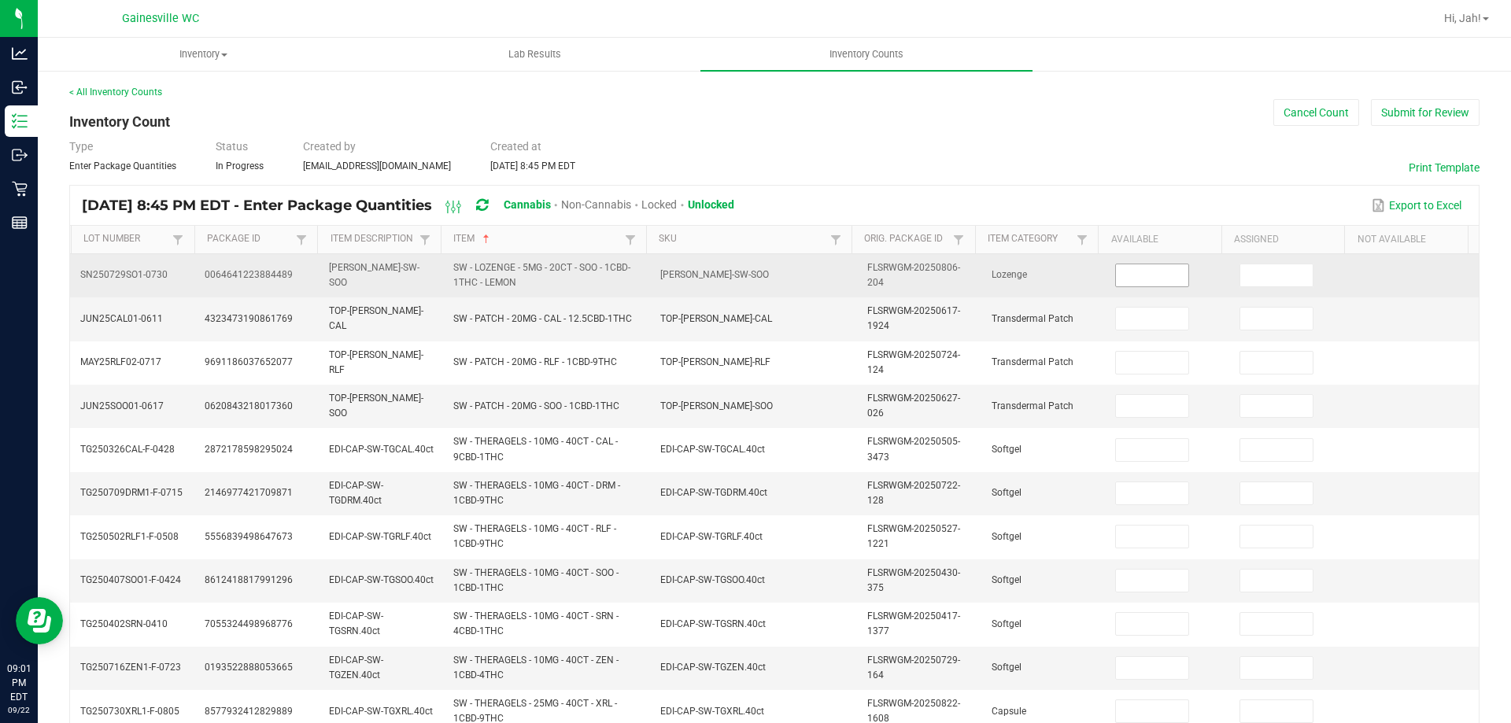
click at [1135, 277] on input at bounding box center [1152, 276] width 72 height 22
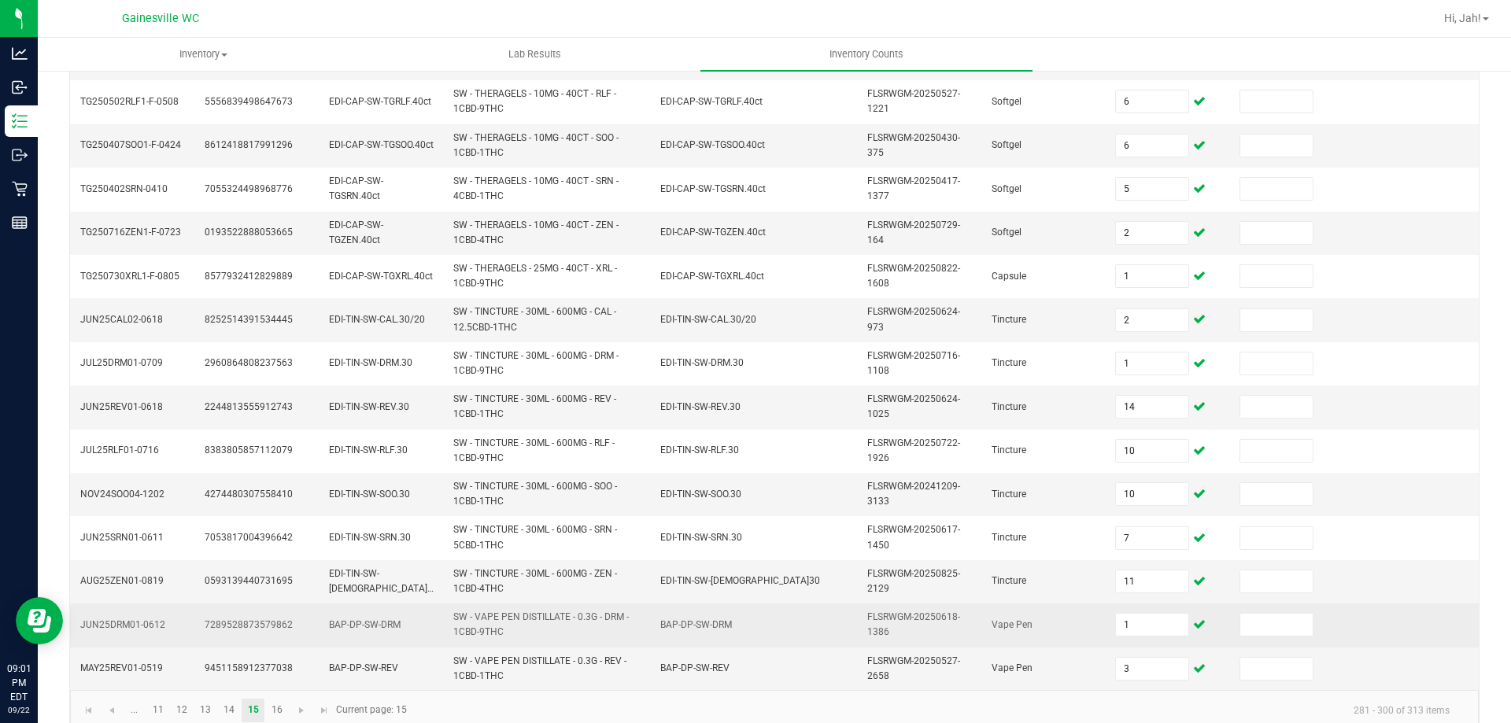
scroll to position [459, 0]
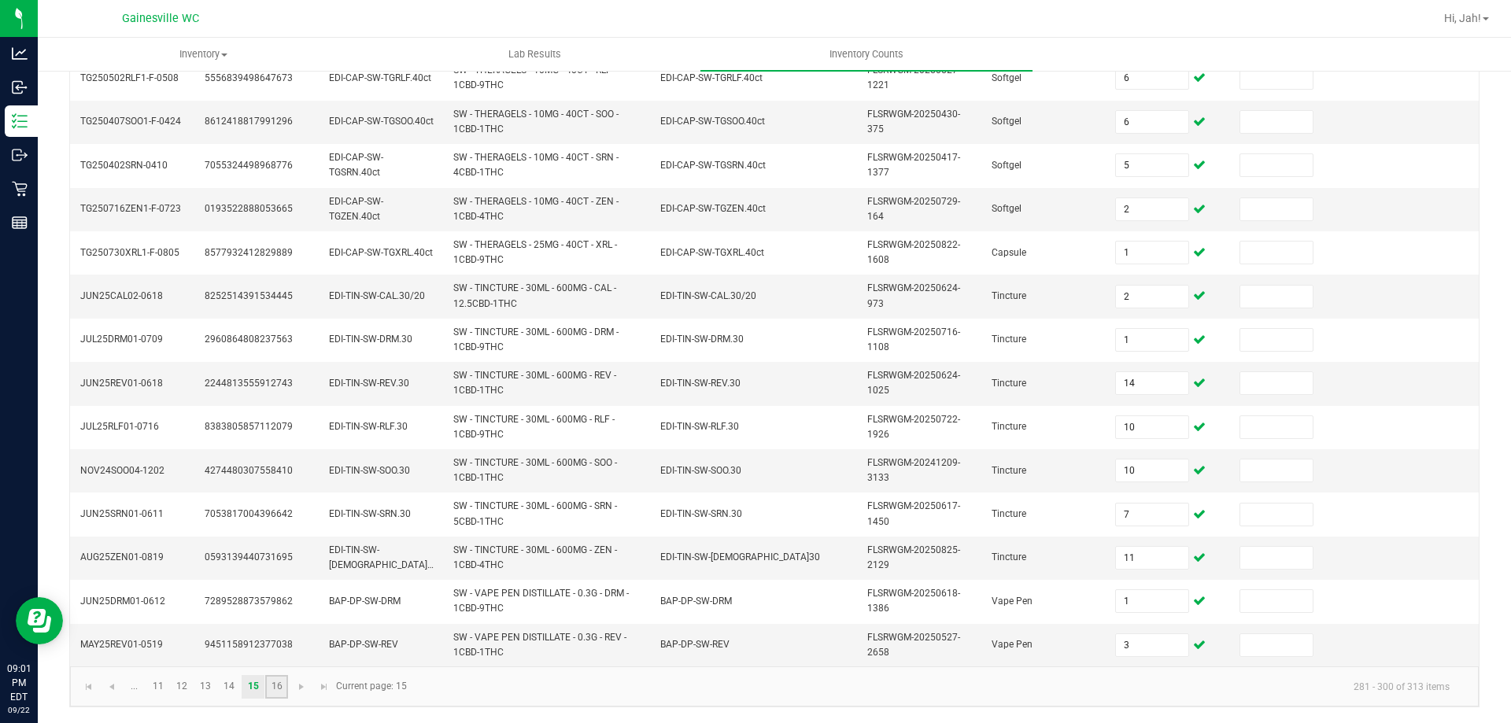
click at [276, 687] on link "16" at bounding box center [276, 687] width 23 height 24
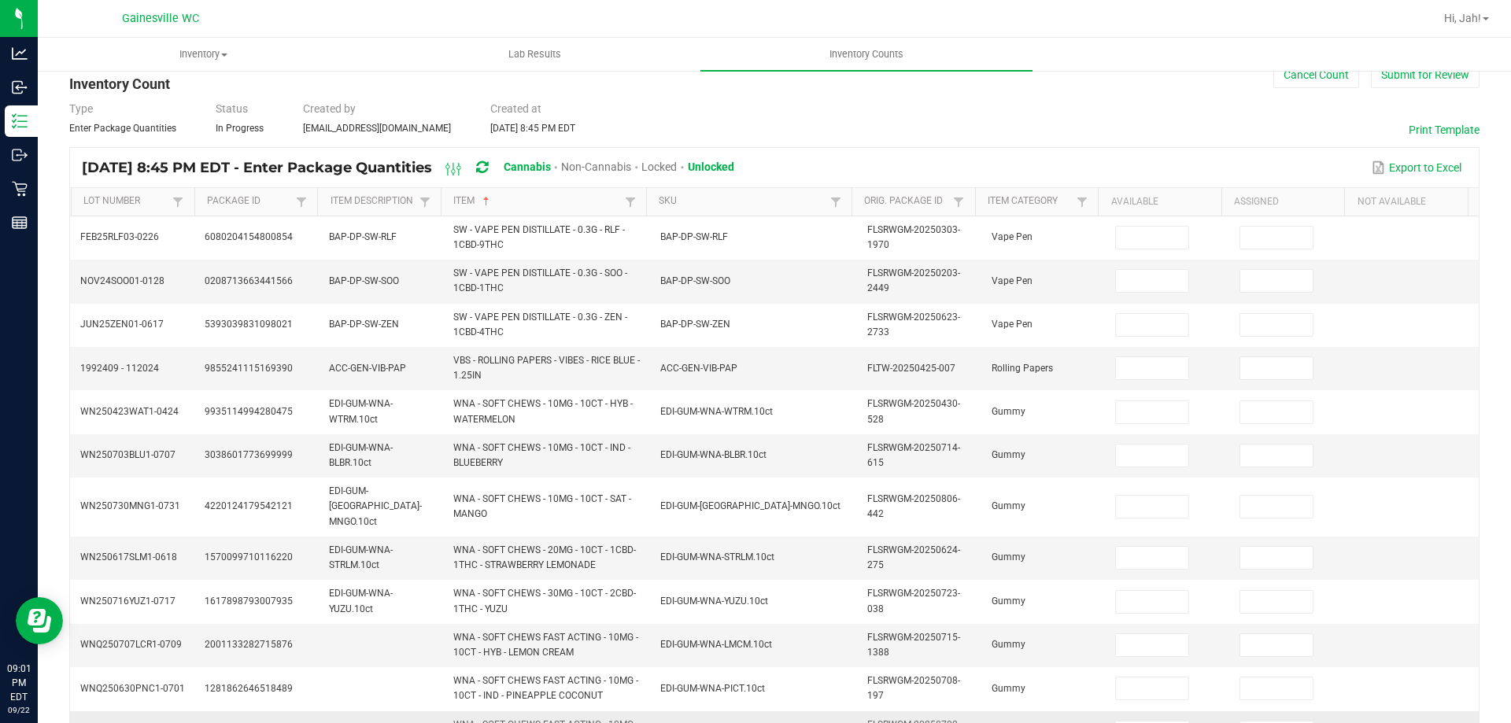
scroll to position [0, 0]
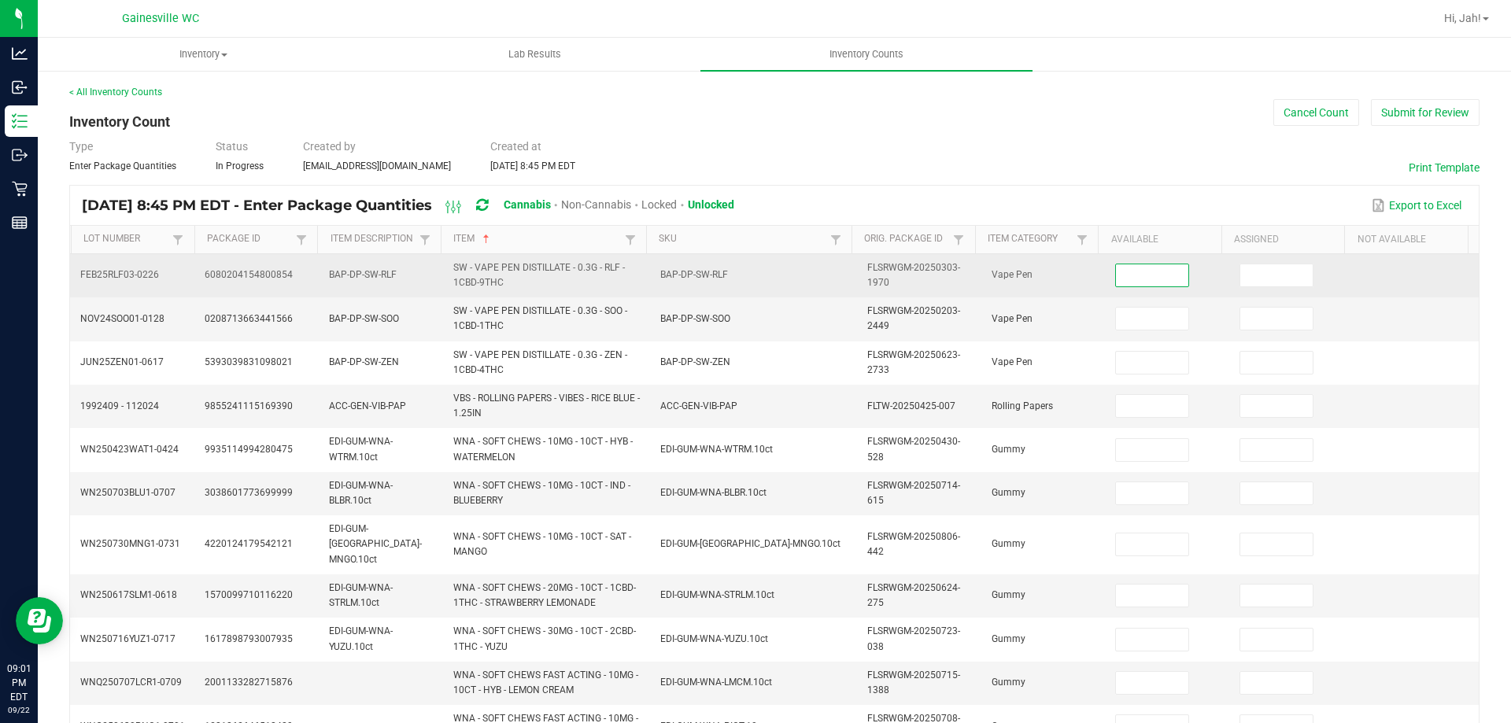
click at [1126, 276] on input at bounding box center [1152, 276] width 72 height 22
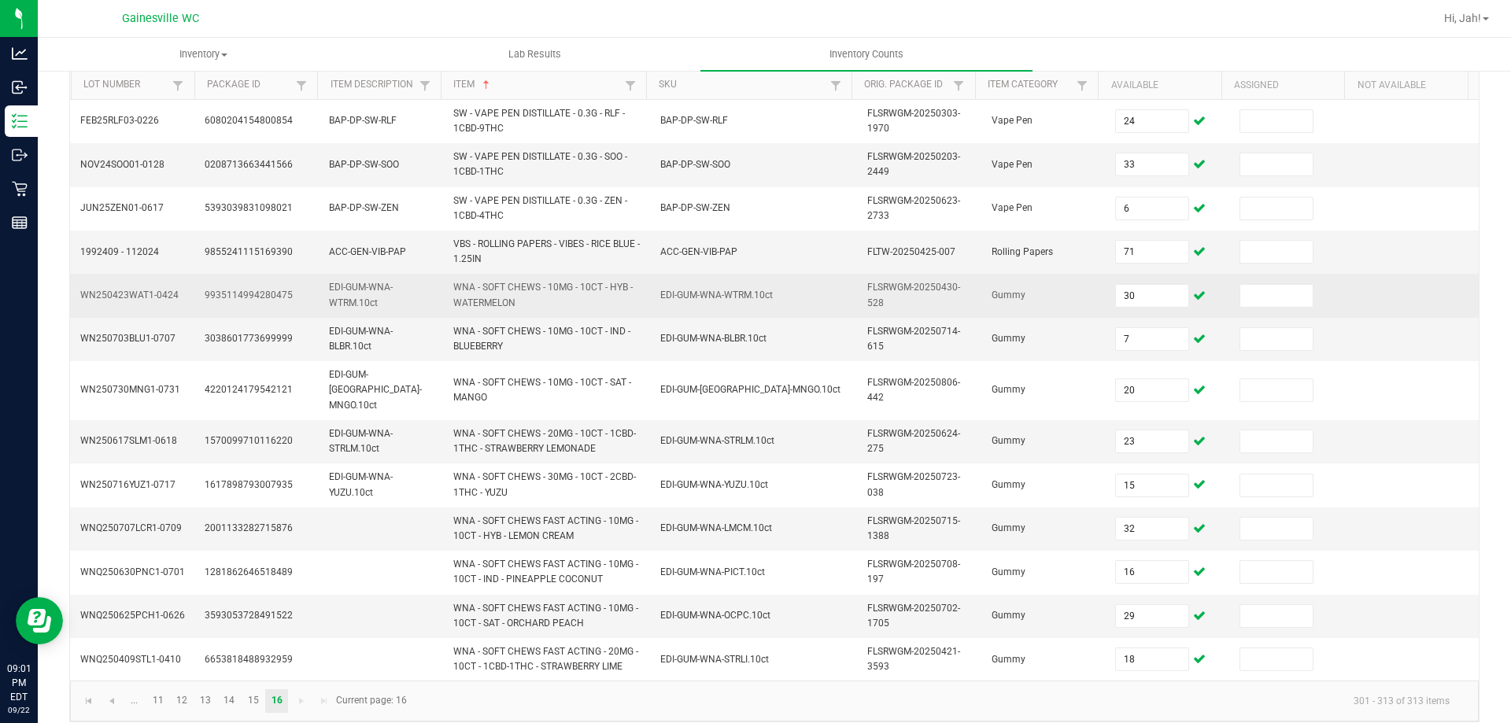
click at [1355, 293] on td at bounding box center [1417, 295] width 124 height 43
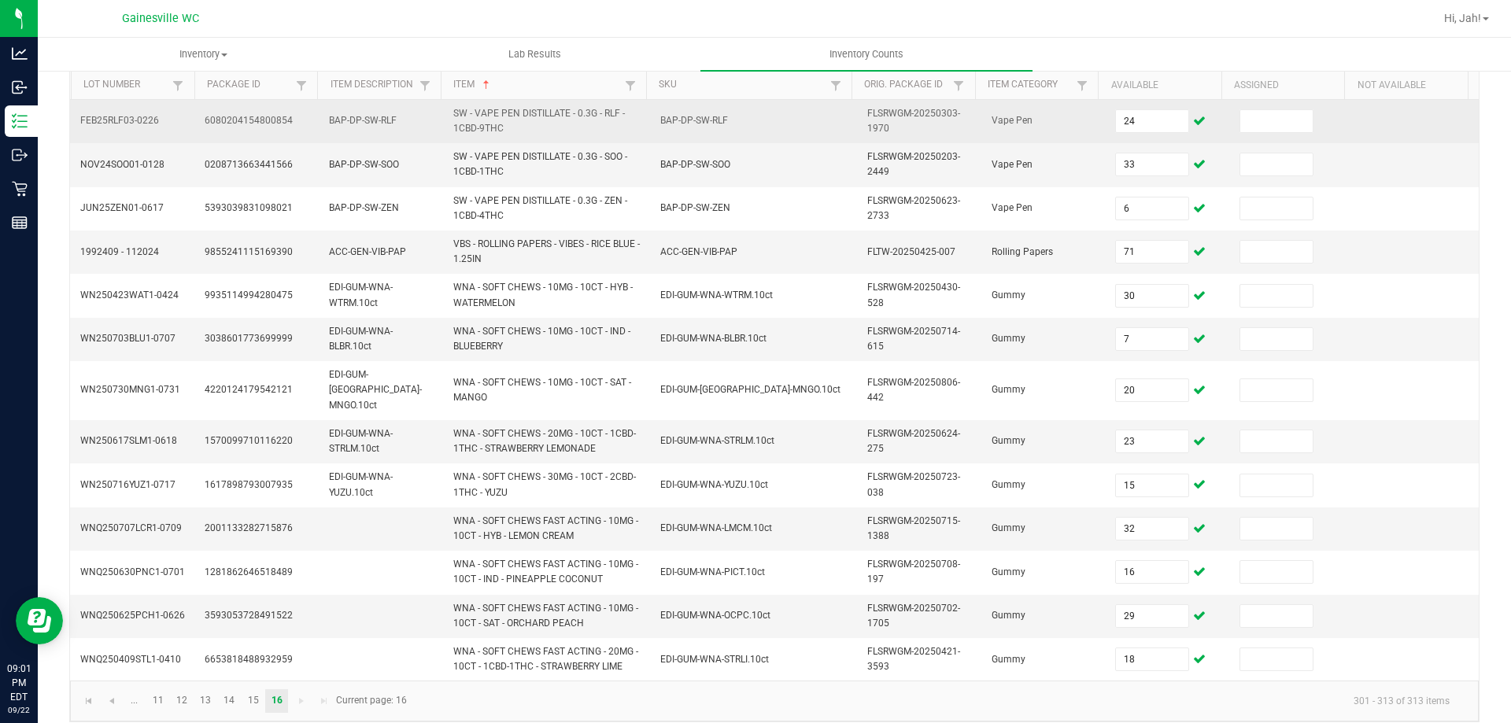
scroll to position [0, 0]
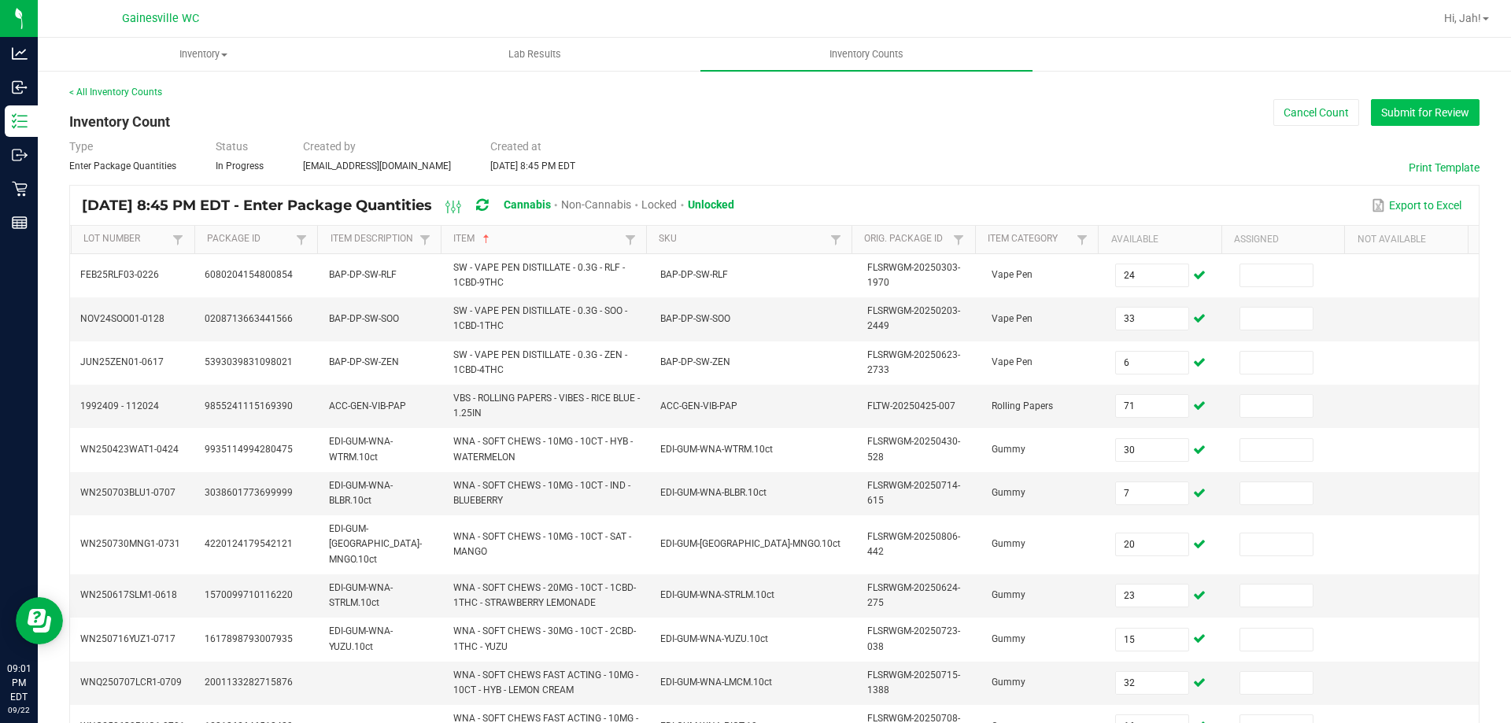
click at [1443, 122] on button "Submit for Review" at bounding box center [1425, 112] width 109 height 27
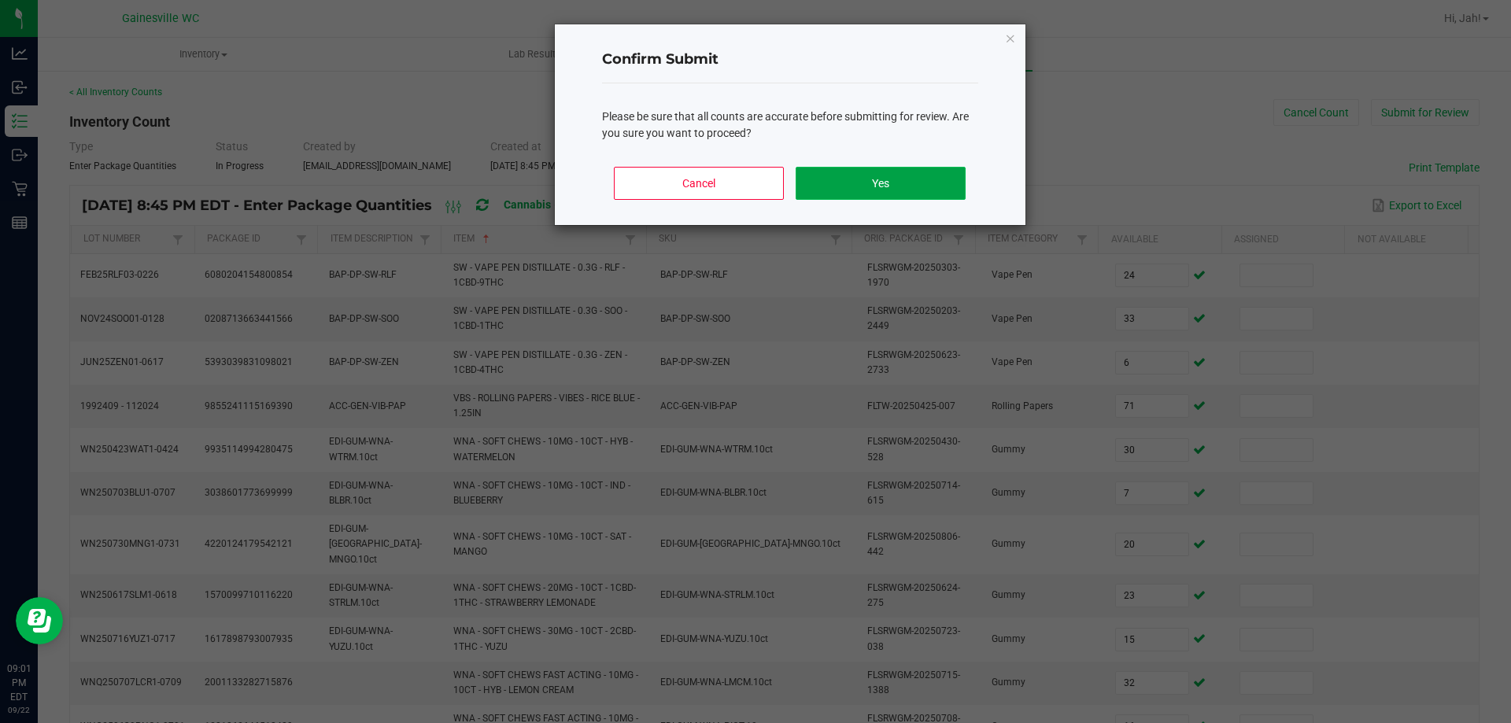
click at [858, 192] on button "Yes" at bounding box center [880, 183] width 169 height 33
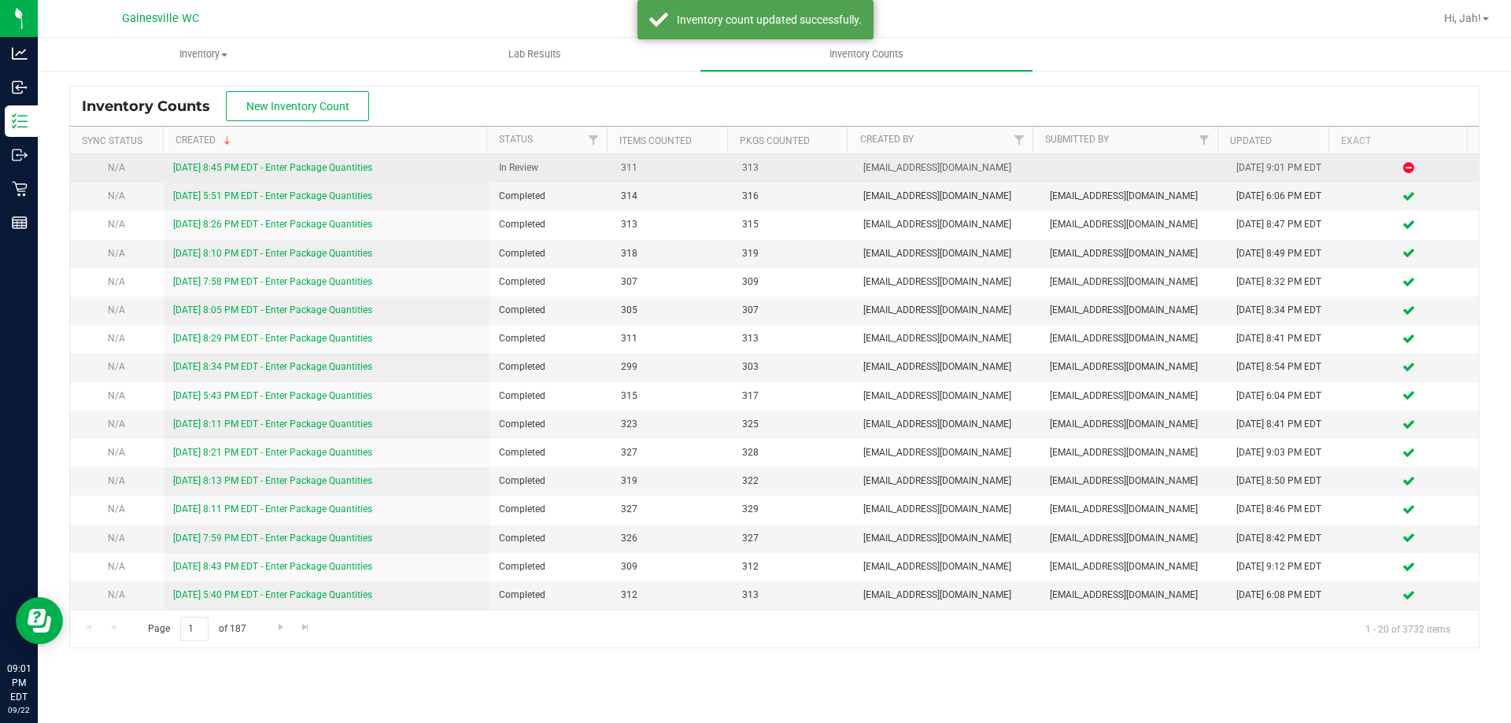
click at [293, 172] on link "[DATE] 8:45 PM EDT - Enter Package Quantities" at bounding box center [272, 167] width 199 height 11
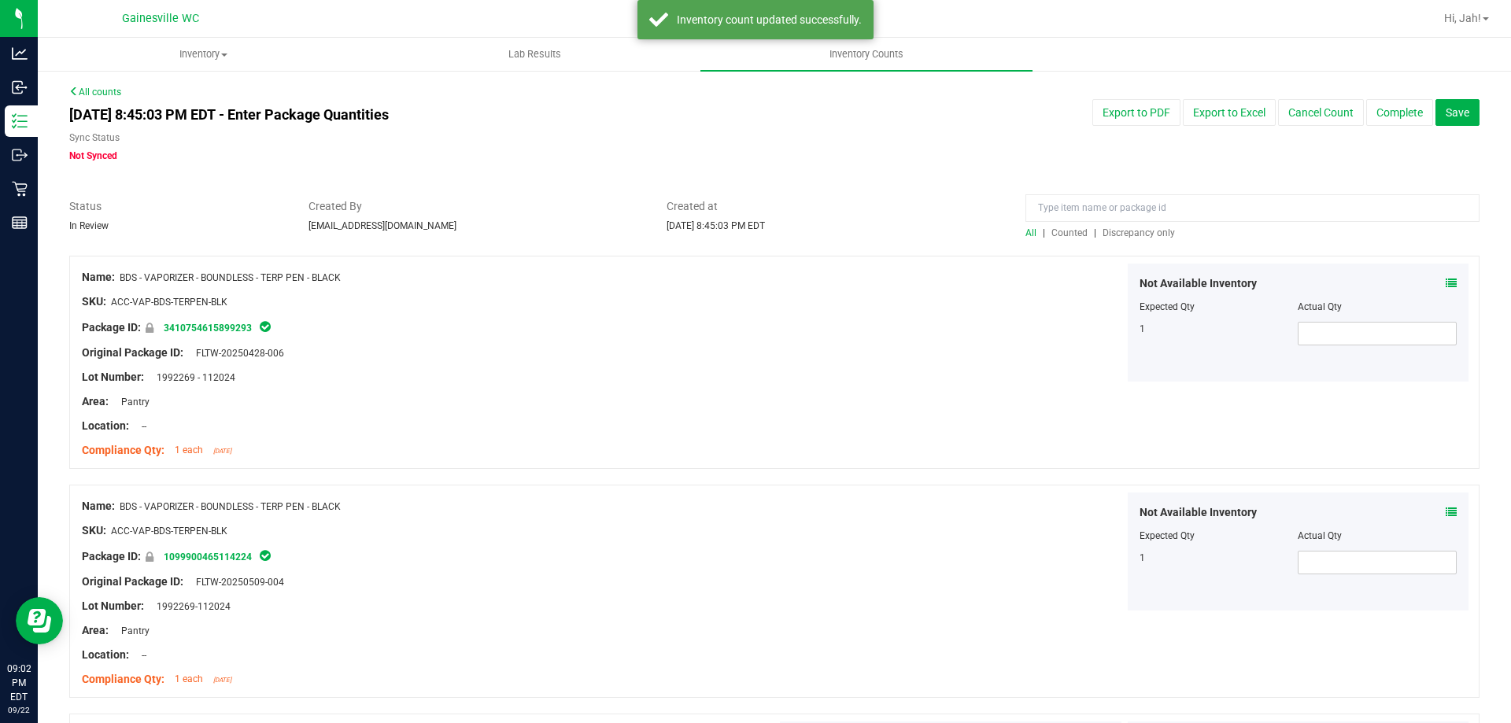
click at [1152, 232] on span "Discrepancy only" at bounding box center [1139, 233] width 72 height 11
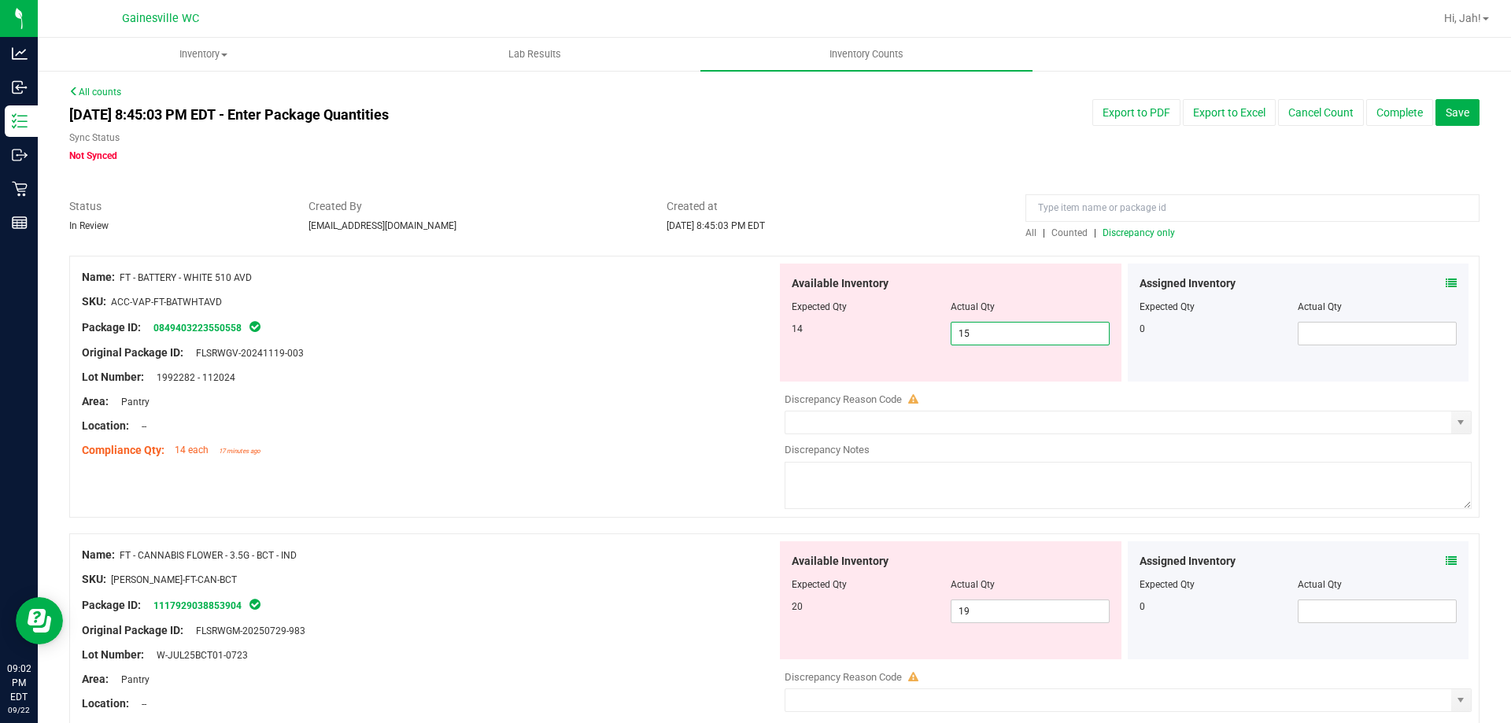
click at [983, 326] on span "15 15" at bounding box center [1030, 334] width 159 height 24
click at [983, 326] on input "15" at bounding box center [1030, 334] width 157 height 22
click at [485, 543] on div "Name: FT - CANNABIS FLOWER - 3.5G - BCT - IND SKU: [PERSON_NAME]-FT-CAN-BCT Pac…" at bounding box center [429, 642] width 695 height 201
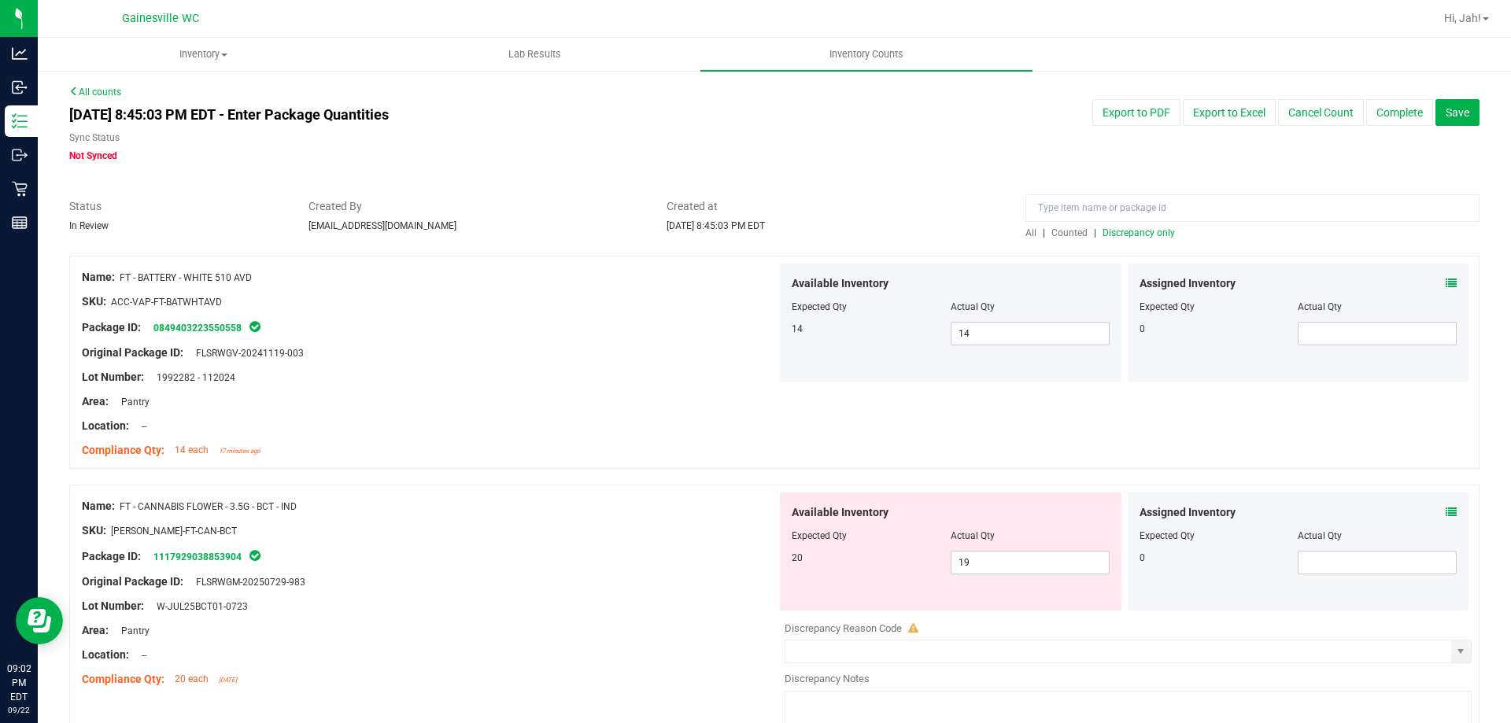
scroll to position [157, 0]
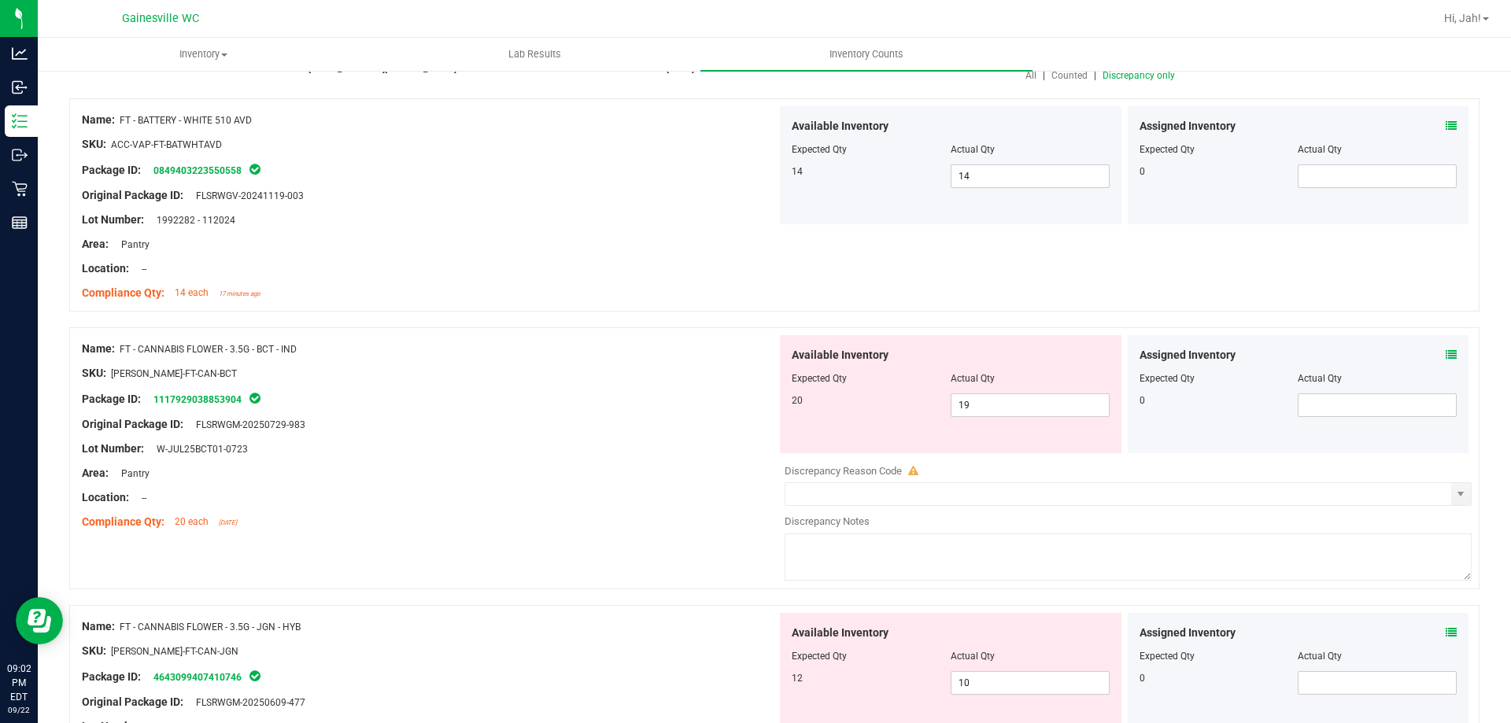
click at [1446, 357] on icon at bounding box center [1451, 355] width 11 height 11
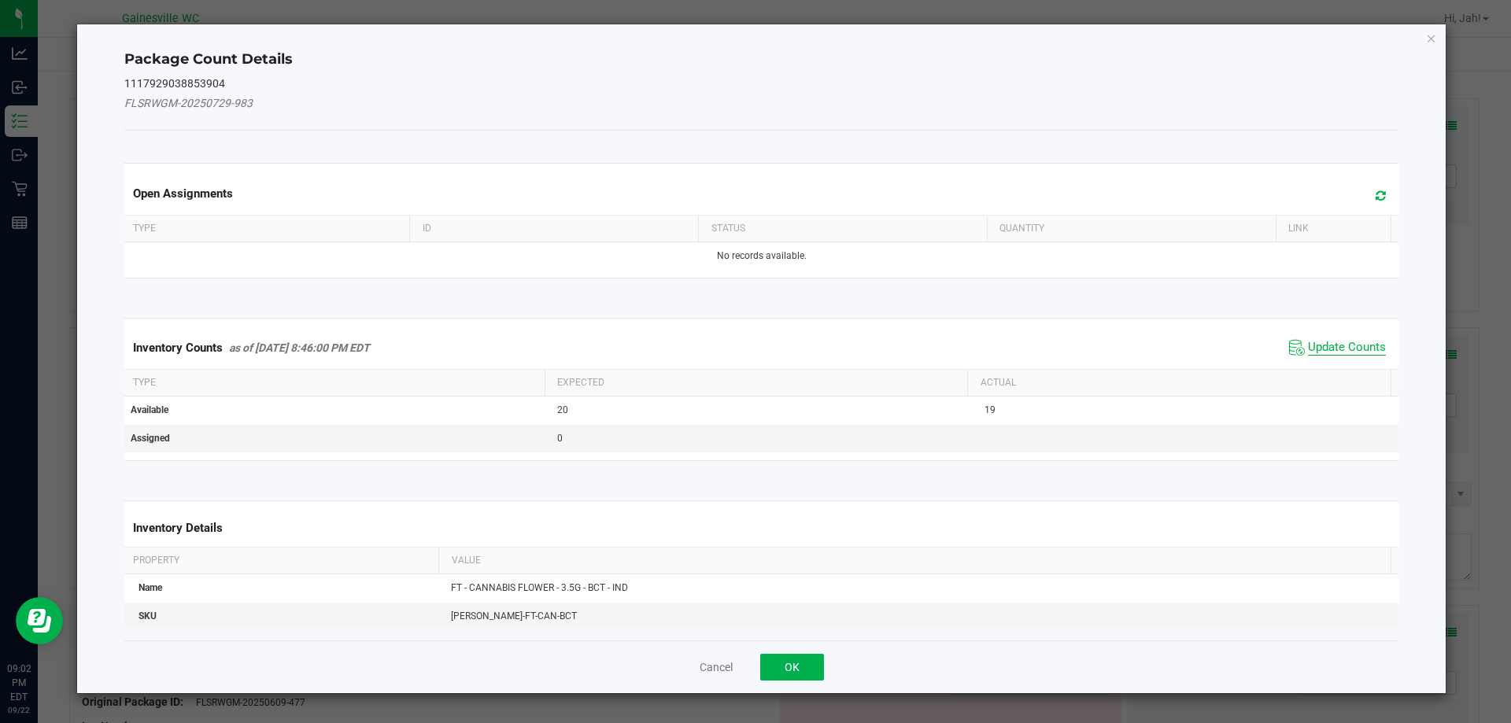
click at [1312, 353] on span "Update Counts" at bounding box center [1347, 348] width 78 height 16
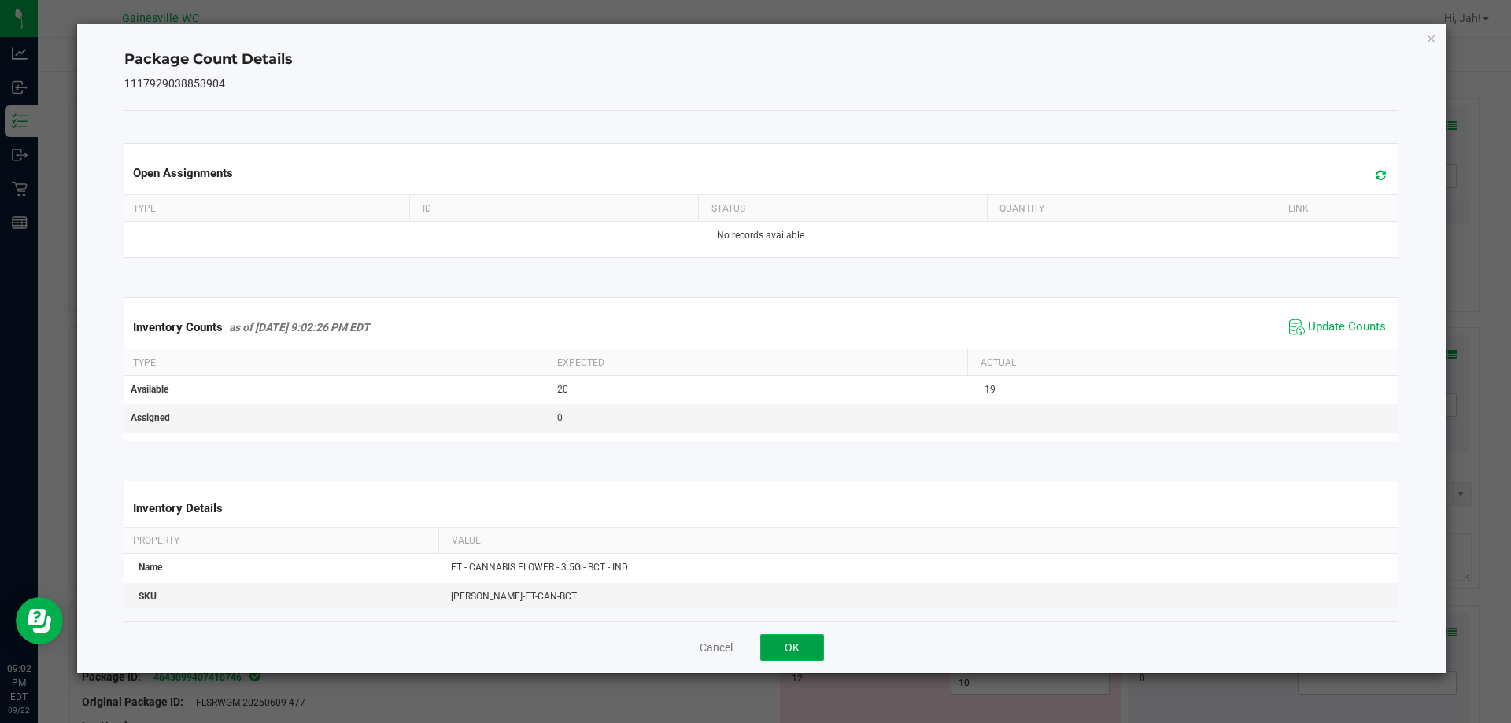
click at [790, 649] on button "OK" at bounding box center [792, 647] width 64 height 27
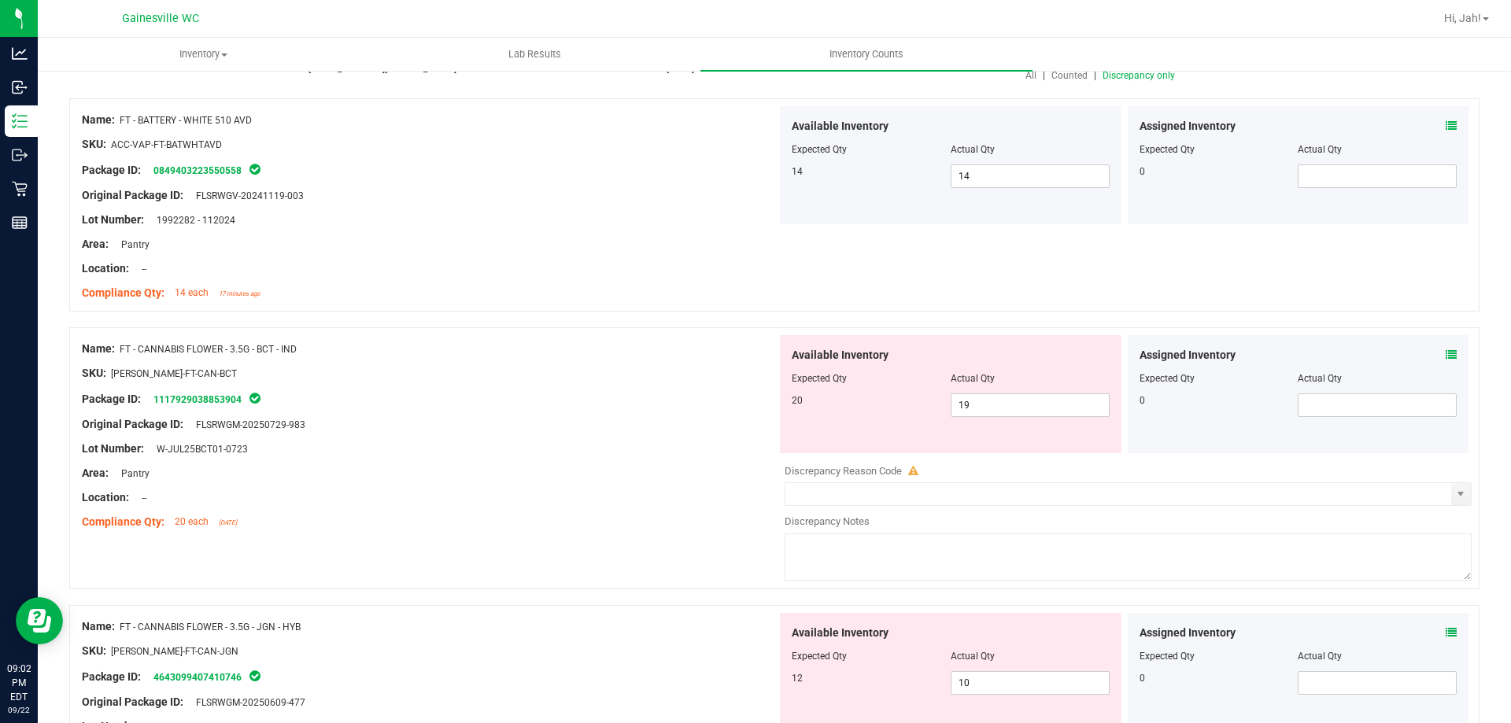
click at [625, 452] on div "Lot Number: W-JUL25BCT01-0723" at bounding box center [429, 449] width 695 height 17
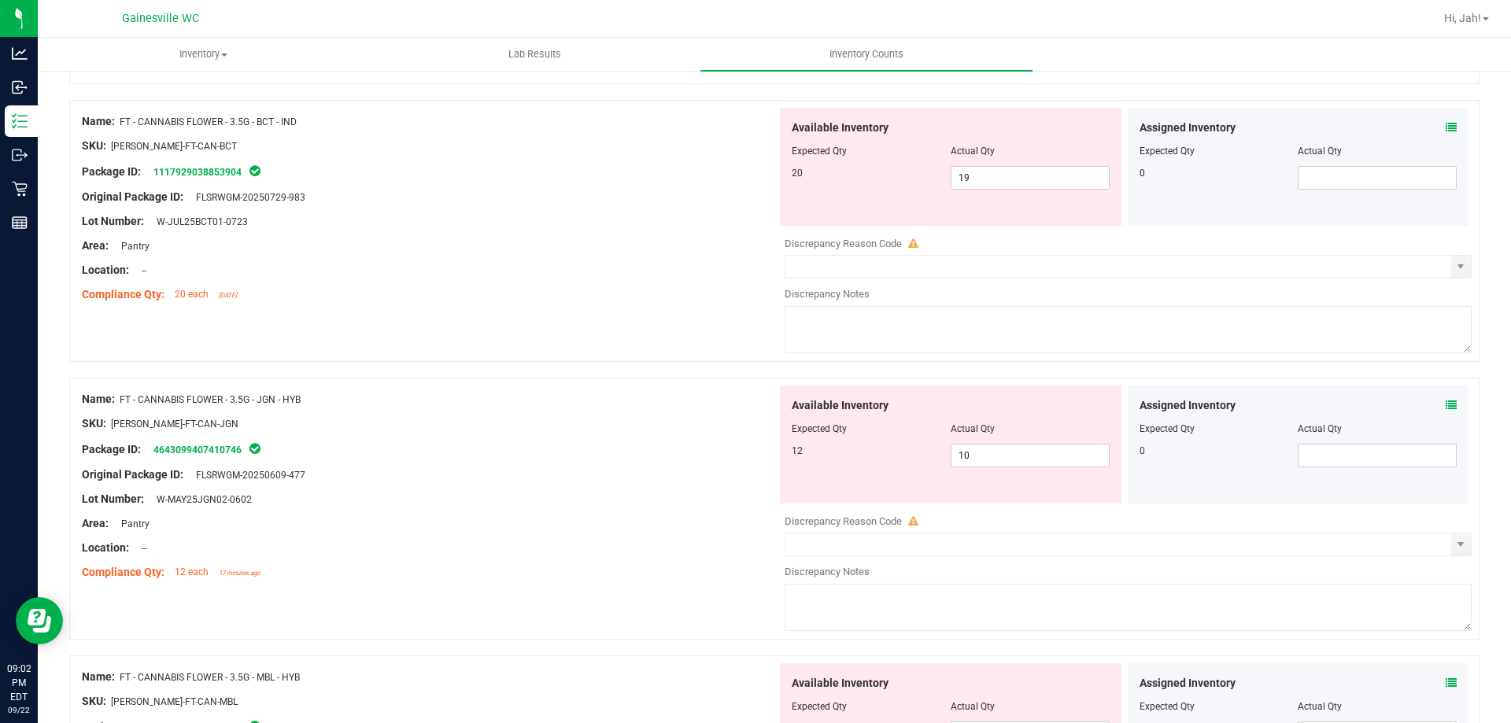
scroll to position [472, 0]
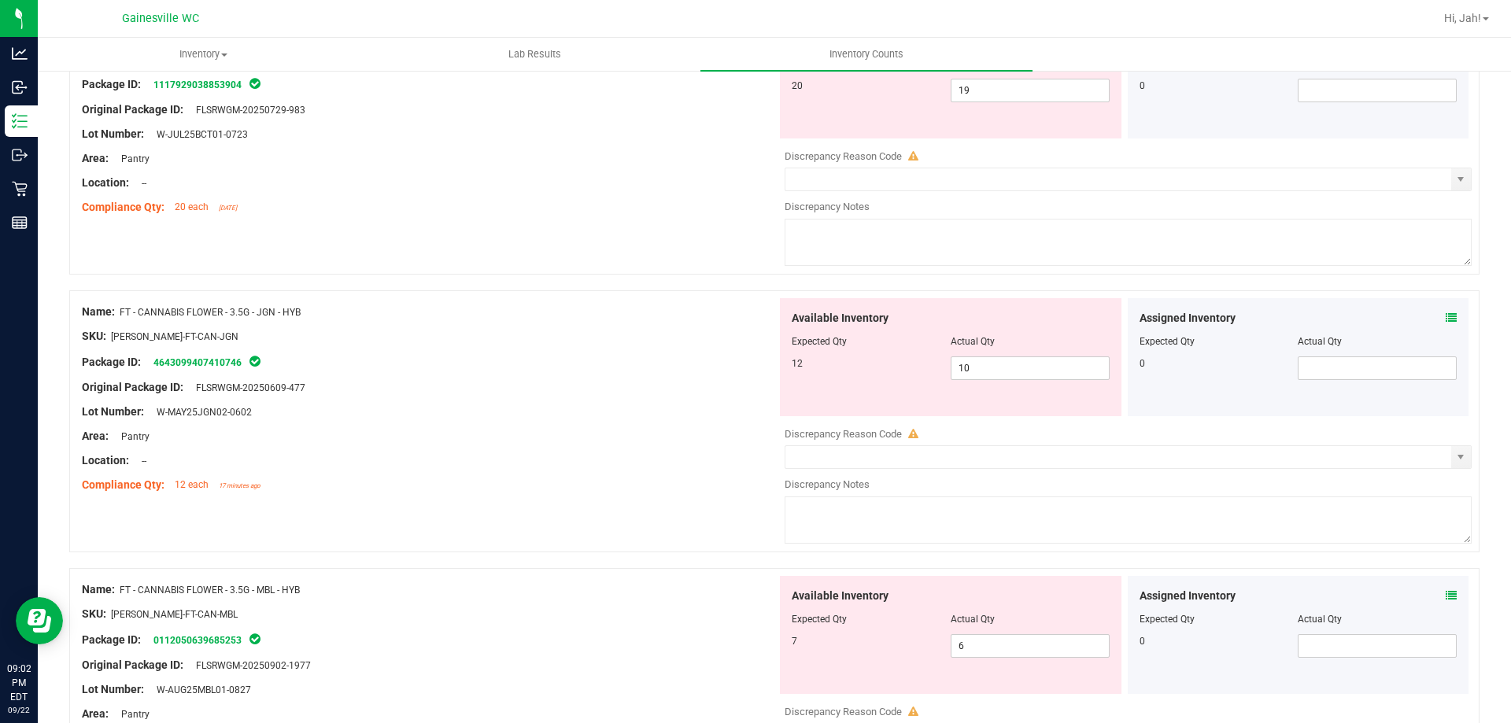
click at [1446, 321] on icon at bounding box center [1451, 318] width 11 height 11
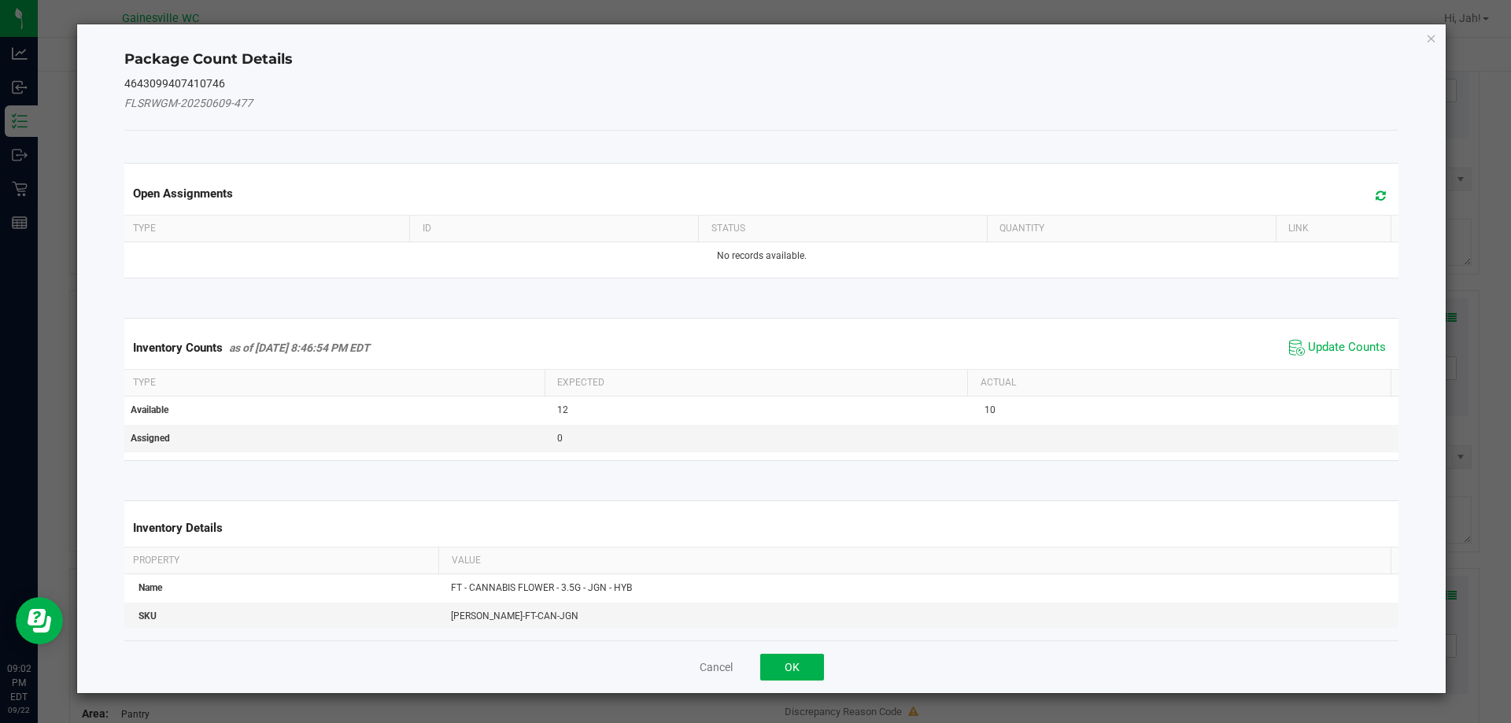
click at [1300, 362] on div "Inventory Counts as of [DATE] 8:46:54 PM EDT Update Counts" at bounding box center [762, 348] width 1282 height 43
click at [1310, 353] on span "Update Counts" at bounding box center [1347, 348] width 78 height 16
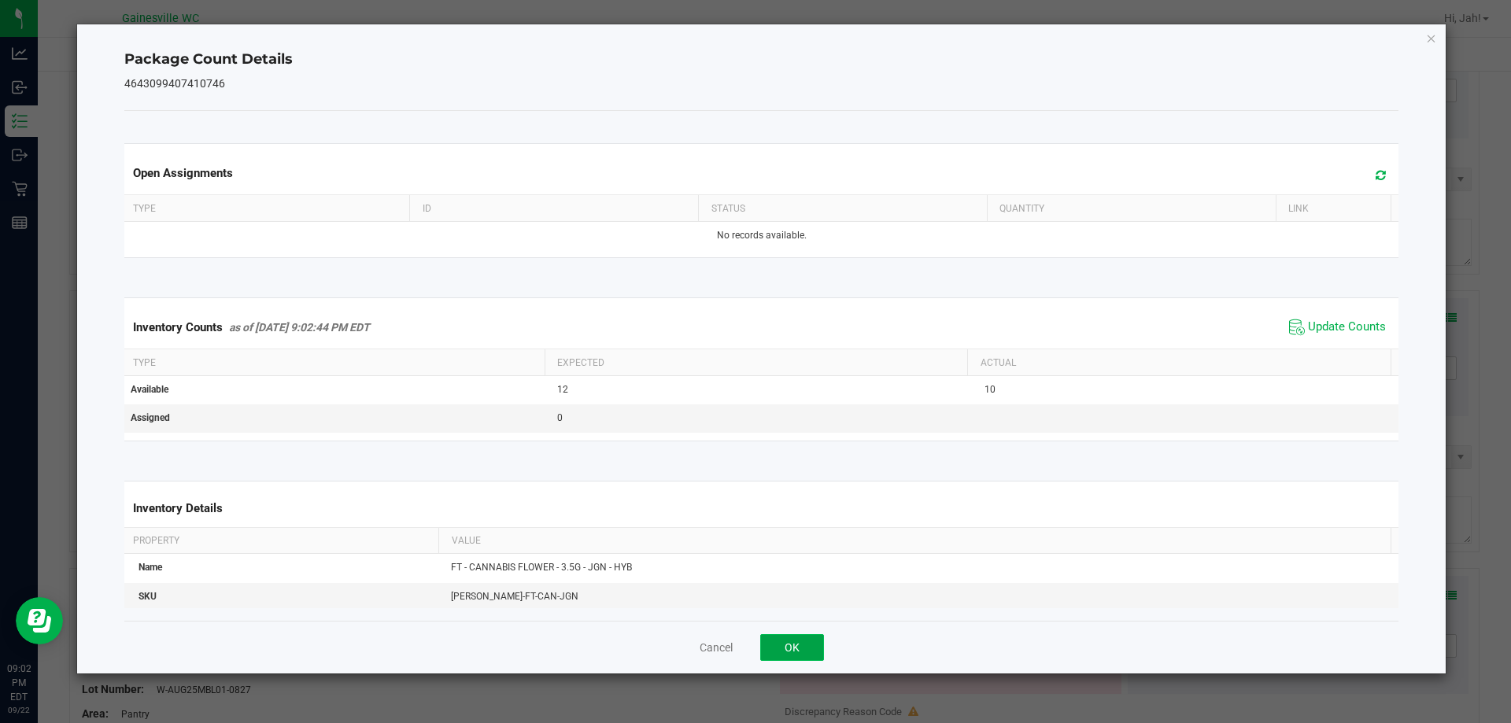
click at [801, 635] on button "OK" at bounding box center [792, 647] width 64 height 27
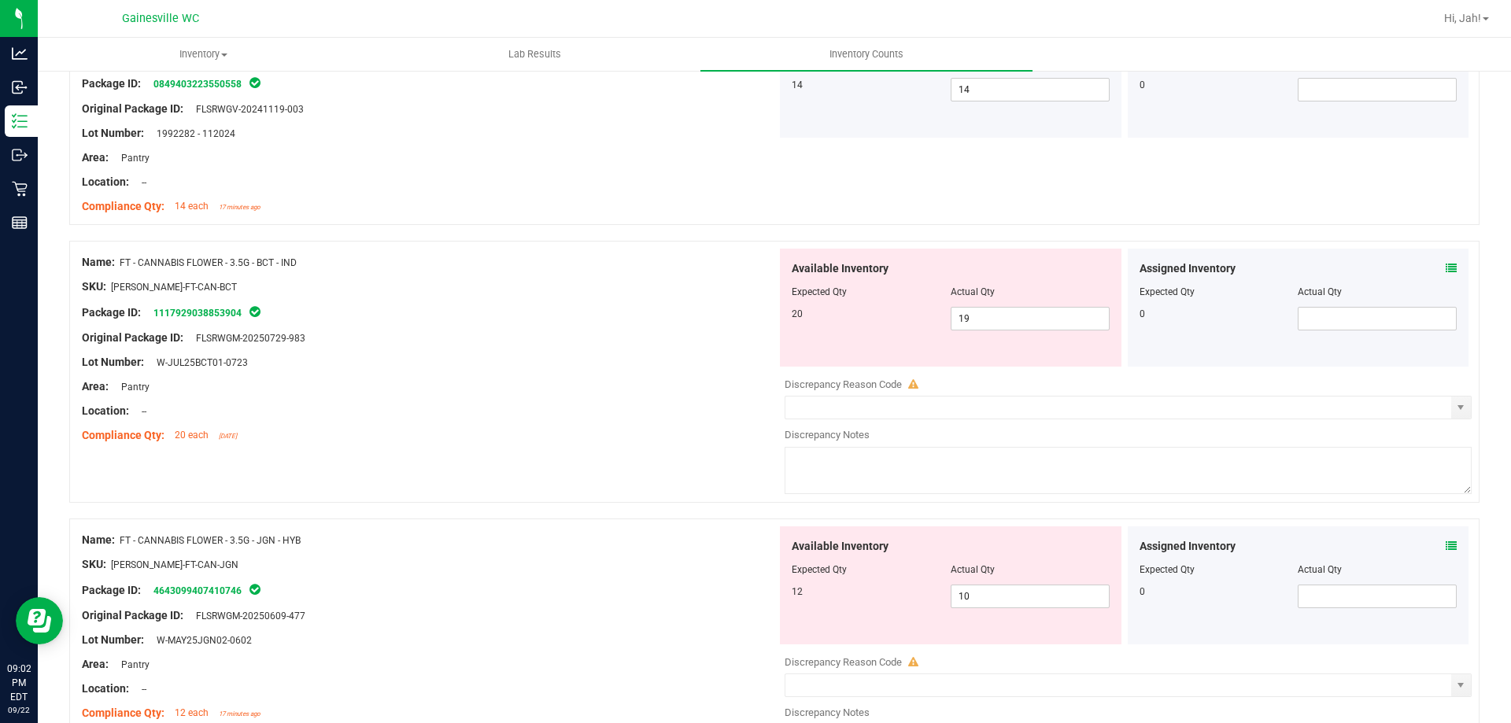
scroll to position [236, 0]
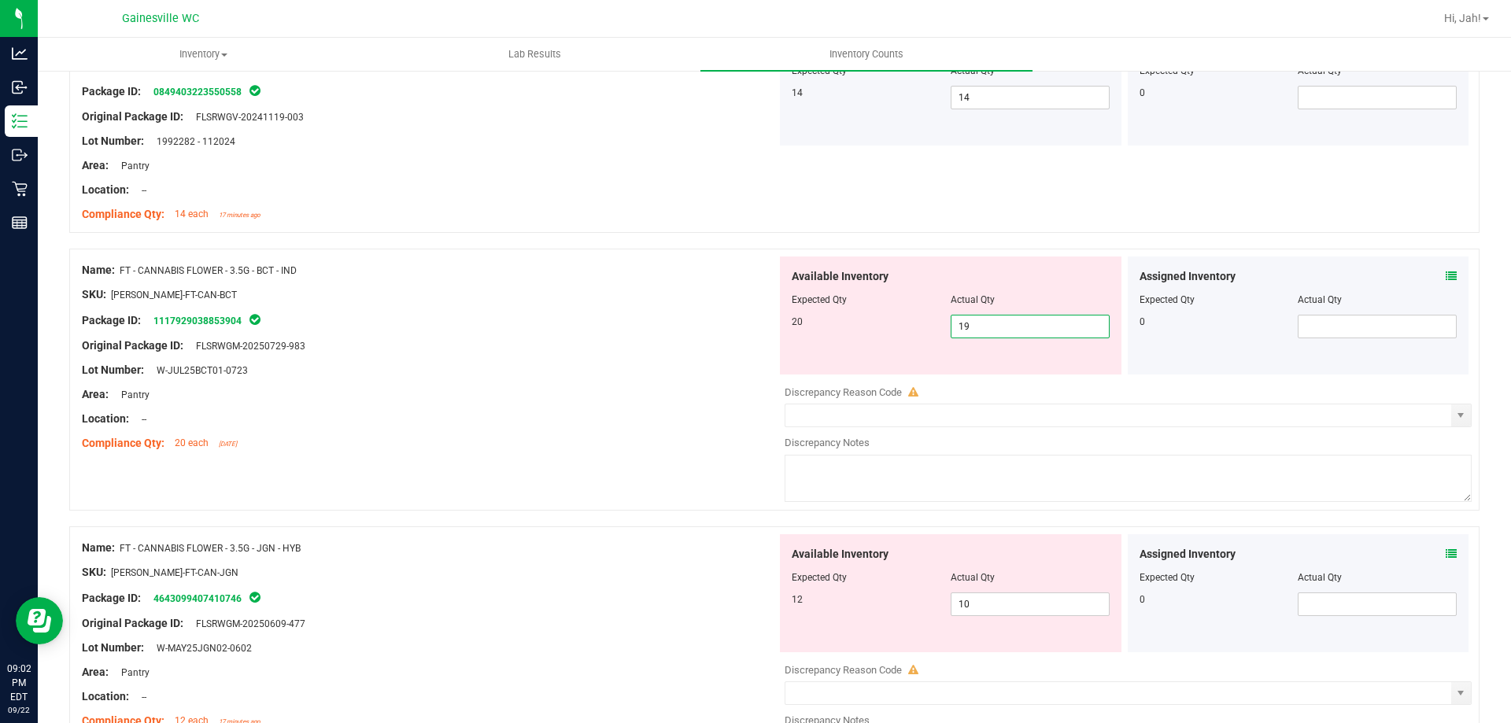
drag, startPoint x: 940, startPoint y: 341, endPoint x: 821, endPoint y: 360, distance: 120.4
click at [822, 360] on div "Available Inventory Expected Qty Actual Qty 20 19 19" at bounding box center [951, 316] width 342 height 118
click at [662, 405] on div at bounding box center [429, 407] width 695 height 8
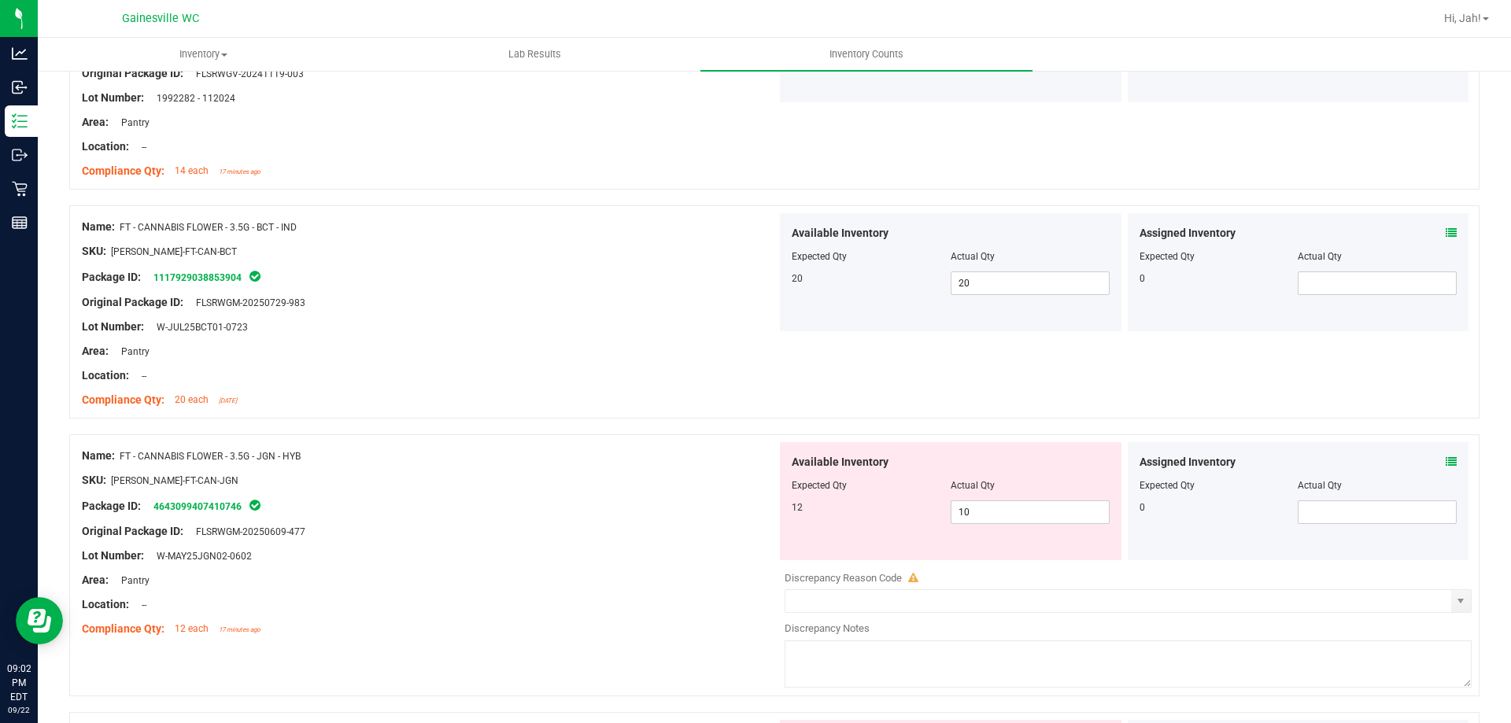
scroll to position [315, 0]
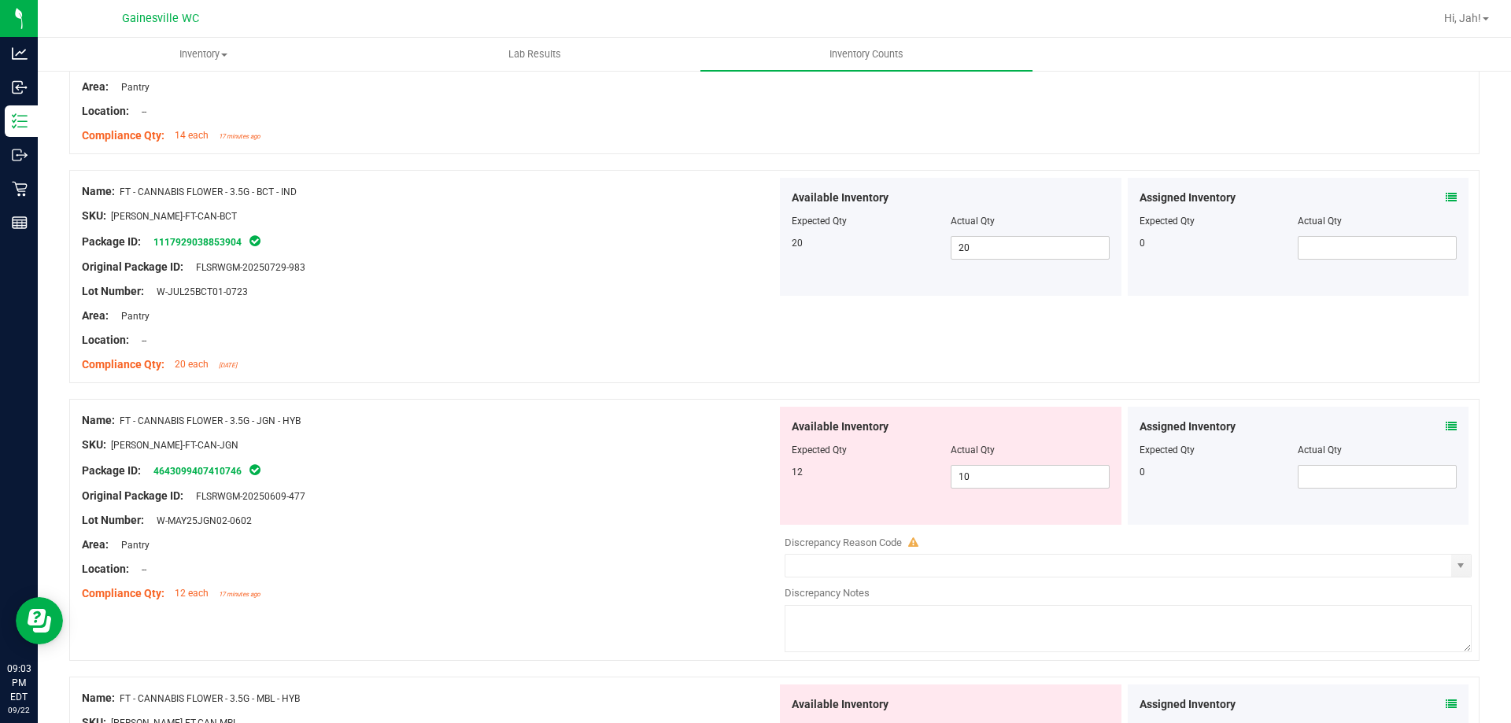
click at [656, 457] on div at bounding box center [429, 457] width 695 height 8
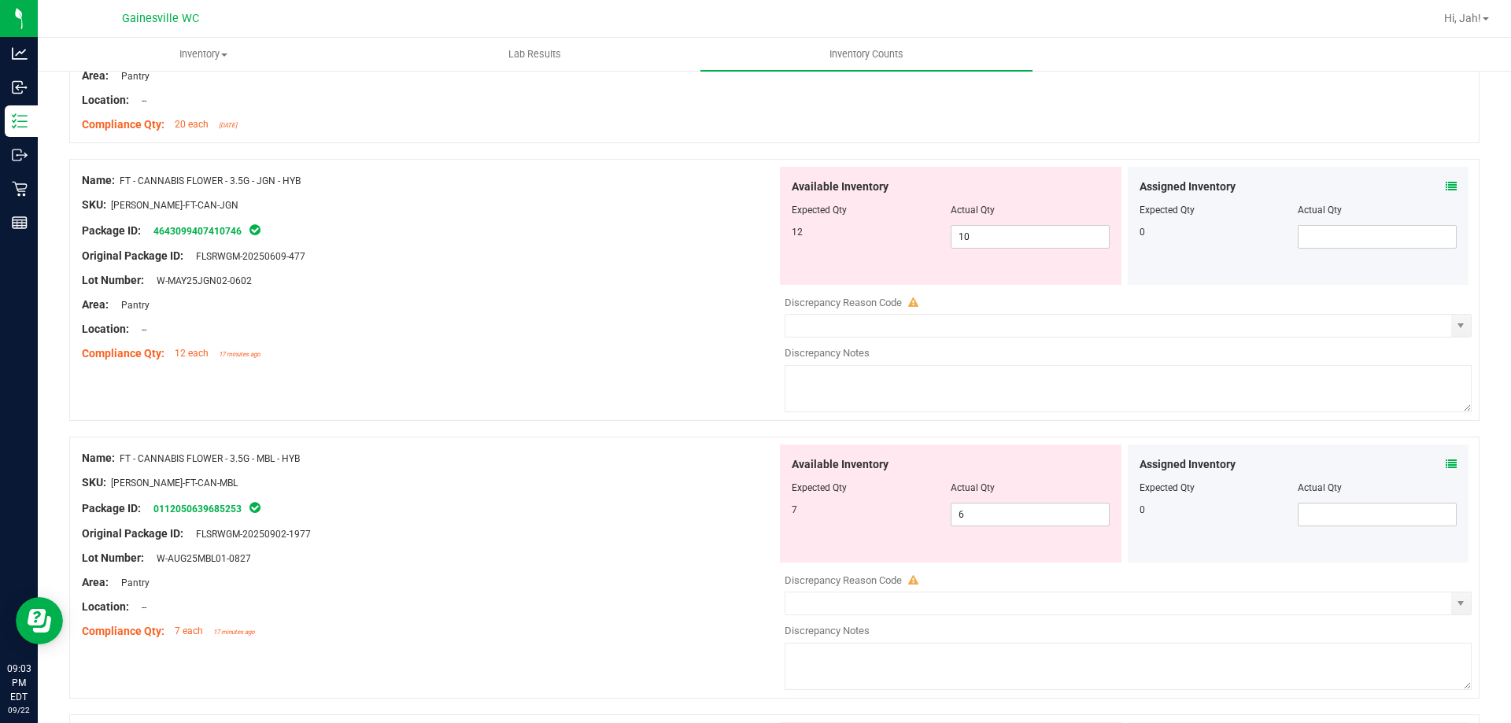
scroll to position [472, 0]
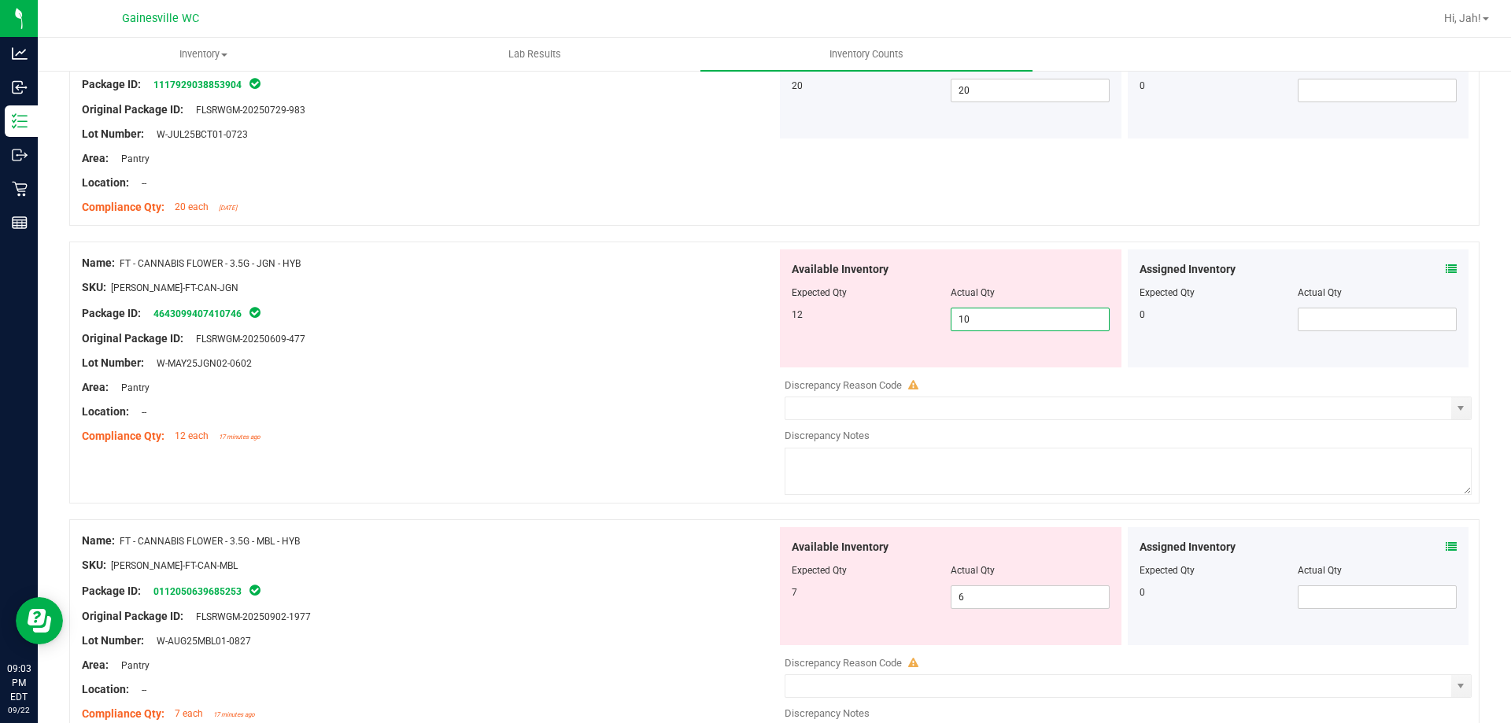
click at [980, 324] on span "10 10" at bounding box center [1030, 320] width 159 height 24
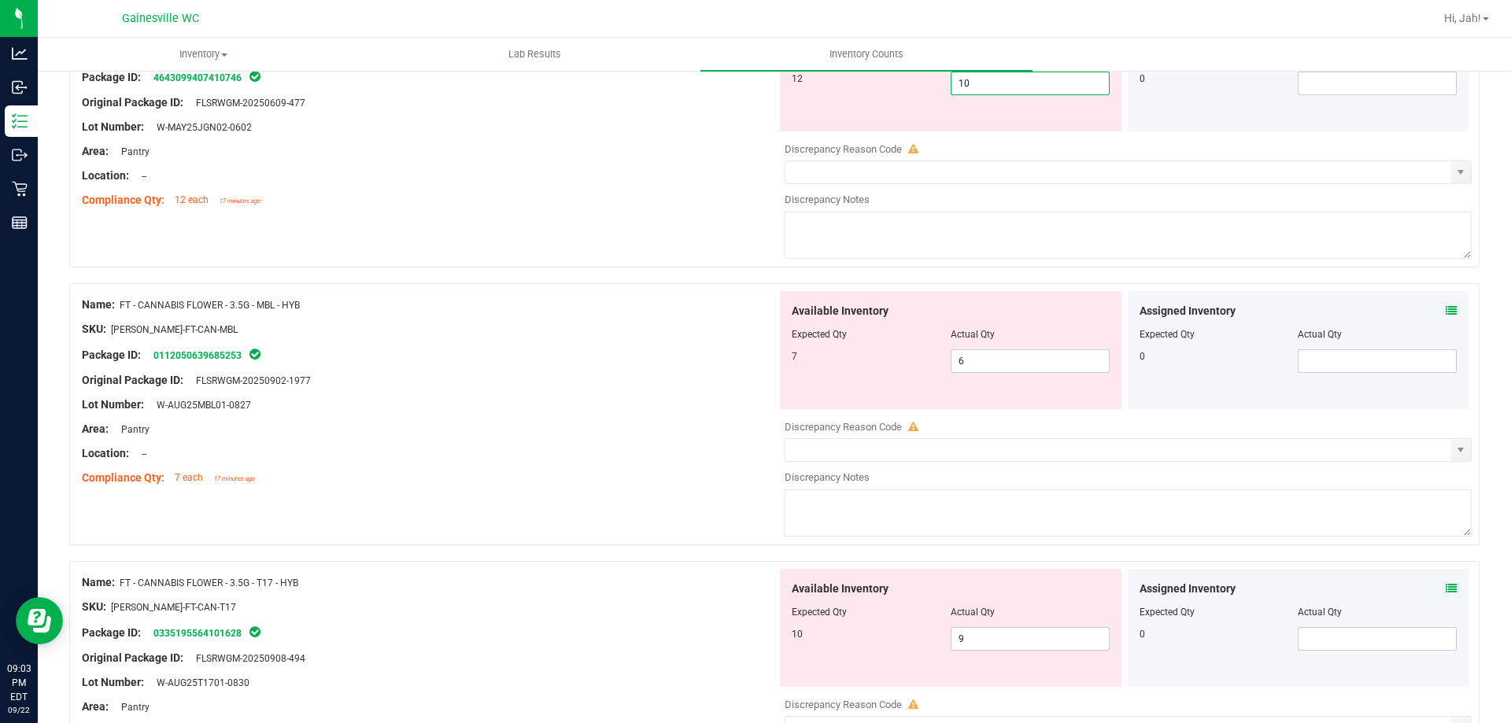
scroll to position [551, 0]
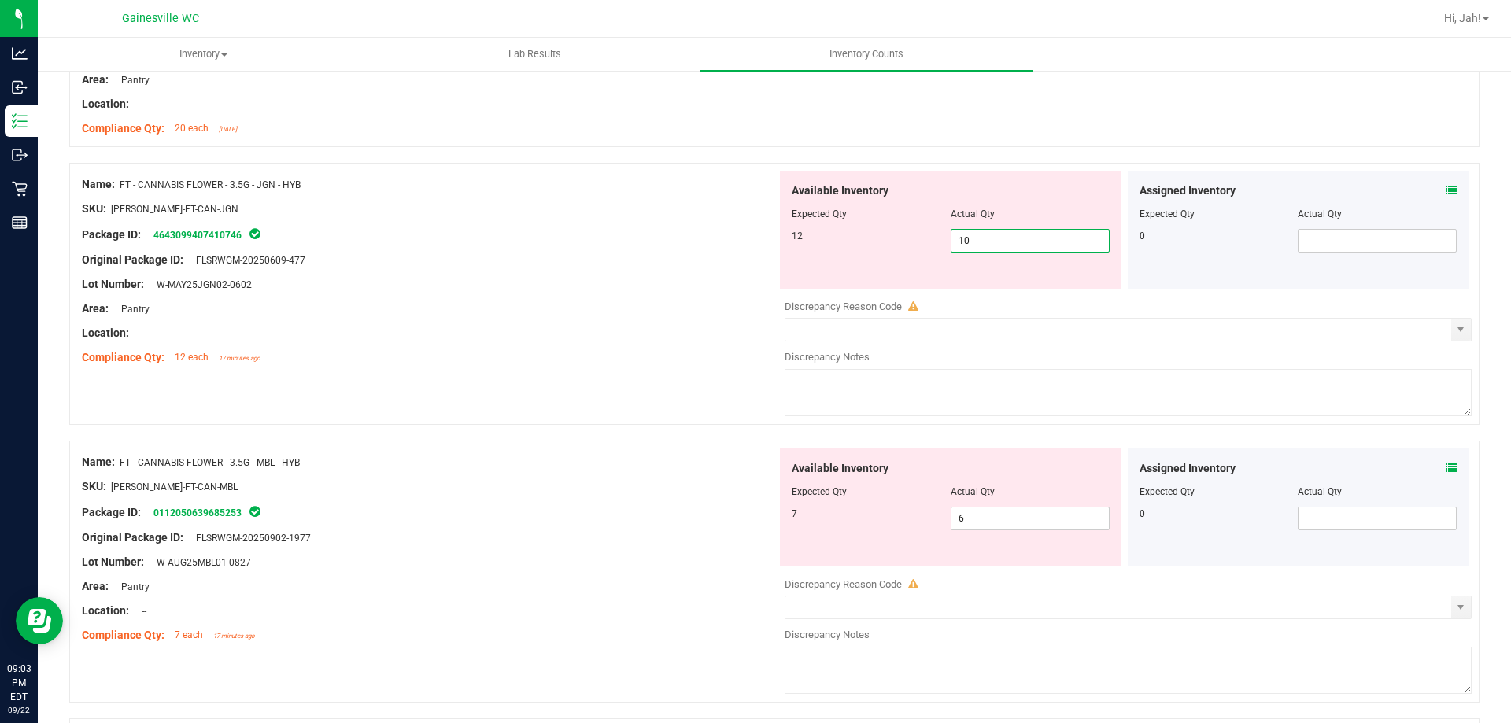
click at [985, 242] on input "10" at bounding box center [1030, 241] width 157 height 22
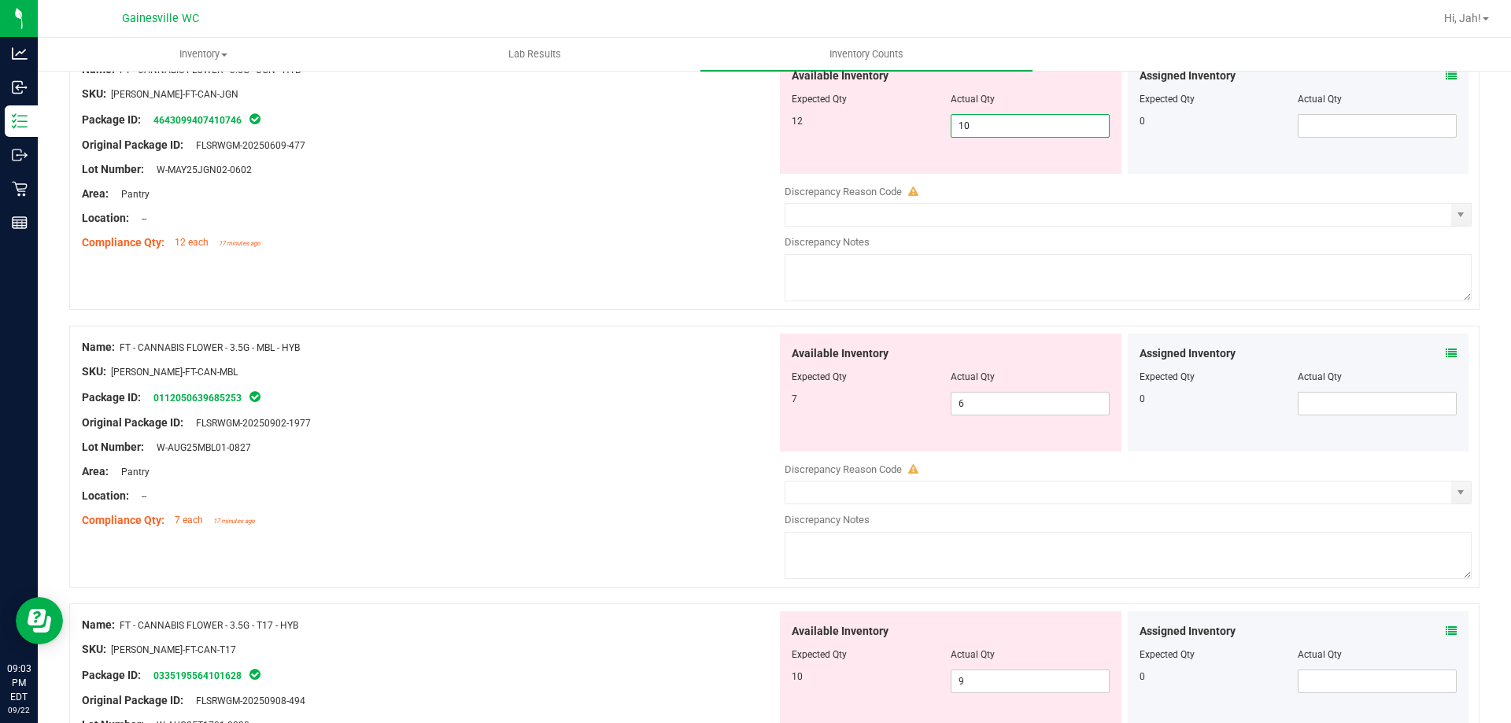
scroll to position [630, 0]
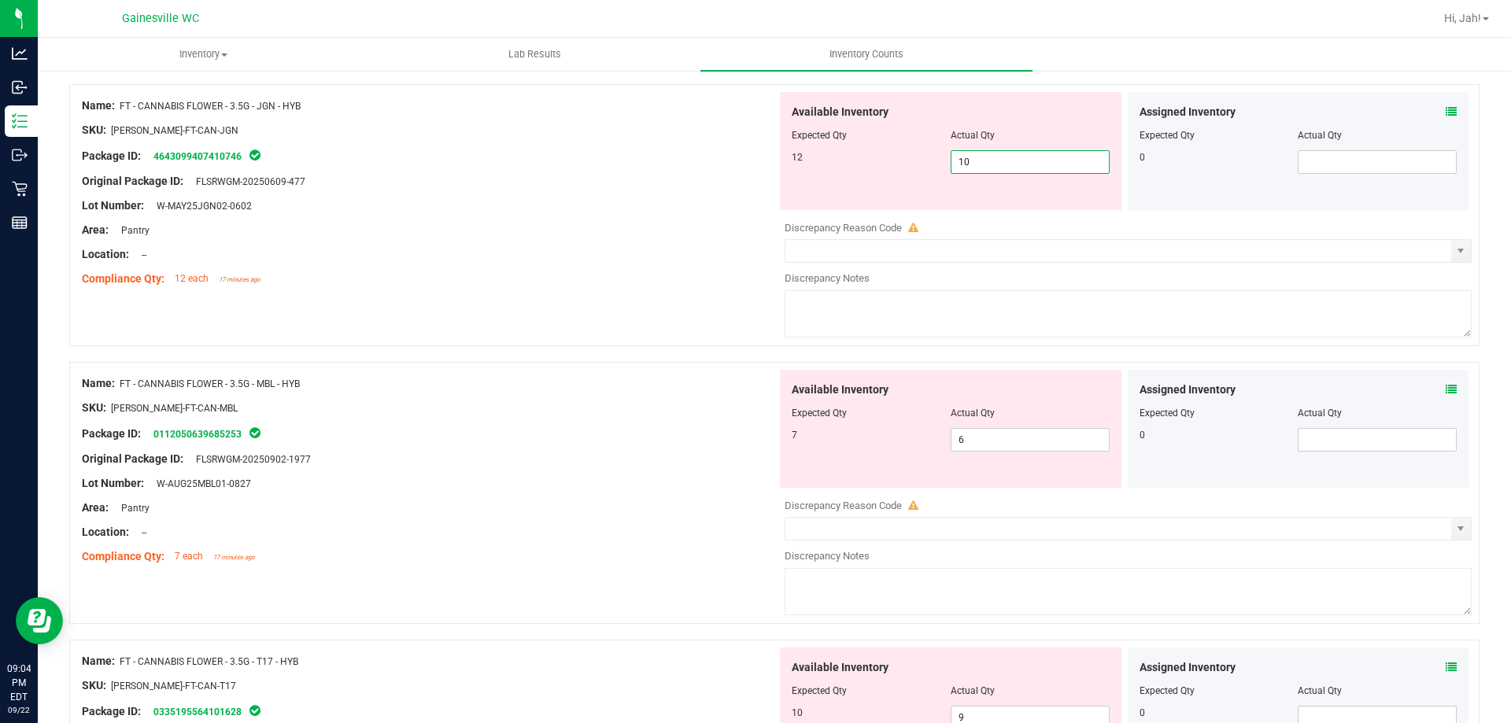
click at [962, 223] on div "Discrepancy Reason Code" at bounding box center [1128, 228] width 687 height 16
click at [961, 228] on div "Discrepancy Reason Code" at bounding box center [1128, 228] width 687 height 16
drag, startPoint x: 986, startPoint y: 166, endPoint x: 904, endPoint y: 159, distance: 82.2
click at [910, 160] on div "12 10 10" at bounding box center [951, 162] width 318 height 24
click at [474, 272] on div "Compliance Qty: 12 each 17 minutes ago" at bounding box center [429, 279] width 695 height 17
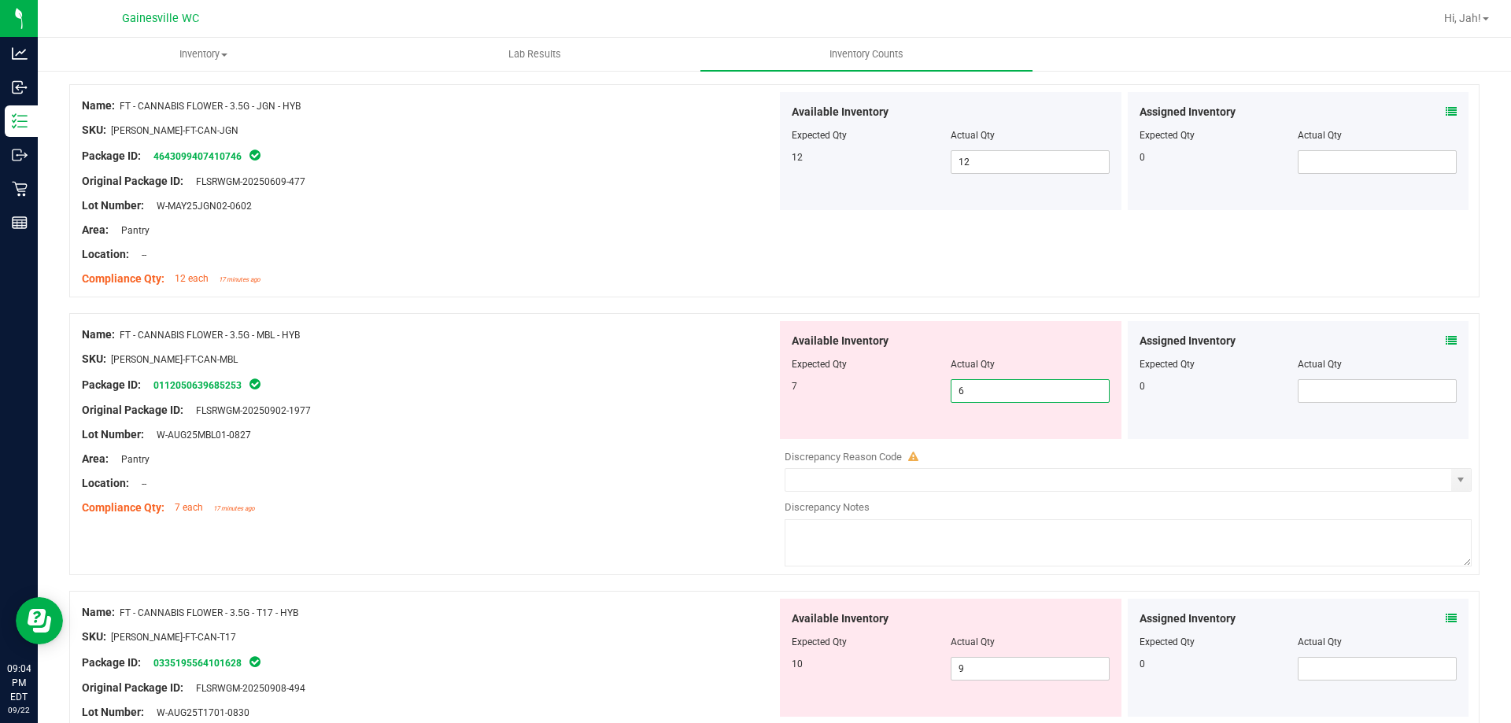
click at [1001, 389] on span "6 6" at bounding box center [1030, 391] width 159 height 24
drag, startPoint x: 1001, startPoint y: 389, endPoint x: 740, endPoint y: 422, distance: 263.4
click at [740, 422] on div "Name: FT - CANNABIS FLOWER - 3.5G - MBL - HYB SKU: [PERSON_NAME]-FT-CAN-MBL Pac…" at bounding box center [774, 444] width 1411 height 262
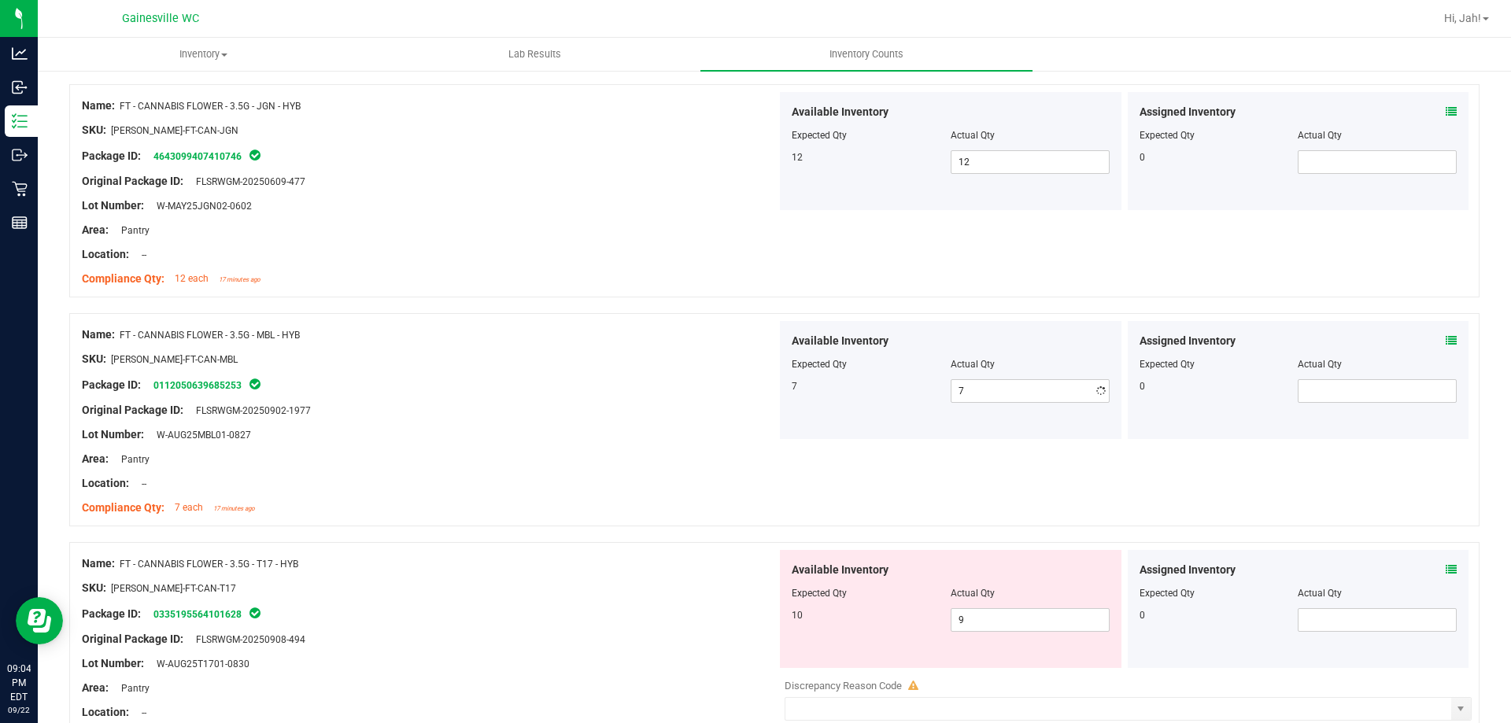
click at [739, 423] on div at bounding box center [429, 423] width 695 height 8
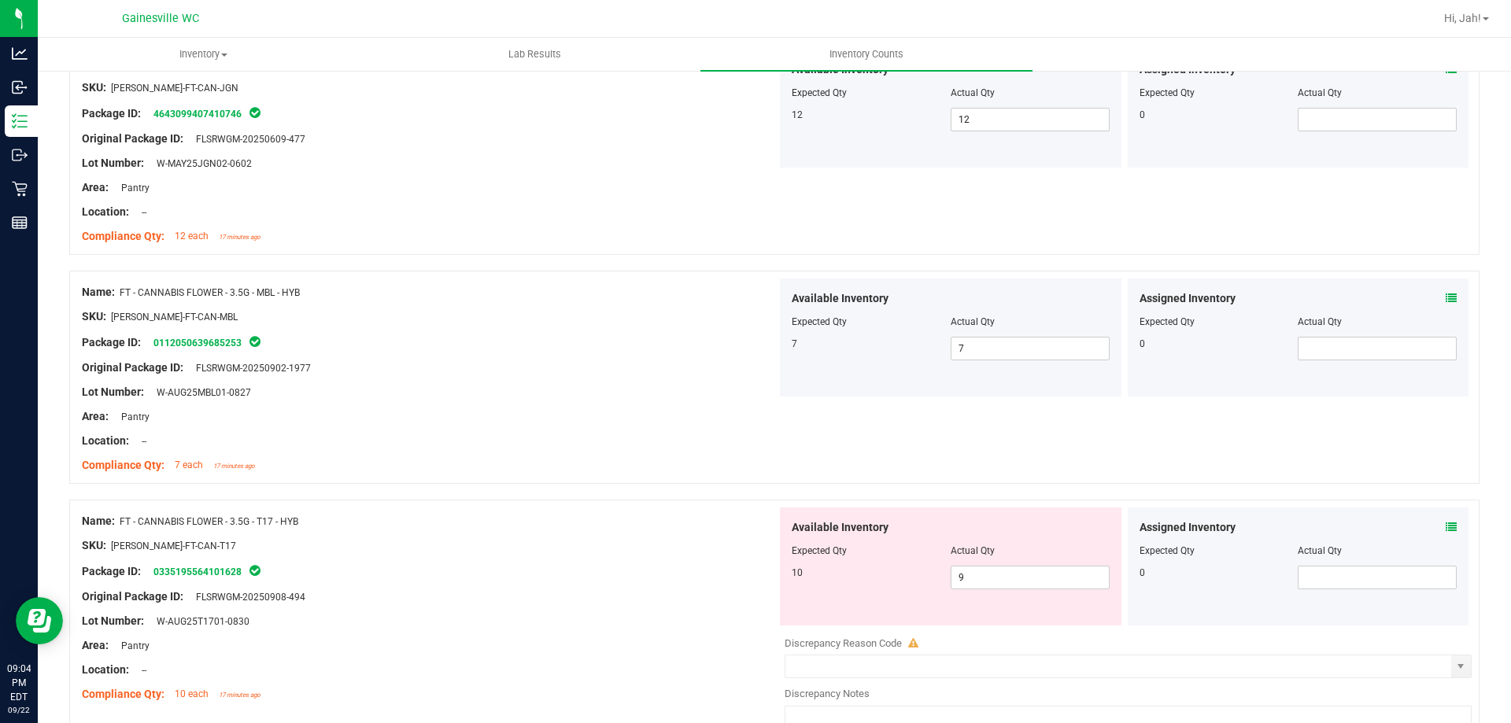
scroll to position [708, 0]
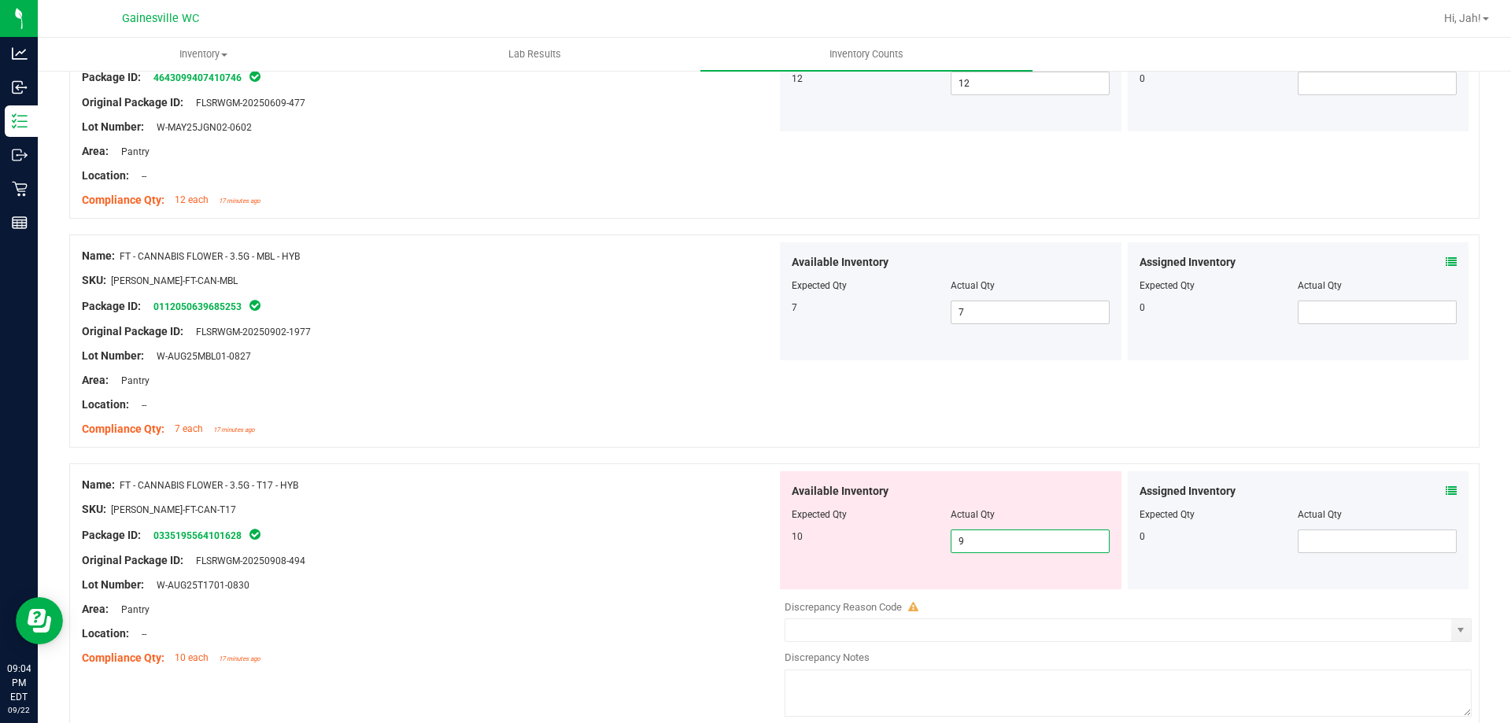
click at [986, 534] on span "9 9" at bounding box center [1030, 542] width 159 height 24
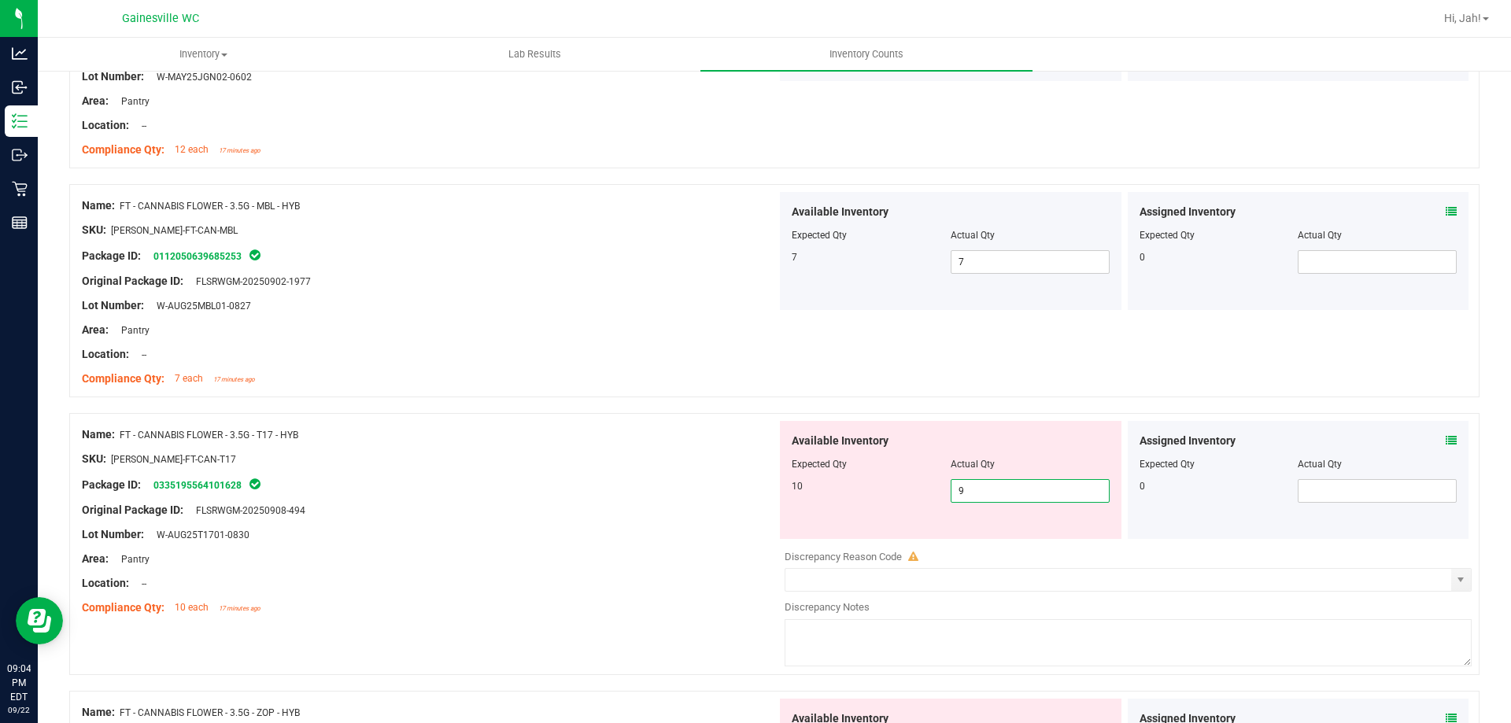
scroll to position [945, 0]
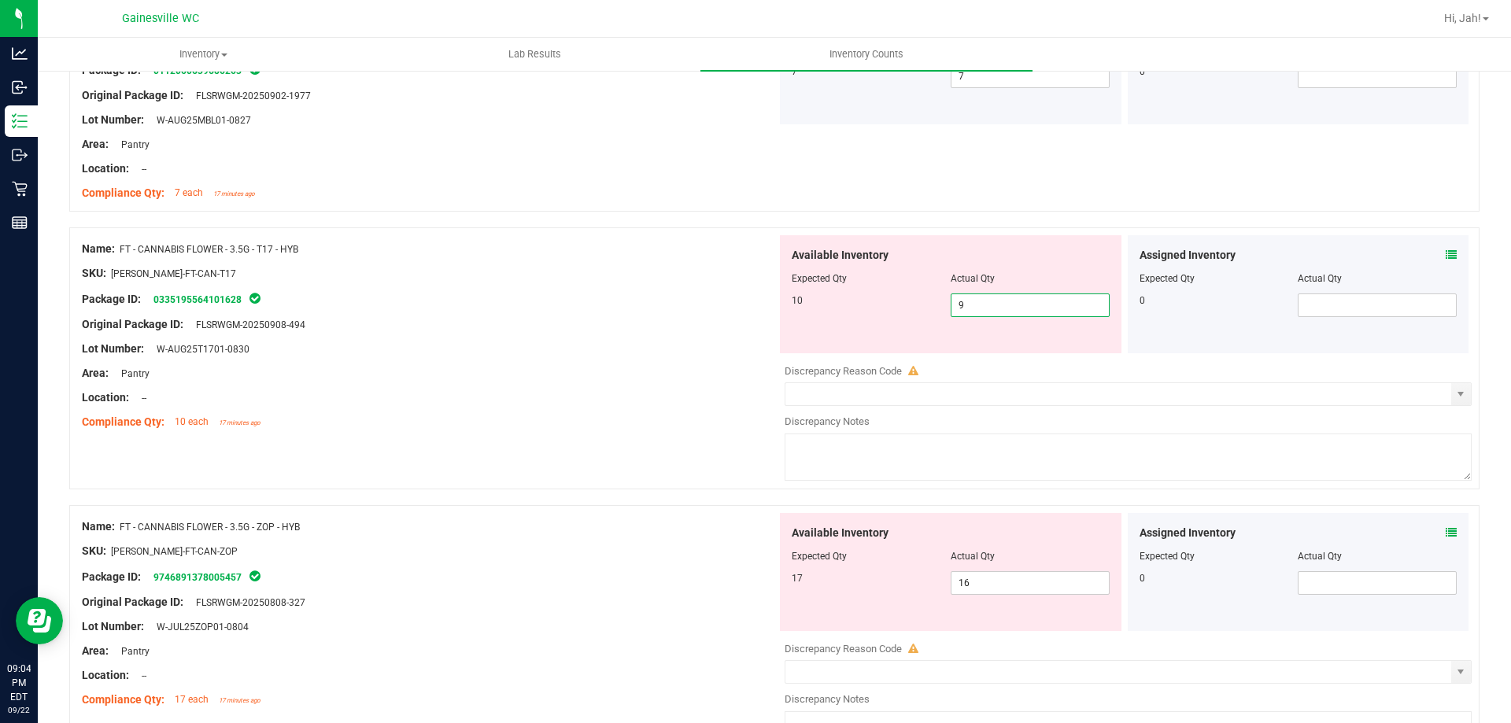
drag, startPoint x: 979, startPoint y: 300, endPoint x: 672, endPoint y: 327, distance: 308.2
click at [716, 324] on div "Name: FT - CANNABIS FLOWER - 3.5G - T17 - HYB SKU: [PERSON_NAME]-FT-CAN-T17 Pac…" at bounding box center [774, 359] width 1411 height 262
click at [653, 394] on div "Location: --" at bounding box center [429, 398] width 695 height 17
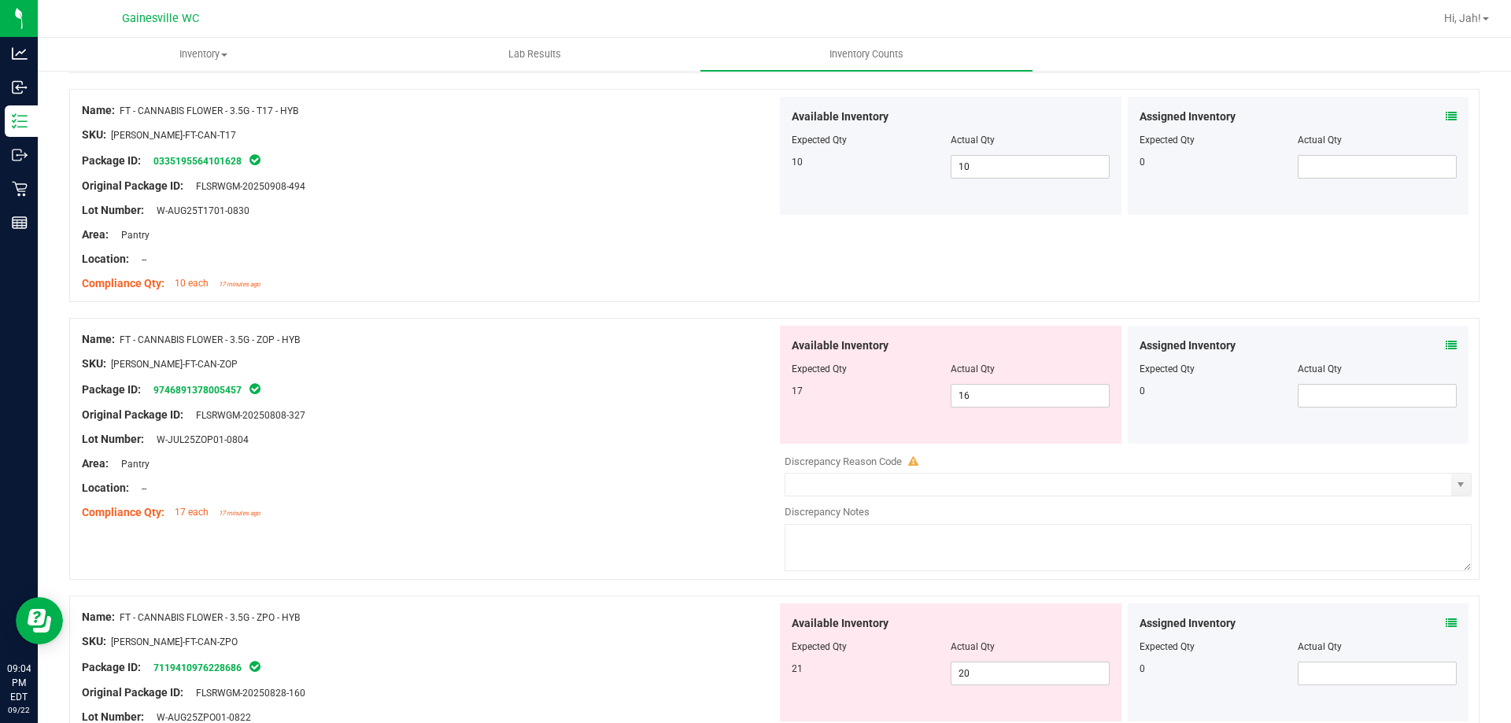
scroll to position [1181, 0]
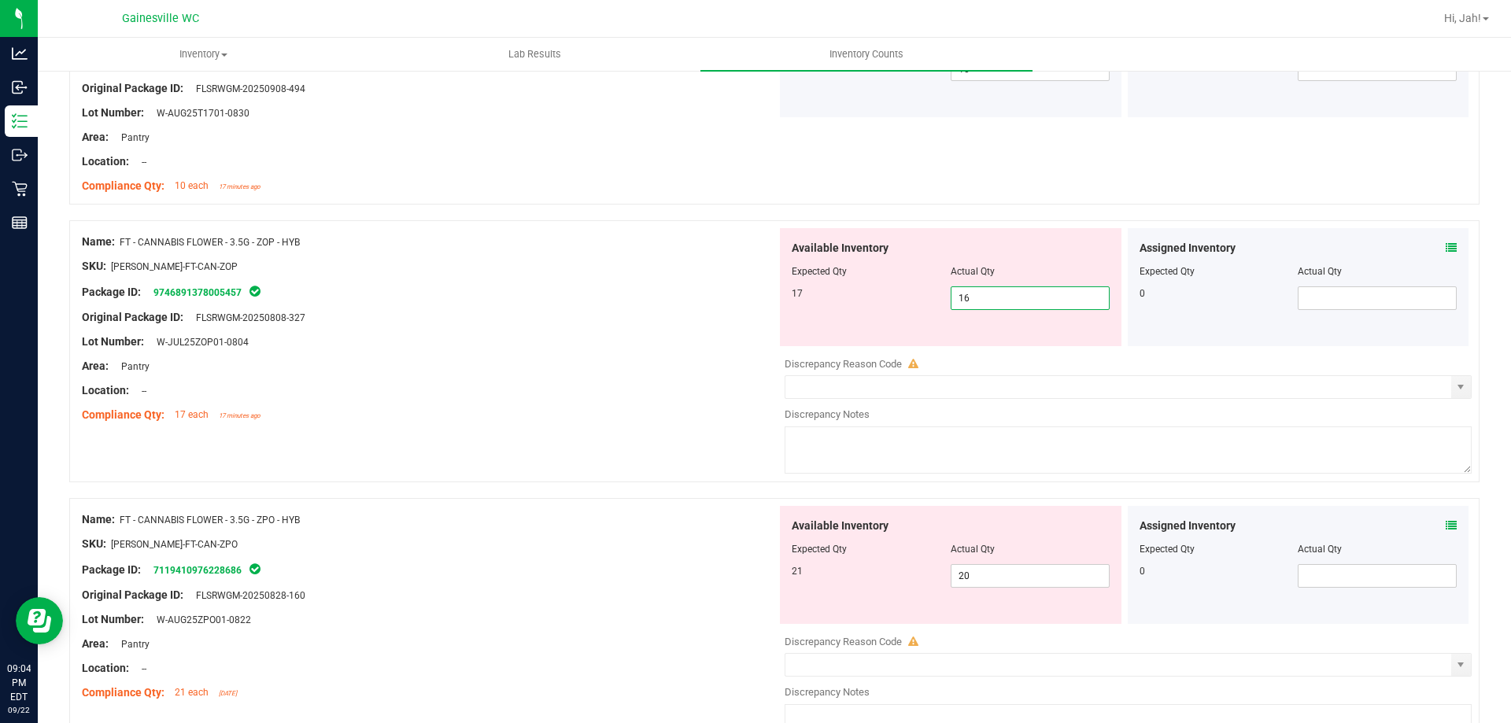
drag, startPoint x: 1046, startPoint y: 294, endPoint x: 821, endPoint y: 312, distance: 225.8
click at [827, 312] on div "Available Inventory Expected Qty Actual Qty 17 16 16" at bounding box center [951, 287] width 342 height 118
click at [568, 375] on div at bounding box center [429, 379] width 695 height 8
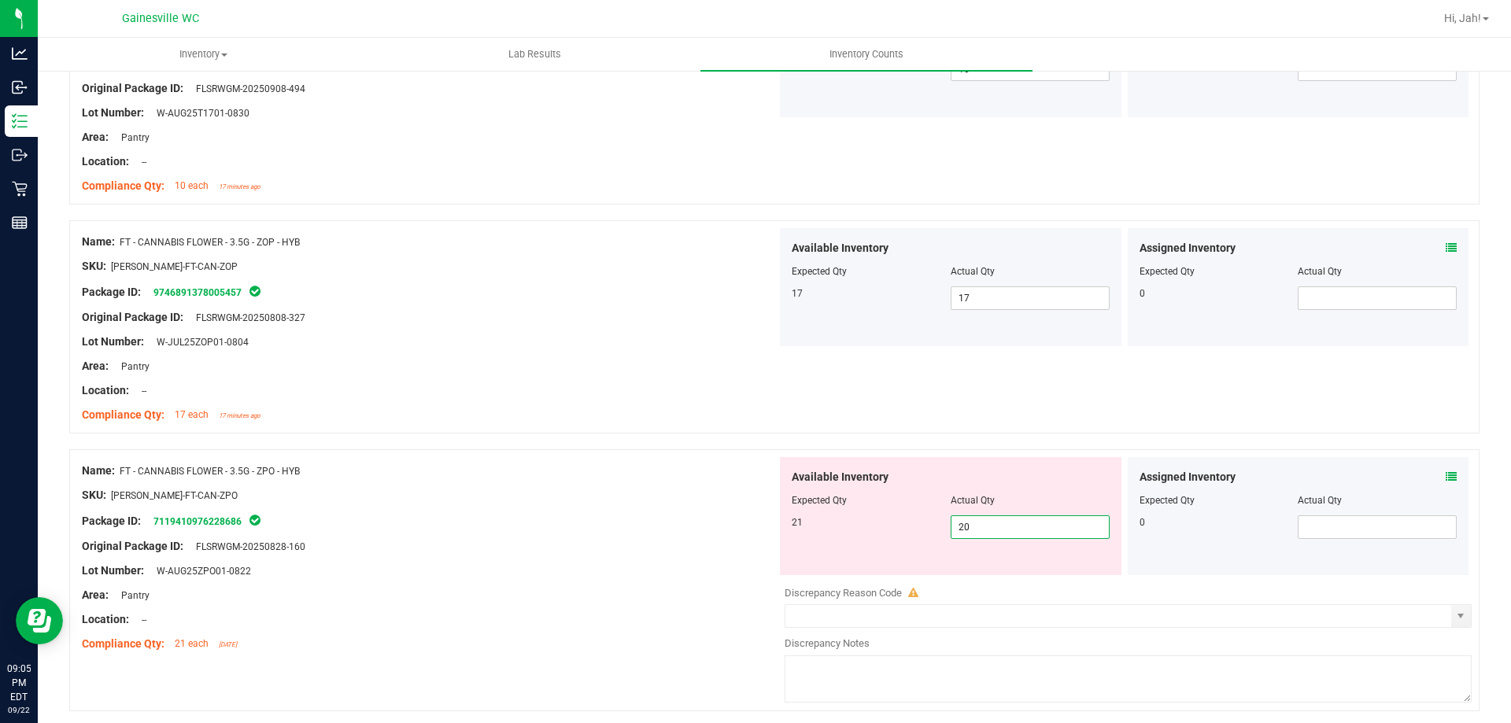
drag, startPoint x: 1005, startPoint y: 529, endPoint x: 858, endPoint y: 538, distance: 147.5
click at [859, 538] on div "21 20 20" at bounding box center [951, 528] width 318 height 24
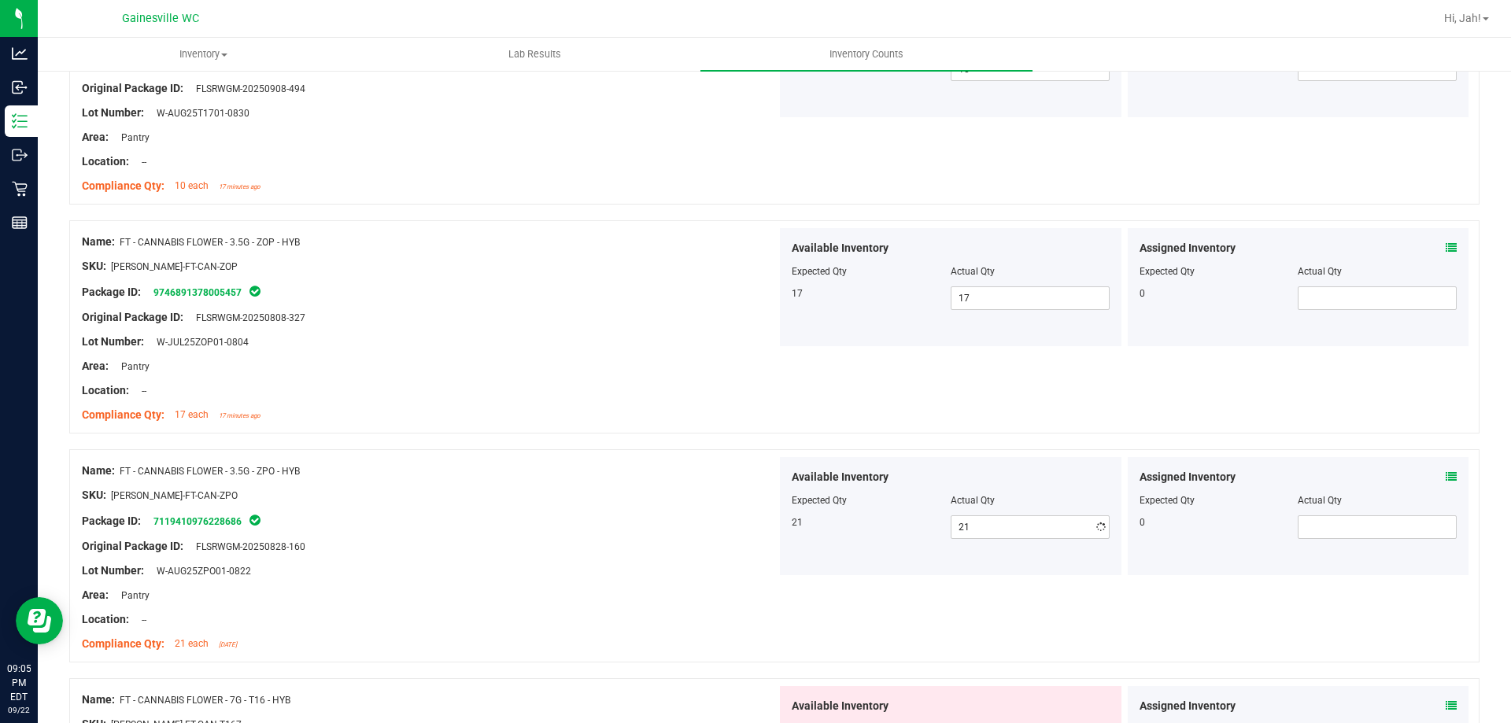
click at [499, 559] on div at bounding box center [429, 559] width 695 height 8
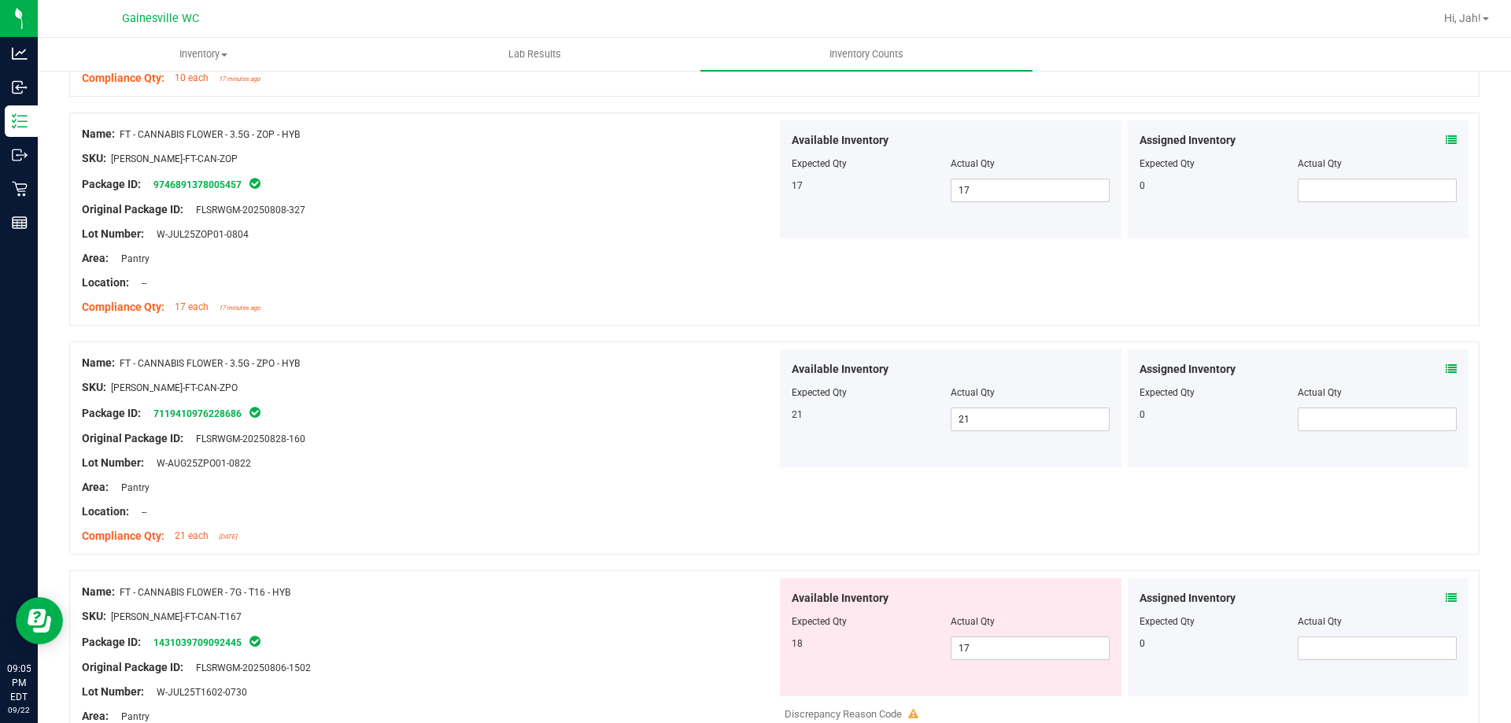
scroll to position [1417, 0]
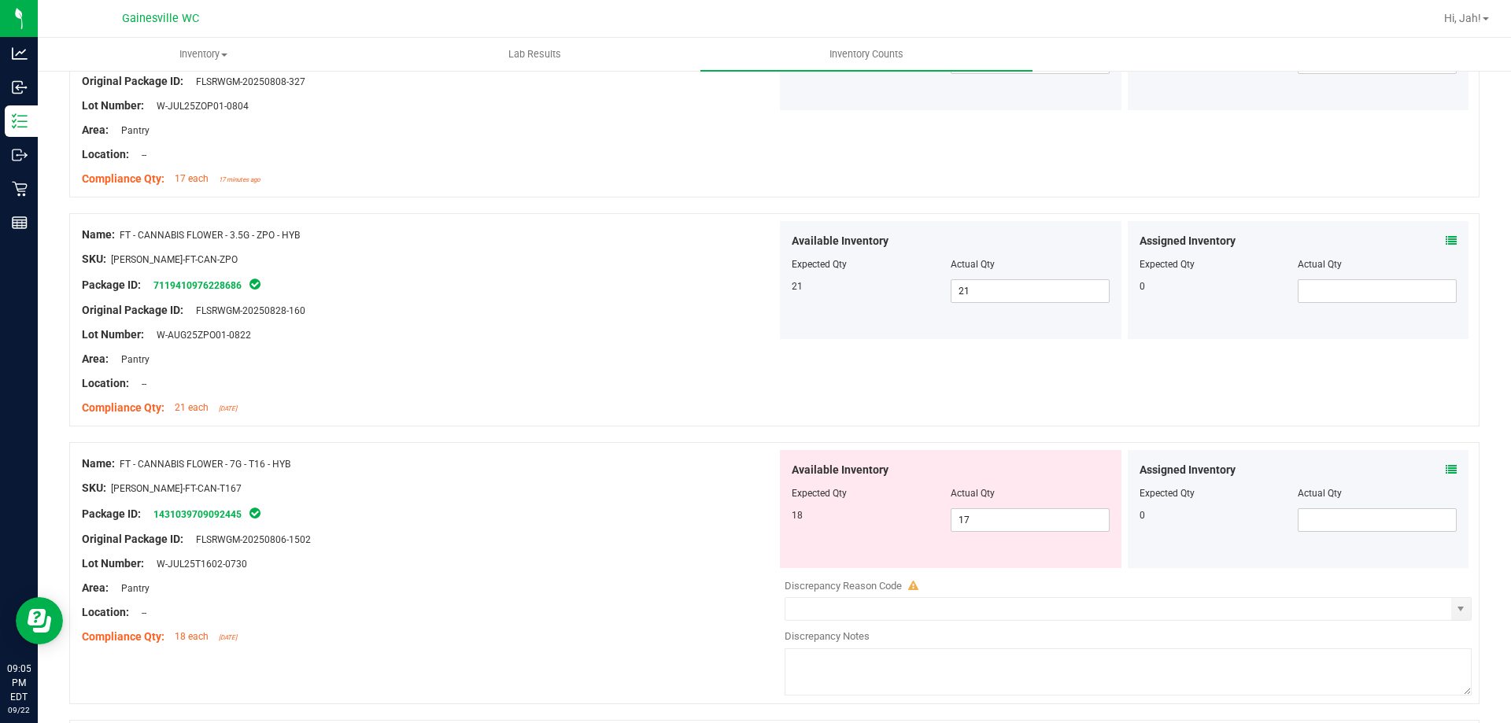
click at [577, 523] on div at bounding box center [429, 527] width 695 height 8
drag, startPoint x: 996, startPoint y: 516, endPoint x: 871, endPoint y: 521, distance: 125.3
click at [871, 521] on div "18 17 17" at bounding box center [951, 521] width 318 height 24
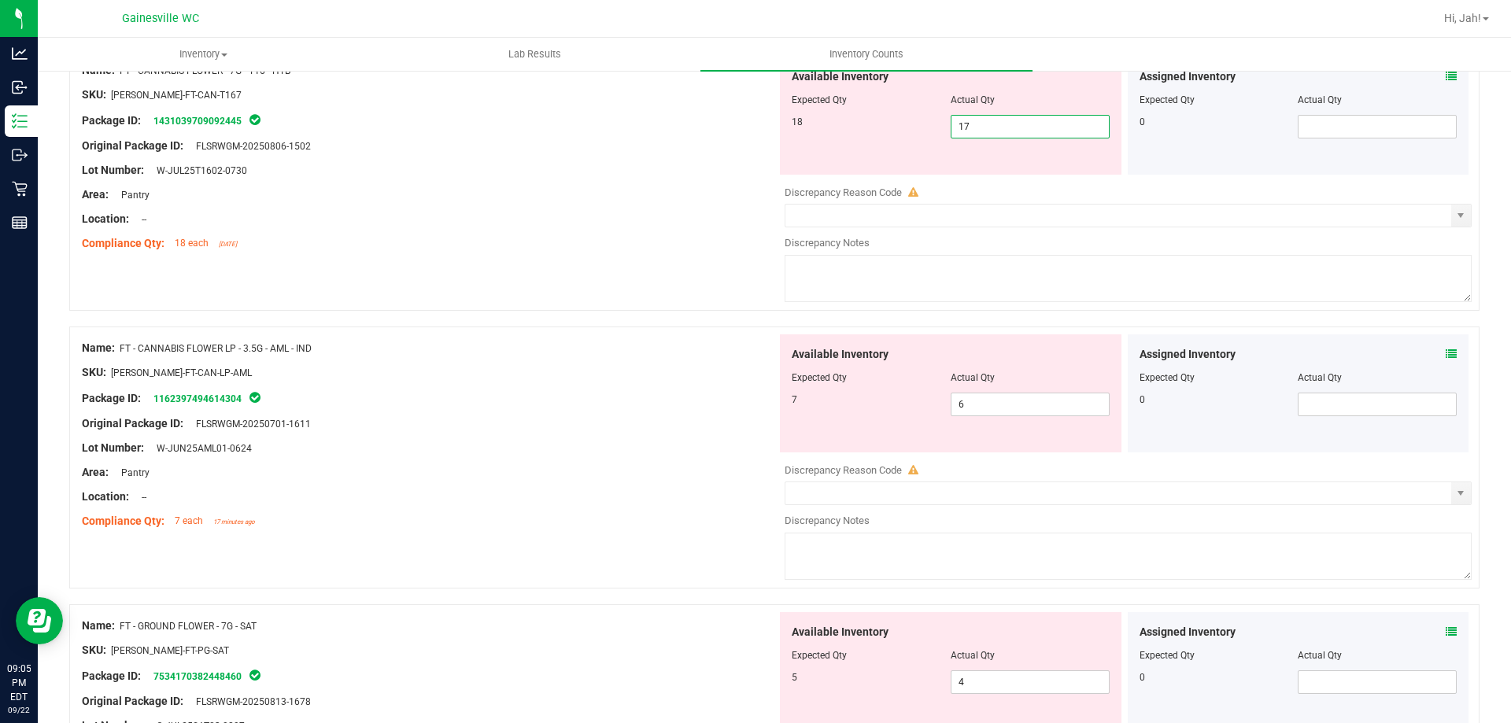
scroll to position [1732, 0]
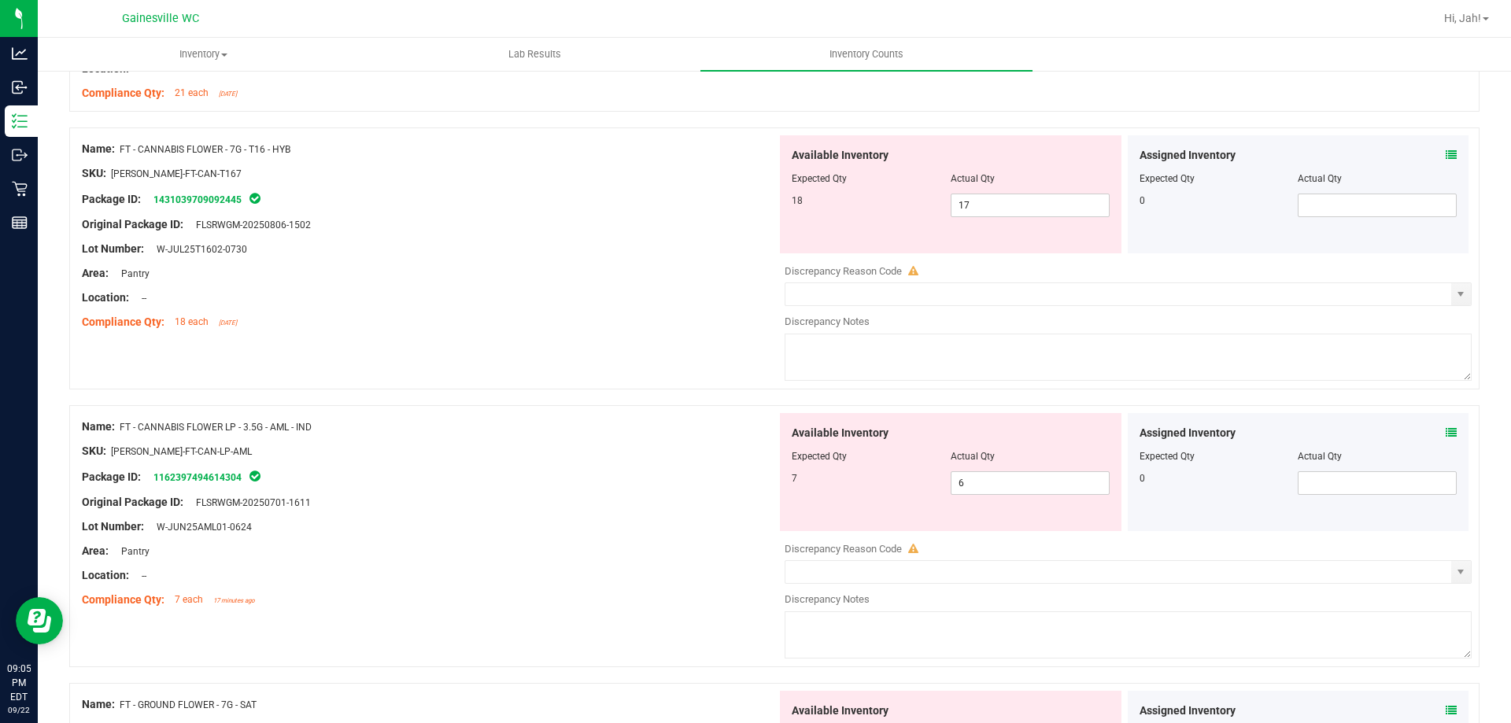
click at [680, 290] on div "Location: --" at bounding box center [429, 298] width 695 height 17
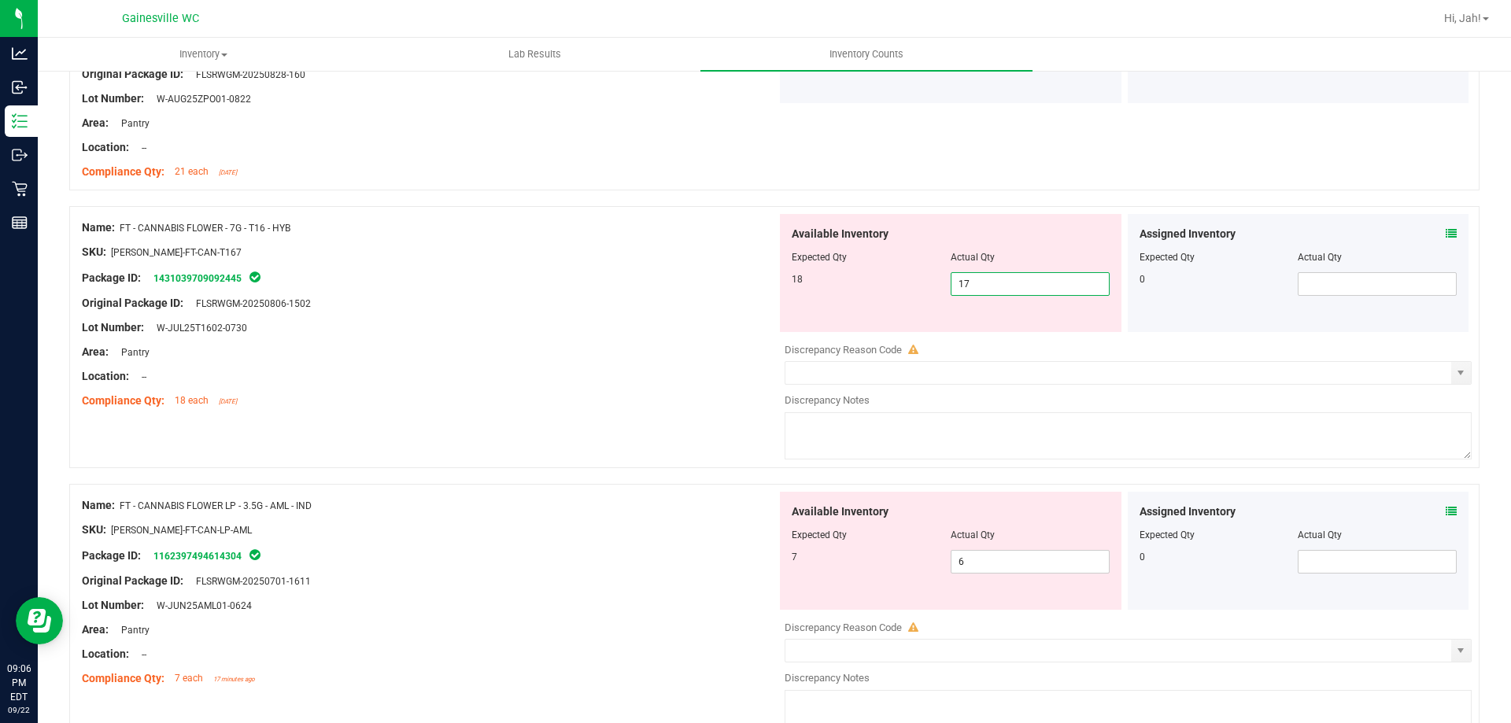
drag, startPoint x: 1000, startPoint y: 277, endPoint x: 839, endPoint y: 283, distance: 160.7
click at [841, 283] on div "18 17 17" at bounding box center [951, 284] width 318 height 24
click at [601, 281] on div "Package ID: 1431039709092445" at bounding box center [429, 277] width 695 height 19
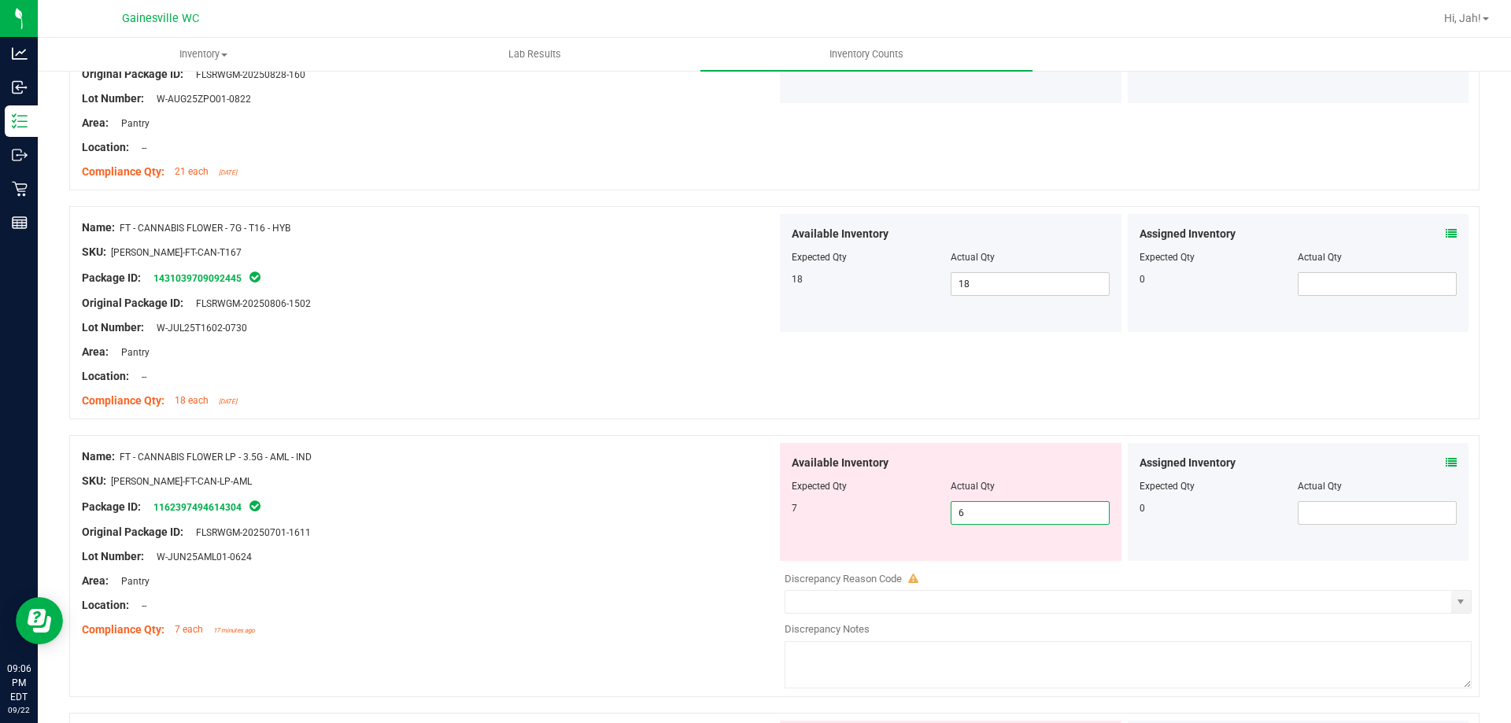
drag, startPoint x: 1039, startPoint y: 517, endPoint x: 505, endPoint y: 480, distance: 535.0
click at [519, 483] on div "Name: FT - CANNABIS FLOWER LP - 3.5G - AML - IND SKU: [PERSON_NAME]-FT-CAN-LP-A…" at bounding box center [774, 566] width 1411 height 262
click at [505, 480] on div "SKU: [PERSON_NAME]-FT-CAN-LP-AML" at bounding box center [429, 481] width 695 height 17
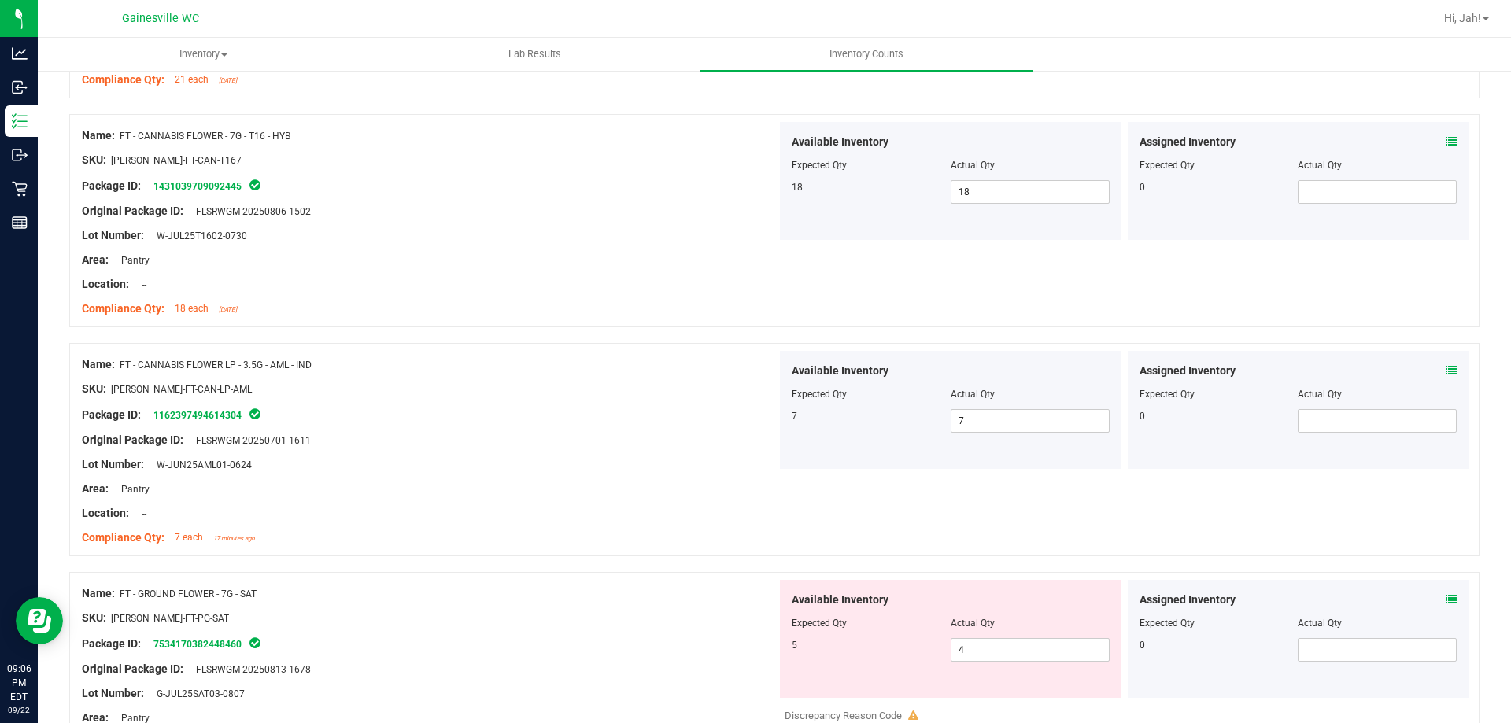
scroll to position [1889, 0]
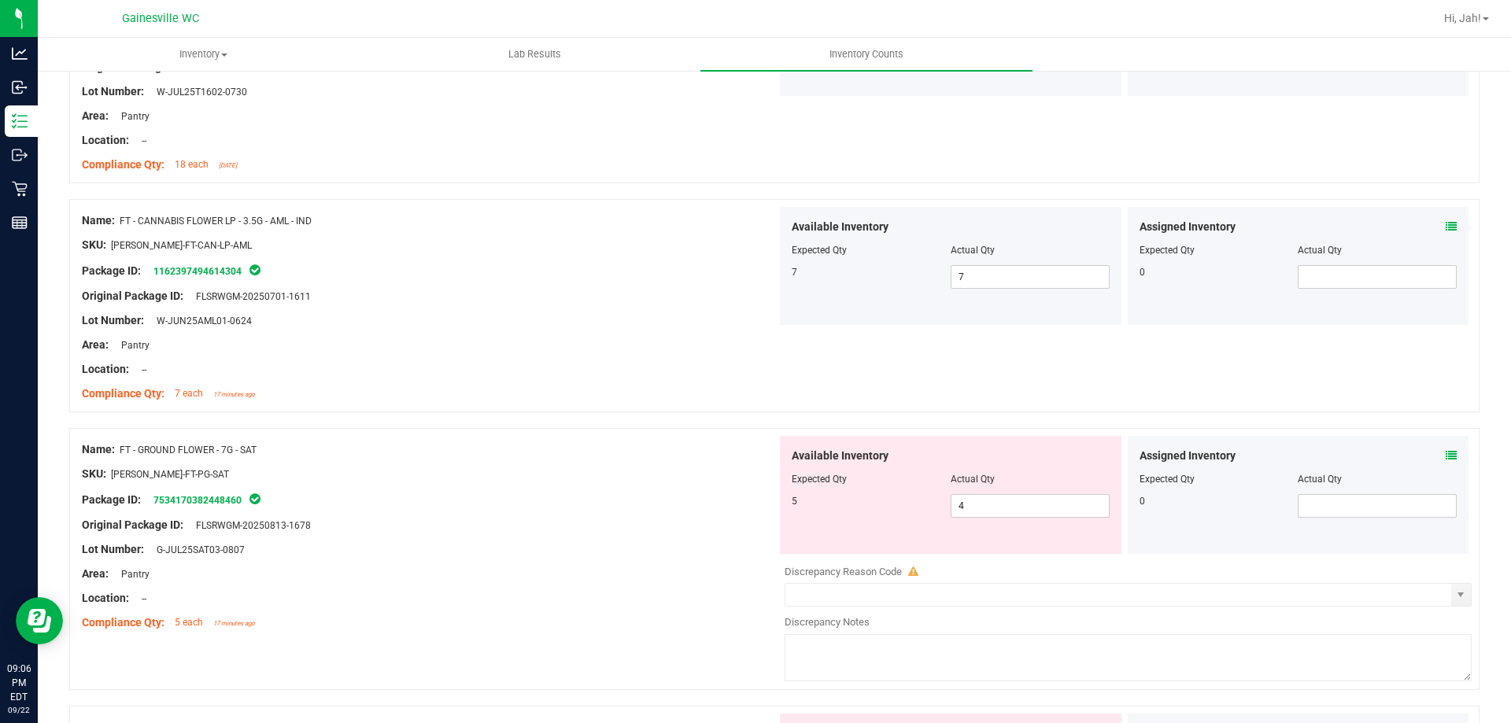
click at [612, 424] on div at bounding box center [774, 420] width 1411 height 16
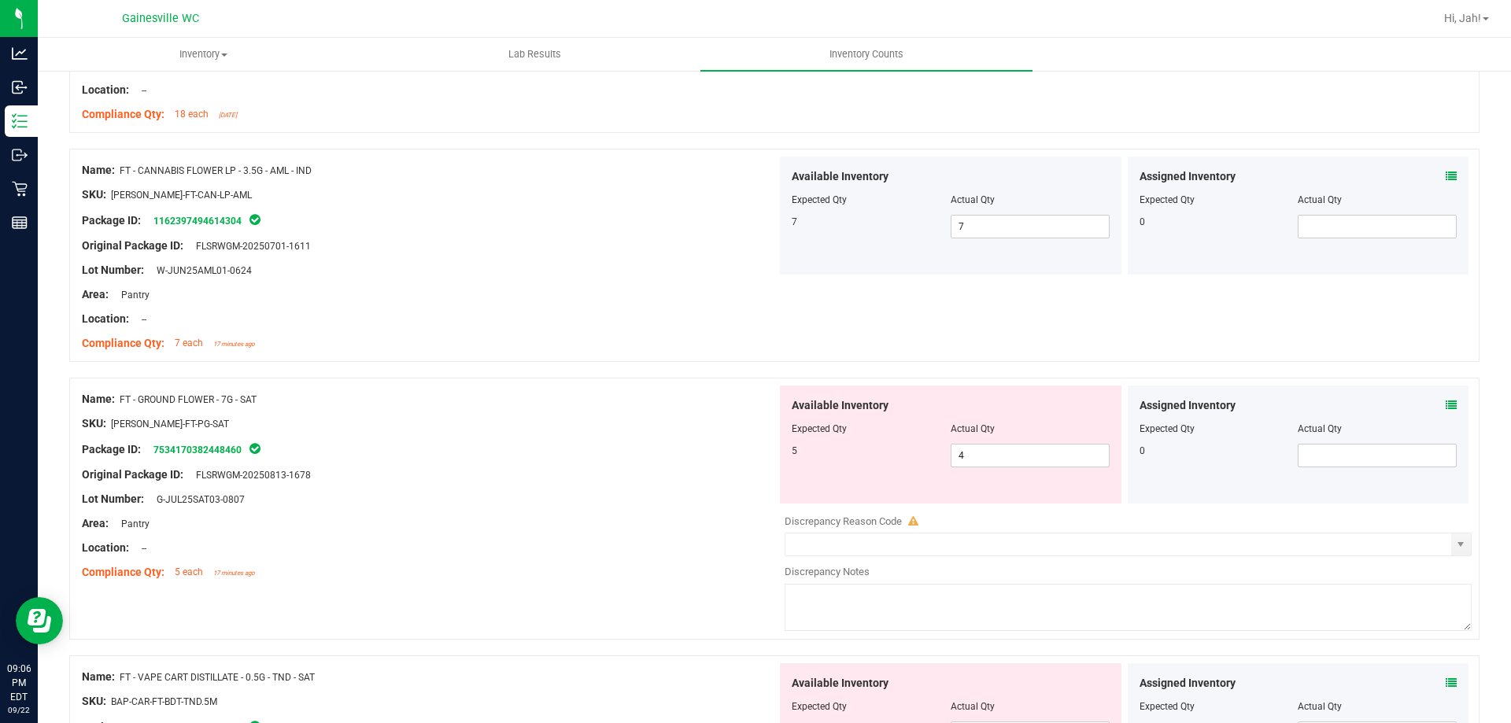
scroll to position [1968, 0]
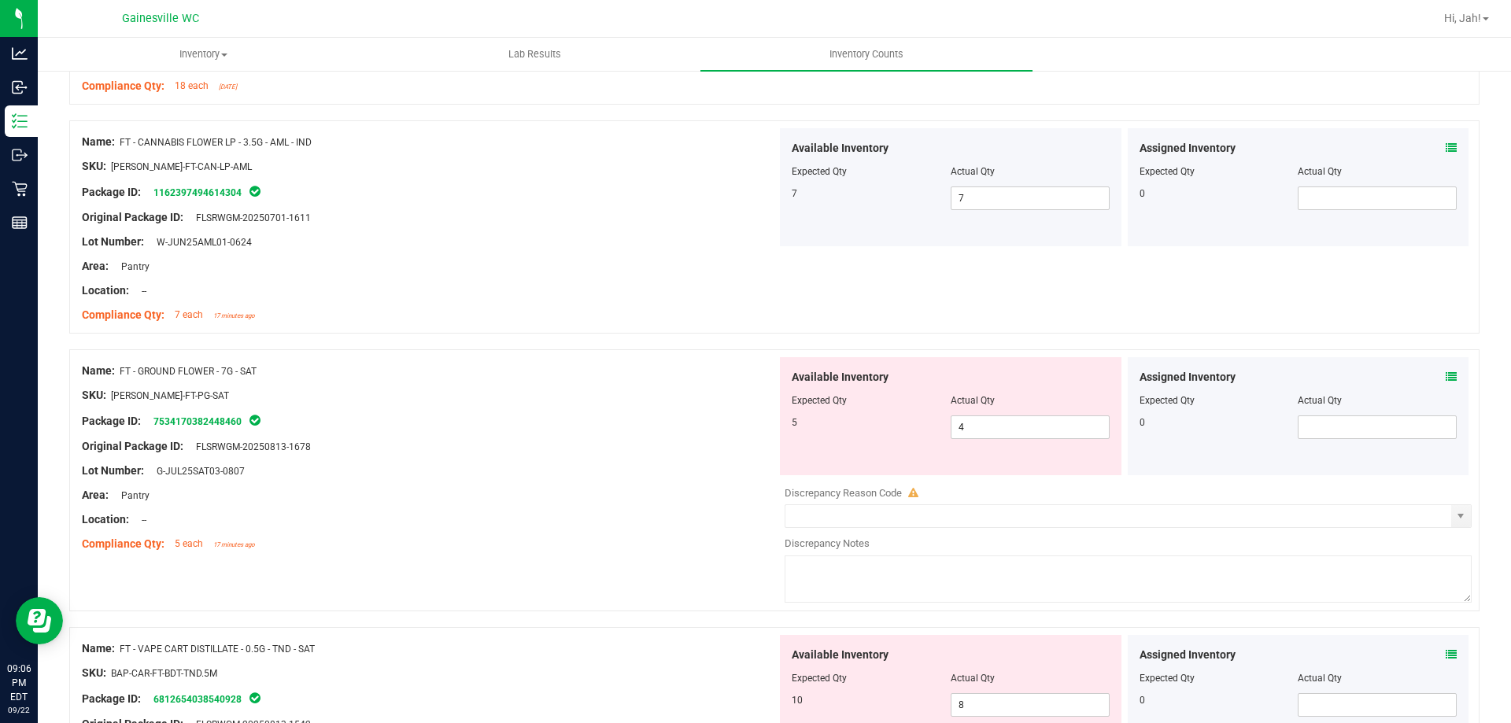
drag, startPoint x: 997, startPoint y: 413, endPoint x: 930, endPoint y: 424, distance: 68.5
click at [930, 424] on div "Available Inventory Expected Qty Actual Qty 5 4 4" at bounding box center [951, 416] width 342 height 118
drag, startPoint x: 982, startPoint y: 431, endPoint x: 825, endPoint y: 440, distance: 157.7
click at [827, 440] on div "Available Inventory Expected Qty Actual Qty 5 4 4" at bounding box center [951, 416] width 342 height 118
click at [528, 442] on div "Original Package ID: FLSRWGM-20250813-1678" at bounding box center [429, 446] width 695 height 17
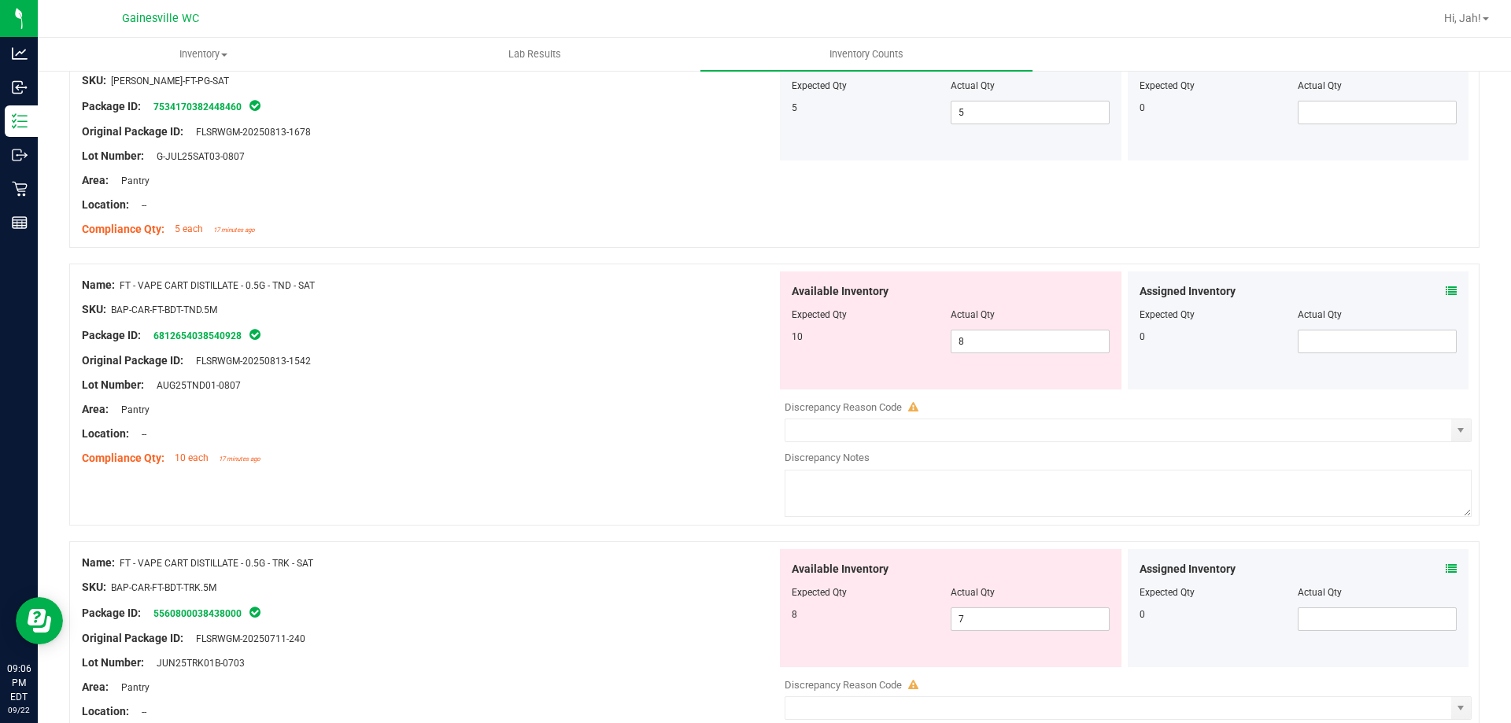
scroll to position [2362, 0]
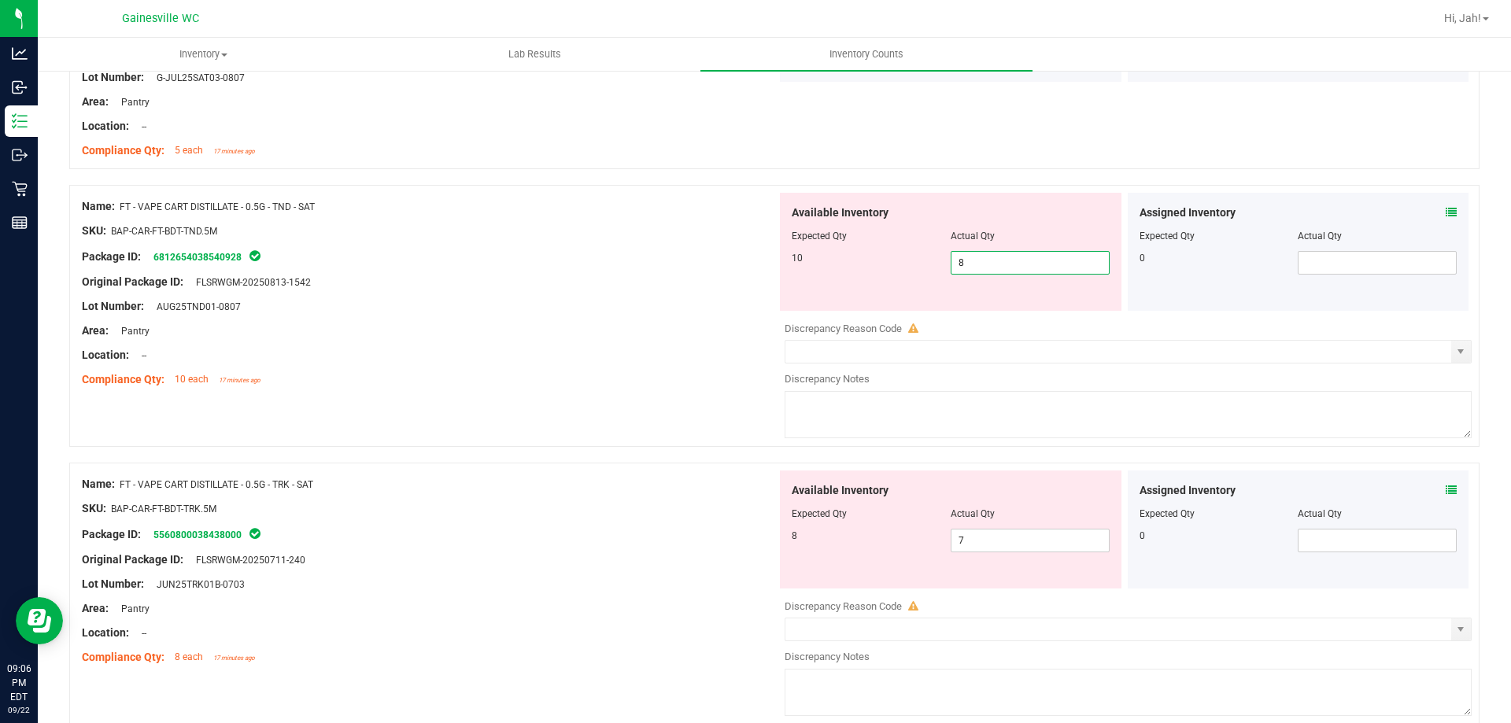
drag, startPoint x: 1027, startPoint y: 265, endPoint x: 867, endPoint y: 265, distance: 160.6
click at [879, 265] on div "10 8 8" at bounding box center [951, 263] width 318 height 24
click at [415, 309] on div "Lot Number: AUG25TND01-0807" at bounding box center [429, 306] width 695 height 17
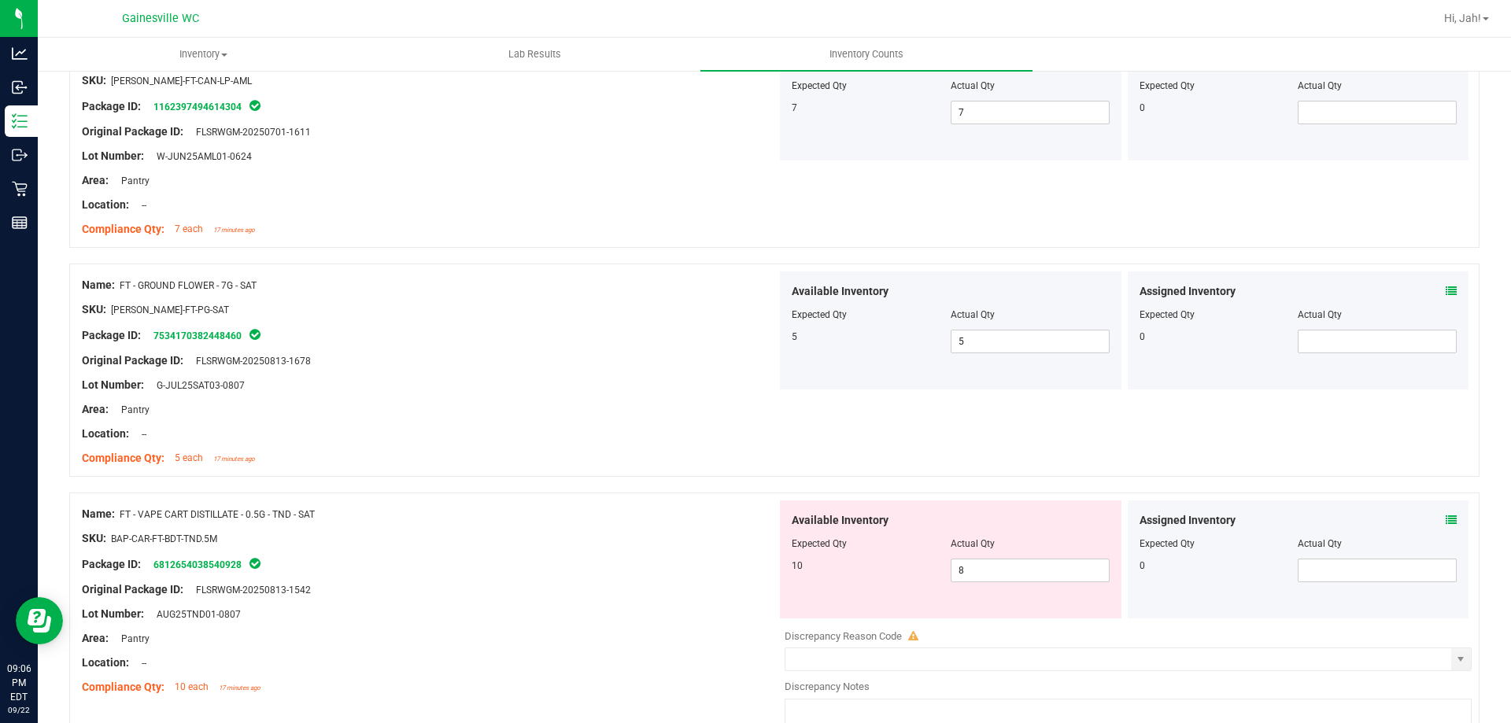
scroll to position [2136, 0]
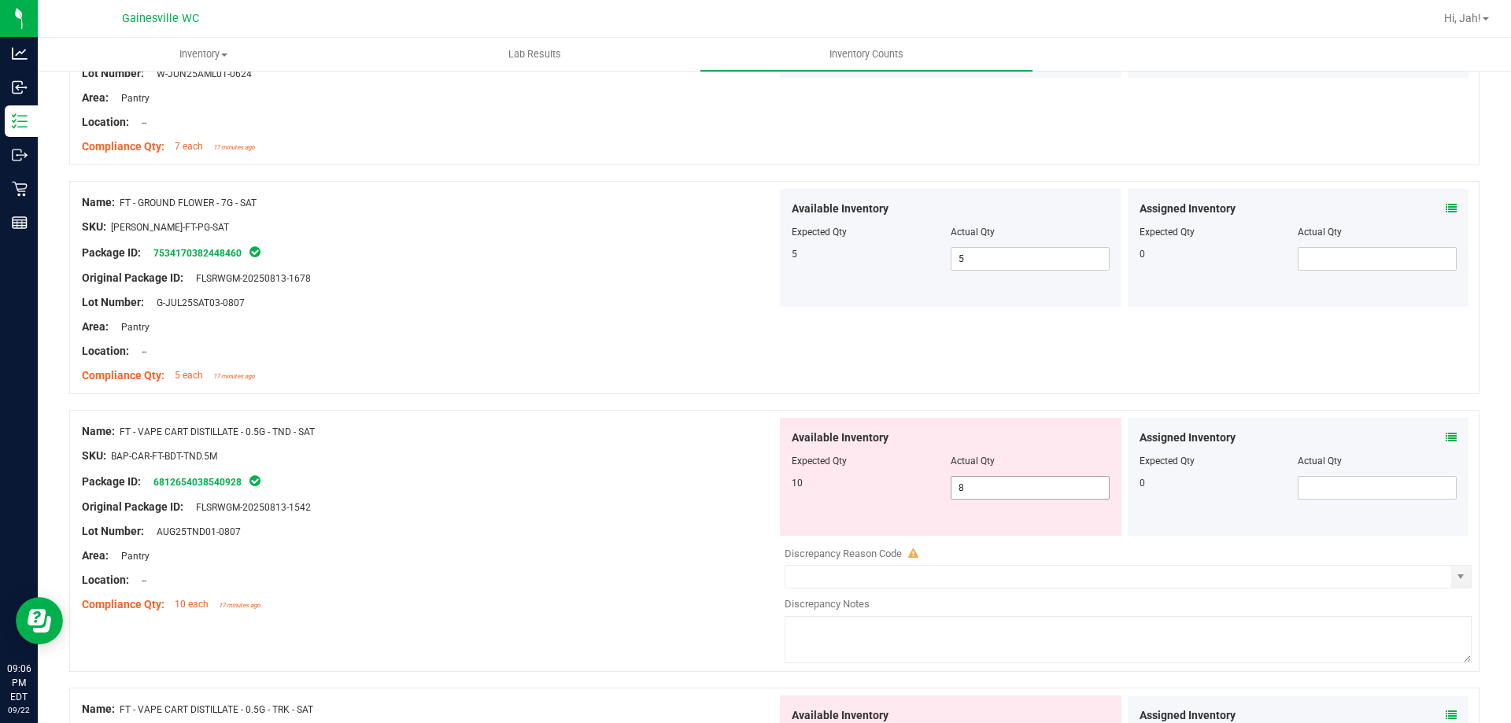
drag, startPoint x: 974, startPoint y: 493, endPoint x: 806, endPoint y: 493, distance: 167.7
click at [807, 493] on div "10 8 8" at bounding box center [951, 488] width 318 height 24
click at [573, 449] on div "SKU: BAP-CAR-FT-BDT-TND.5M" at bounding box center [429, 456] width 695 height 17
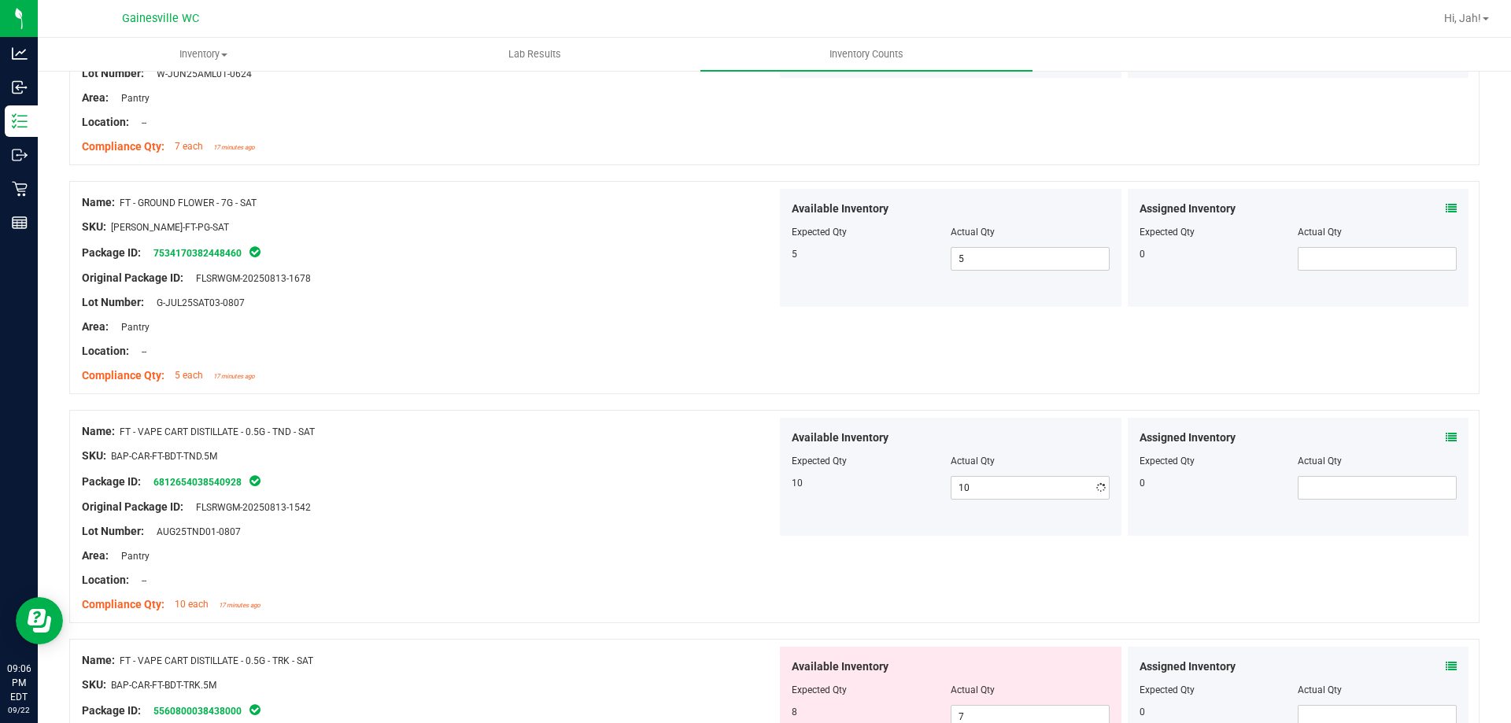
scroll to position [2373, 0]
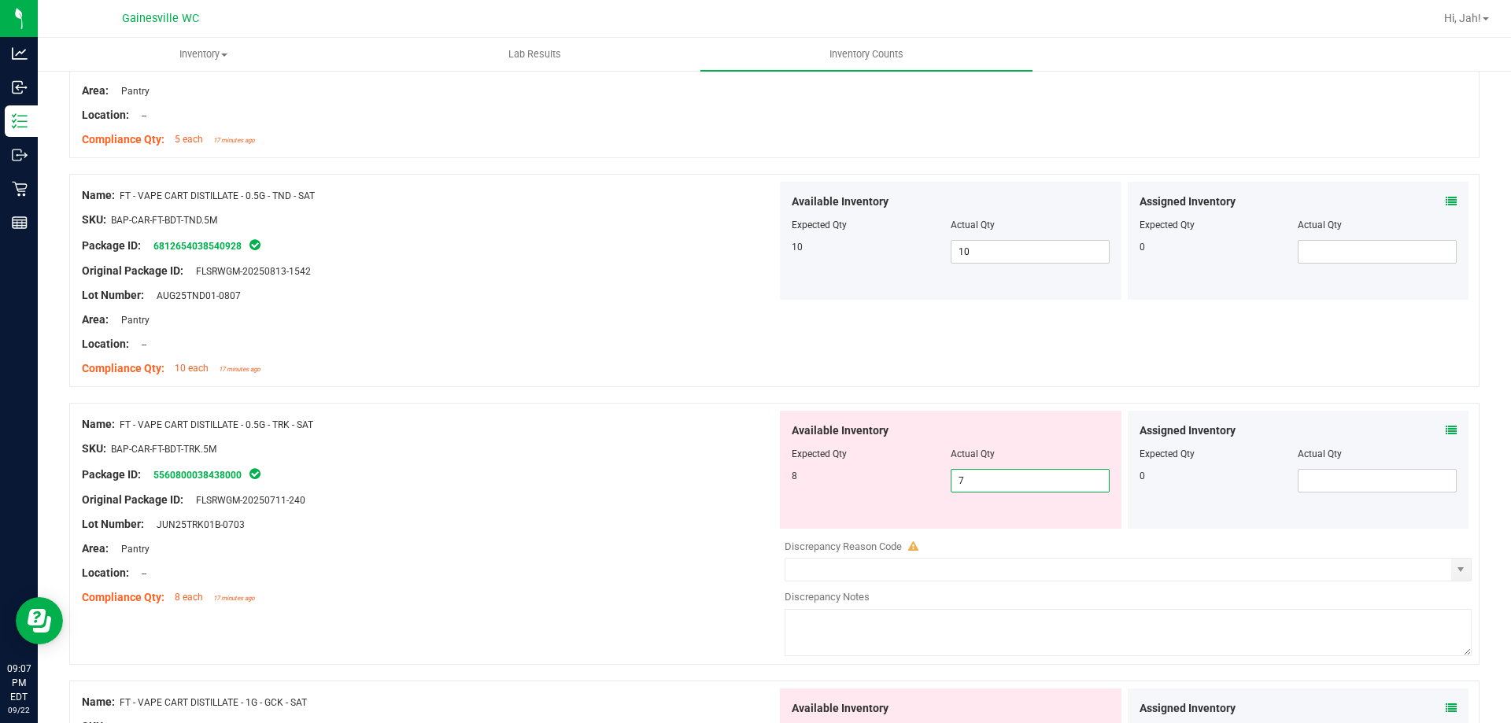
drag, startPoint x: 1041, startPoint y: 490, endPoint x: 930, endPoint y: 489, distance: 111.0
click at [931, 489] on div "8 7 7" at bounding box center [951, 481] width 318 height 24
click at [371, 485] on div at bounding box center [429, 488] width 695 height 8
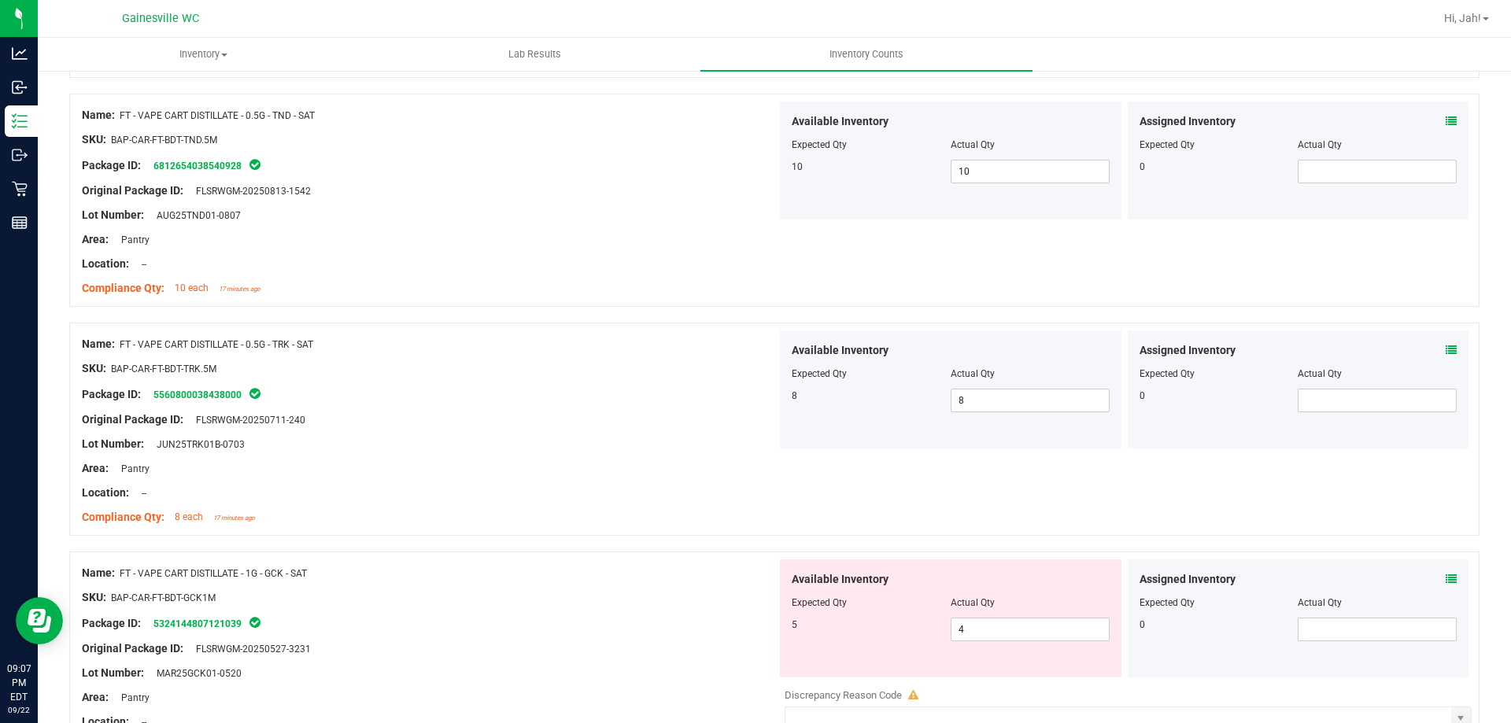
scroll to position [2530, 0]
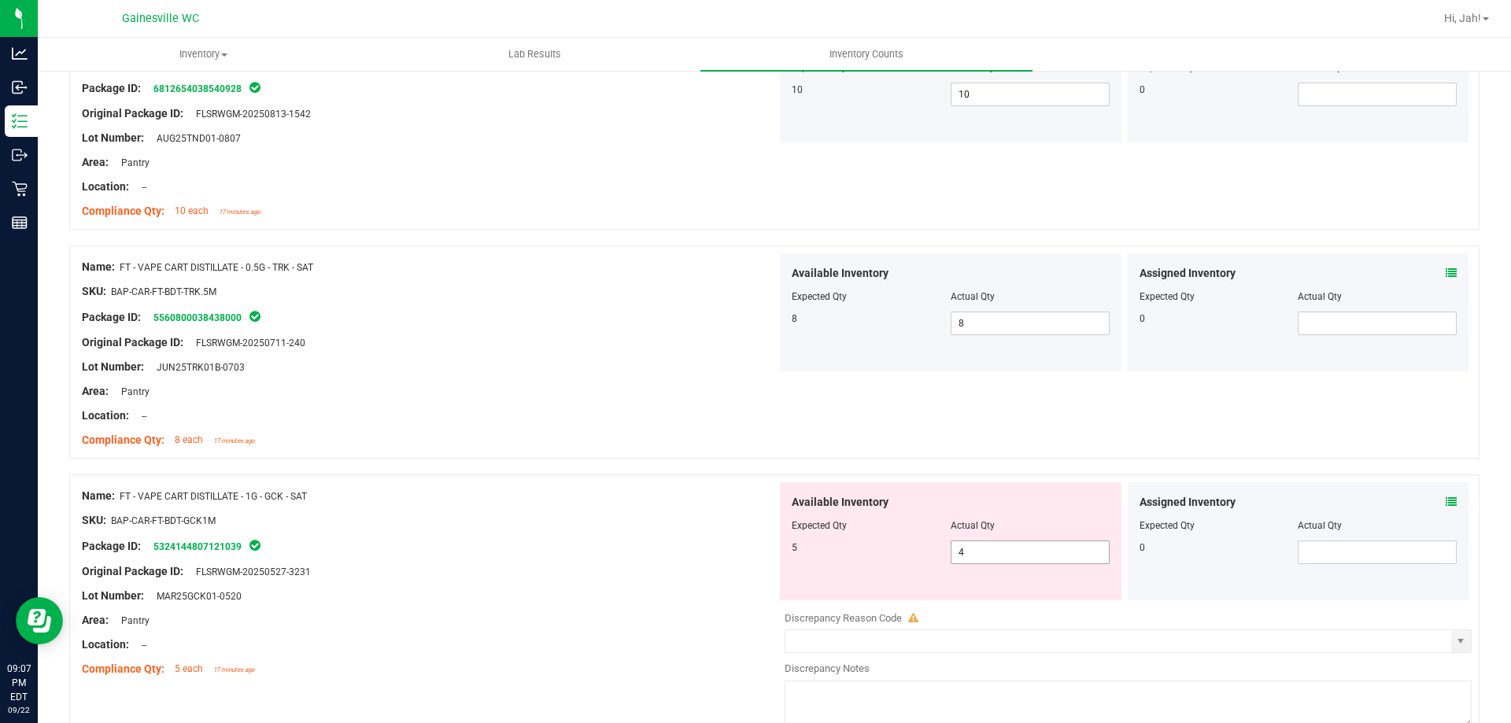
drag, startPoint x: 982, startPoint y: 557, endPoint x: 843, endPoint y: 557, distance: 139.3
click at [846, 557] on div "5 4 4" at bounding box center [951, 553] width 318 height 24
click at [645, 463] on div at bounding box center [774, 467] width 1411 height 16
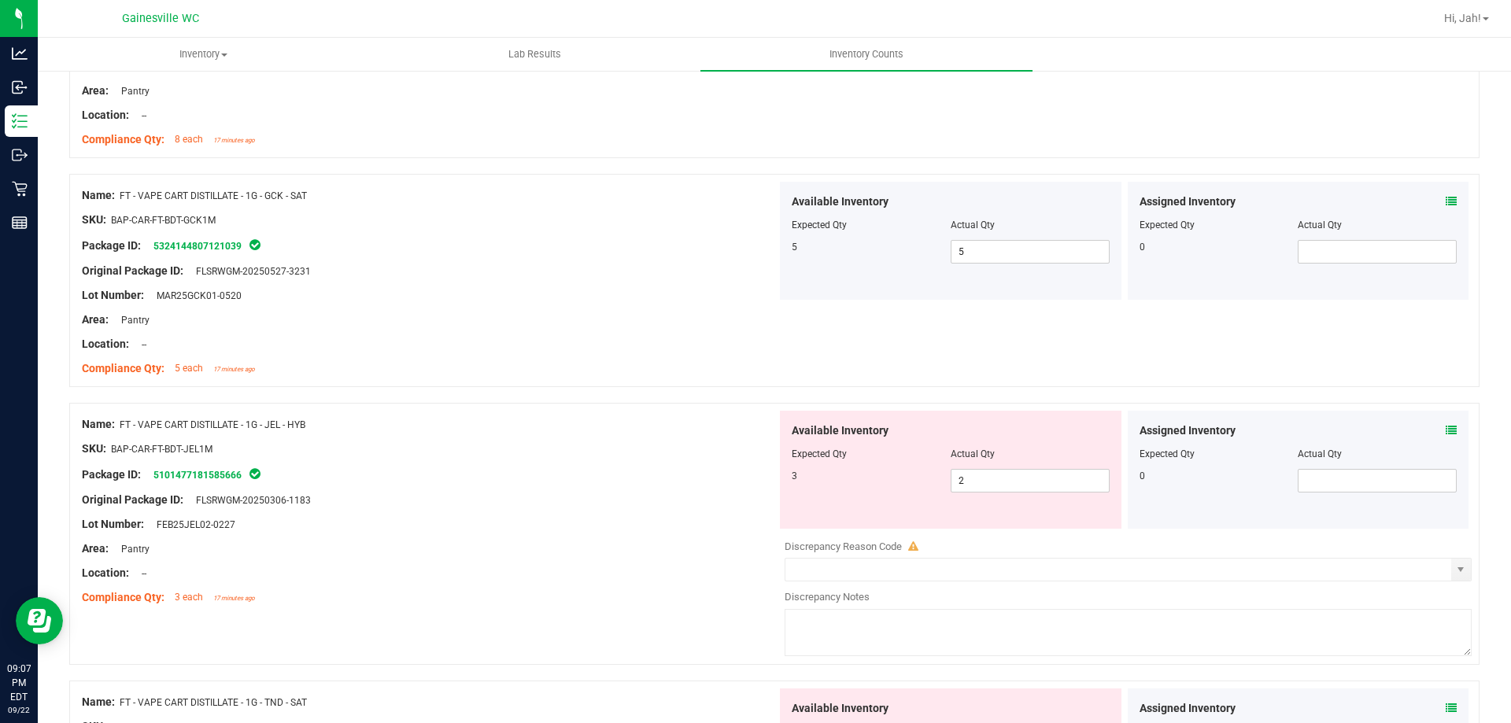
scroll to position [2845, 0]
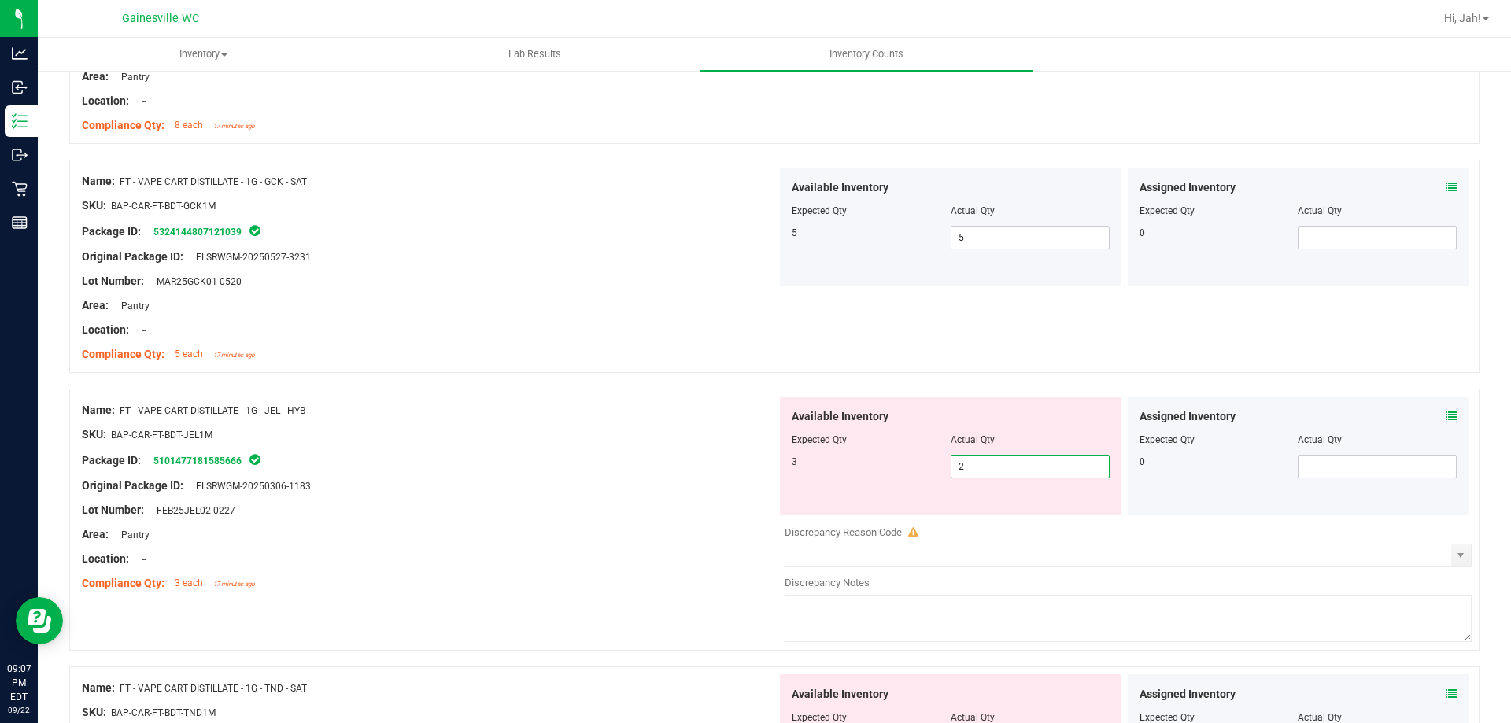
drag, startPoint x: 901, startPoint y: 471, endPoint x: 796, endPoint y: 472, distance: 105.5
click at [798, 472] on div "3 2 2" at bounding box center [951, 467] width 318 height 24
click at [627, 416] on div "Name: FT - VAPE CART DISTILLATE - 1G - JEL - HYB" at bounding box center [429, 410] width 695 height 17
drag, startPoint x: 973, startPoint y: 468, endPoint x: 799, endPoint y: 468, distance: 174.0
click at [801, 468] on div "3 2 2" at bounding box center [951, 467] width 318 height 24
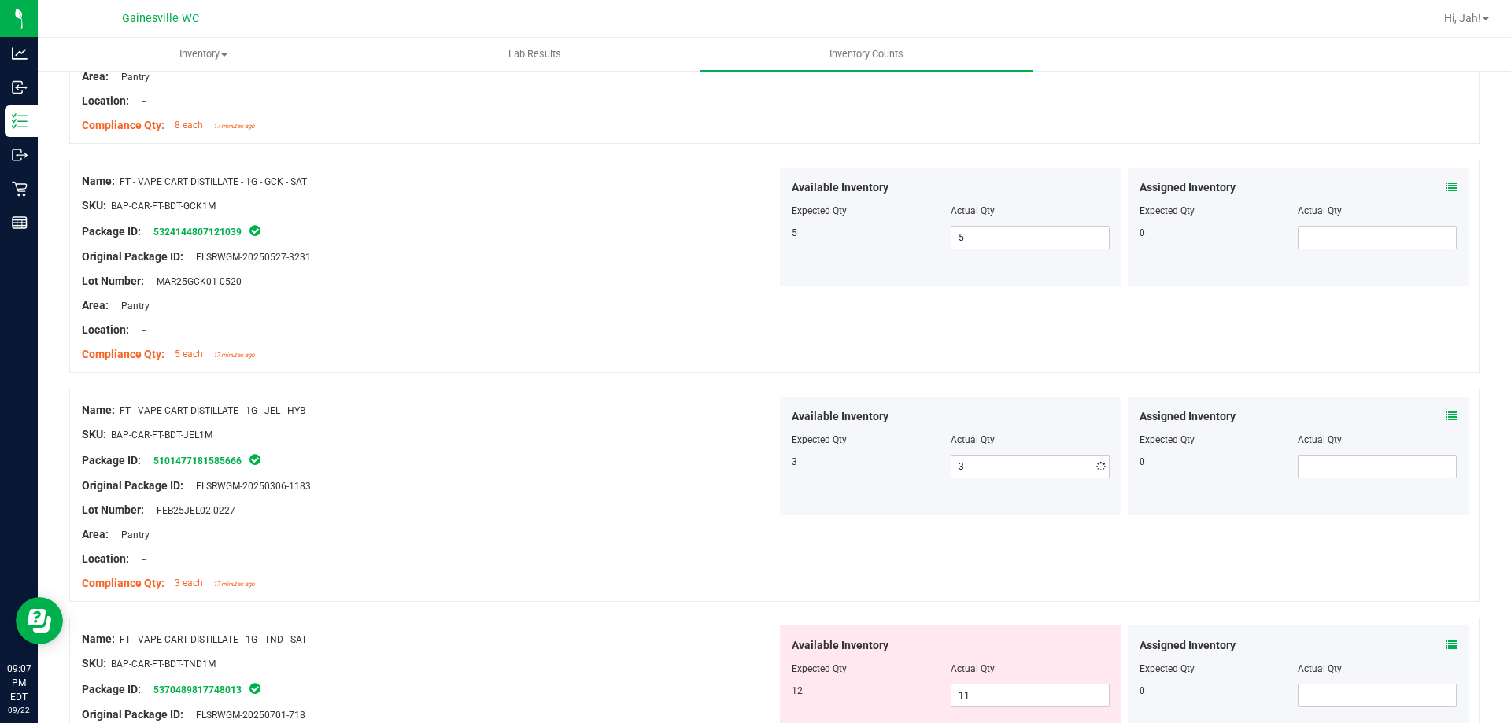
click at [507, 467] on div "Package ID: 5101477181585666" at bounding box center [429, 460] width 695 height 19
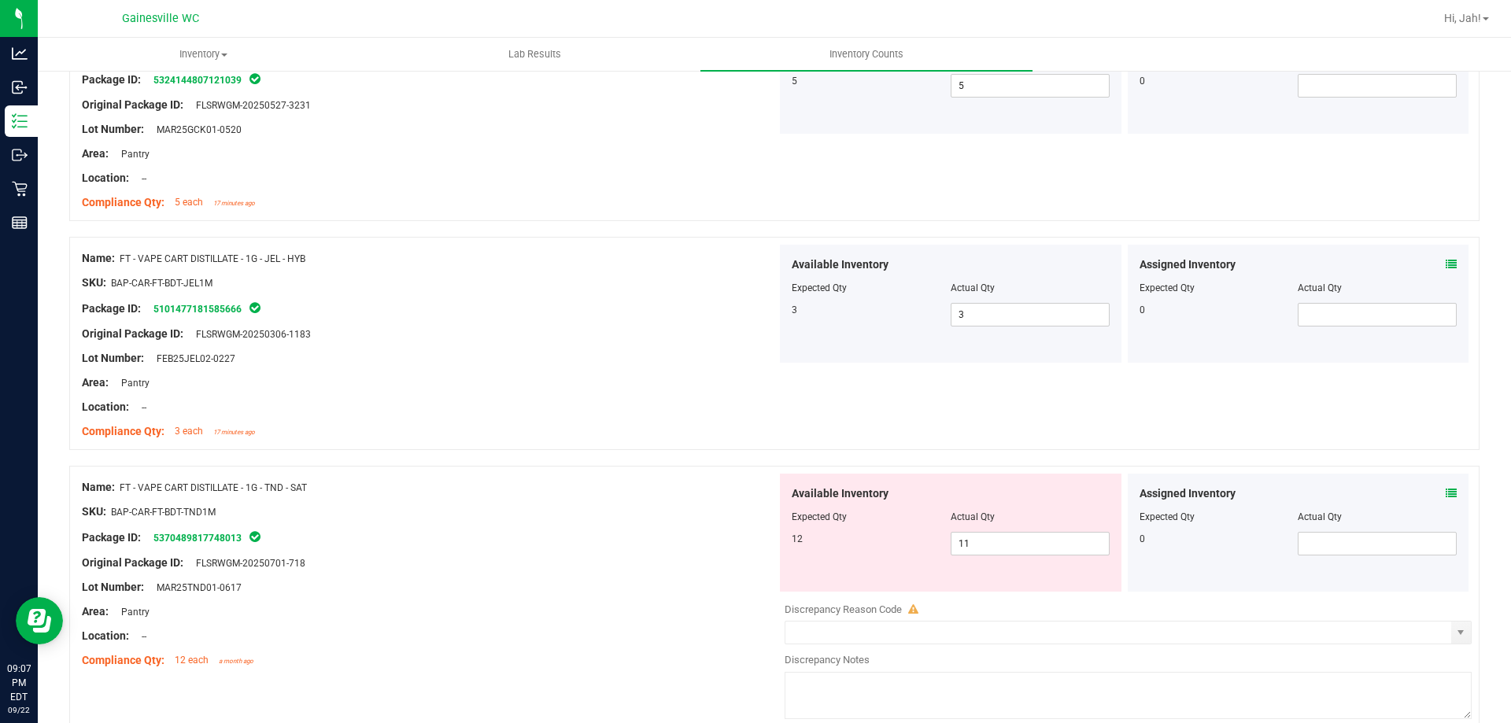
scroll to position [3002, 0]
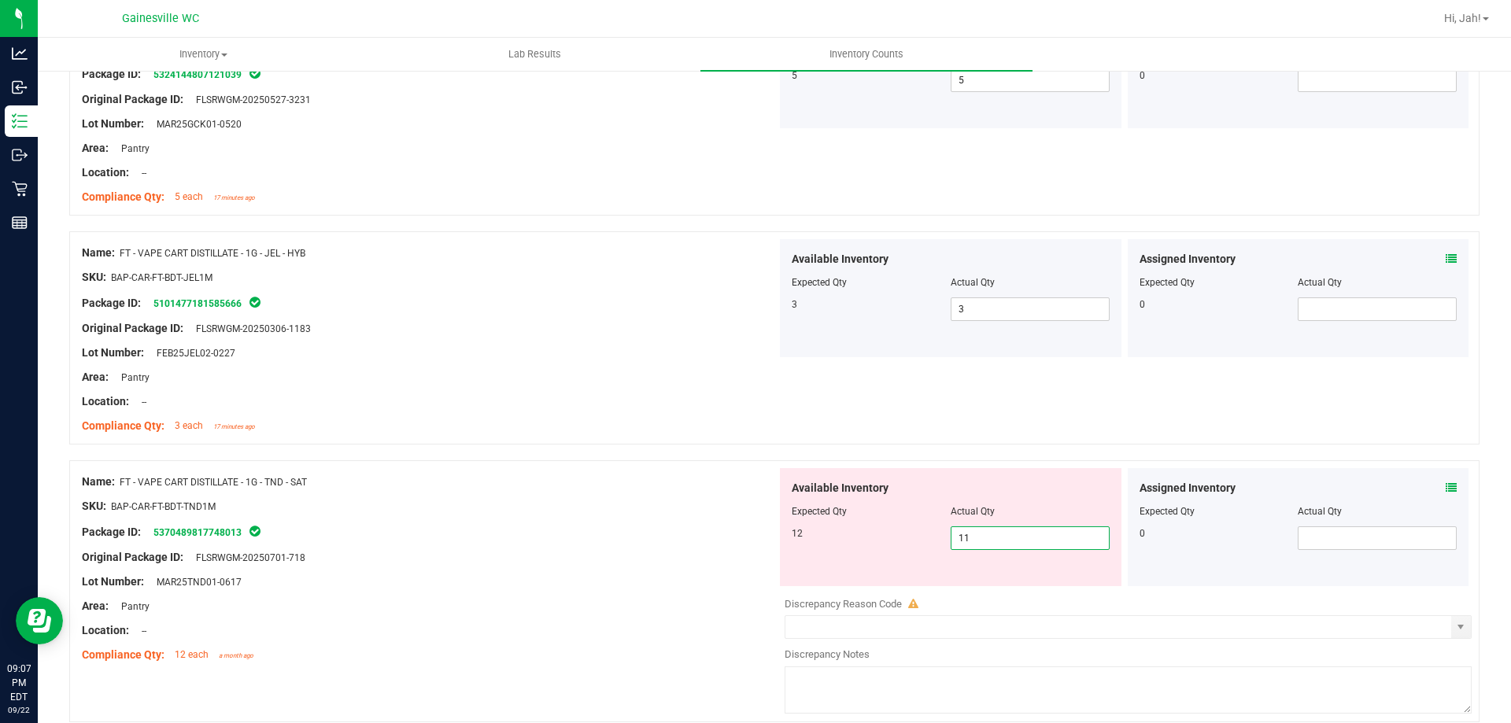
drag, startPoint x: 1007, startPoint y: 530, endPoint x: 875, endPoint y: 558, distance: 134.5
click at [875, 558] on div "Available Inventory Expected Qty Actual Qty 12 11 11" at bounding box center [951, 527] width 342 height 118
click at [540, 475] on div "Name: FT - VAPE CART DISTILLATE - 1G - TND - SAT" at bounding box center [429, 482] width 695 height 17
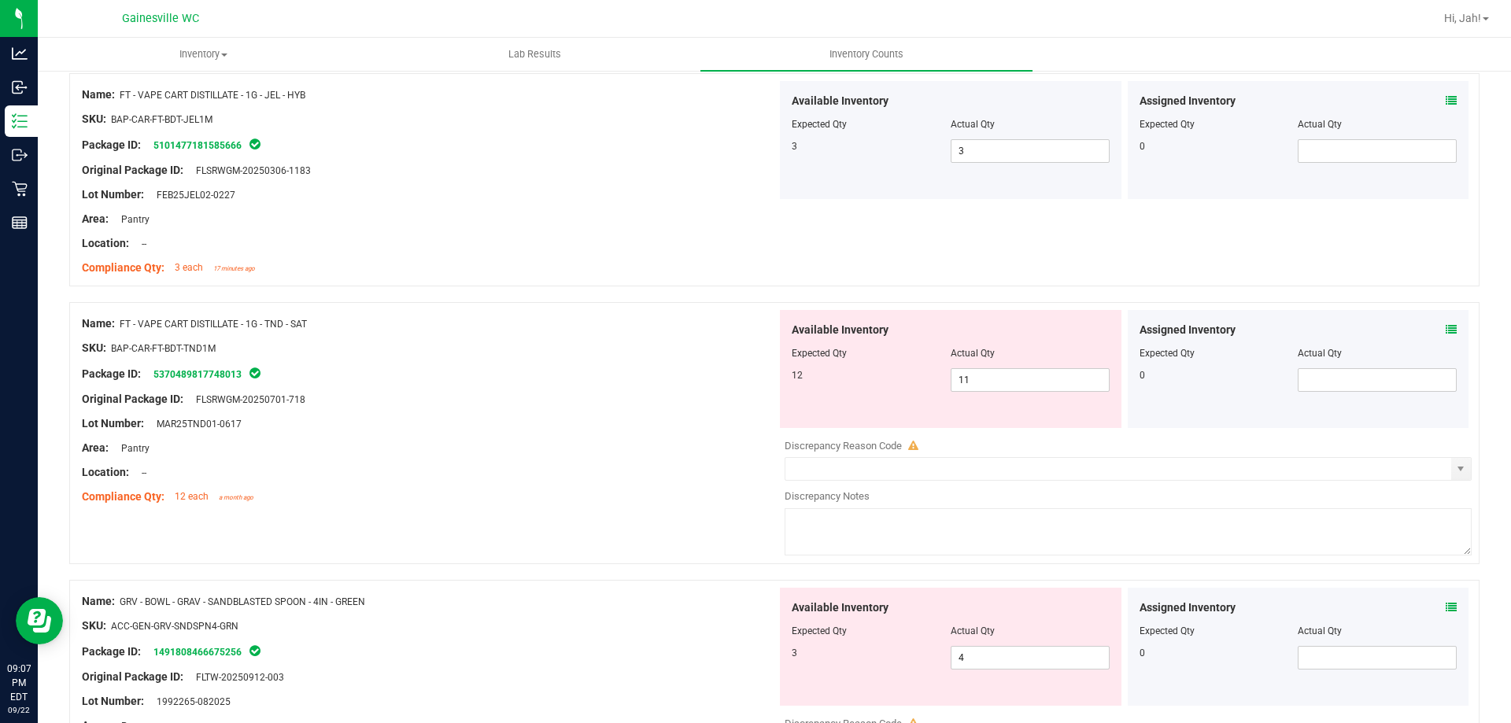
scroll to position [3160, 0]
click at [853, 412] on div "Available Inventory Expected Qty Actual Qty 12 11 11" at bounding box center [951, 370] width 342 height 118
drag, startPoint x: 982, startPoint y: 386, endPoint x: 806, endPoint y: 394, distance: 176.5
click at [856, 394] on div "Available Inventory Expected Qty Actual Qty 12 11 11" at bounding box center [951, 370] width 342 height 118
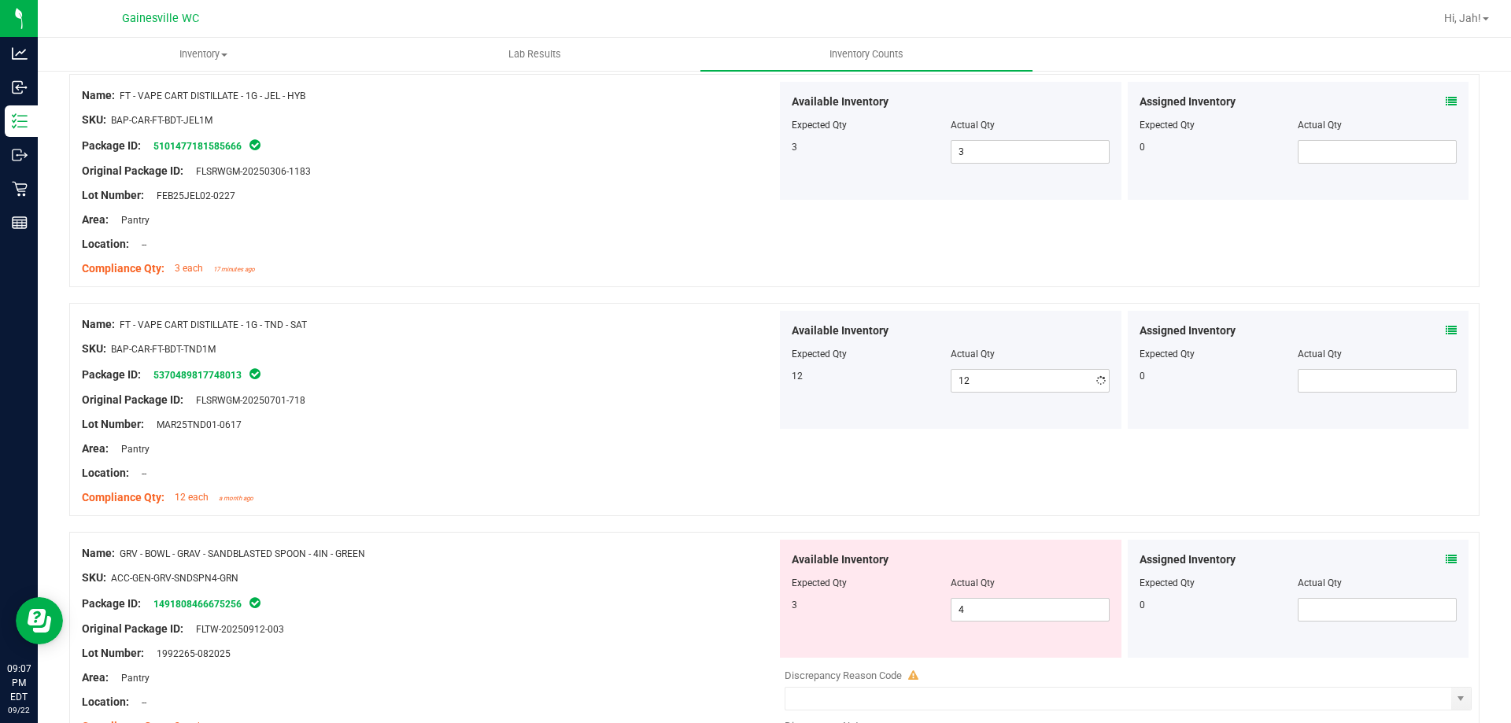
click at [556, 438] on div at bounding box center [429, 437] width 695 height 8
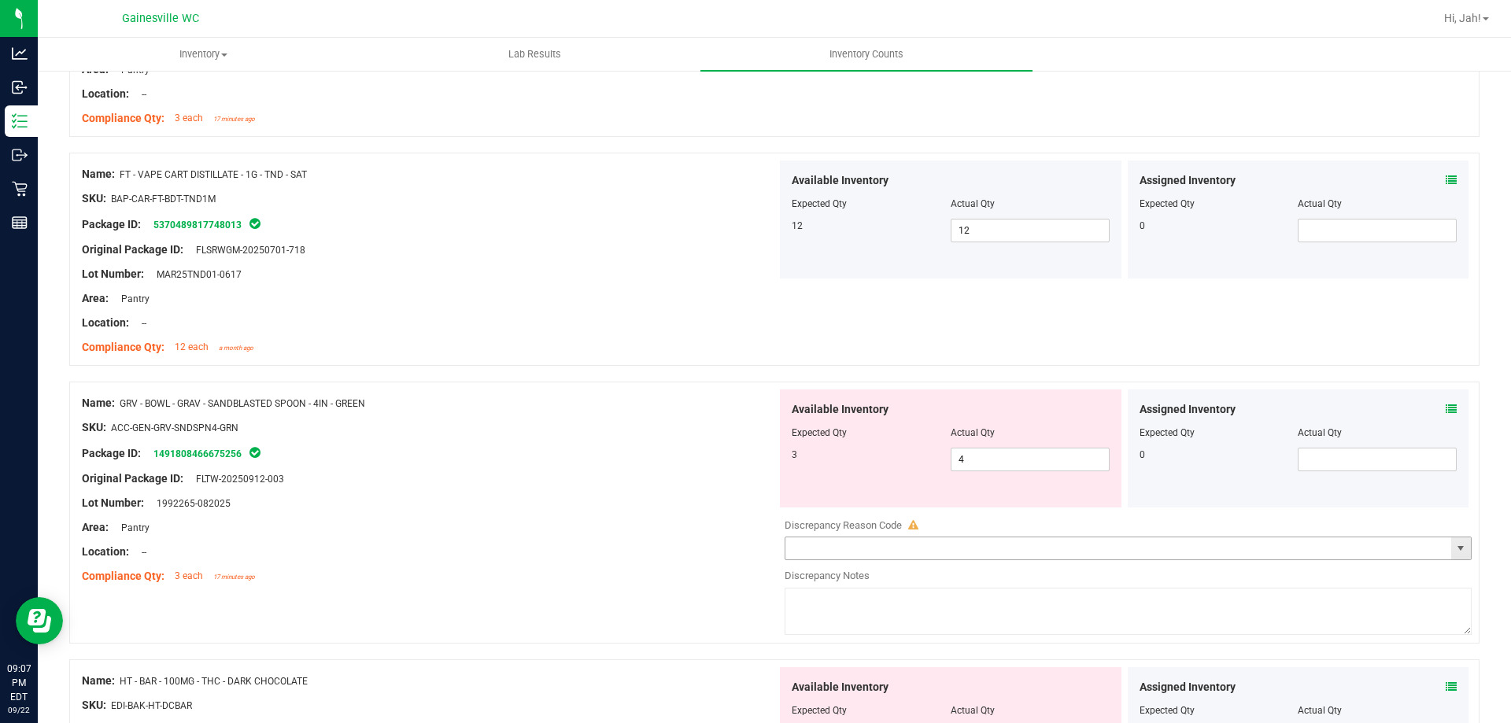
scroll to position [3317, 0]
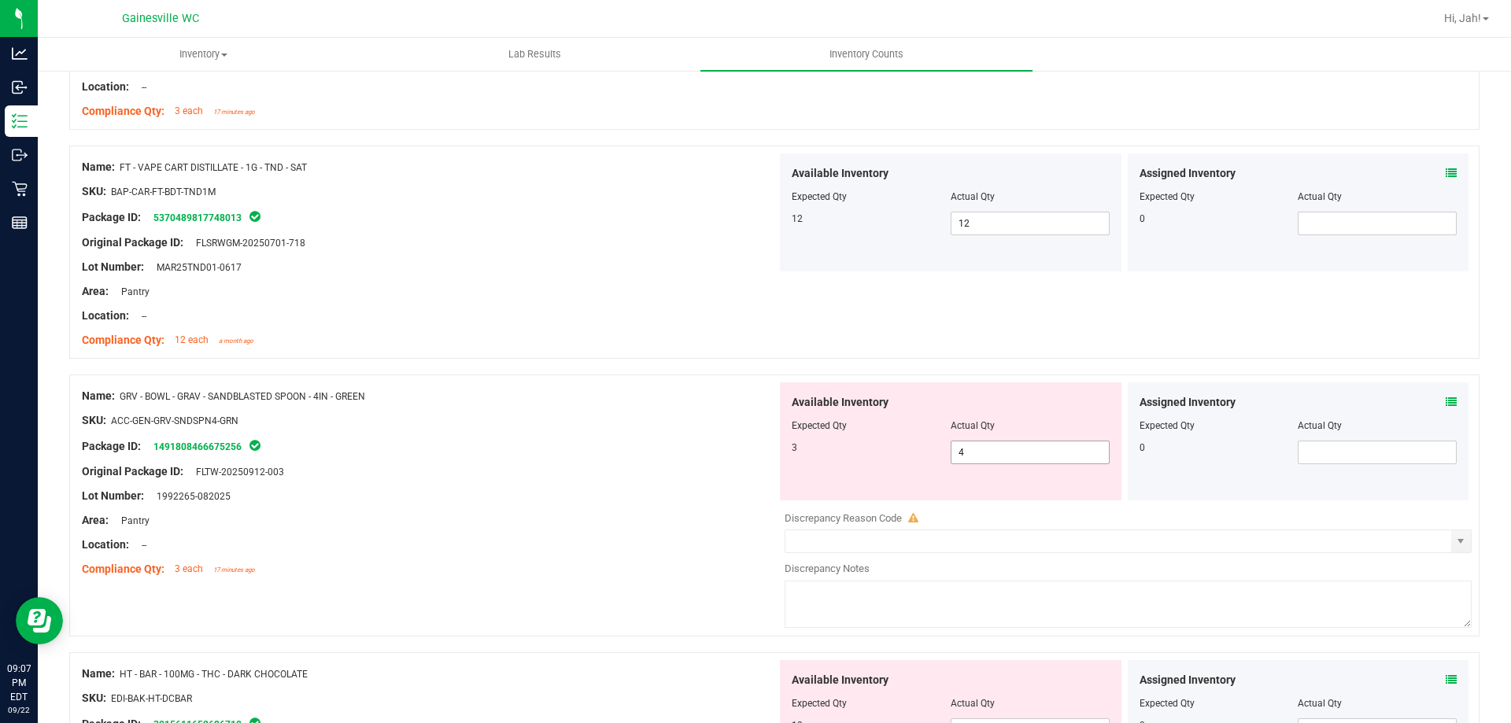
drag, startPoint x: 991, startPoint y: 457, endPoint x: 749, endPoint y: 457, distance: 242.5
click at [760, 457] on div "Name: GRV - BOWL - GRAV - SANDBLASTED SPOON - 4IN - GREEN SKU: ACC-GEN-GRV-SNDS…" at bounding box center [774, 506] width 1411 height 262
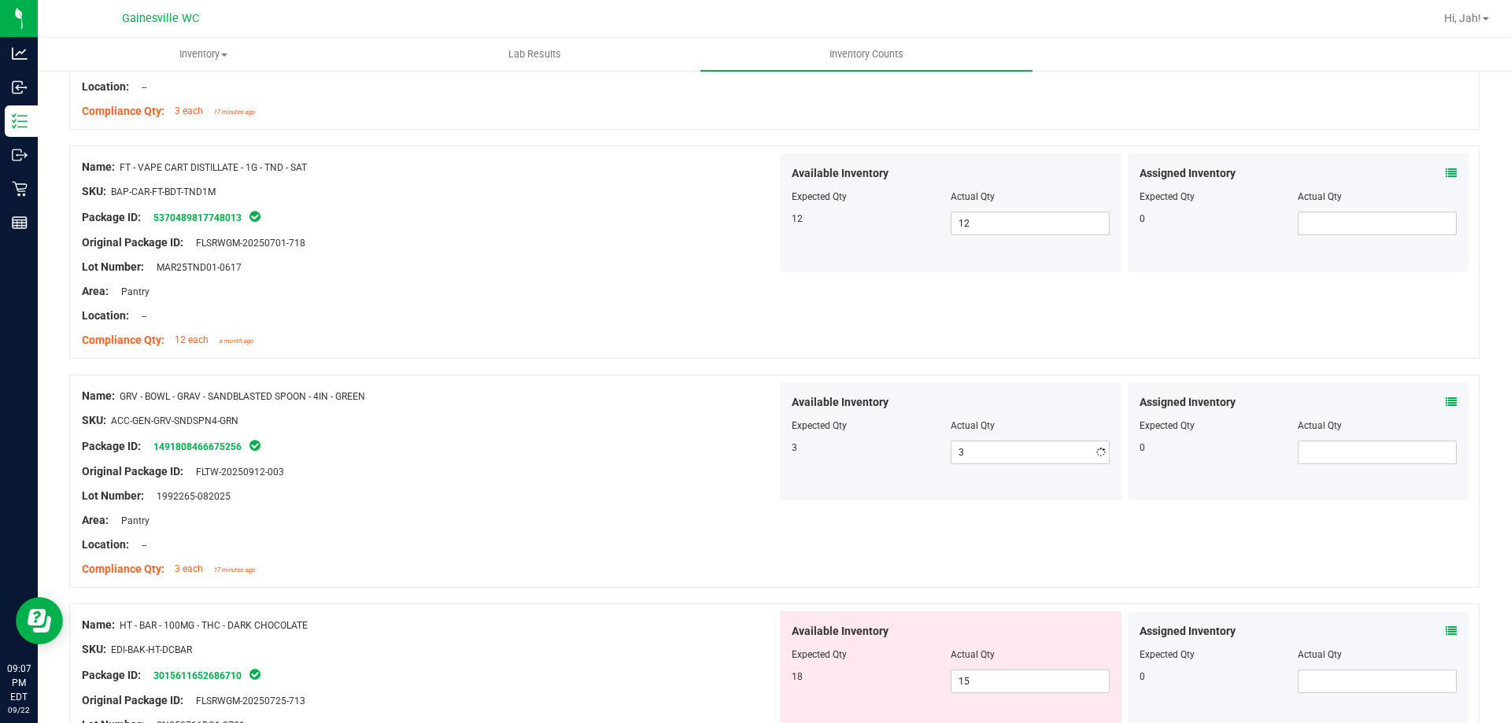
click at [606, 420] on div "SKU: ACC-GEN-GRV-SNDSPN4-GRN" at bounding box center [429, 420] width 695 height 17
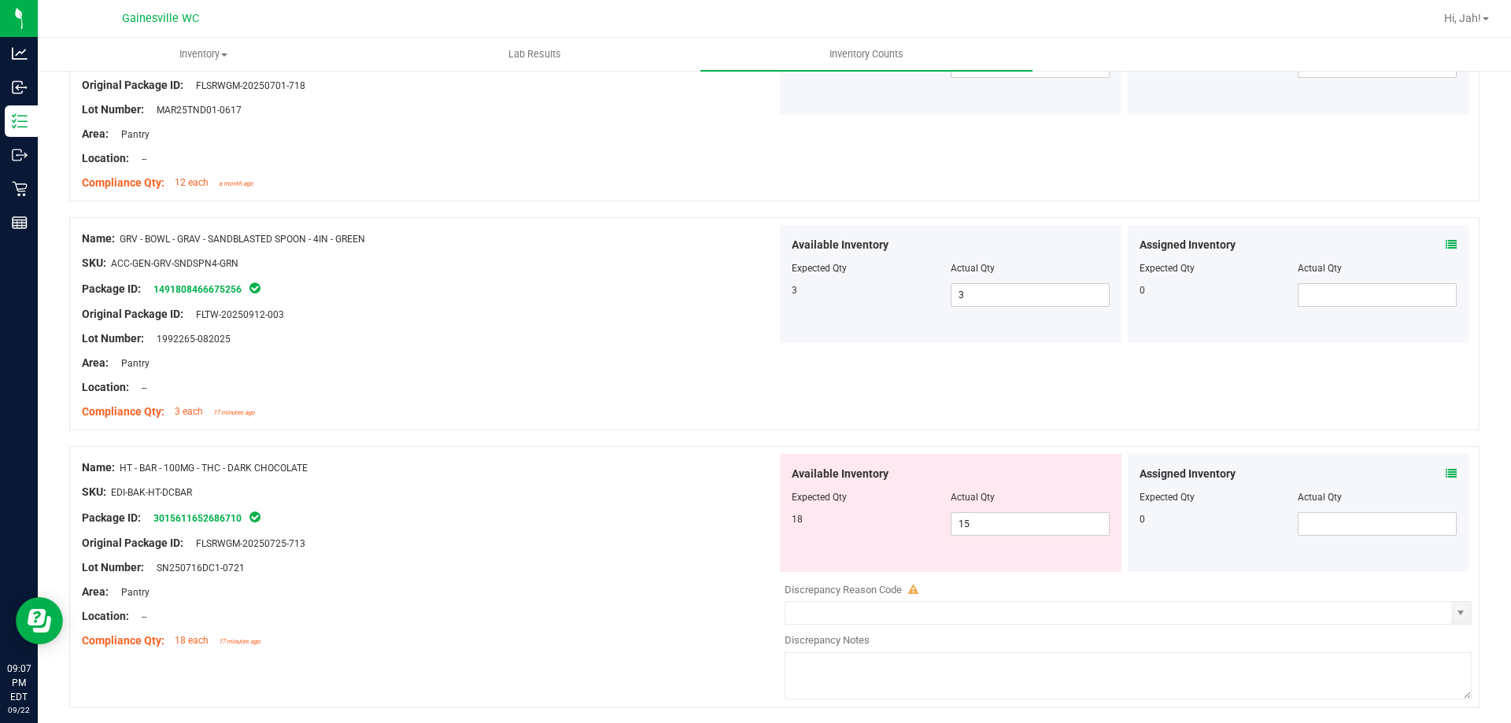
scroll to position [3553, 0]
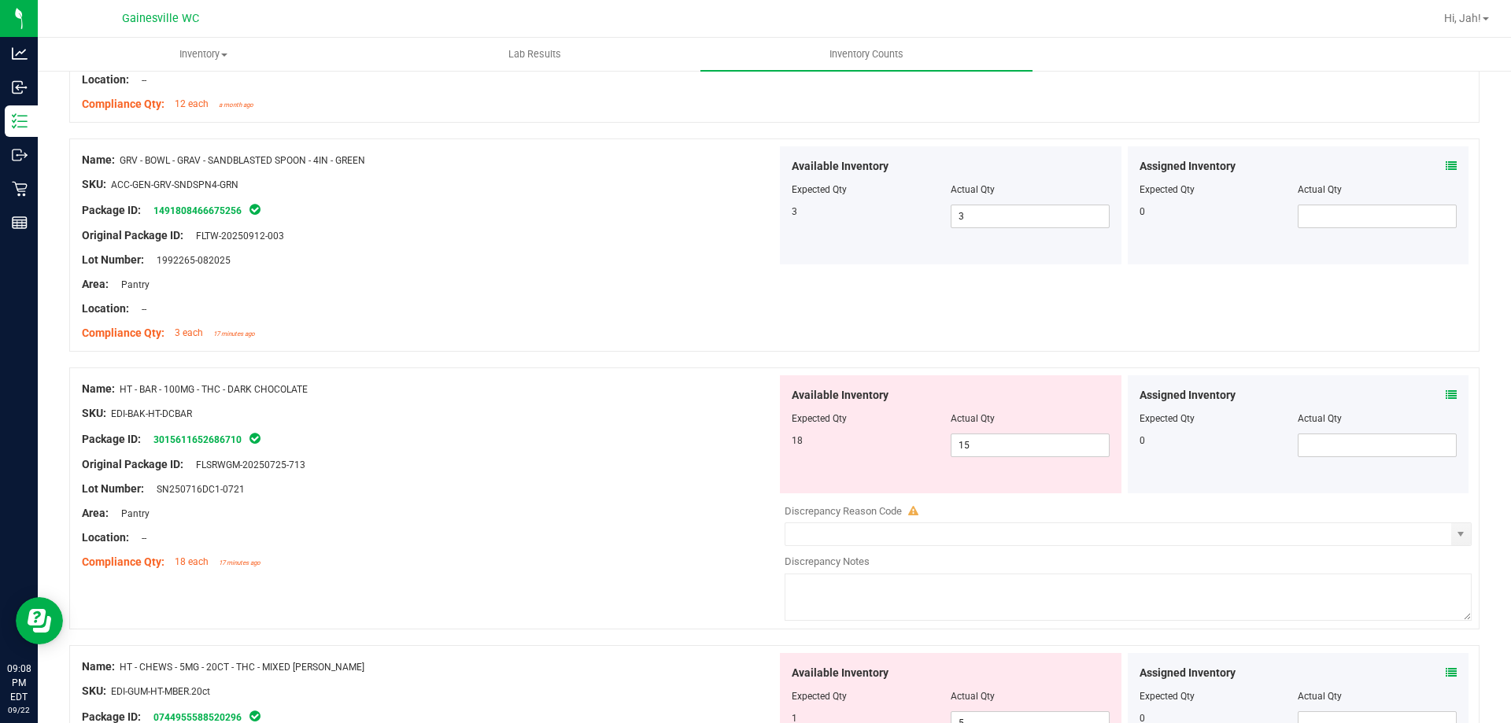
click at [1446, 387] on span at bounding box center [1451, 395] width 11 height 17
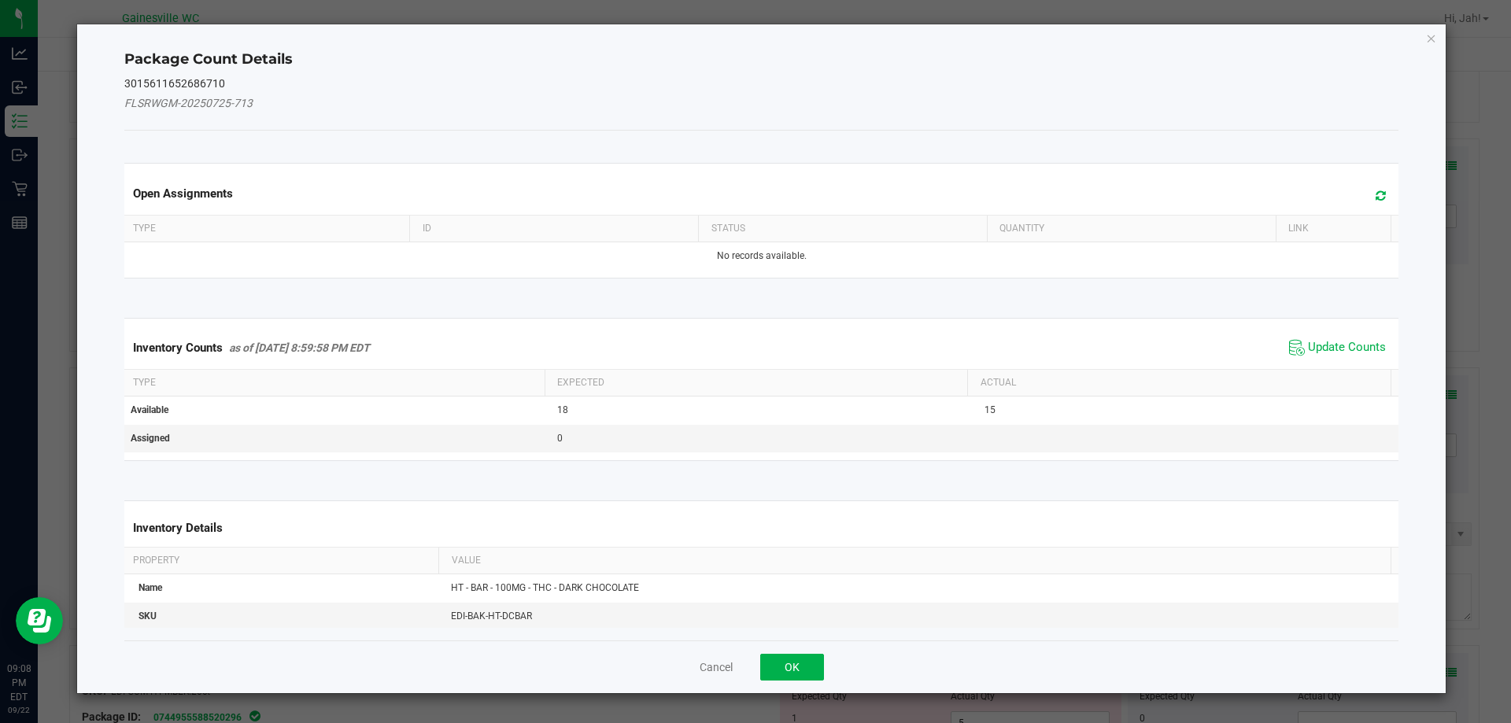
click at [1361, 331] on div "Inventory Counts as of [DATE] 8:59:58 PM EDT Update Counts" at bounding box center [762, 348] width 1282 height 43
click at [1352, 340] on span "Update Counts" at bounding box center [1347, 348] width 78 height 16
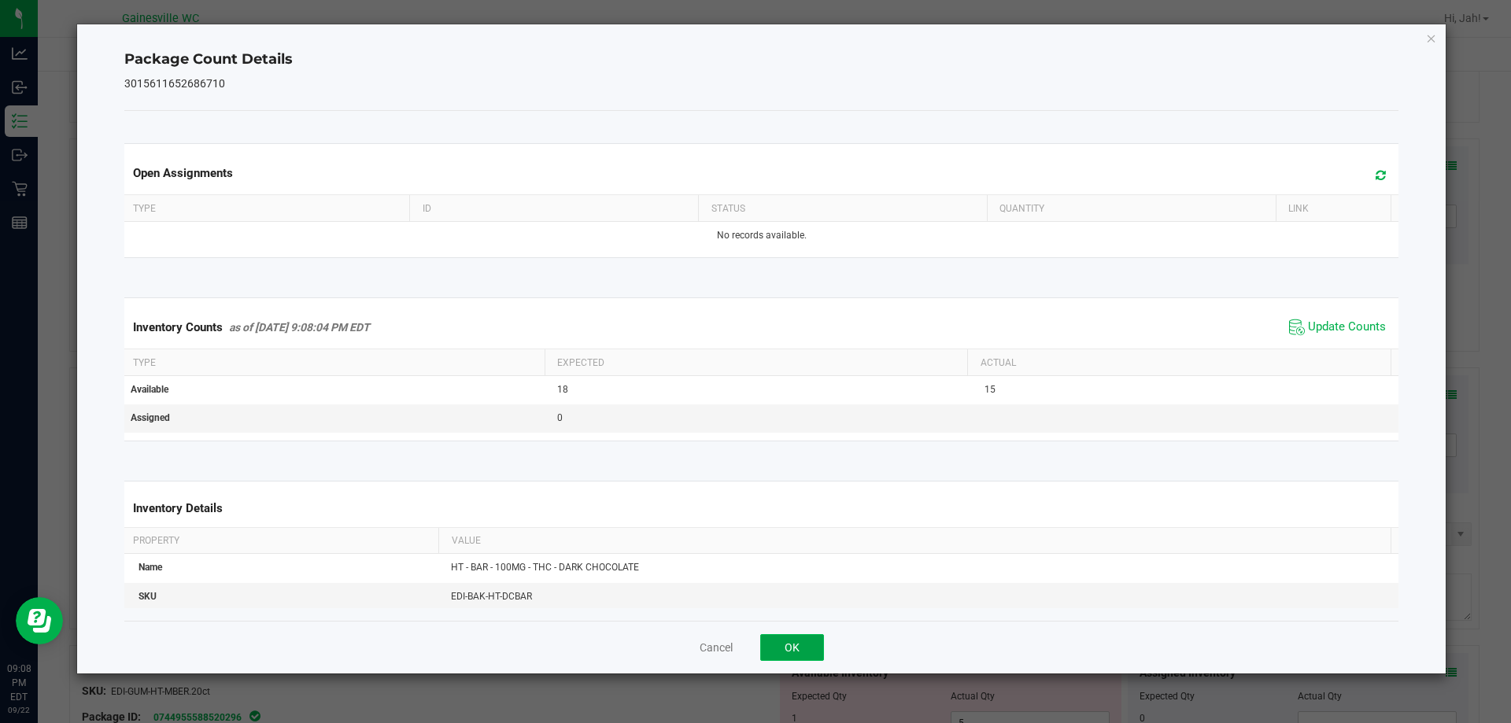
click at [778, 649] on button "OK" at bounding box center [792, 647] width 64 height 27
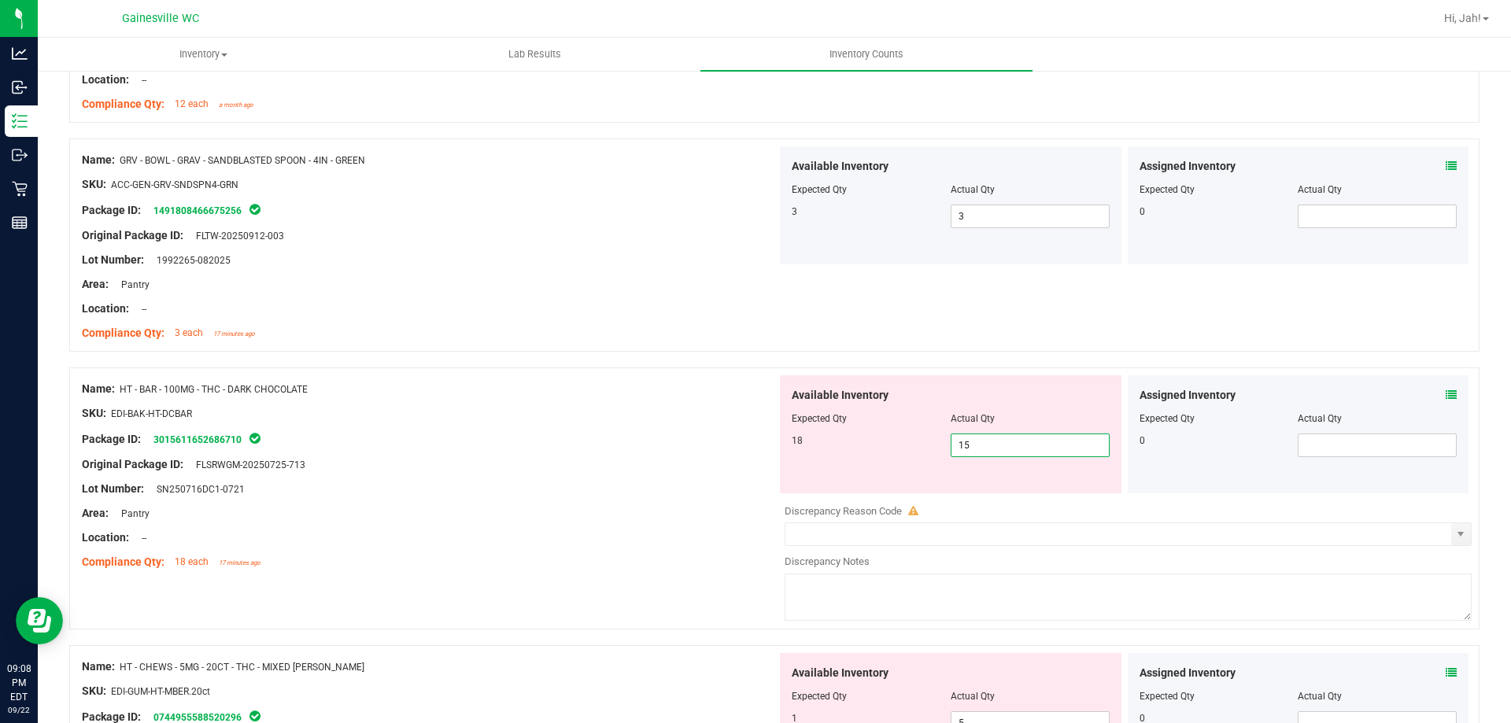
drag, startPoint x: 1022, startPoint y: 439, endPoint x: 875, endPoint y: 453, distance: 147.0
click at [876, 453] on div "18 15 15" at bounding box center [951, 446] width 318 height 24
click at [709, 474] on div at bounding box center [429, 477] width 695 height 8
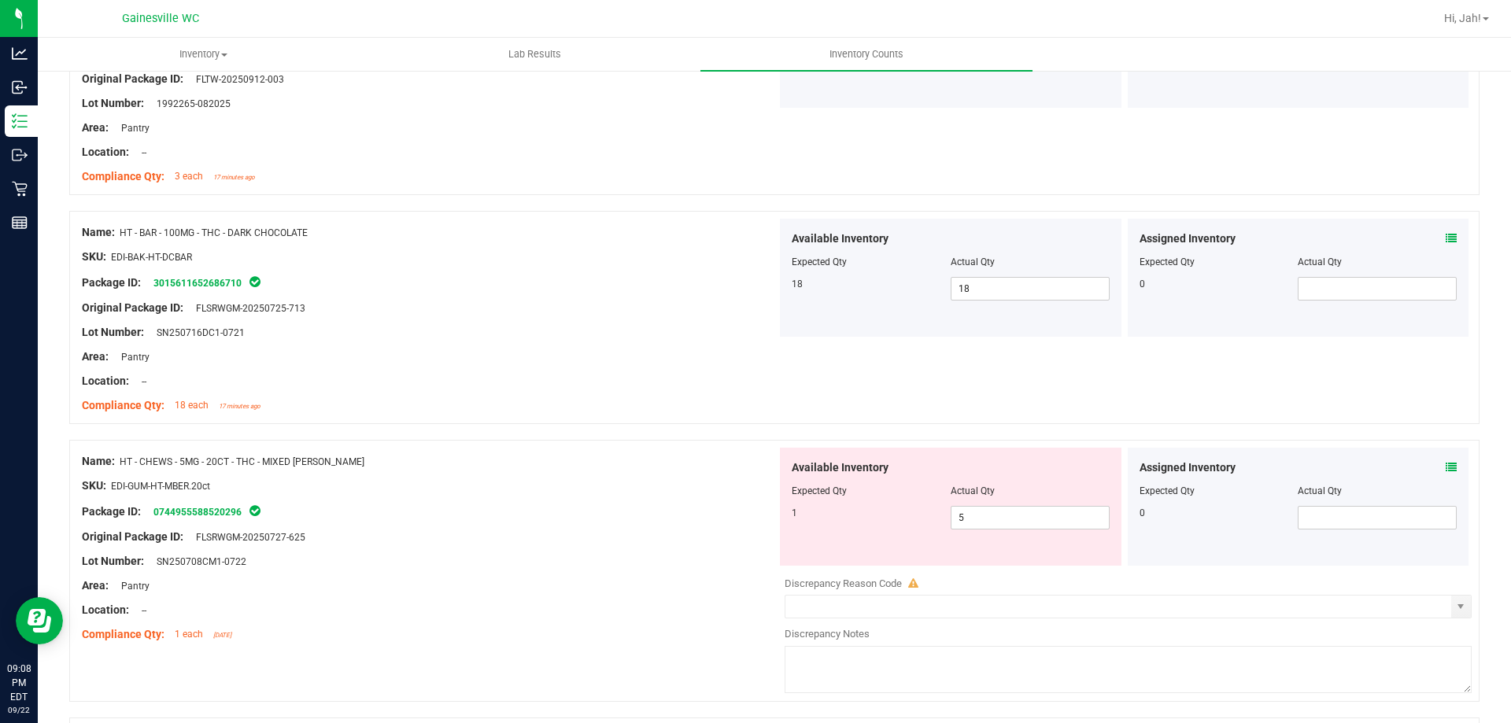
scroll to position [3711, 0]
drag, startPoint x: 995, startPoint y: 524, endPoint x: 914, endPoint y: 542, distance: 83.1
click at [914, 542] on div "Available Inventory Expected Qty Actual Qty 1 5 5" at bounding box center [951, 506] width 342 height 118
click at [760, 509] on div "Package ID: 0744955588520296" at bounding box center [429, 510] width 695 height 19
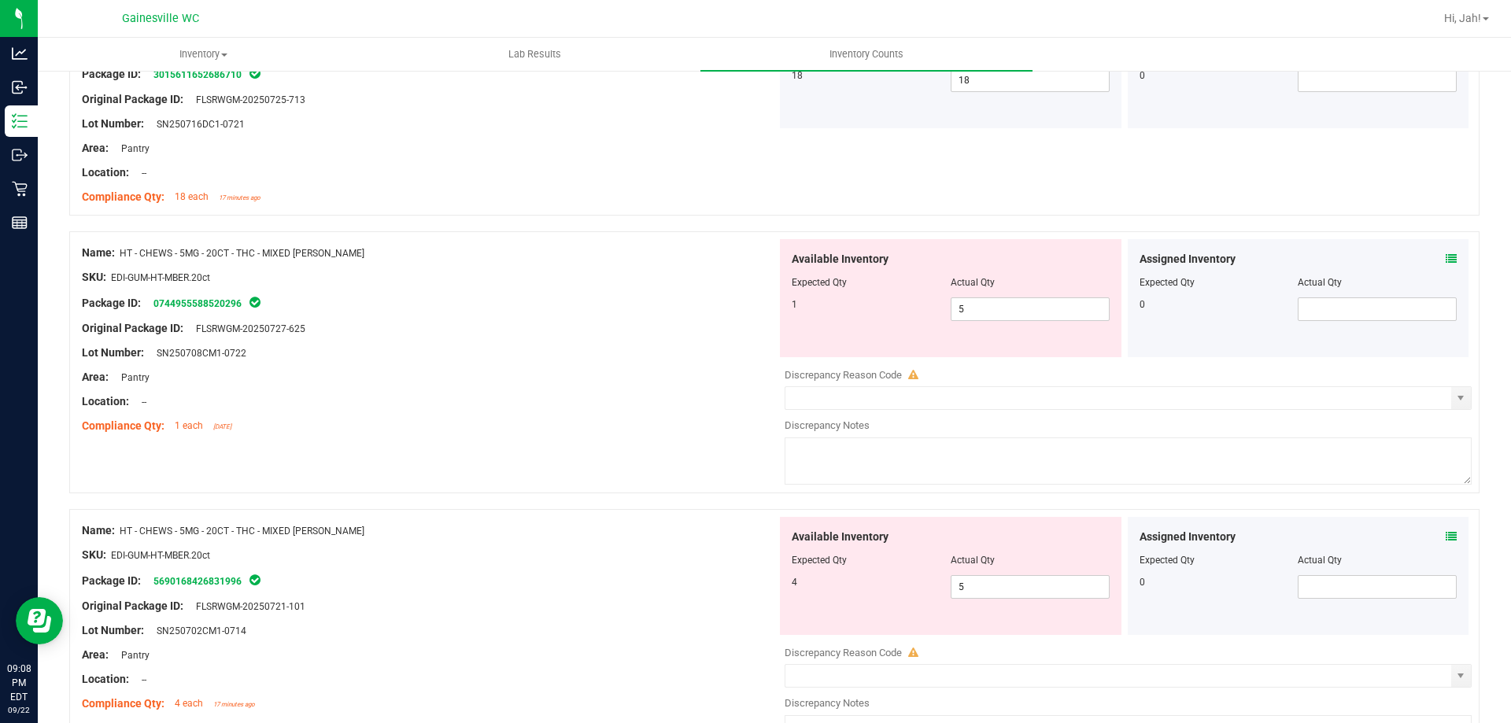
scroll to position [3947, 0]
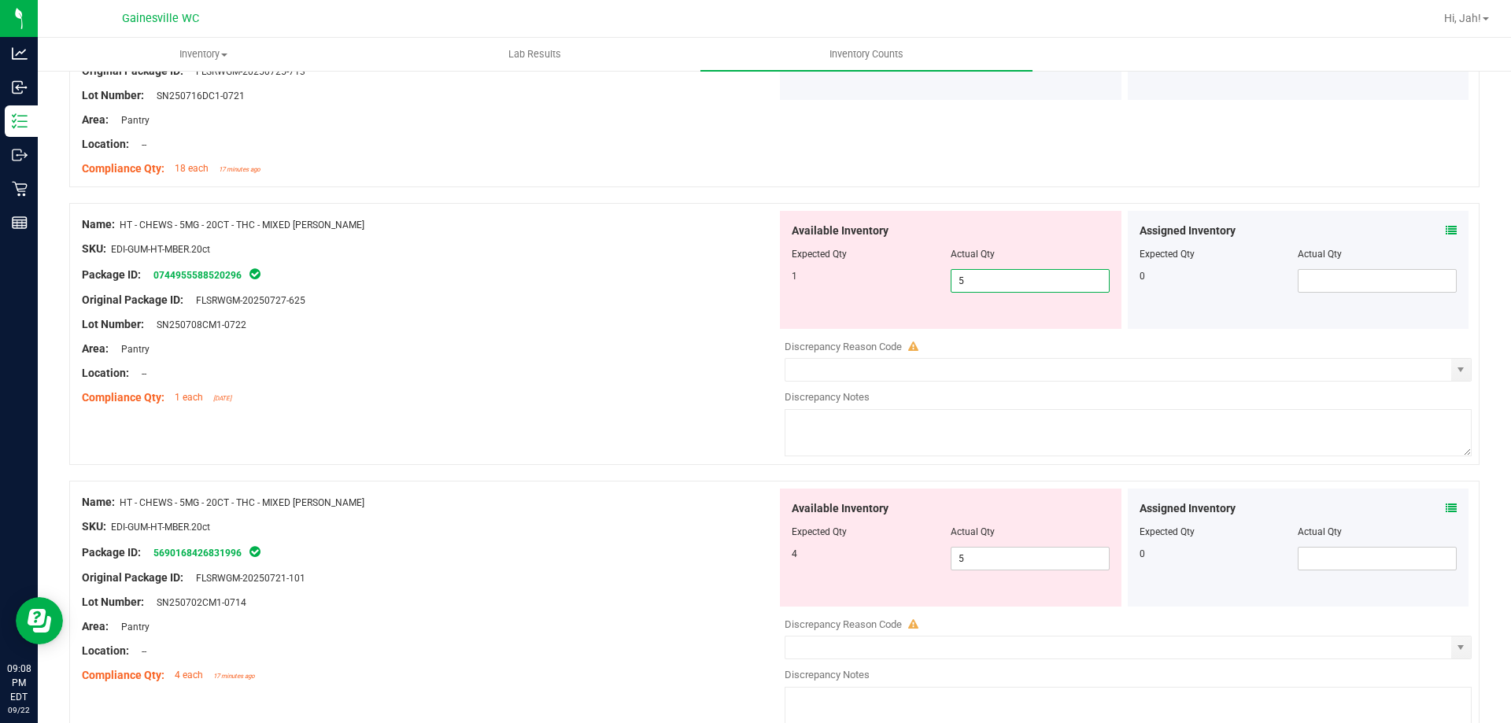
drag, startPoint x: 809, startPoint y: 283, endPoint x: 773, endPoint y: 283, distance: 36.2
click at [780, 283] on div "Available Inventory Expected Qty Actual Qty 1 5 5" at bounding box center [951, 270] width 342 height 118
drag, startPoint x: 999, startPoint y: 552, endPoint x: 820, endPoint y: 552, distance: 178.7
click at [823, 552] on div "Available Inventory Expected Qty Actual Qty 4 5 5" at bounding box center [951, 548] width 342 height 118
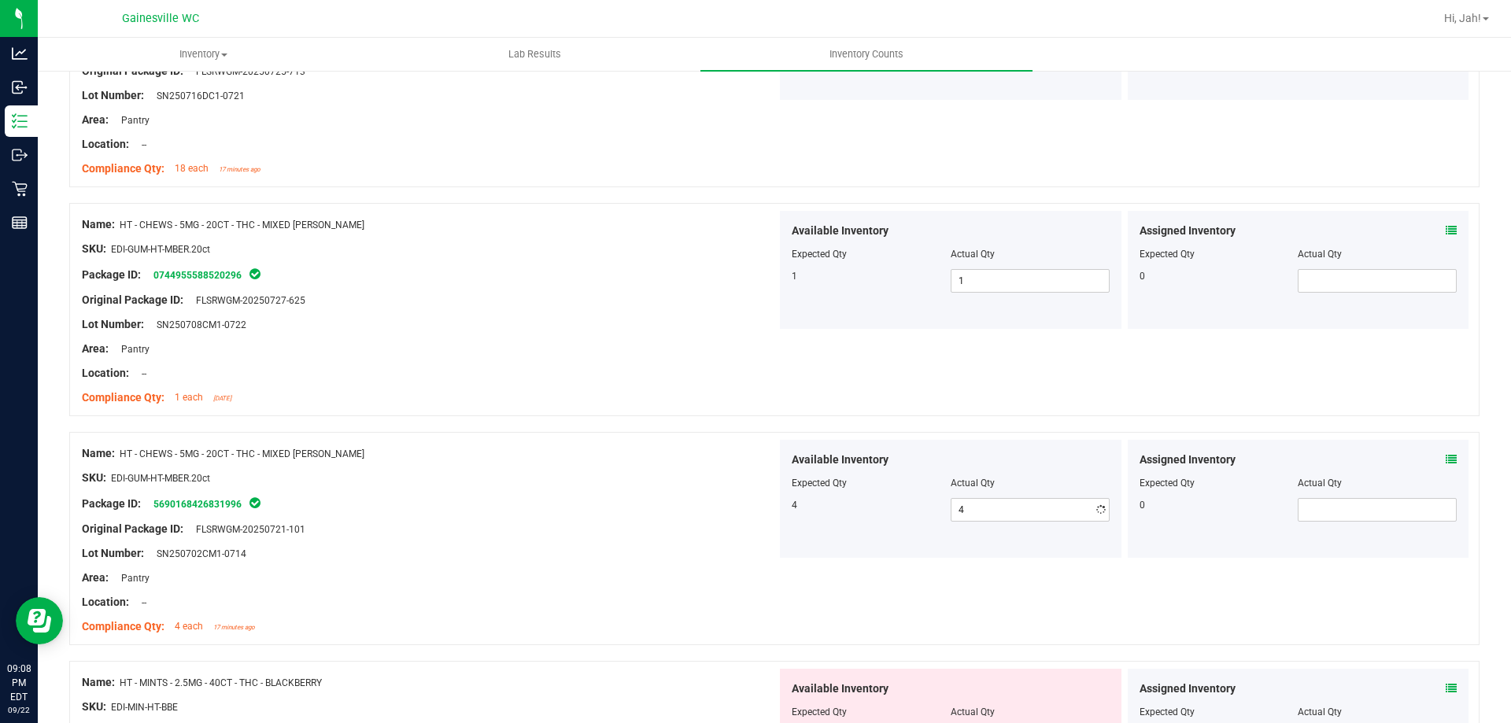
click at [611, 336] on div at bounding box center [429, 337] width 695 height 8
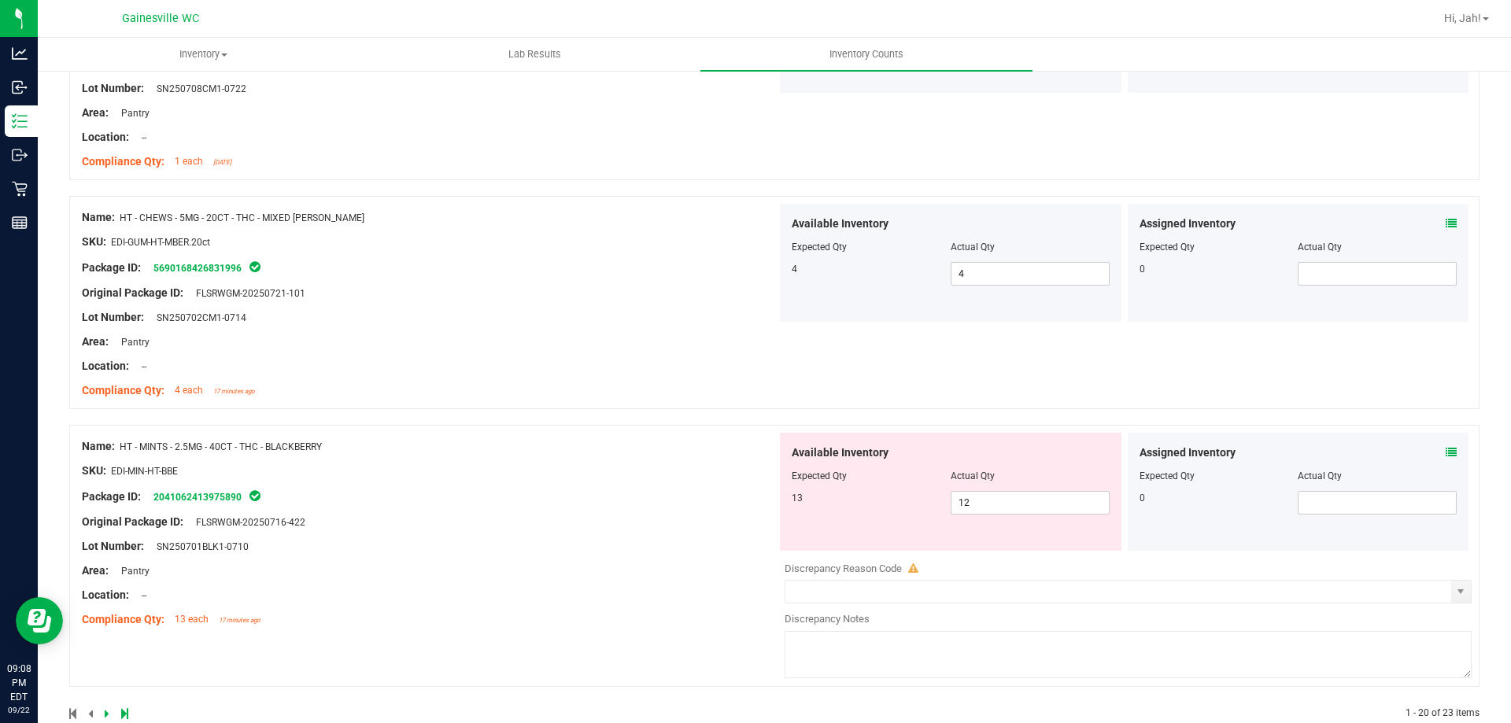
scroll to position [4216, 0]
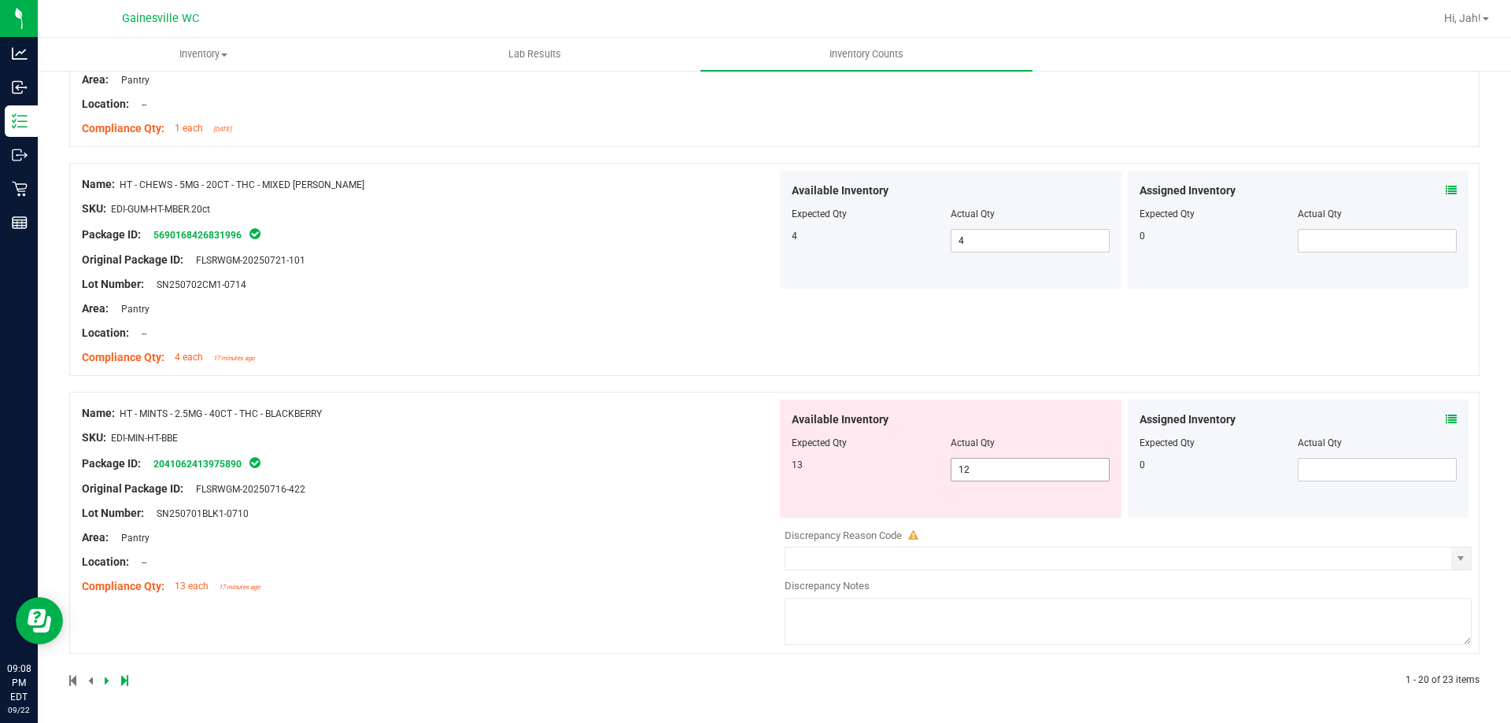
click at [1025, 468] on span "12 12" at bounding box center [1030, 470] width 159 height 24
drag, startPoint x: 1025, startPoint y: 468, endPoint x: 750, endPoint y: 490, distance: 275.6
click at [750, 490] on div "Name: HT - MINTS - 2.5MG - 40CT - THC - BLACKBERRY SKU: EDI-MIN-HT-BBE Package …" at bounding box center [774, 523] width 1411 height 262
click at [702, 490] on div "Original Package ID: FLSRWGM-20250716-422" at bounding box center [429, 489] width 695 height 17
drag, startPoint x: 979, startPoint y: 469, endPoint x: 809, endPoint y: 491, distance: 171.5
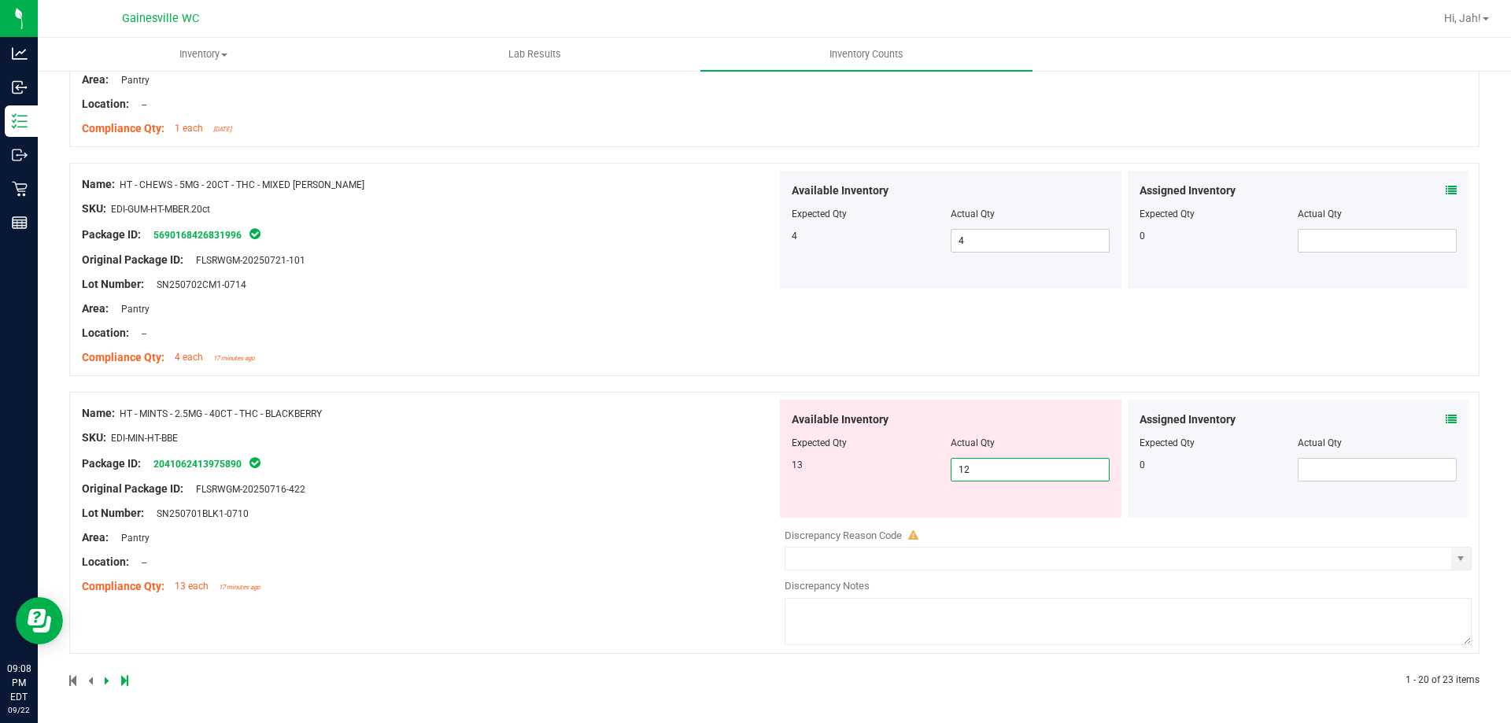
click at [814, 491] on div "Available Inventory Expected Qty Actual Qty 13 12 12" at bounding box center [951, 459] width 342 height 118
click at [708, 486] on div "Original Package ID: FLSRWGM-20250716-422" at bounding box center [429, 489] width 695 height 17
click at [1446, 426] on span at bounding box center [1451, 420] width 11 height 17
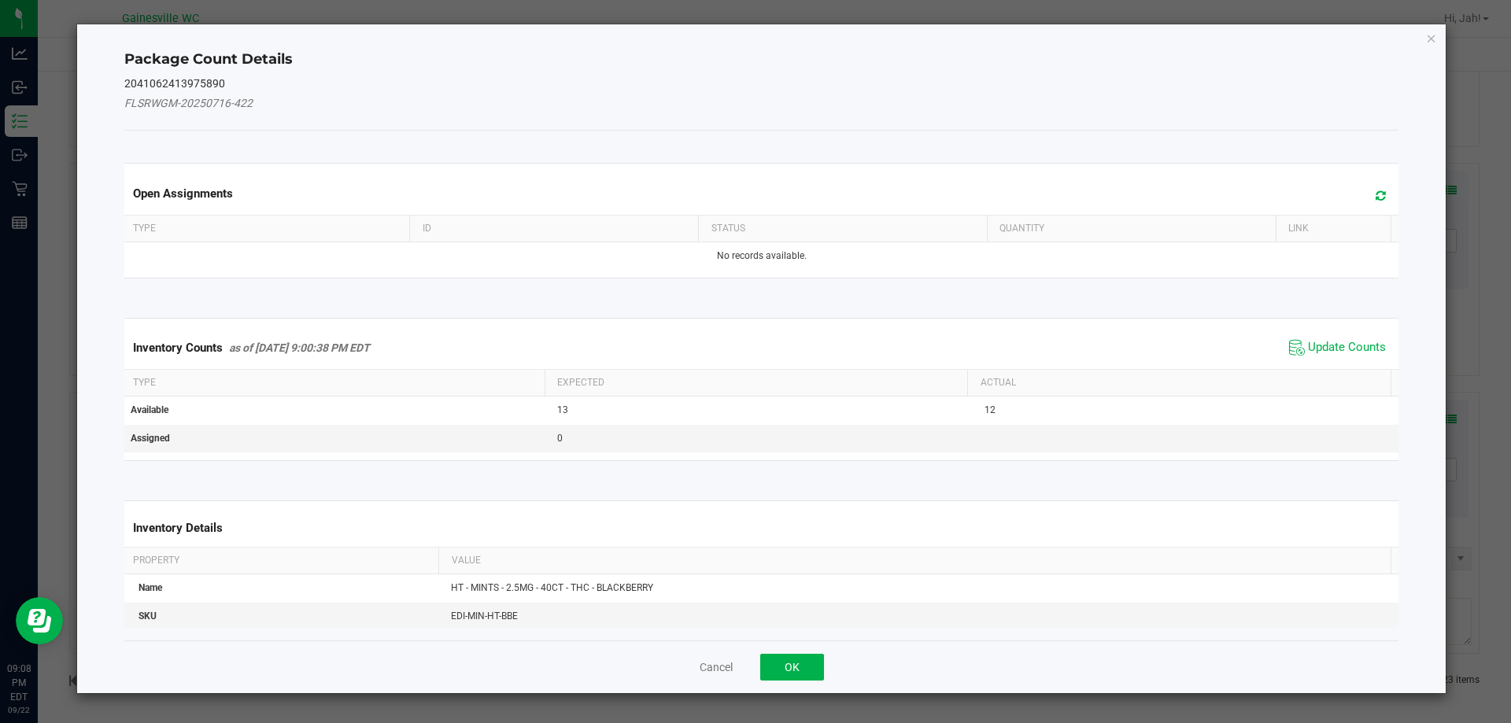
click at [1352, 357] on span "Update Counts" at bounding box center [1338, 348] width 105 height 24
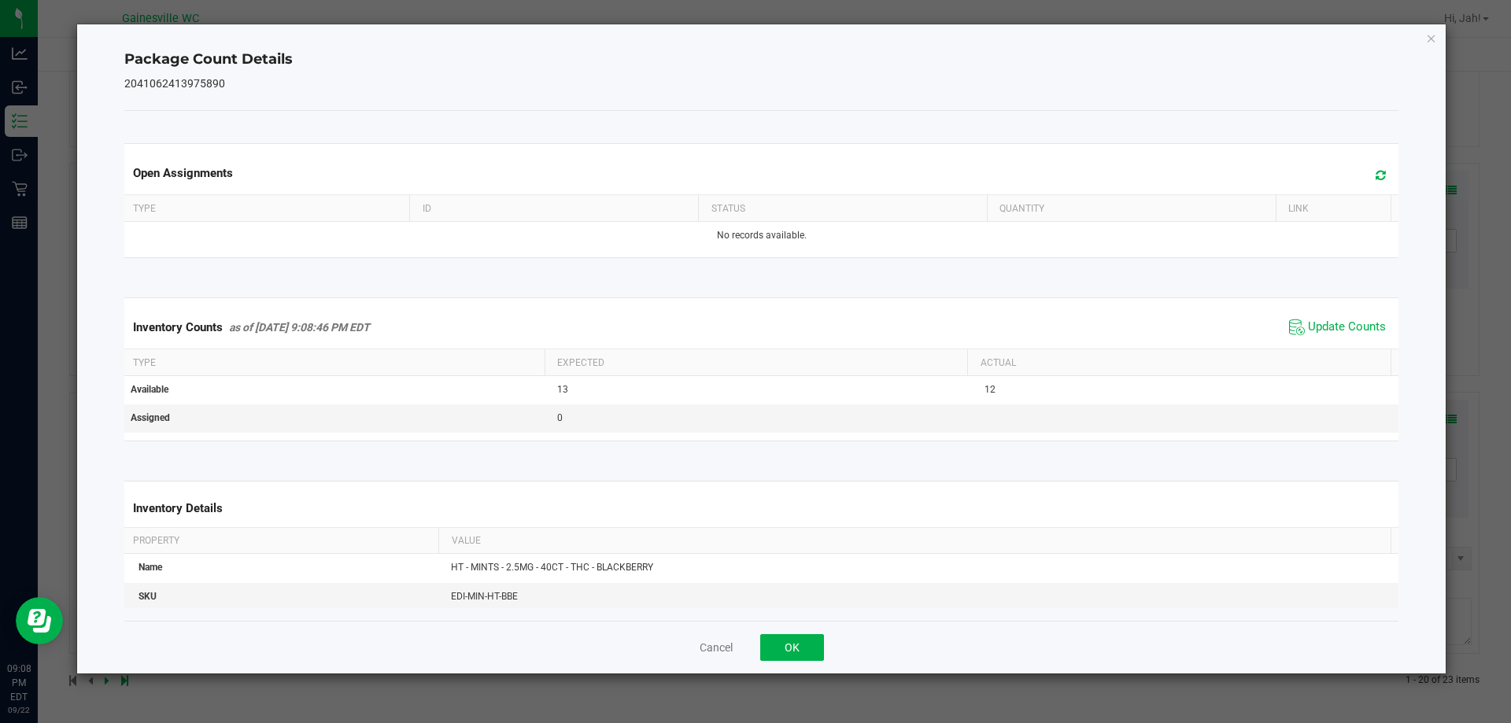
click at [786, 627] on div "Cancel OK" at bounding box center [761, 647] width 1275 height 53
click at [799, 631] on div "Cancel OK" at bounding box center [761, 647] width 1275 height 53
click at [807, 638] on button "OK" at bounding box center [792, 647] width 64 height 27
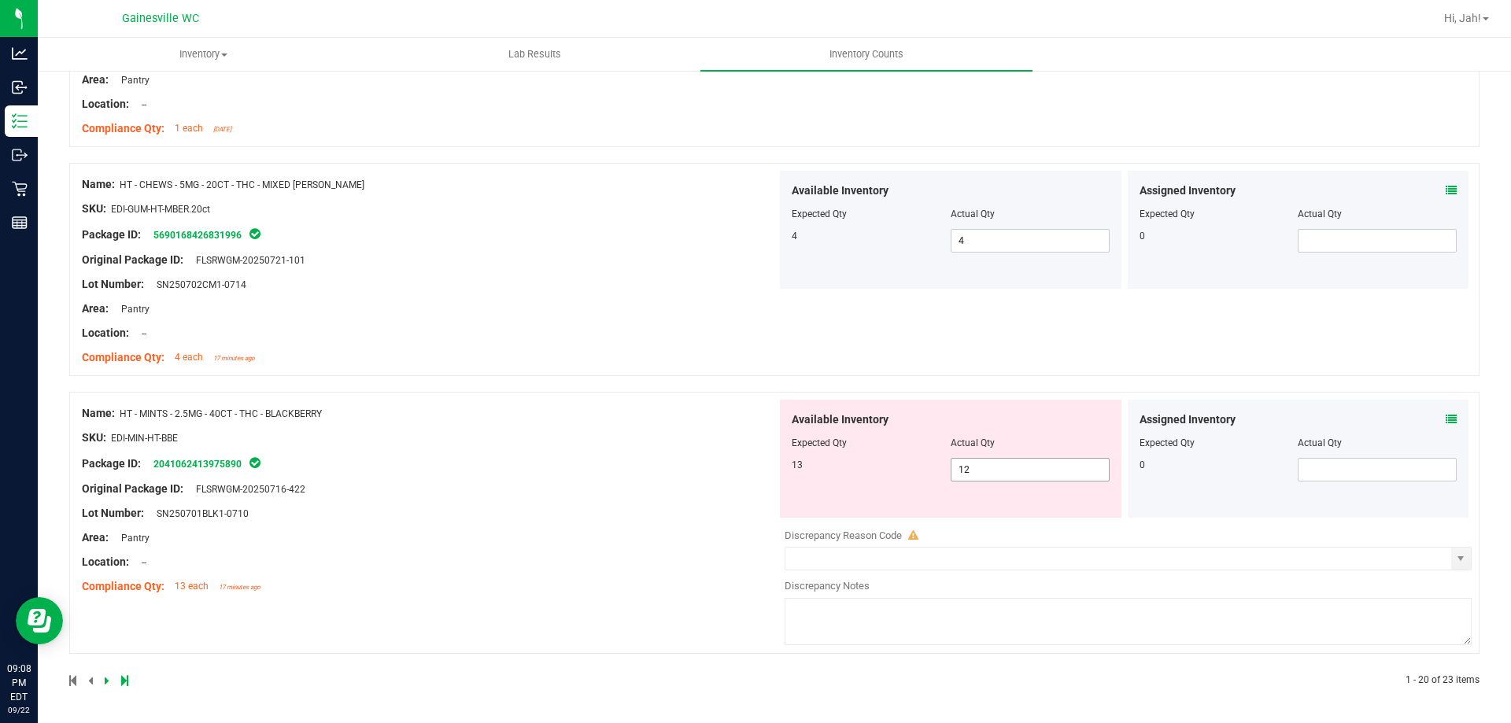
drag, startPoint x: 971, startPoint y: 470, endPoint x: 840, endPoint y: 470, distance: 131.5
click at [842, 470] on div "13 12 12" at bounding box center [951, 470] width 318 height 24
click at [606, 462] on div "Name: HT - MINTS - 2.5MG - 40CT - THC - BLACKBERRY SKU: EDI-MIN-HT-BBE Package …" at bounding box center [429, 500] width 695 height 201
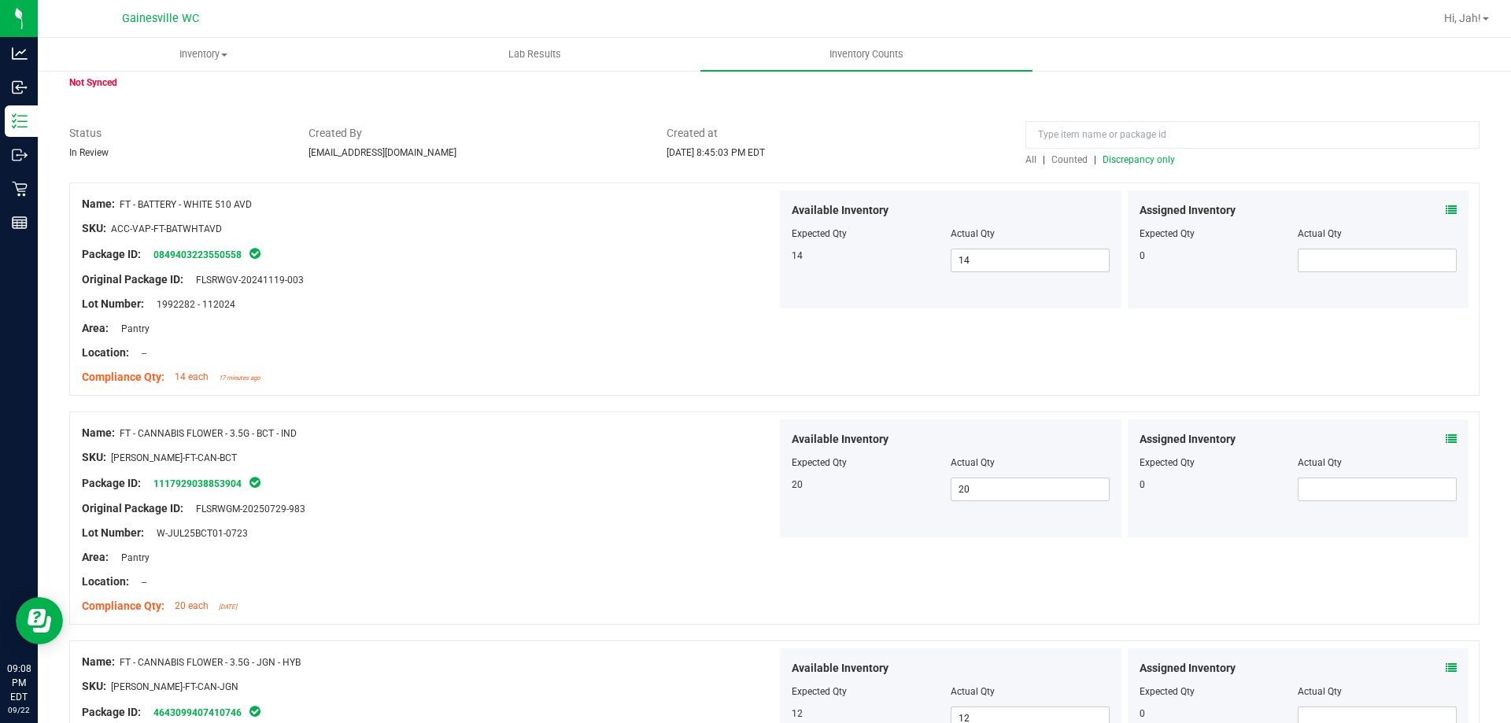
scroll to position [0, 0]
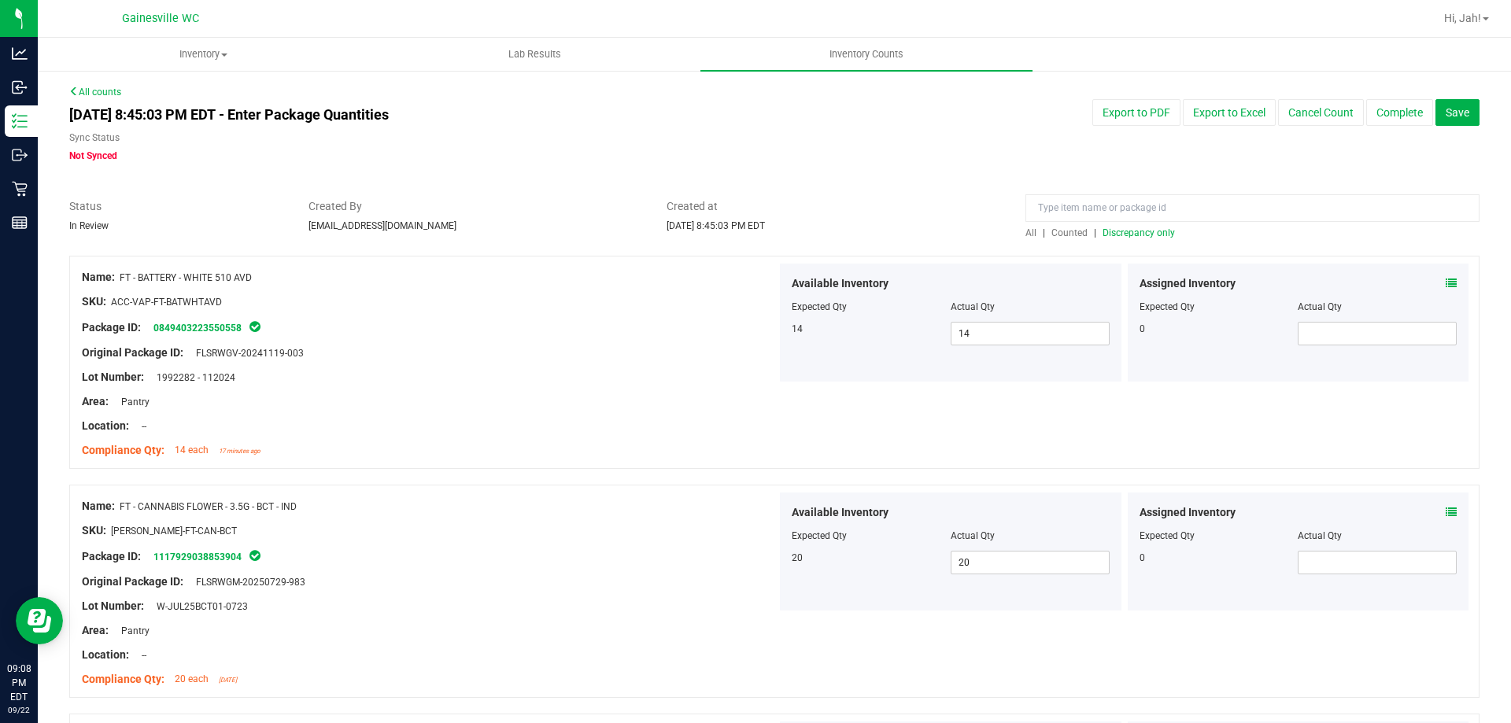
click at [1130, 235] on span "Discrepancy only" at bounding box center [1139, 233] width 72 height 11
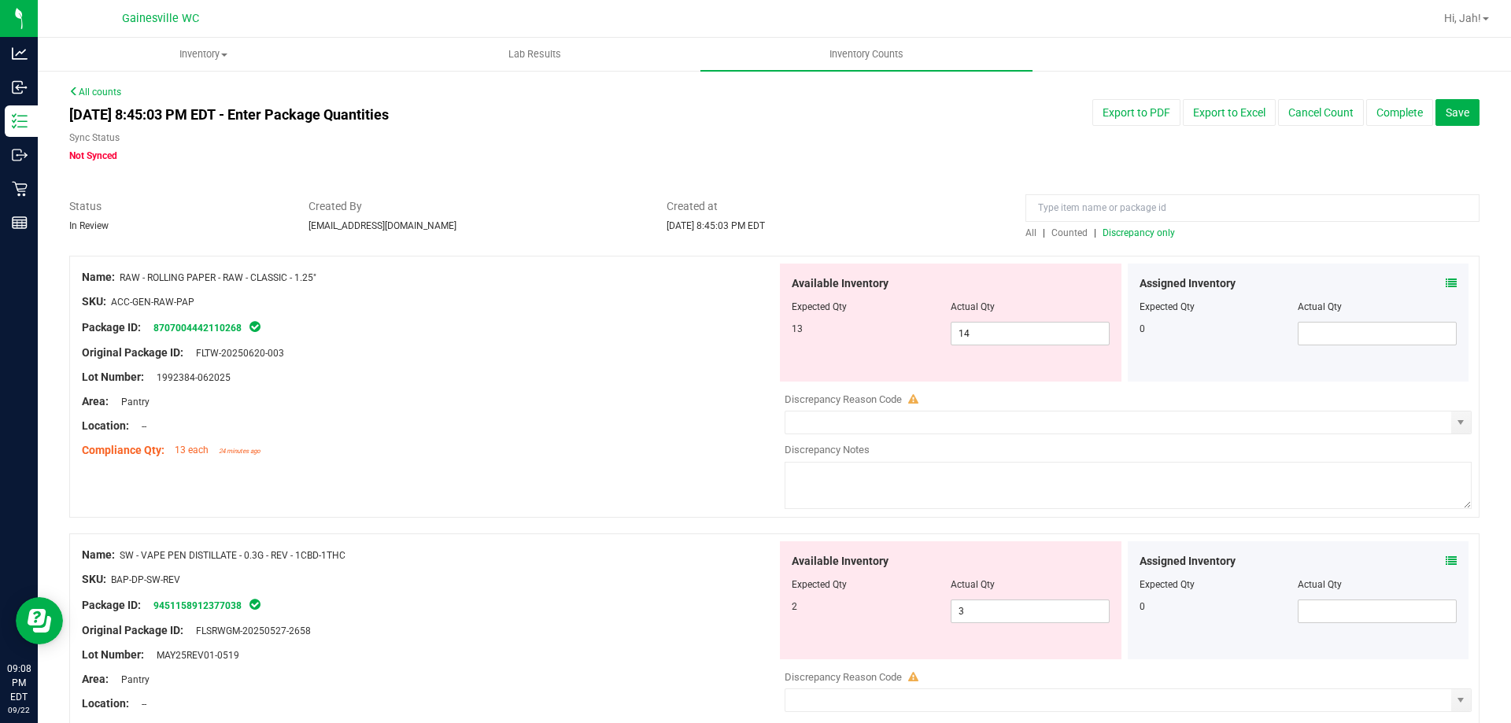
click at [655, 353] on div "Original Package ID: FLTW-20250620-003" at bounding box center [429, 353] width 695 height 17
drag, startPoint x: 1009, startPoint y: 328, endPoint x: 771, endPoint y: 361, distance: 240.0
click at [780, 361] on div "Available Inventory Expected Qty Actual Qty 13 14 14" at bounding box center [951, 323] width 342 height 118
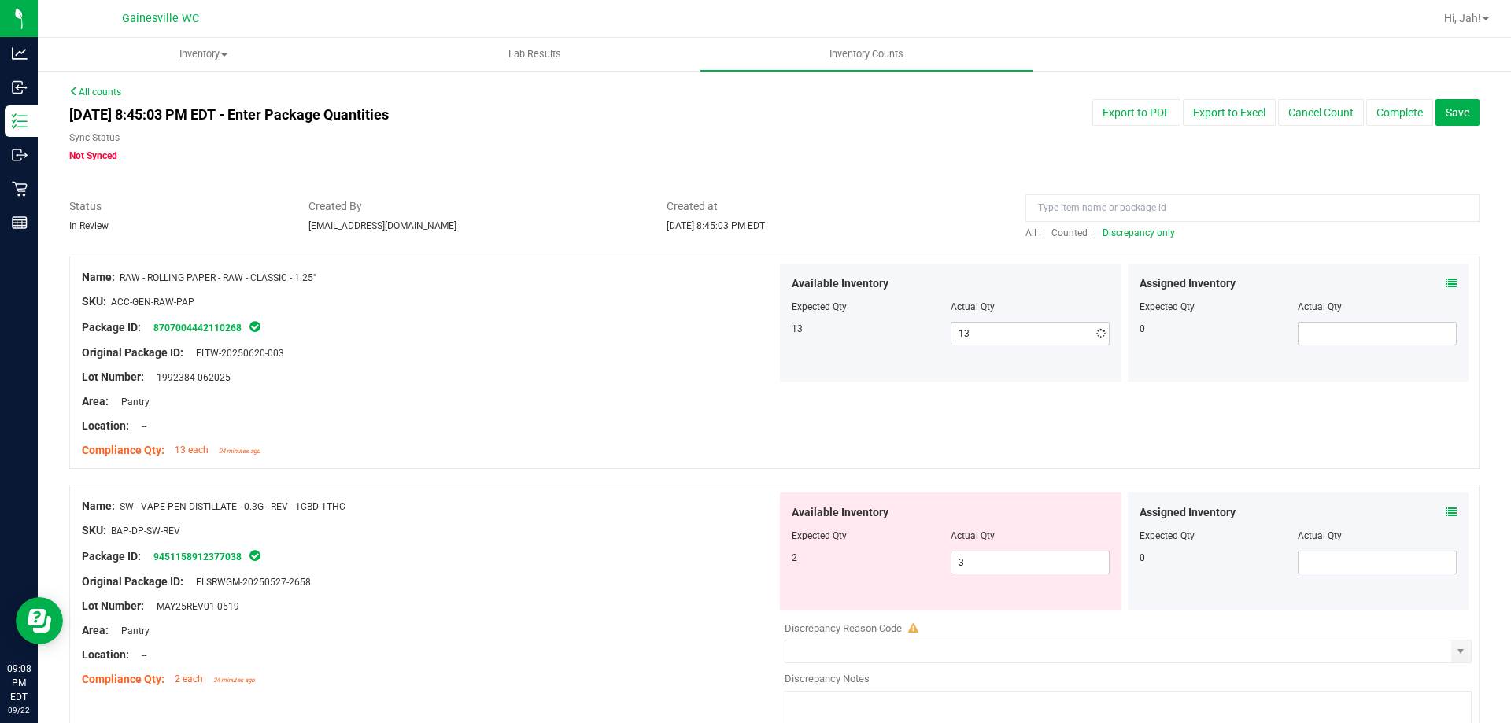
click at [642, 383] on div "Lot Number: 1992384-062025" at bounding box center [429, 377] width 695 height 17
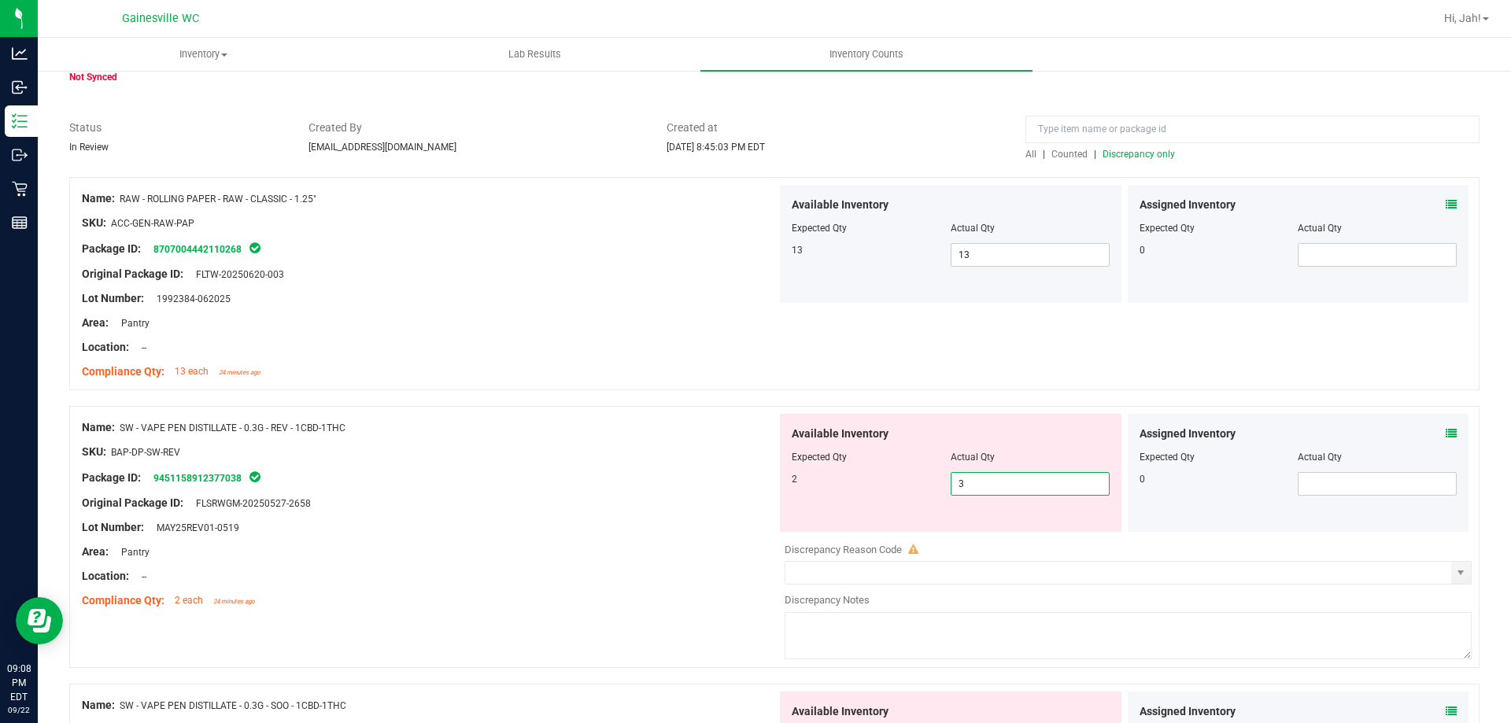
drag, startPoint x: 1048, startPoint y: 490, endPoint x: 883, endPoint y: 501, distance: 164.8
click at [883, 501] on div "Available Inventory Expected Qty Actual Qty 2 3 3" at bounding box center [951, 473] width 342 height 118
click at [420, 486] on div "Package ID: 9451158912377038" at bounding box center [429, 477] width 695 height 19
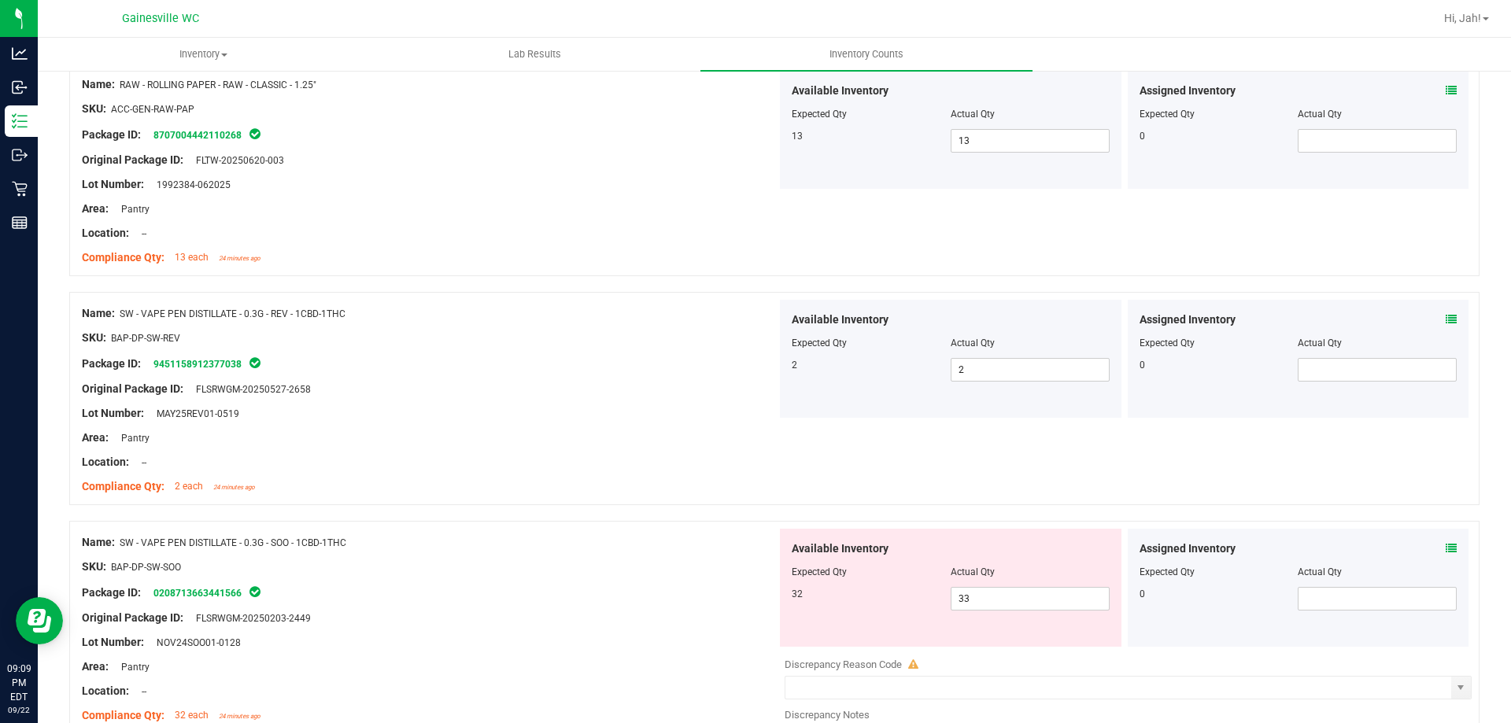
scroll to position [315, 0]
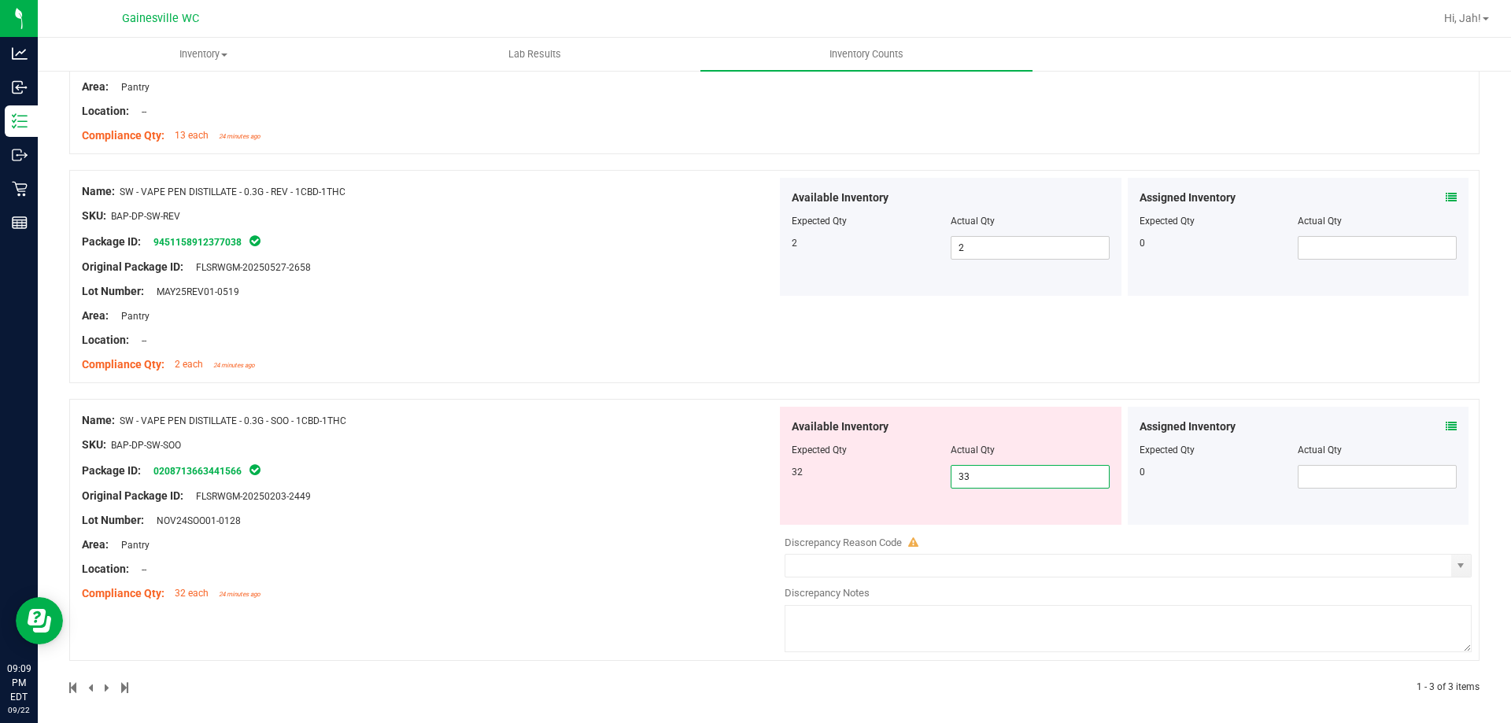
drag, startPoint x: 1055, startPoint y: 479, endPoint x: 816, endPoint y: 493, distance: 238.9
click at [820, 493] on div "Available Inventory Expected Qty Actual Qty 32 33 33" at bounding box center [951, 466] width 342 height 118
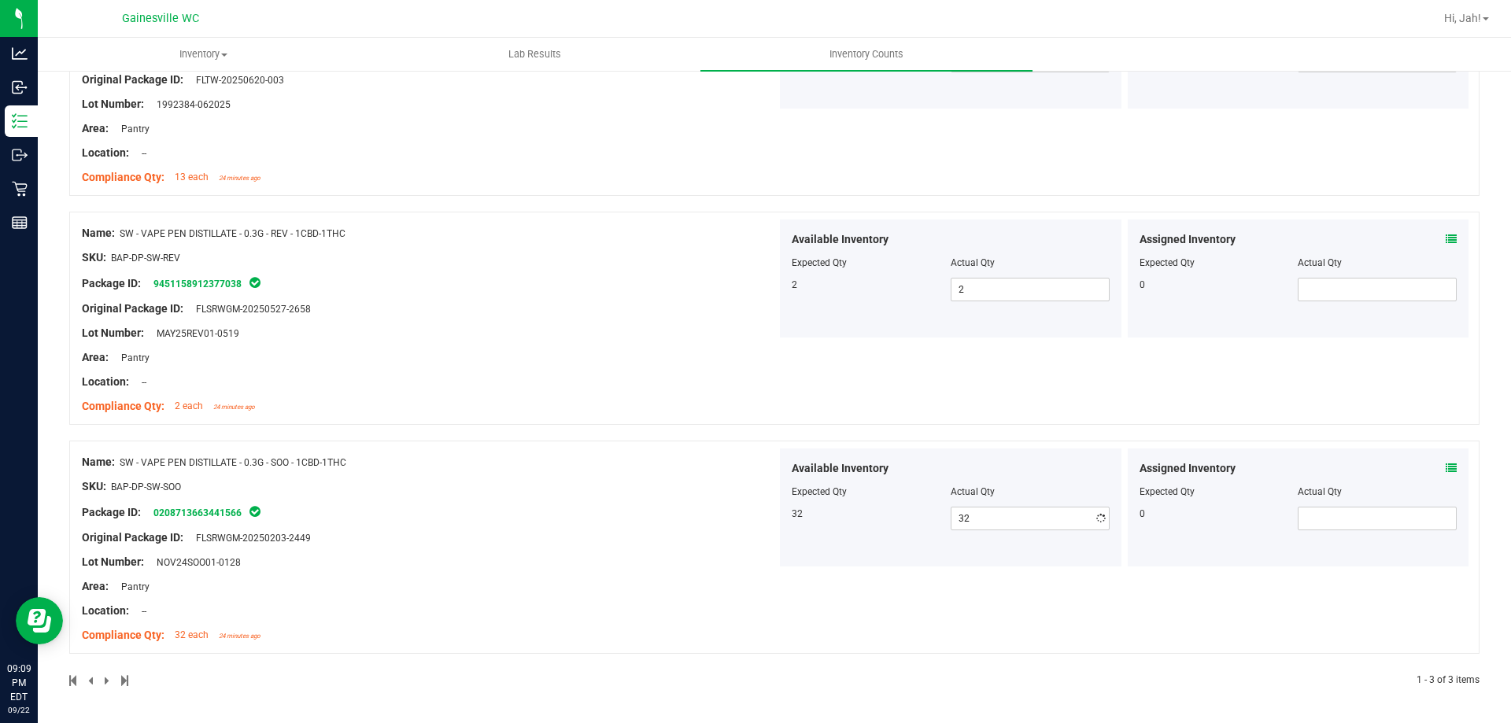
click at [642, 437] on div "Name: RAW - ROLLING PAPER - RAW - CLASSIC - 1.25" SKU: ACC-GEN-RAW-PAP Package …" at bounding box center [774, 335] width 1411 height 705
click at [642, 442] on div "Name: SW - VAPE PEN DISTILLATE - 0.3G - SOO - 1CBD-1THC SKU: BAP-DP-SW-SOO Pack…" at bounding box center [774, 547] width 1411 height 213
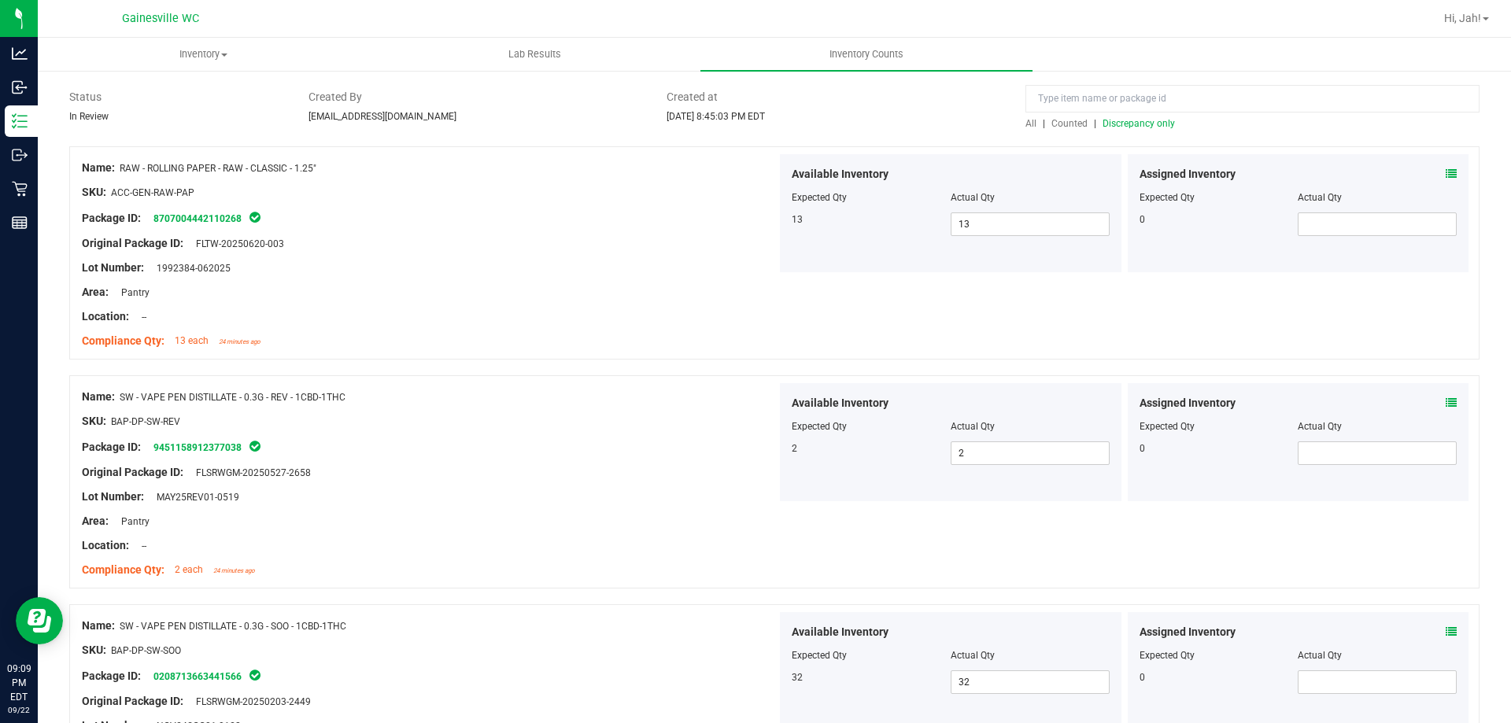
scroll to position [0, 0]
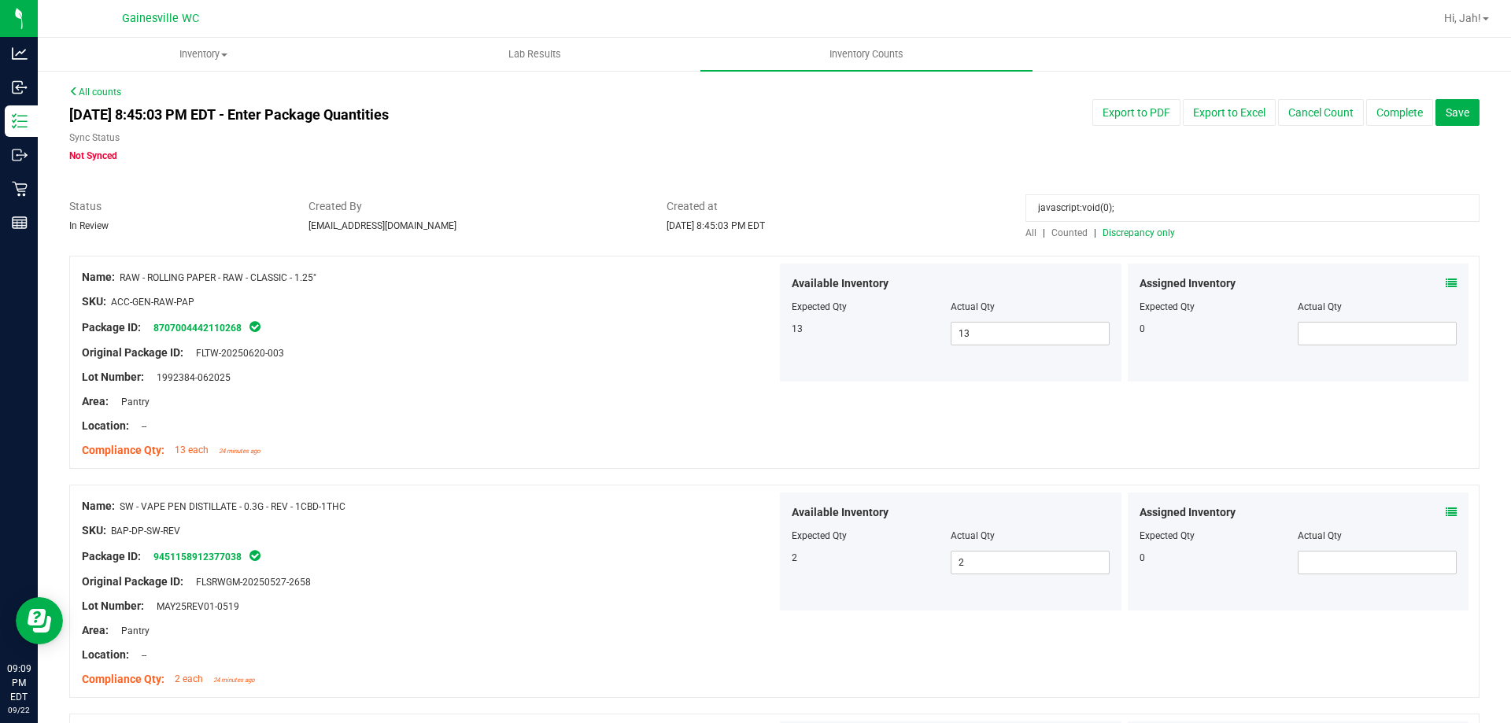
click at [1104, 239] on div "All | Counted | Discrepancy only" at bounding box center [1253, 233] width 454 height 14
click at [1126, 236] on span "Discrepancy only" at bounding box center [1139, 233] width 72 height 11
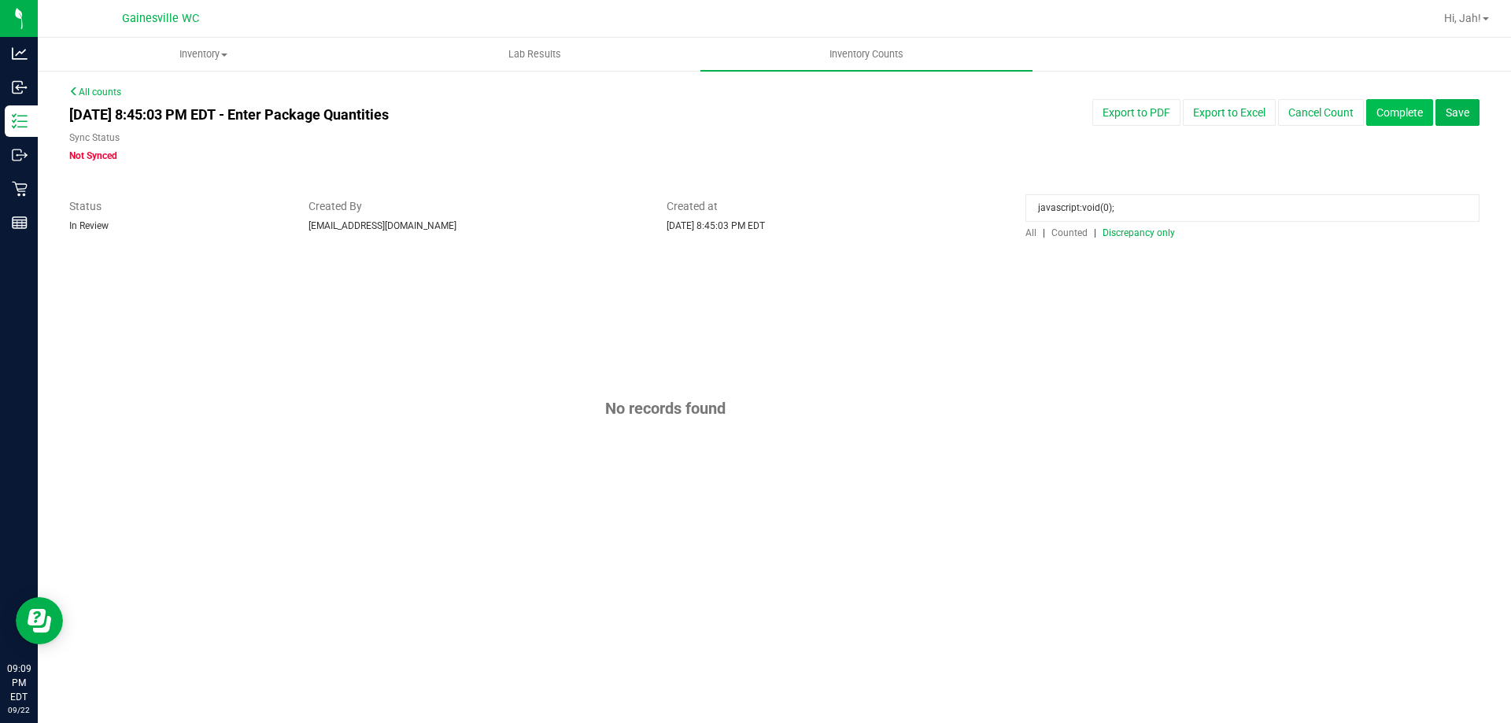
click at [1407, 119] on button "Complete" at bounding box center [1400, 112] width 67 height 27
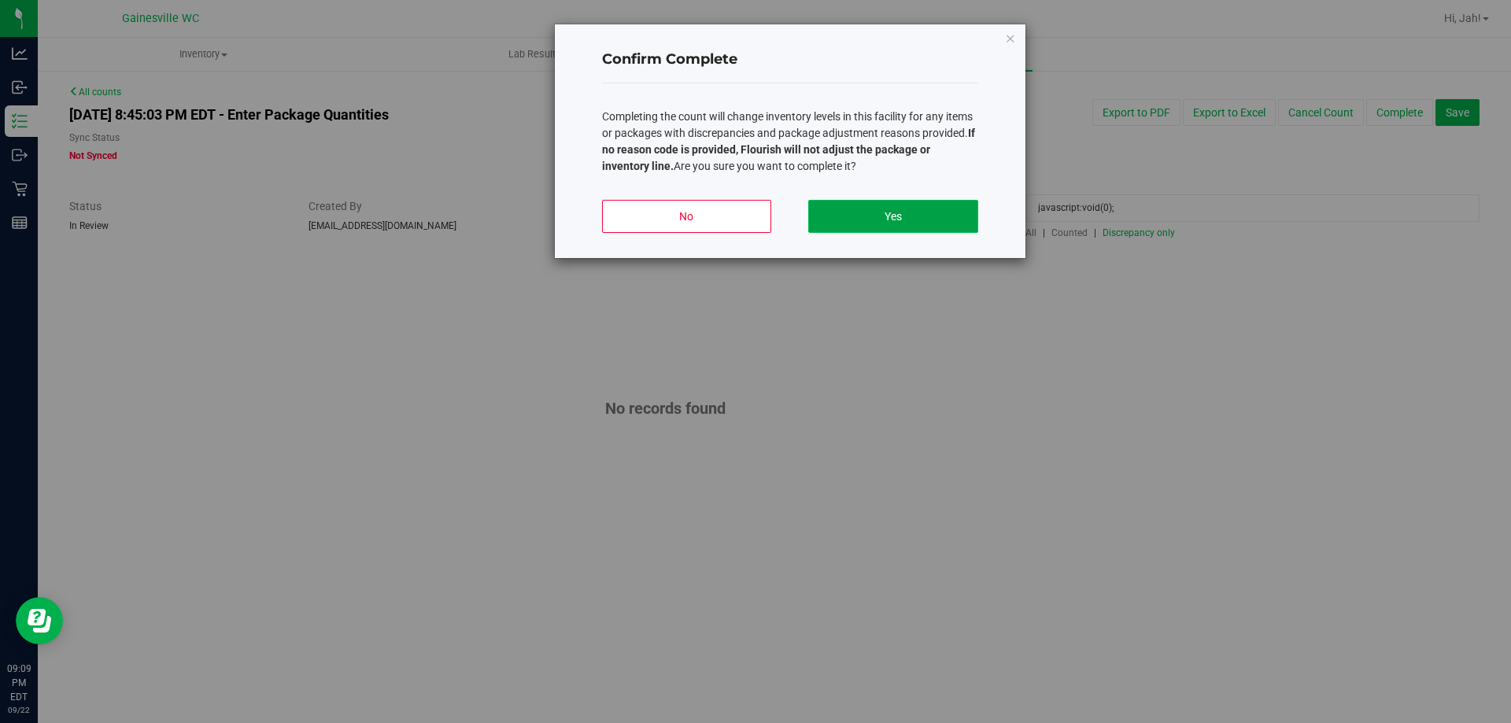
click at [934, 224] on button "Yes" at bounding box center [892, 216] width 169 height 33
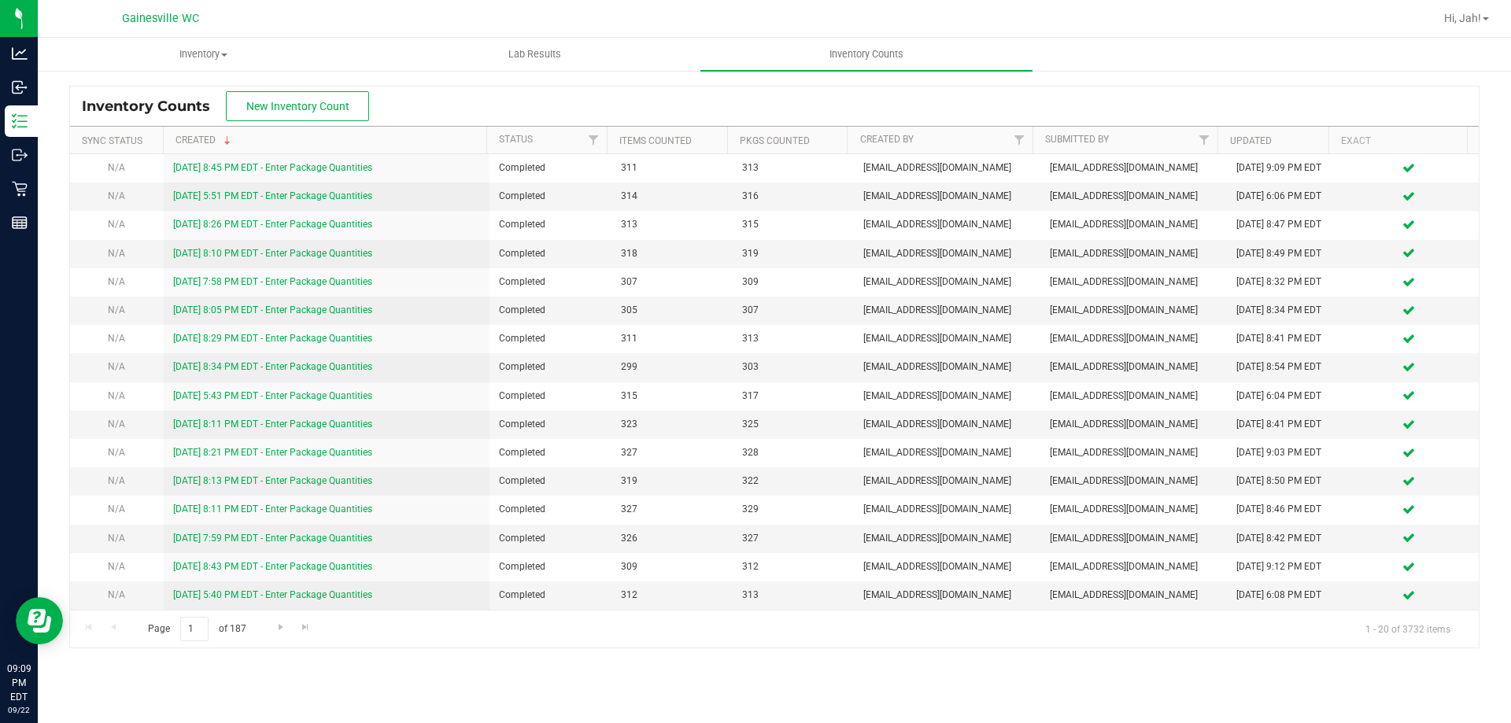
click at [1477, 35] on nav "Gainesville WC Hi, Jah!" at bounding box center [775, 19] width 1474 height 38
click at [1471, 17] on span "Hi, Jah!" at bounding box center [1463, 18] width 37 height 13
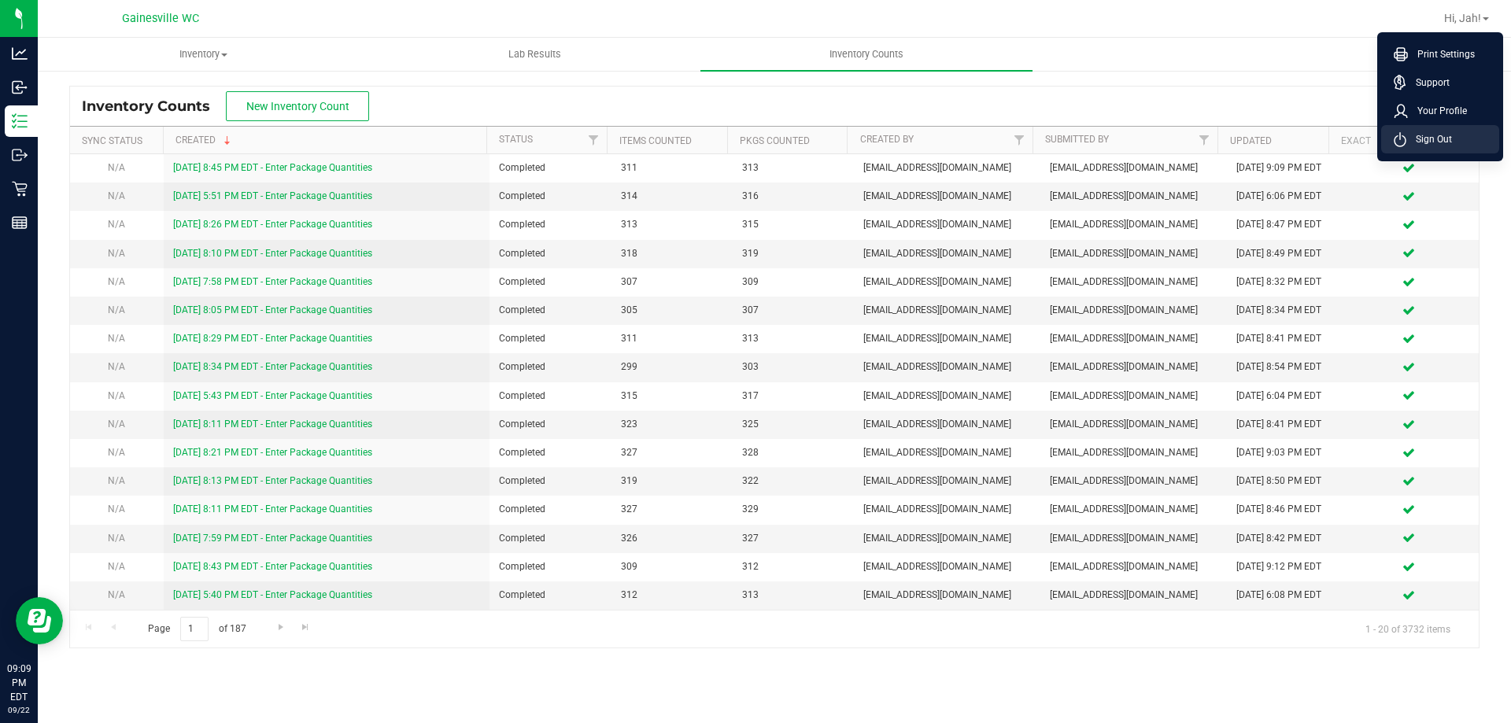
click at [1437, 133] on span "Sign Out" at bounding box center [1430, 139] width 46 height 16
